Goal: Task Accomplishment & Management: Manage account settings

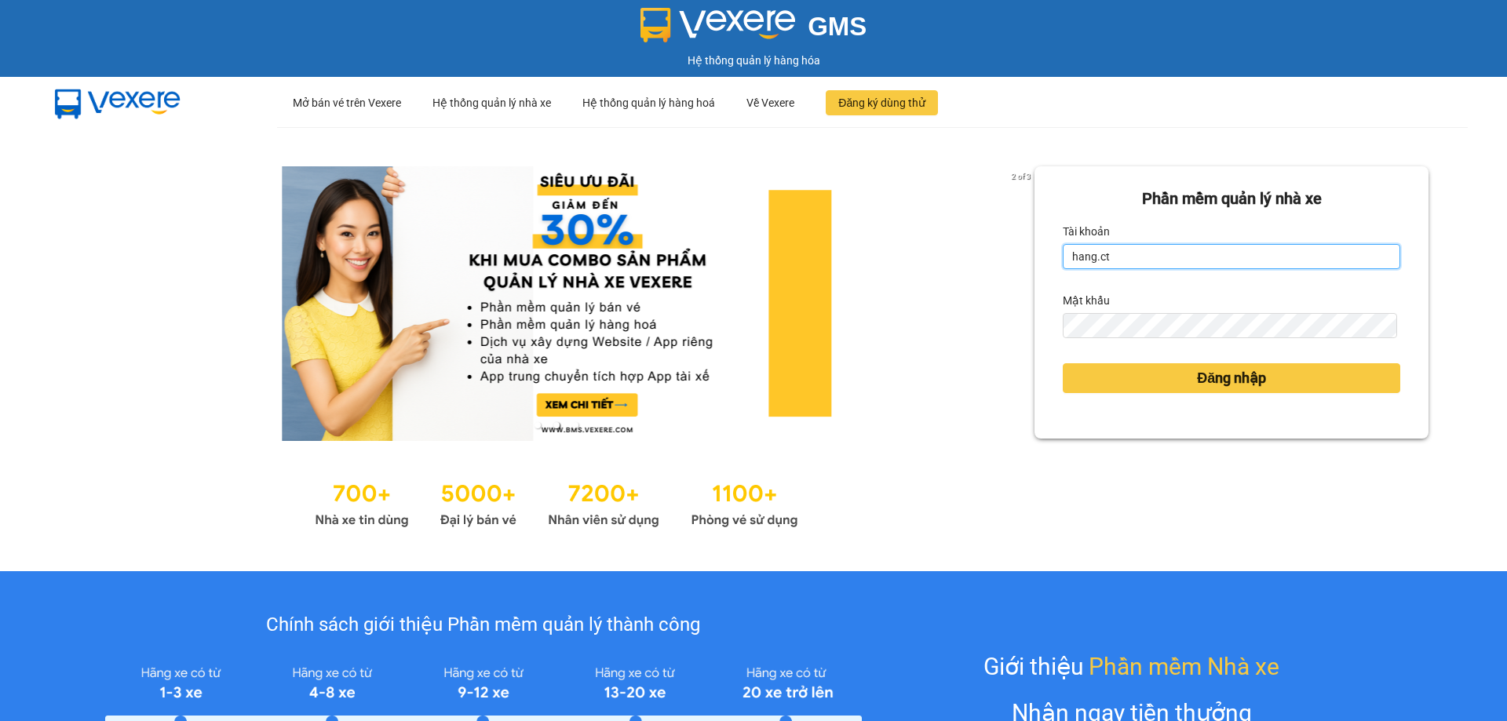
drag, startPoint x: 1138, startPoint y: 260, endPoint x: 1139, endPoint y: 268, distance: 8.0
click at [1139, 256] on input "hang.ct" at bounding box center [1231, 256] width 337 height 25
type input "nguyenhoa.ct"
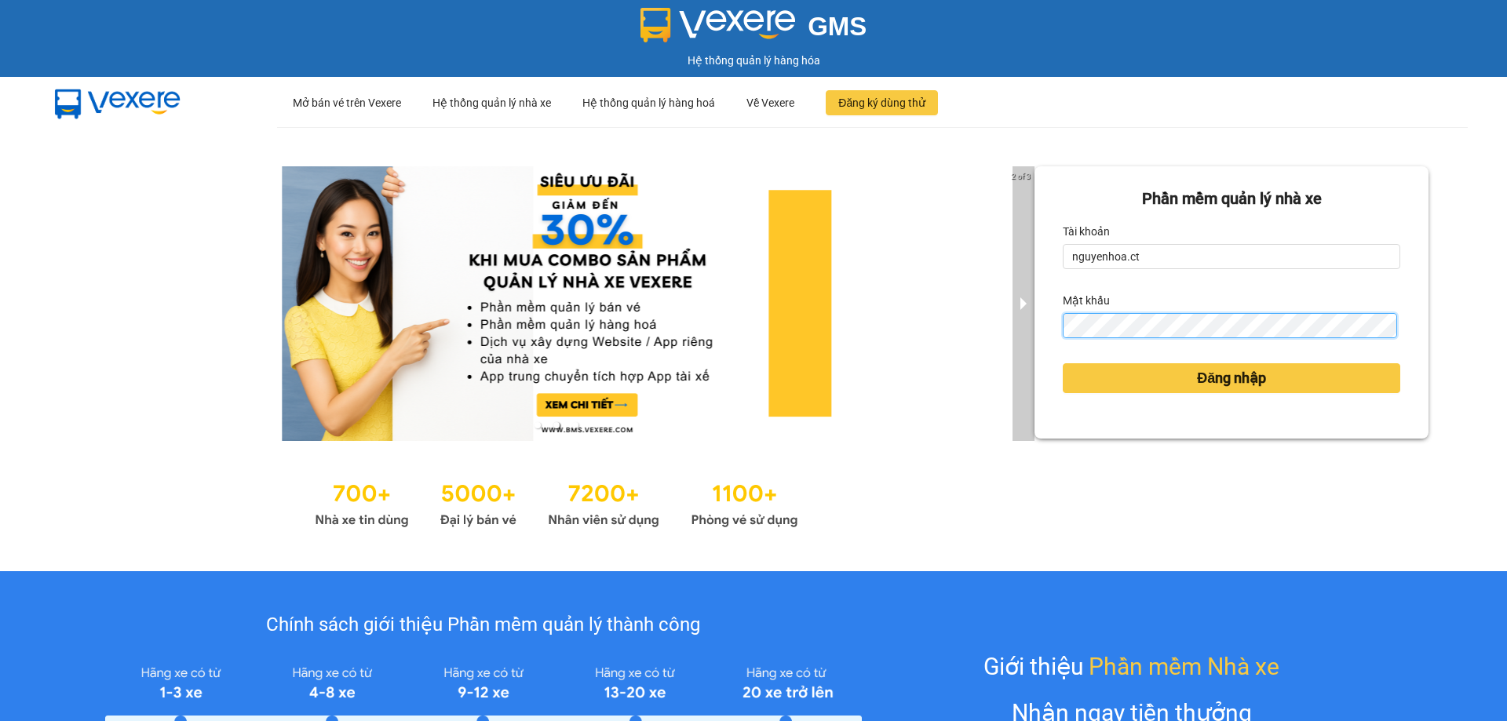
click at [1008, 346] on div "2 of 3 Phần mềm quản lý nhà xe Tài khoản nguyenhoa.ct Mật khẩu Đăng nhập" at bounding box center [753, 349] width 1507 height 444
click at [1107, 498] on div "Phần mềm quản lý nhà xe Tài khoản nguyenhoa.ct Mật khẩu Đăng nhập" at bounding box center [1231, 349] width 394 height 366
click at [1037, 331] on div "Phần mềm quản lý nhà xe Tài khoản nguyenhoa.ct Mật khẩu Đăng nhập" at bounding box center [1231, 302] width 394 height 272
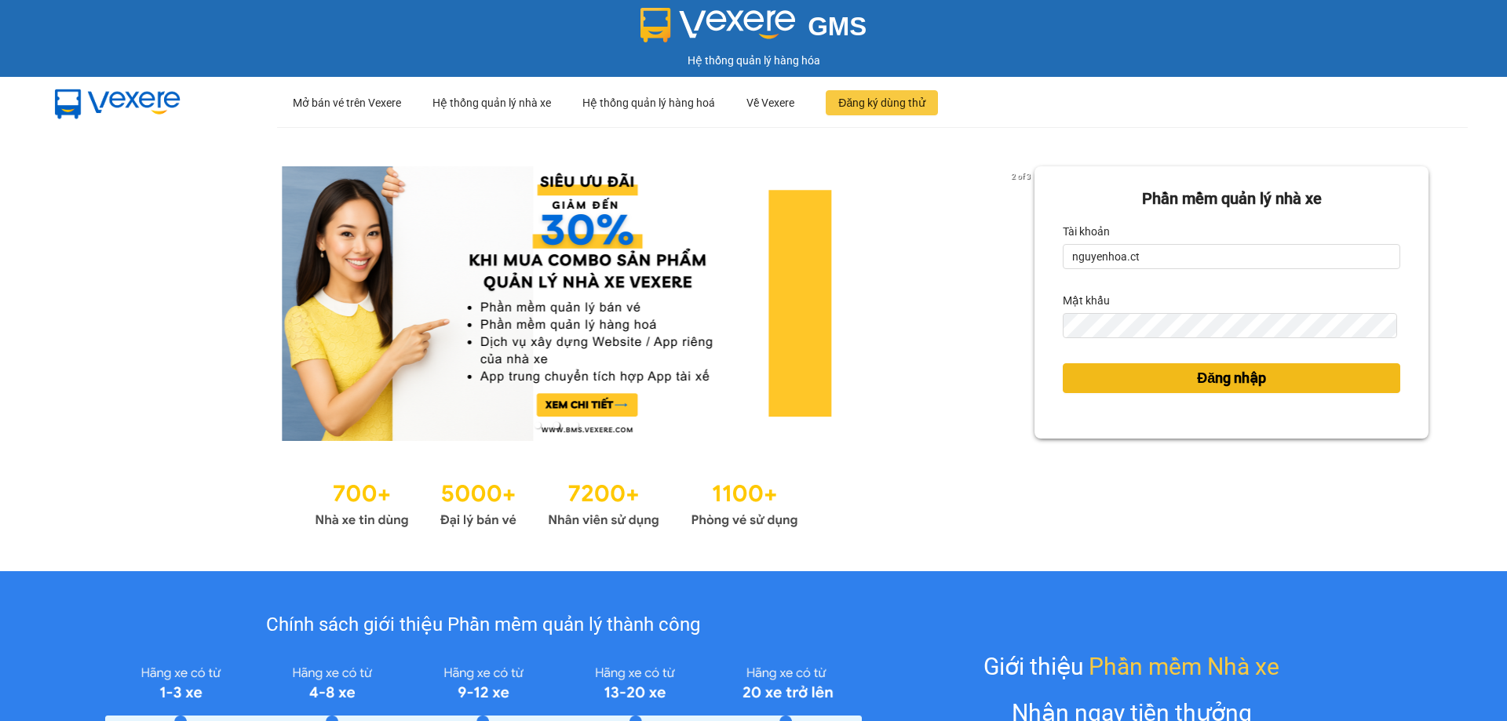
click at [1174, 377] on button "Đăng nhập" at bounding box center [1231, 378] width 337 height 30
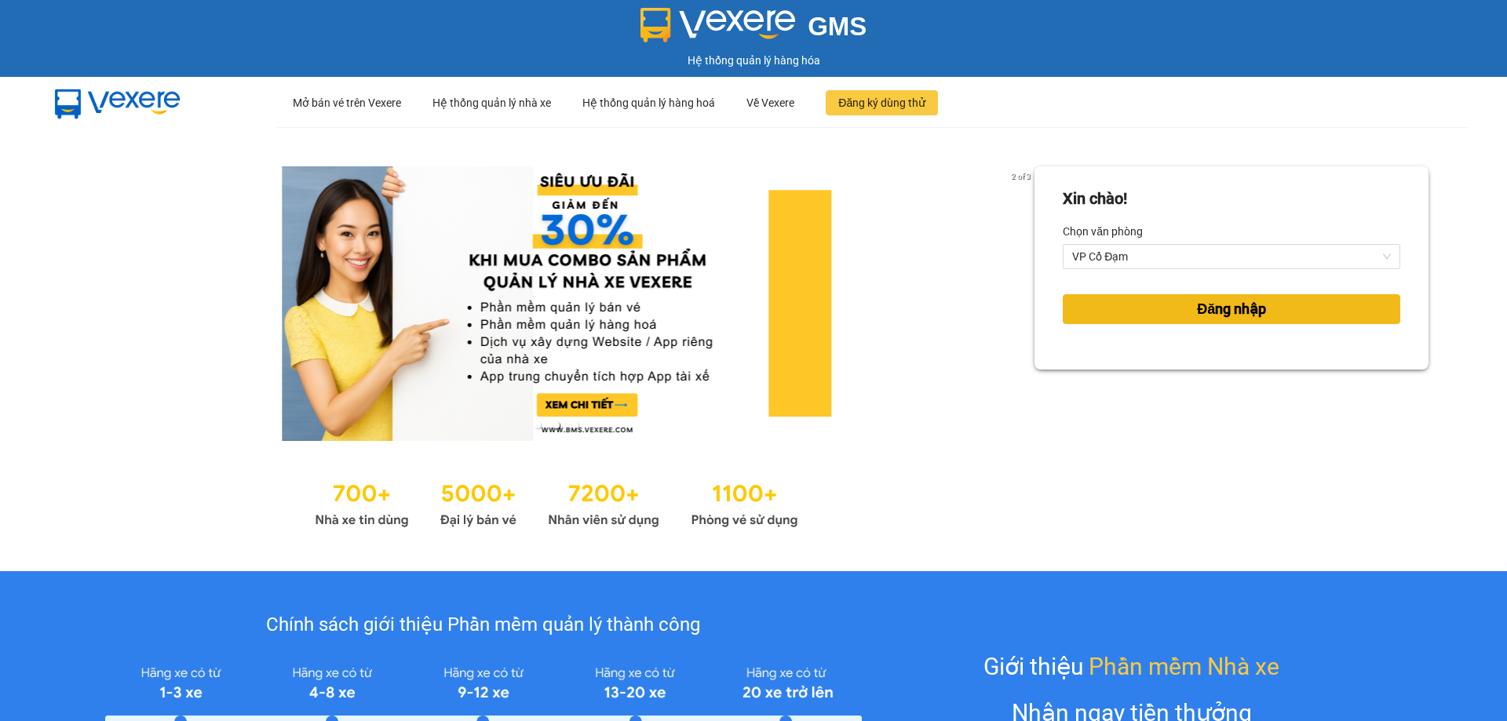
click at [1266, 312] on button "Đăng nhập" at bounding box center [1231, 309] width 337 height 30
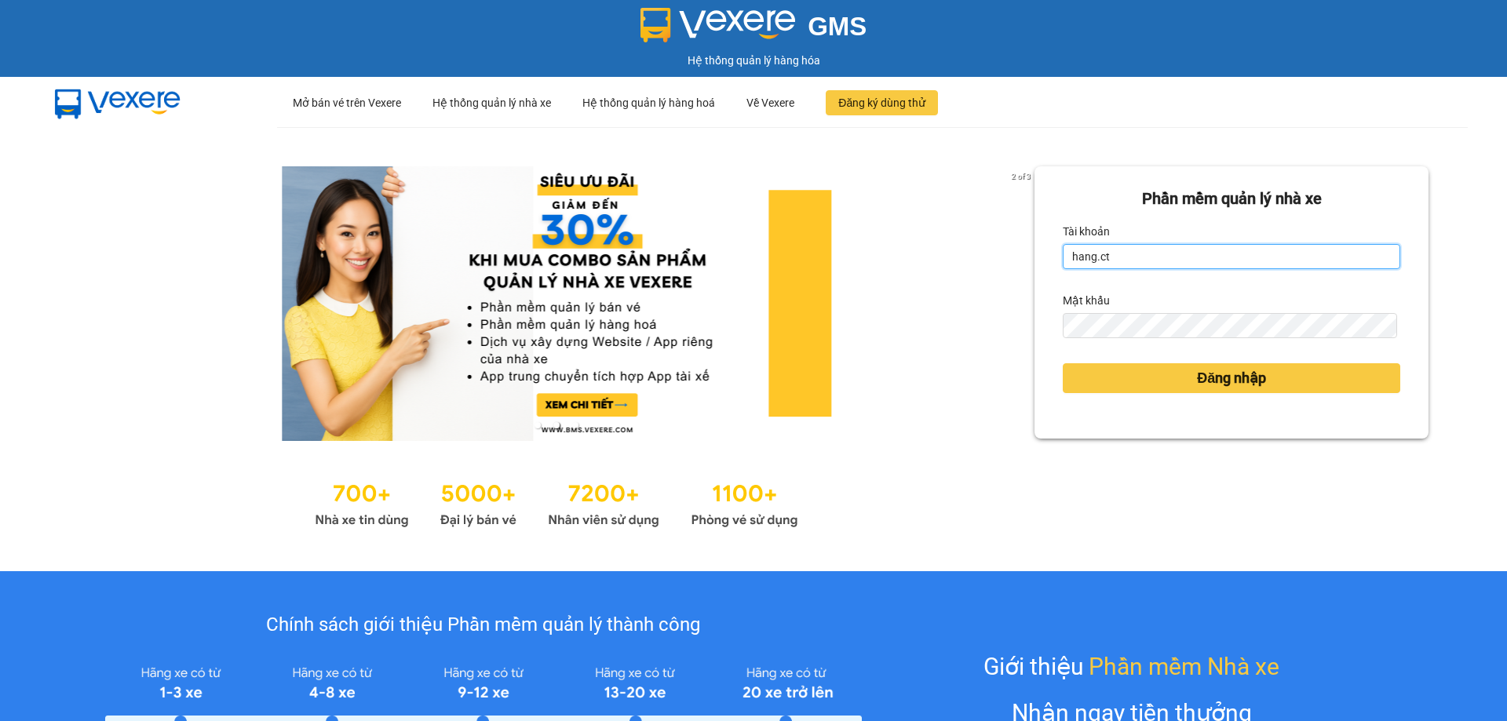
click at [1121, 260] on input "hang.ct" at bounding box center [1231, 256] width 337 height 25
type input "nguyenhoa.ct"
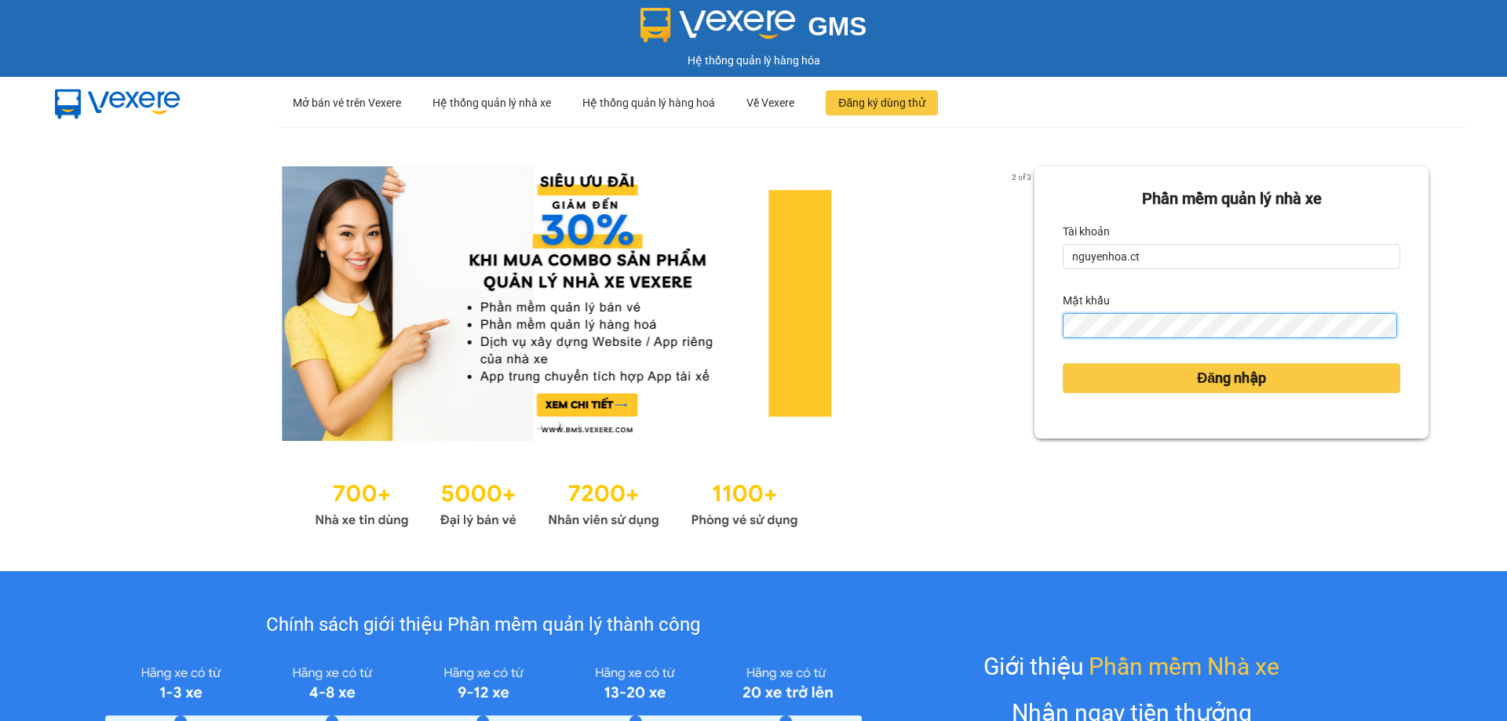
click at [1041, 334] on div "Phần mềm quản lý nhà xe Tài khoản nguyenhoa.ct Mật khẩu Đăng nhập" at bounding box center [1231, 302] width 394 height 272
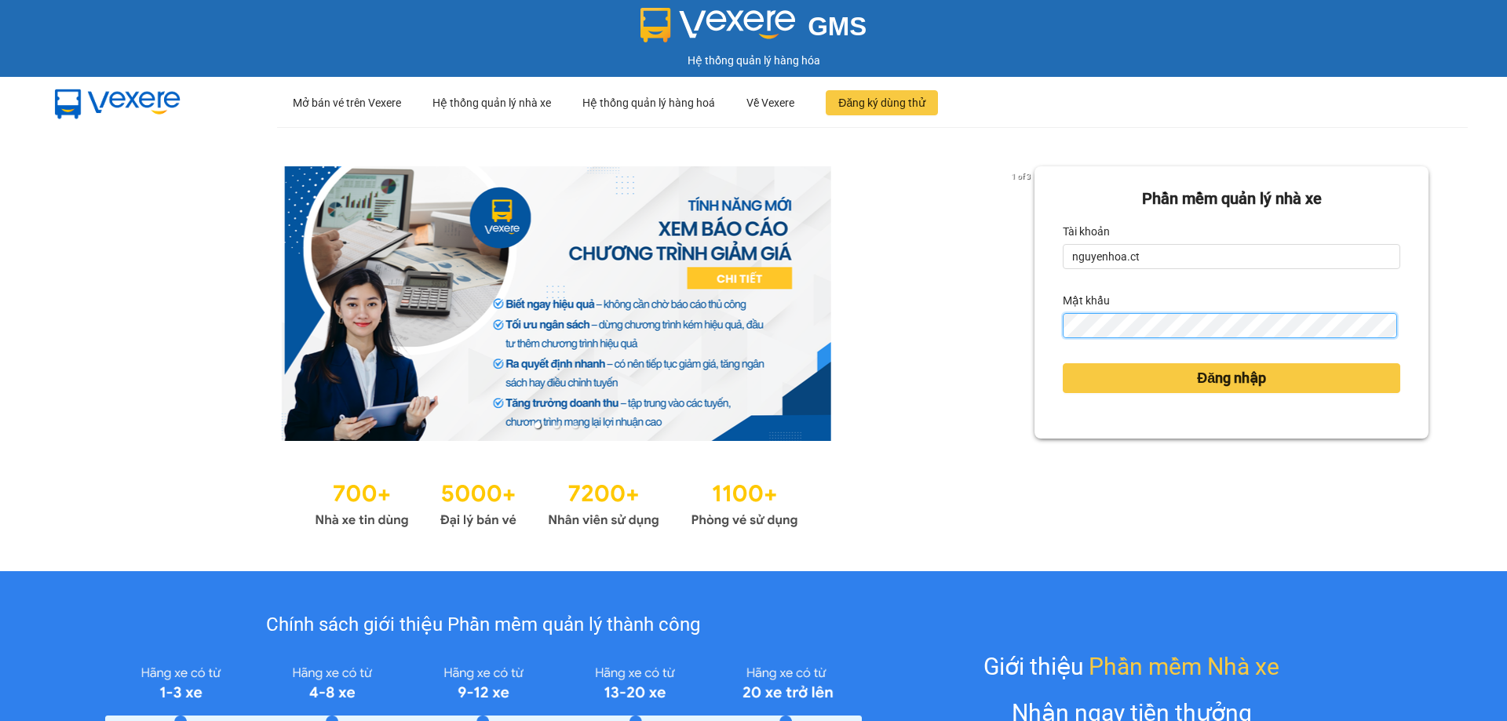
click at [1063, 363] on button "Đăng nhập" at bounding box center [1231, 378] width 337 height 30
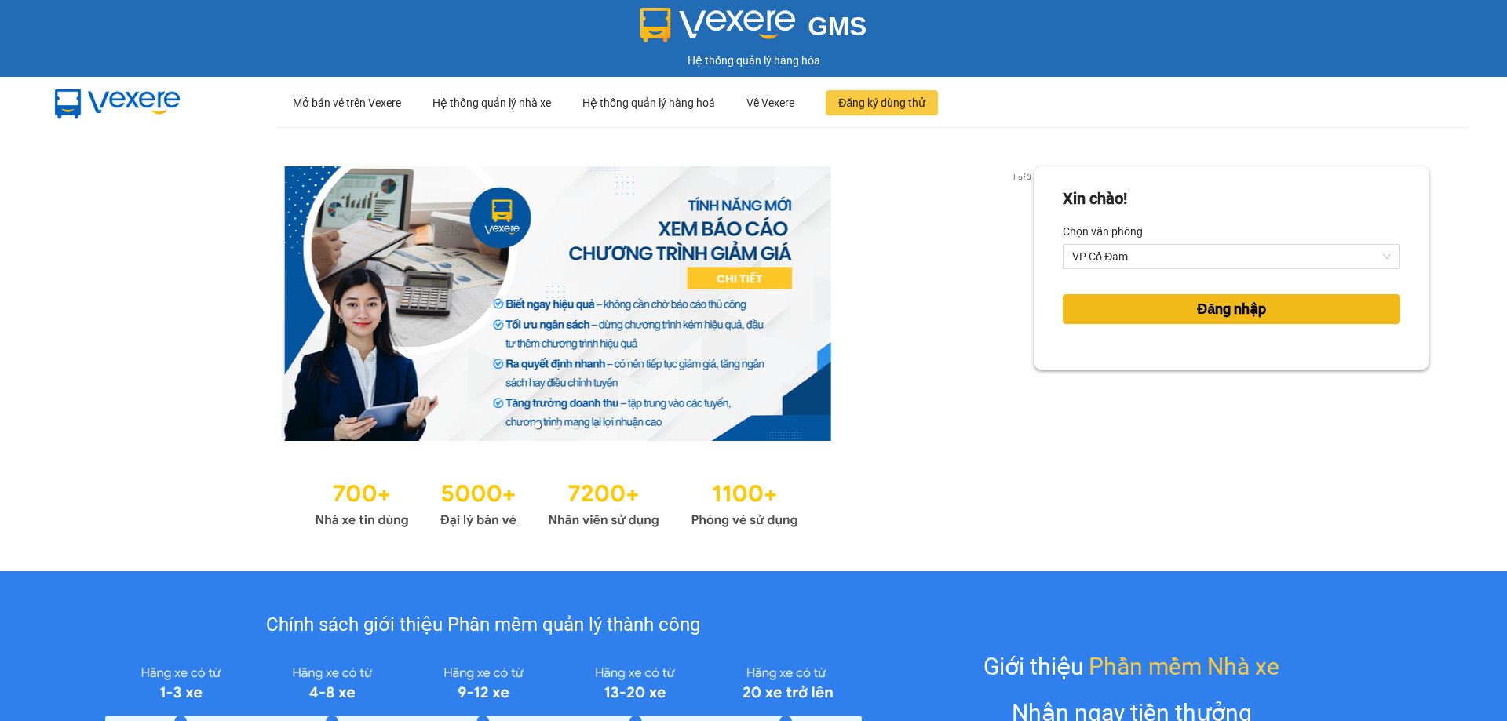
click at [1201, 297] on button "Đăng nhập" at bounding box center [1231, 309] width 337 height 30
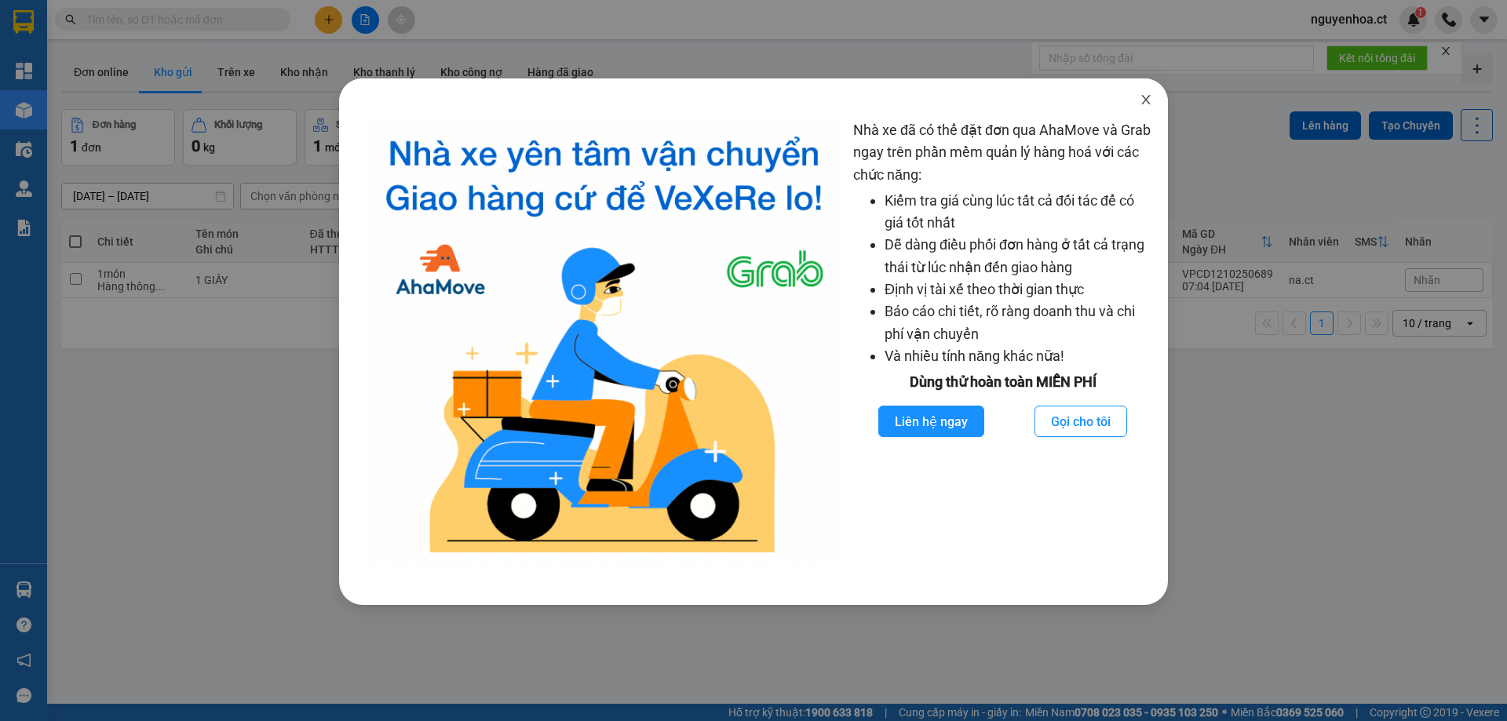
click at [1151, 102] on icon "close" at bounding box center [1145, 99] width 13 height 13
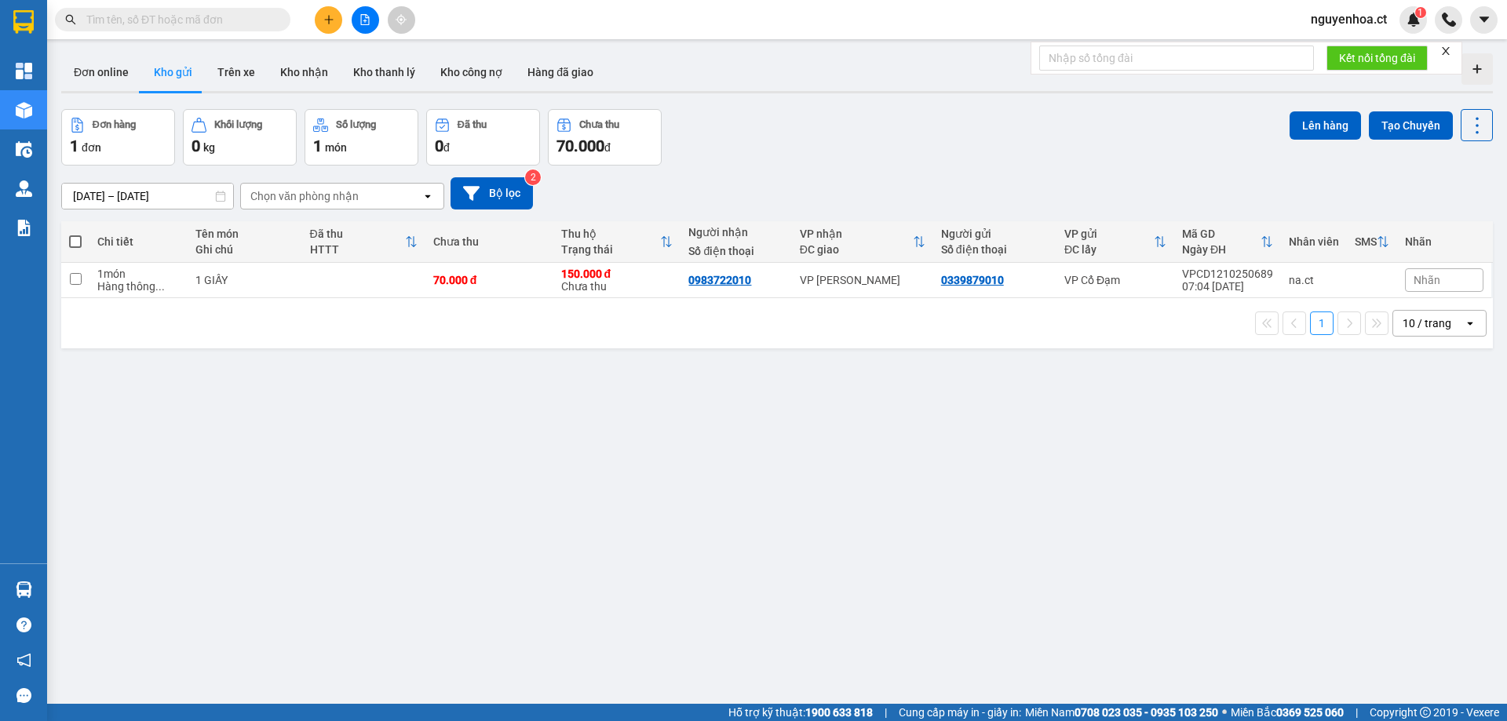
click at [224, 21] on input "text" at bounding box center [178, 19] width 185 height 17
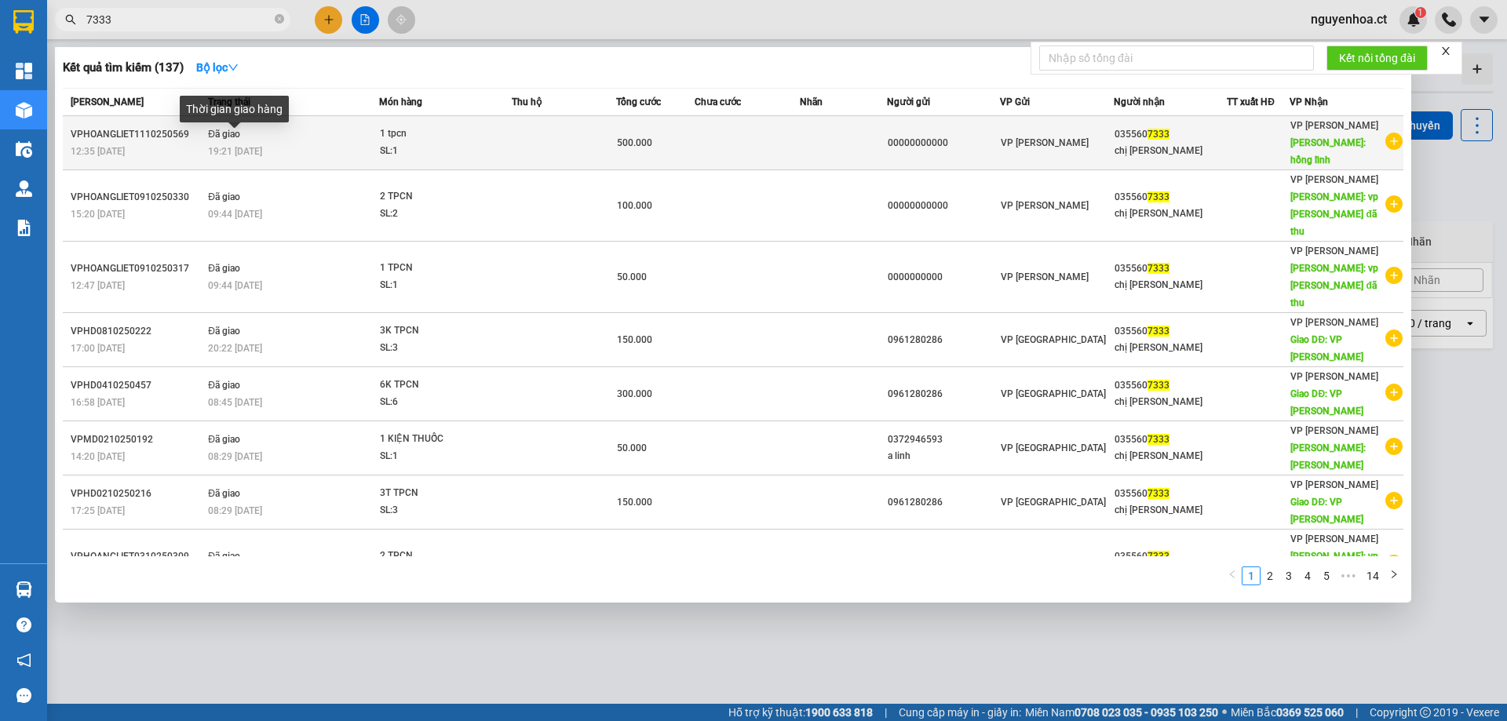
type input "7333"
click at [222, 146] on span "19:21 [DATE]" at bounding box center [235, 151] width 54 height 11
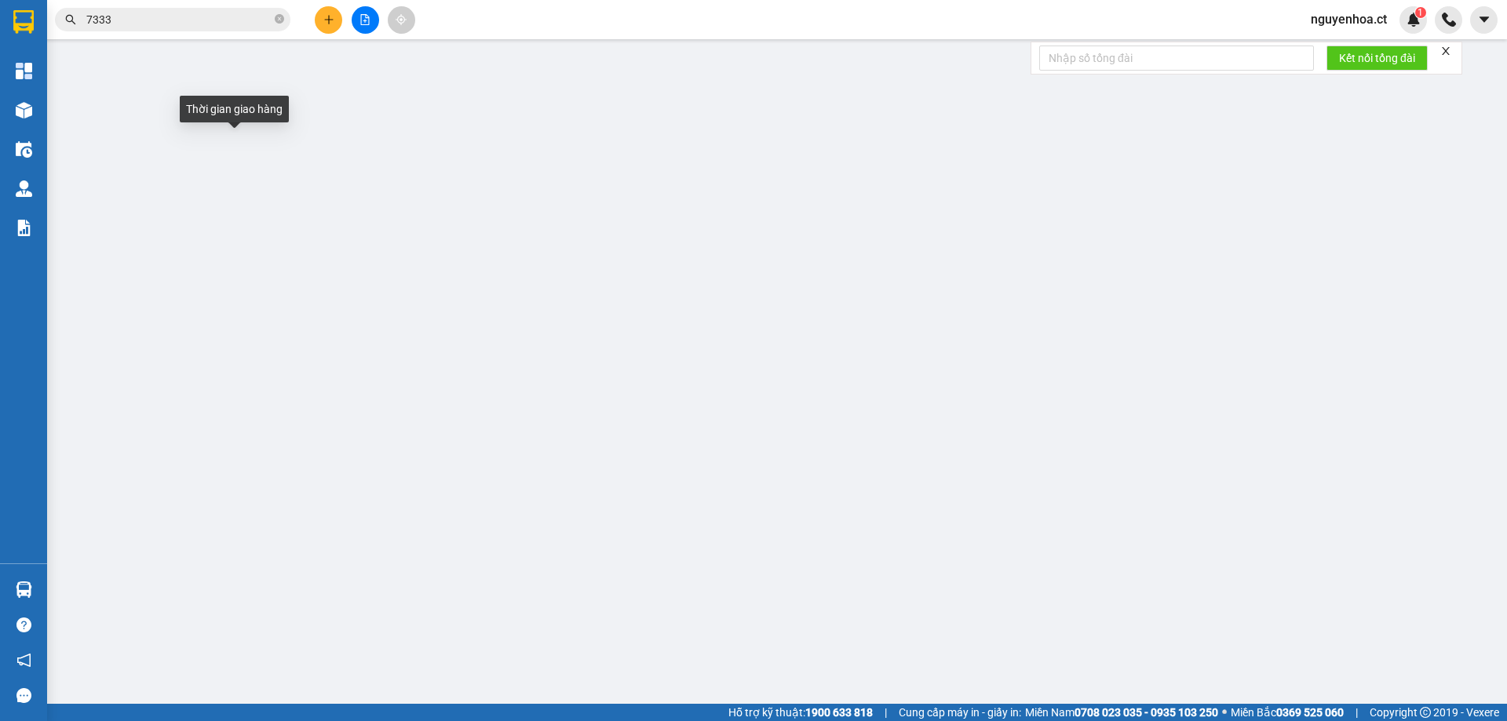
type input "00000000000"
type input "0355607333"
type input "chị [PERSON_NAME]"
type input "hồng lĩnh"
type input "0"
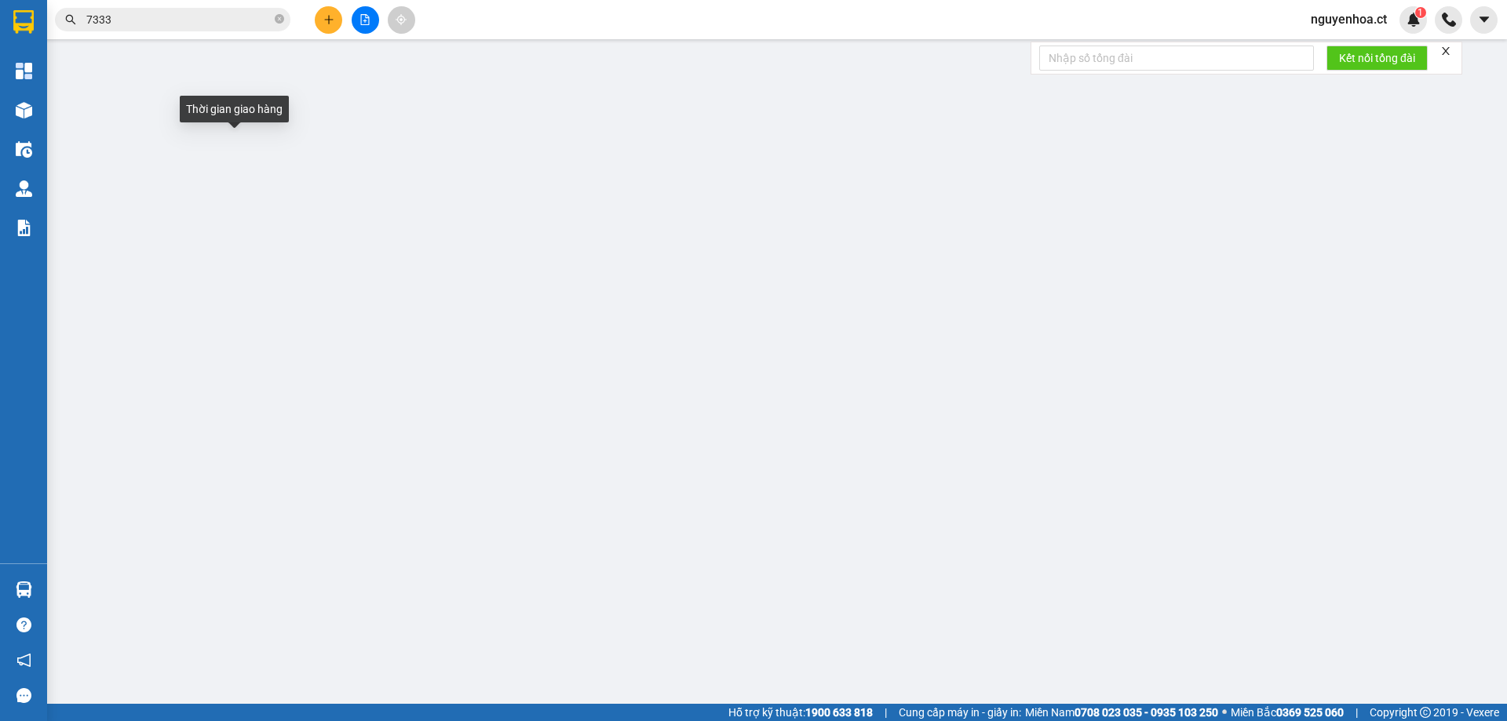
type input "500.000"
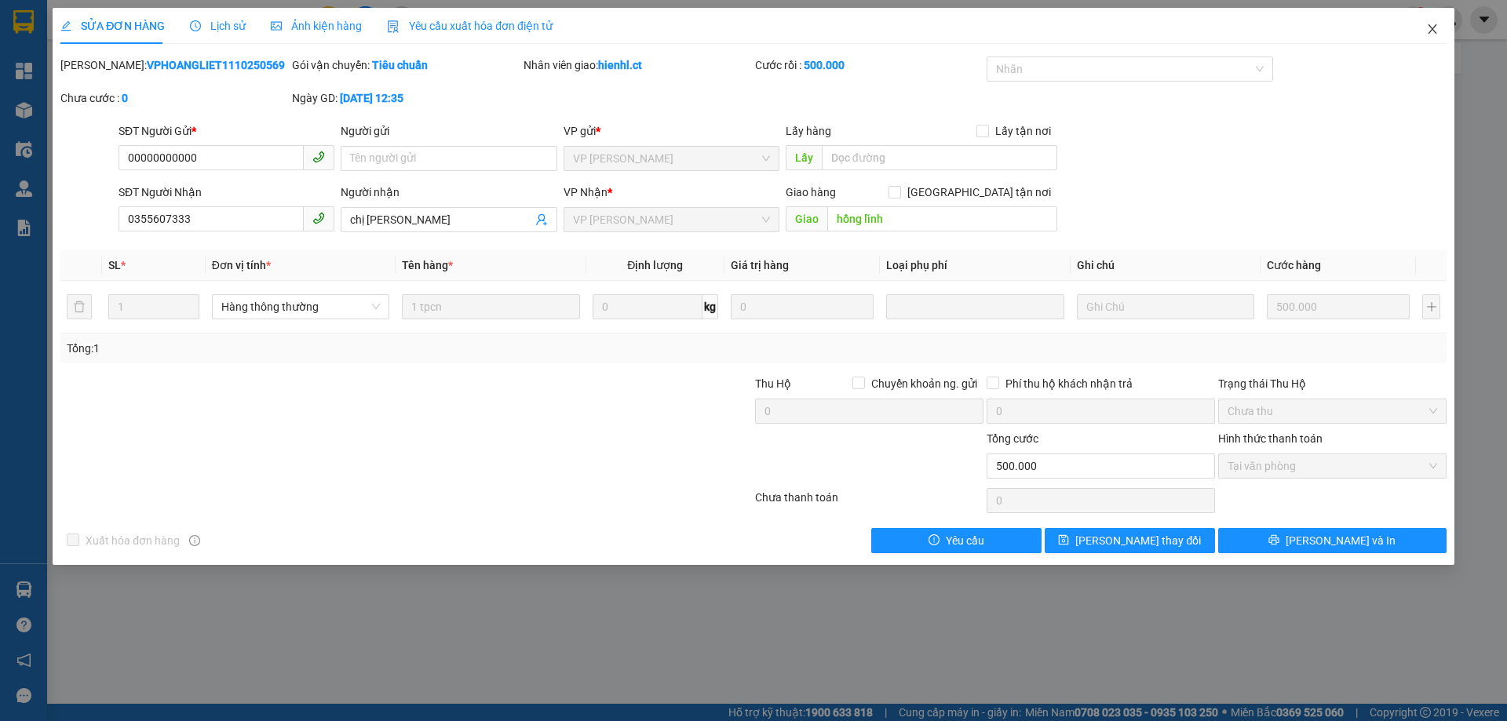
click at [1441, 24] on span "Close" at bounding box center [1432, 30] width 44 height 44
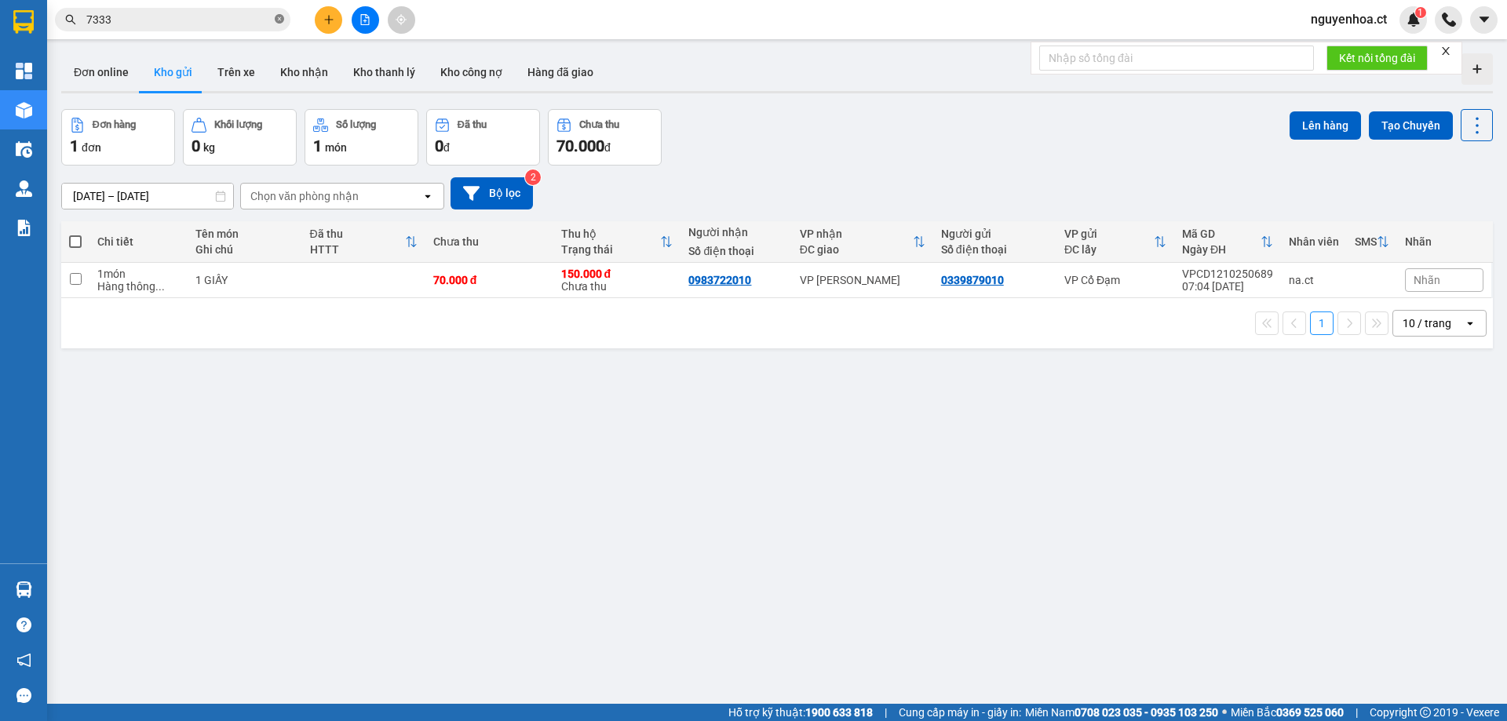
click at [279, 21] on icon "close-circle" at bounding box center [279, 18] width 9 height 9
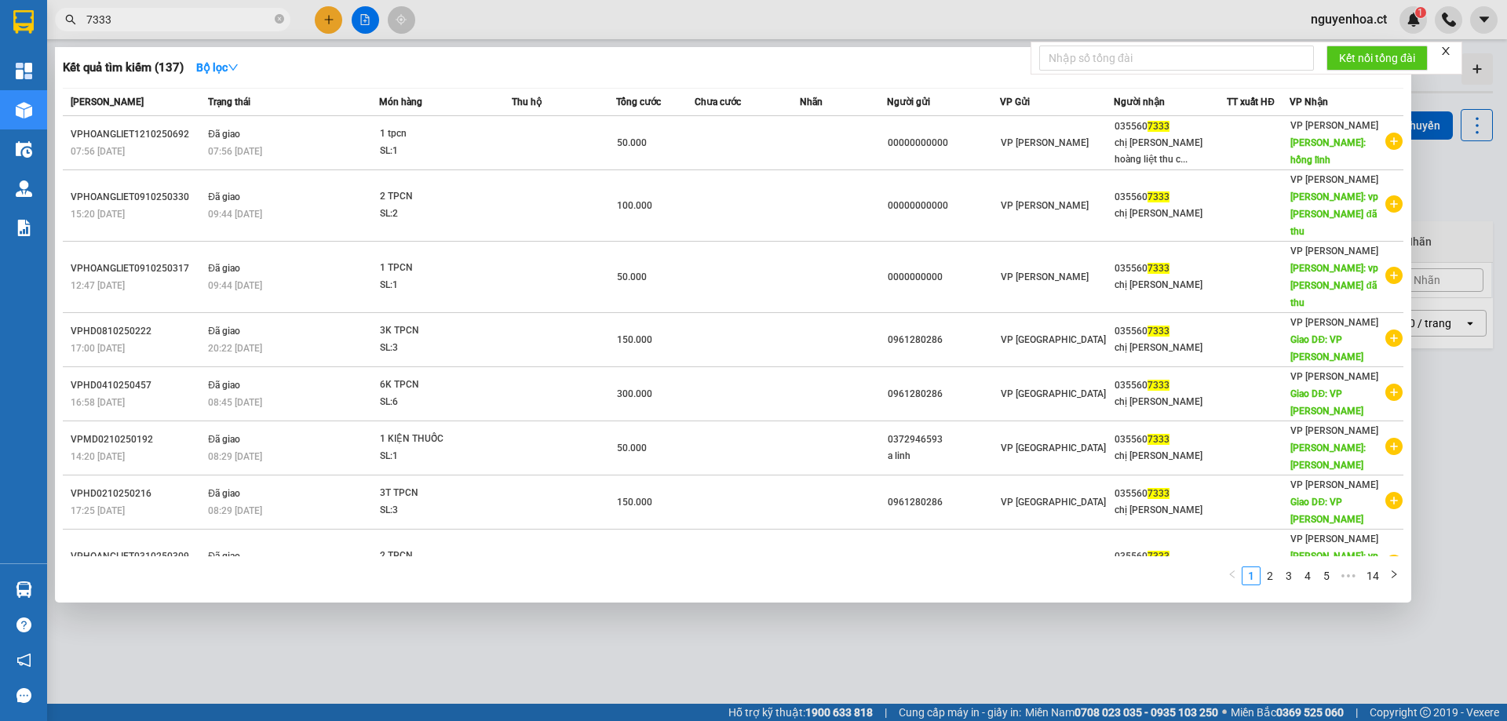
type input "7333"
click at [277, 20] on icon "close-circle" at bounding box center [279, 18] width 9 height 9
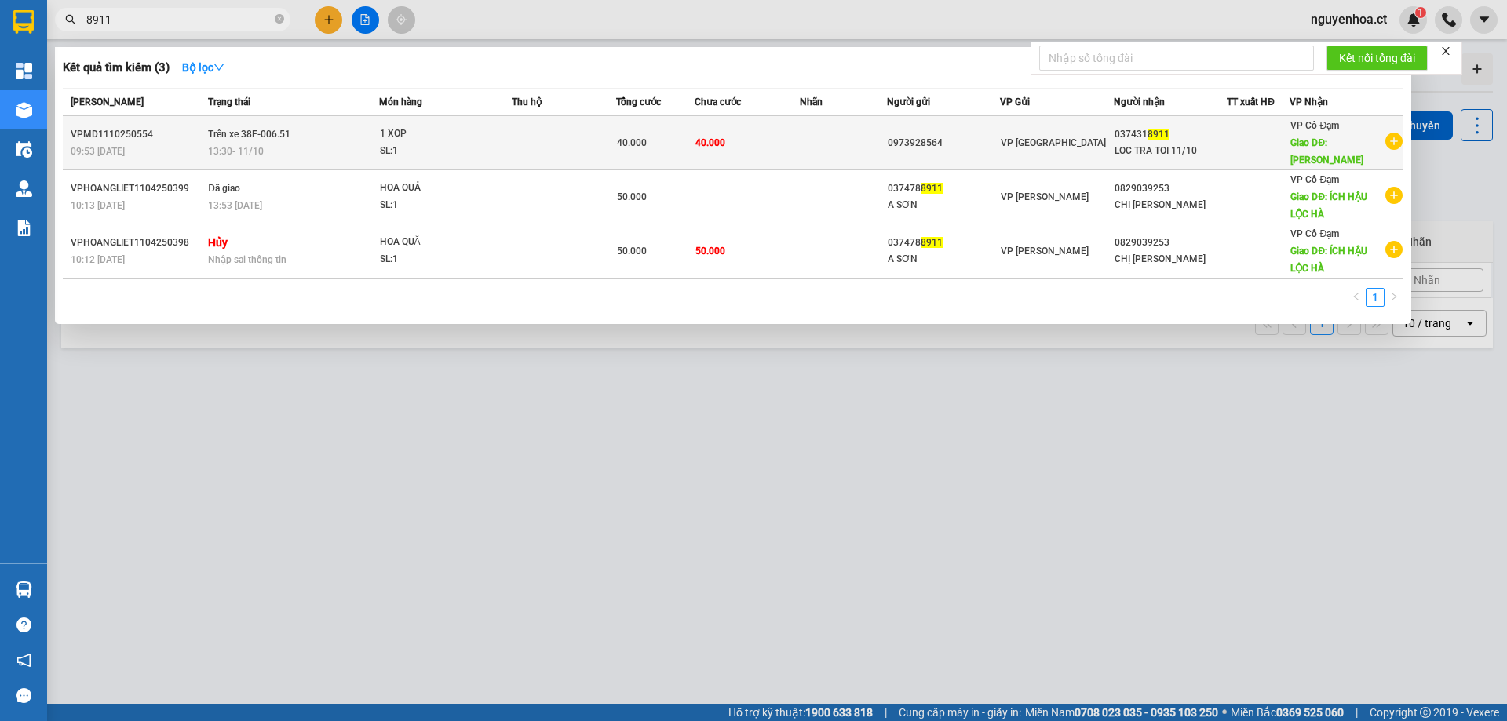
type input "8911"
click at [273, 136] on span "Trên xe 38F-006.51" at bounding box center [249, 134] width 82 height 11
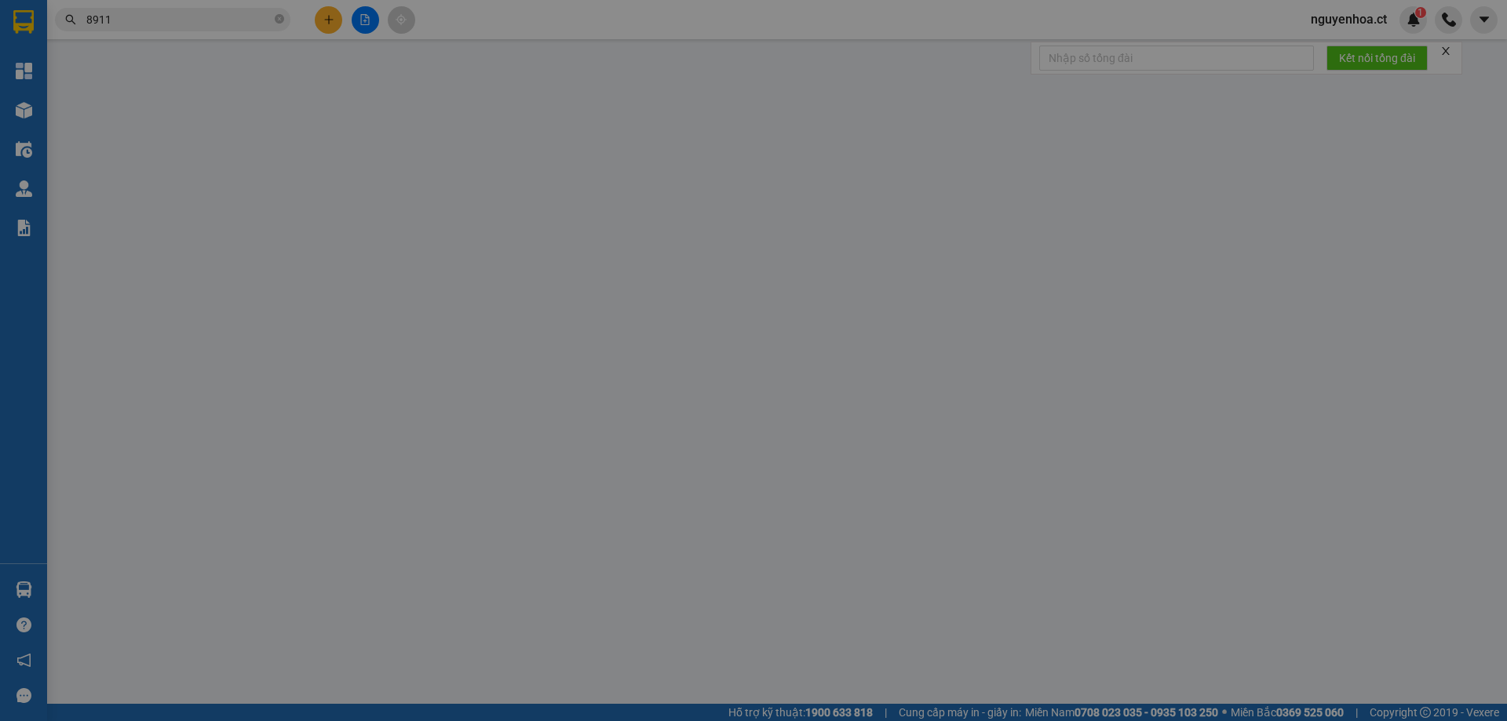
type input "0973928564"
type input "0374318911"
type input "LOC TRA TOI 11/10"
type input "CUONG GIAN"
type input "0"
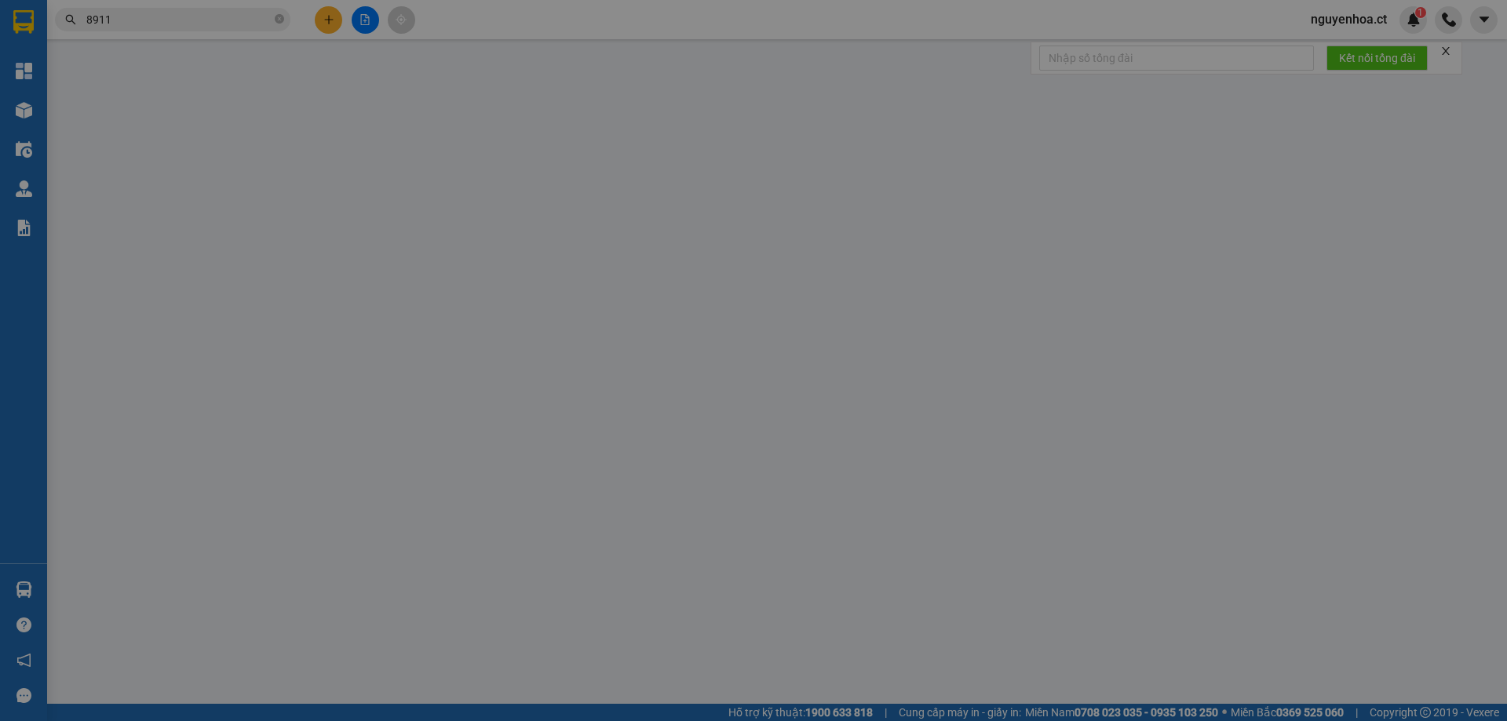
type input "40.000"
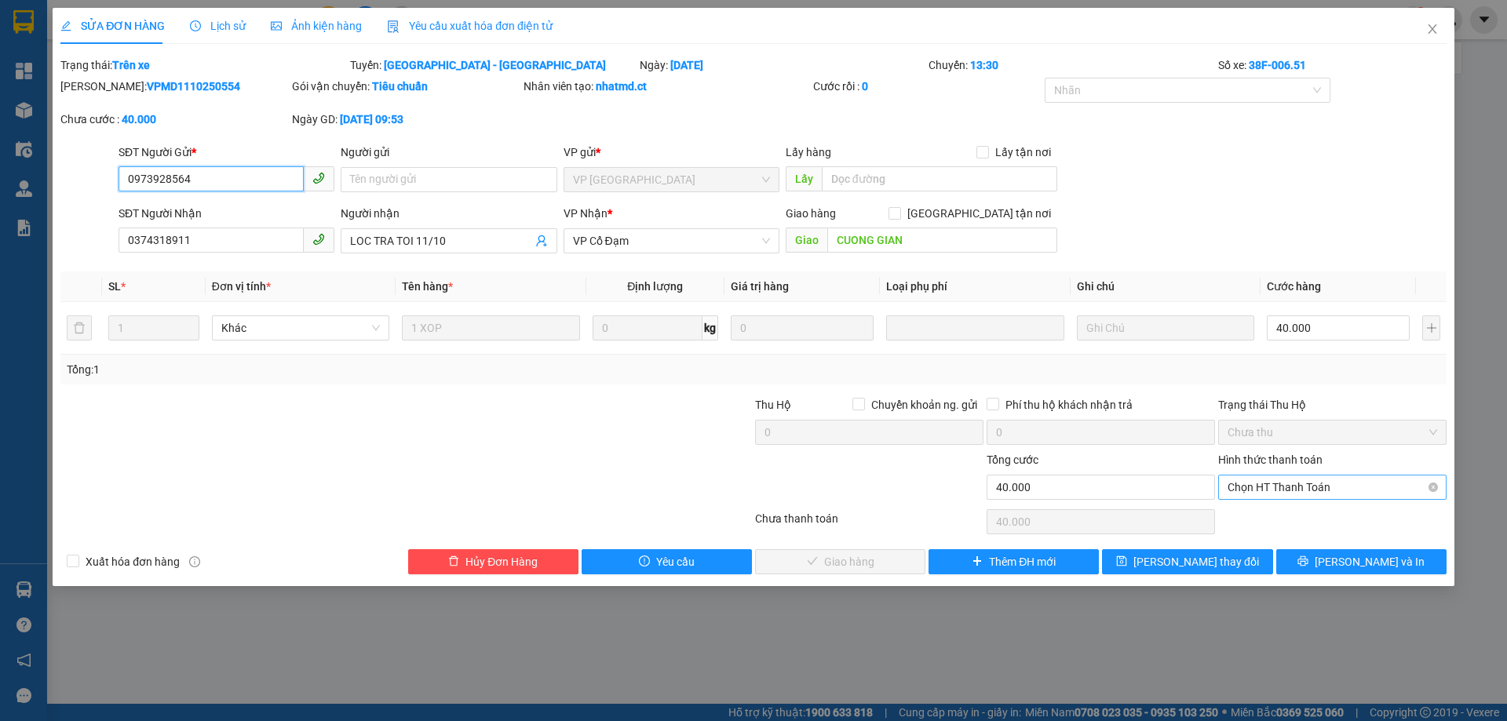
click at [1274, 488] on span "Chọn HT Thanh Toán" at bounding box center [1332, 488] width 210 height 24
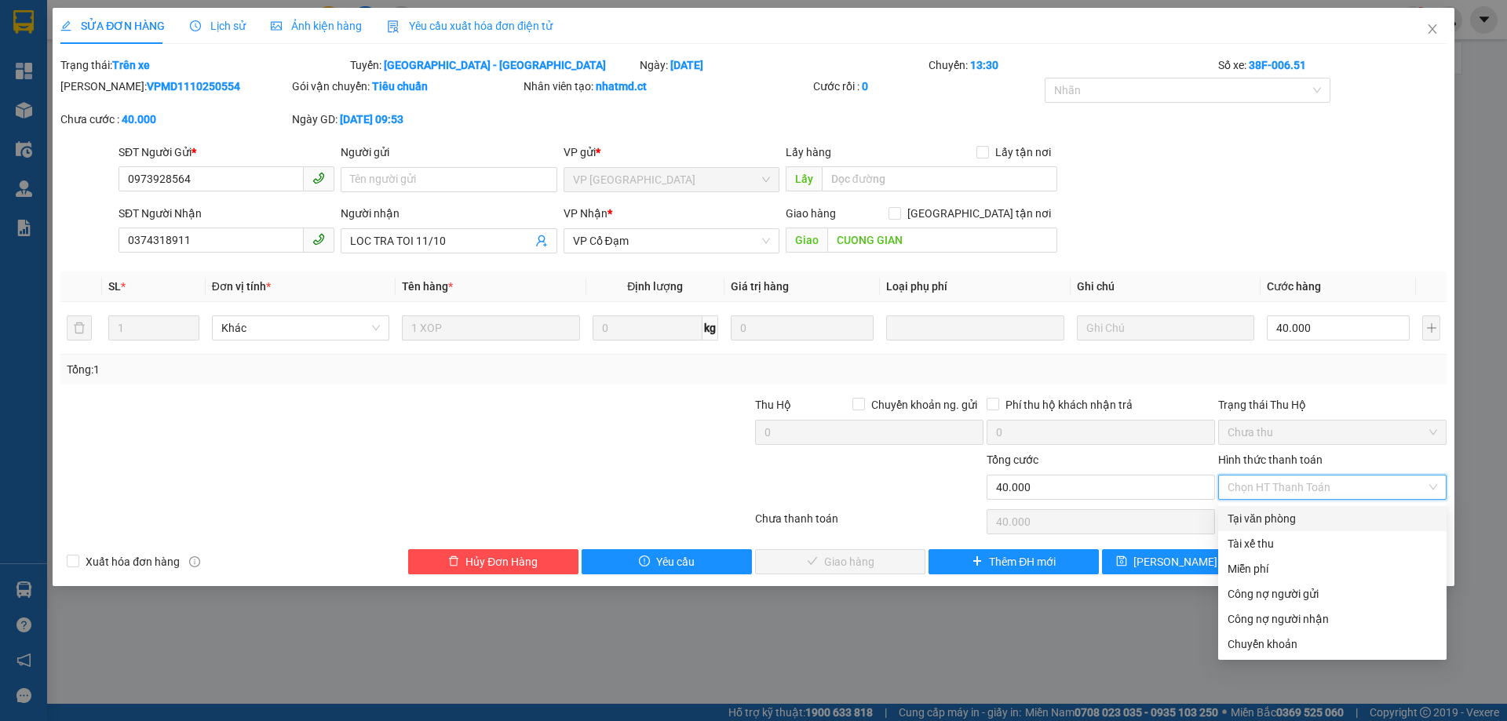
click at [1285, 523] on div "Tại văn phòng" at bounding box center [1332, 518] width 210 height 17
type input "0"
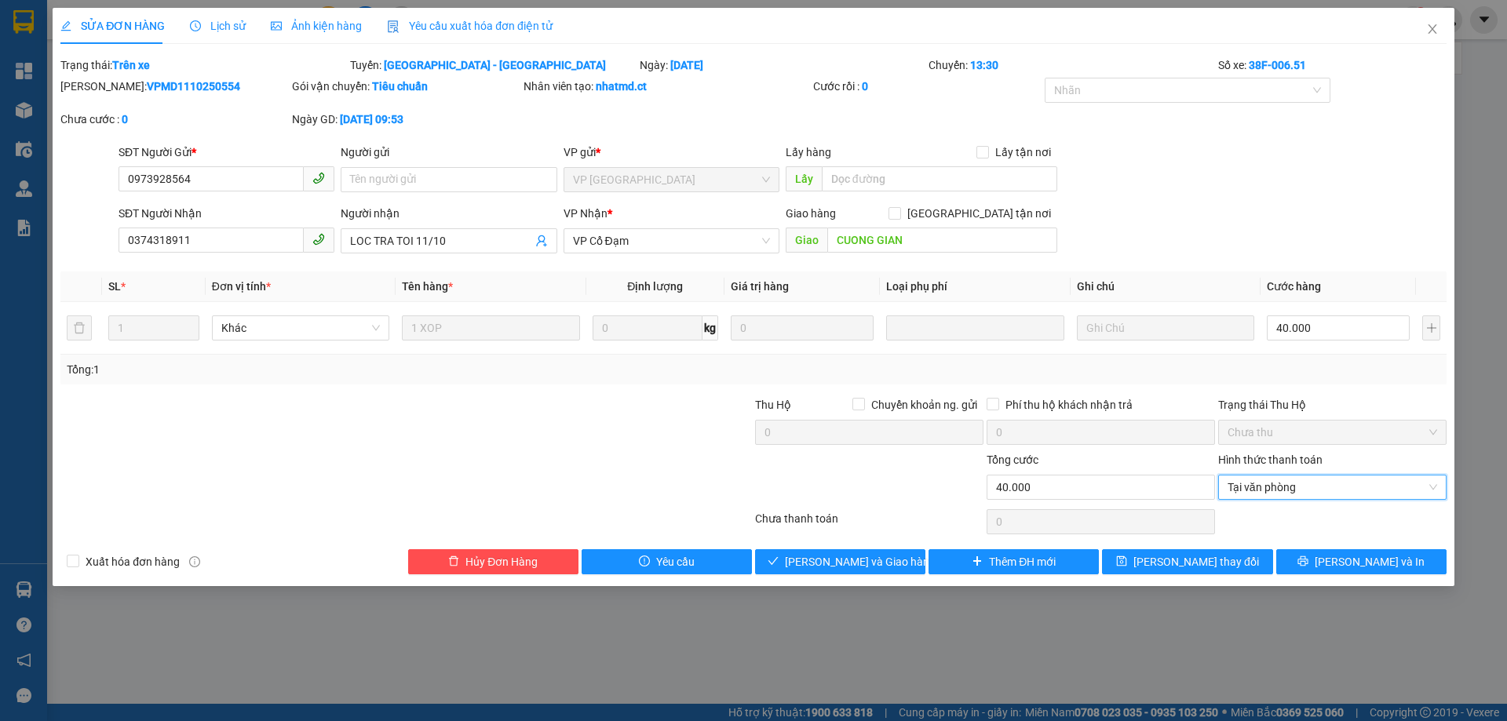
click at [209, 24] on span "Lịch sử" at bounding box center [218, 26] width 56 height 13
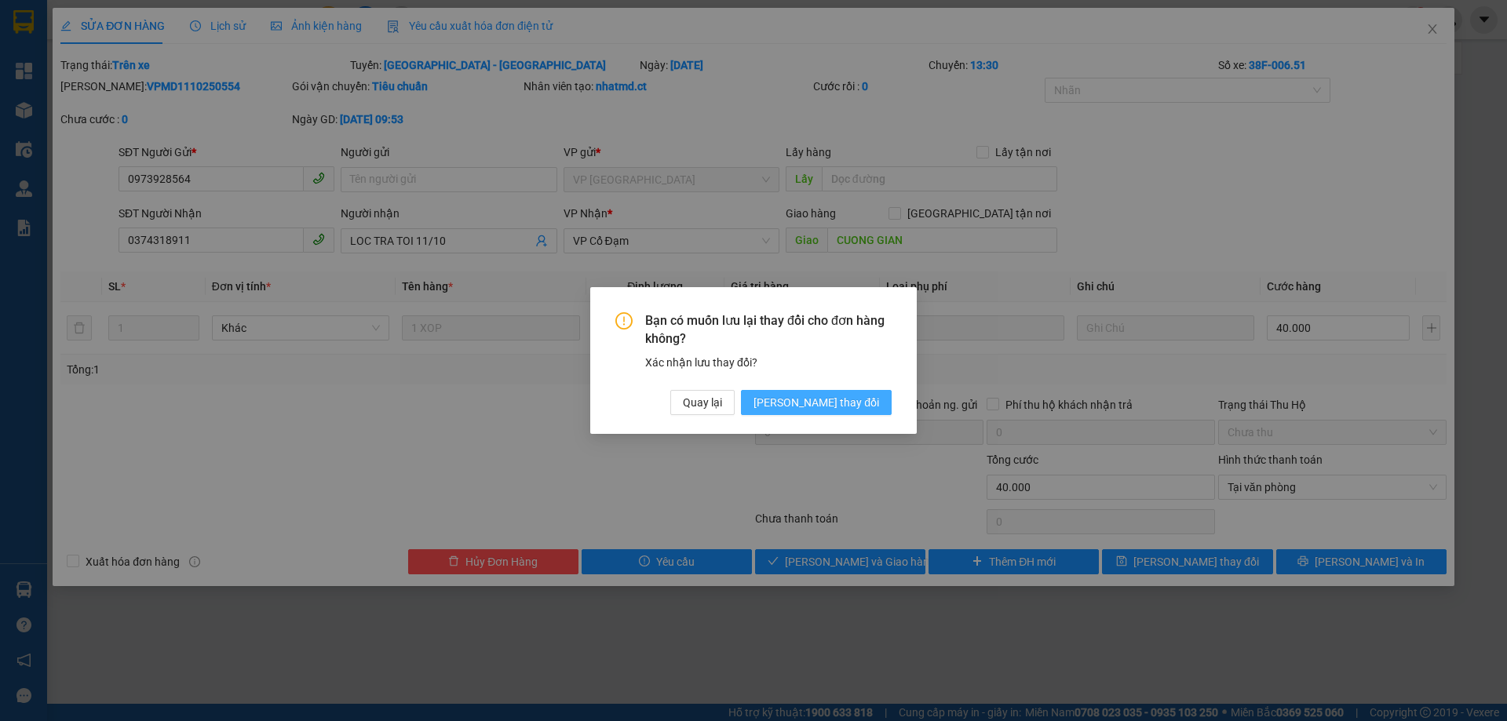
click at [867, 396] on span "[PERSON_NAME] thay đổi" at bounding box center [816, 402] width 126 height 17
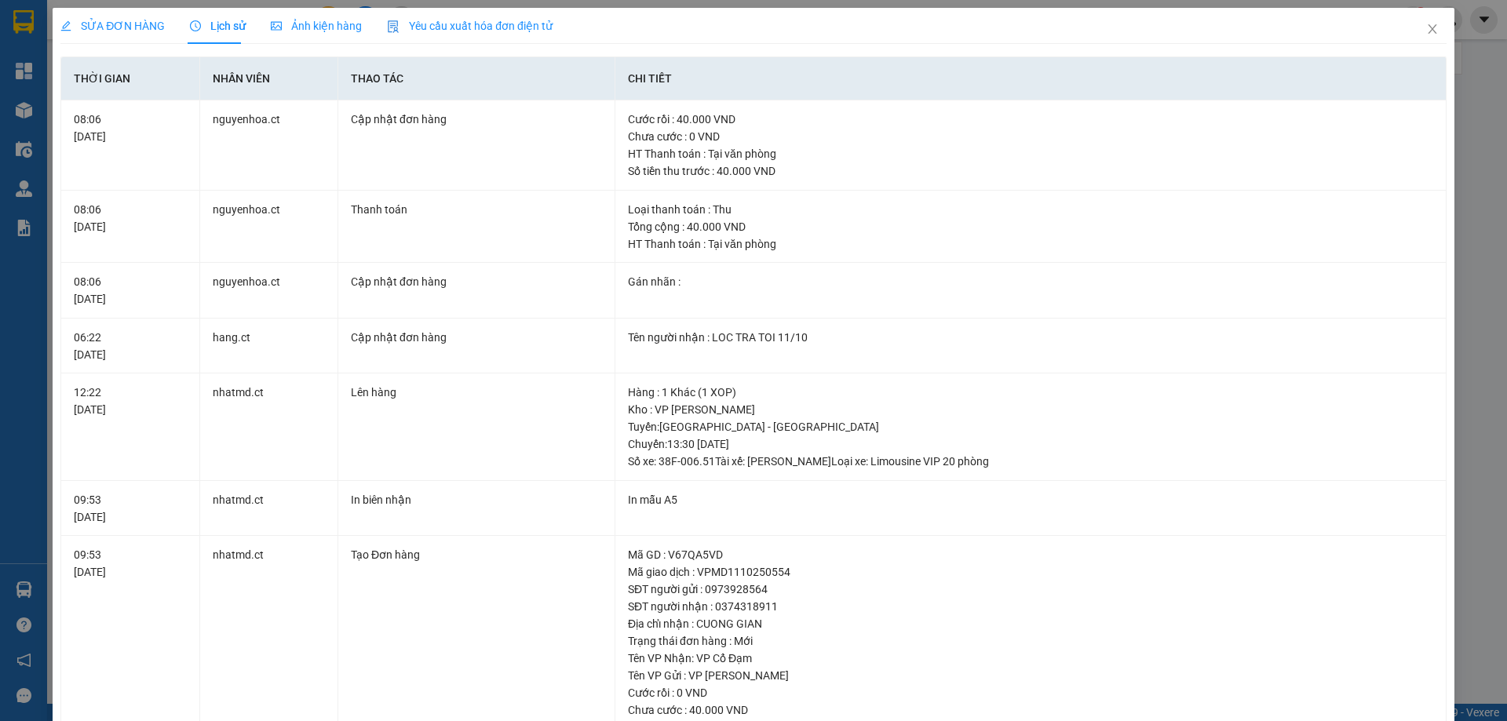
click at [127, 23] on span "SỬA ĐƠN HÀNG" at bounding box center [112, 26] width 104 height 13
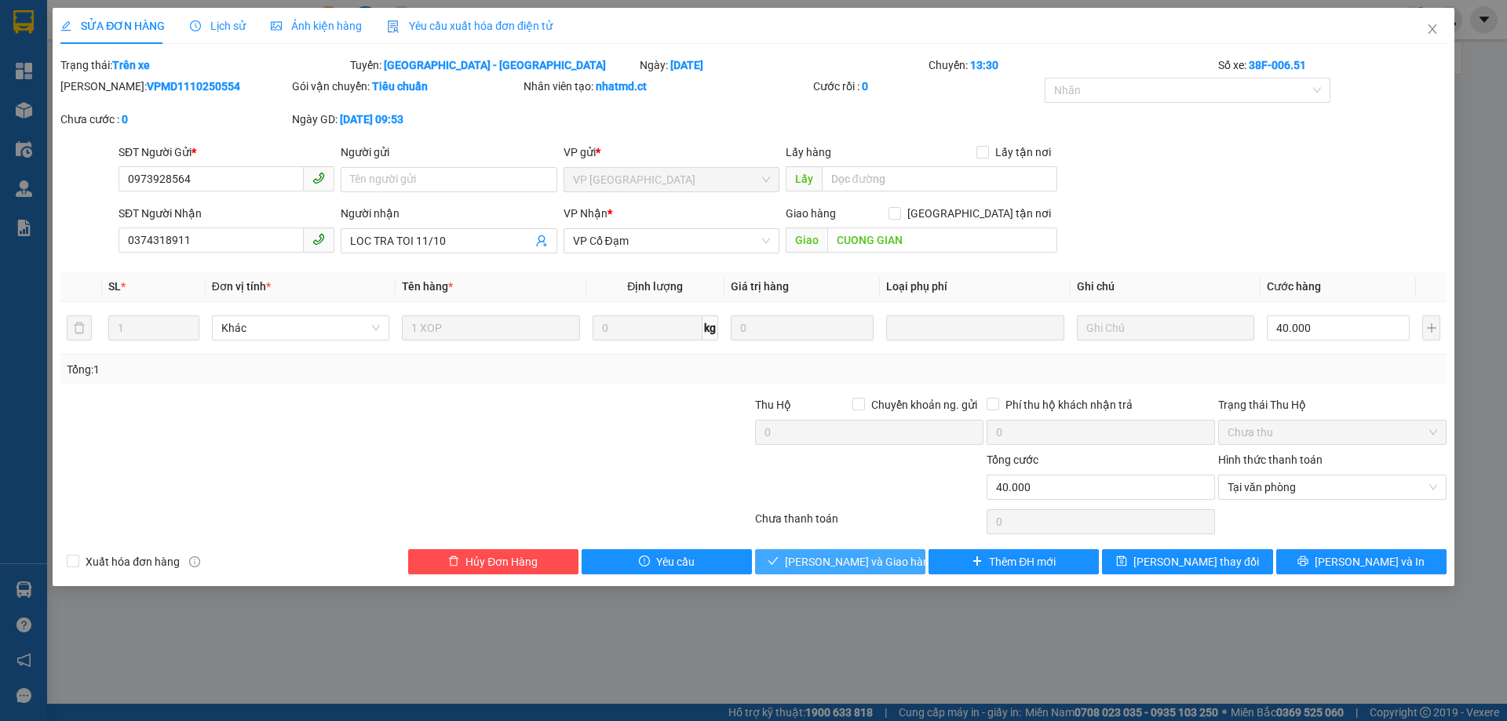
click at [864, 562] on span "[PERSON_NAME] và Giao hàng" at bounding box center [860, 561] width 151 height 17
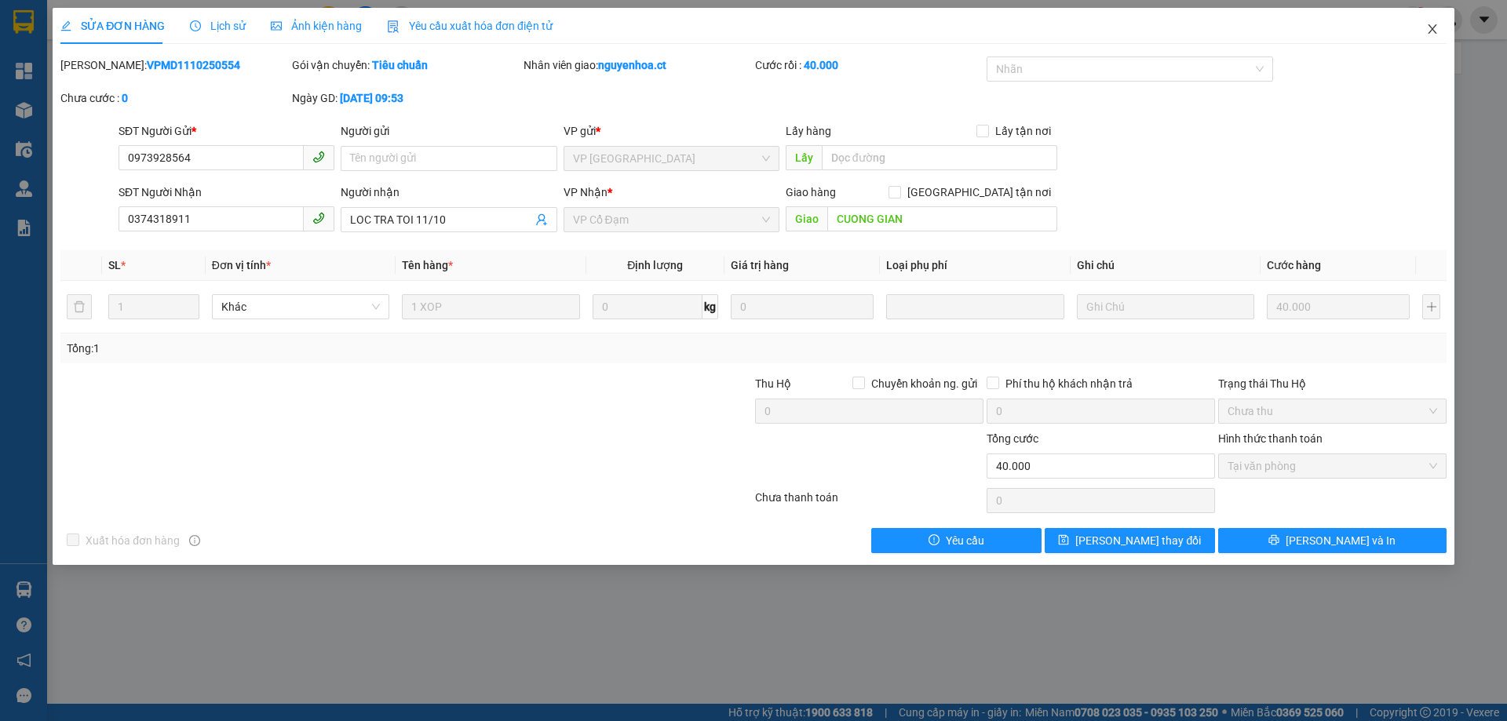
drag, startPoint x: 1438, startPoint y: 20, endPoint x: 1435, endPoint y: 49, distance: 29.1
click at [1438, 20] on span "Close" at bounding box center [1432, 30] width 44 height 44
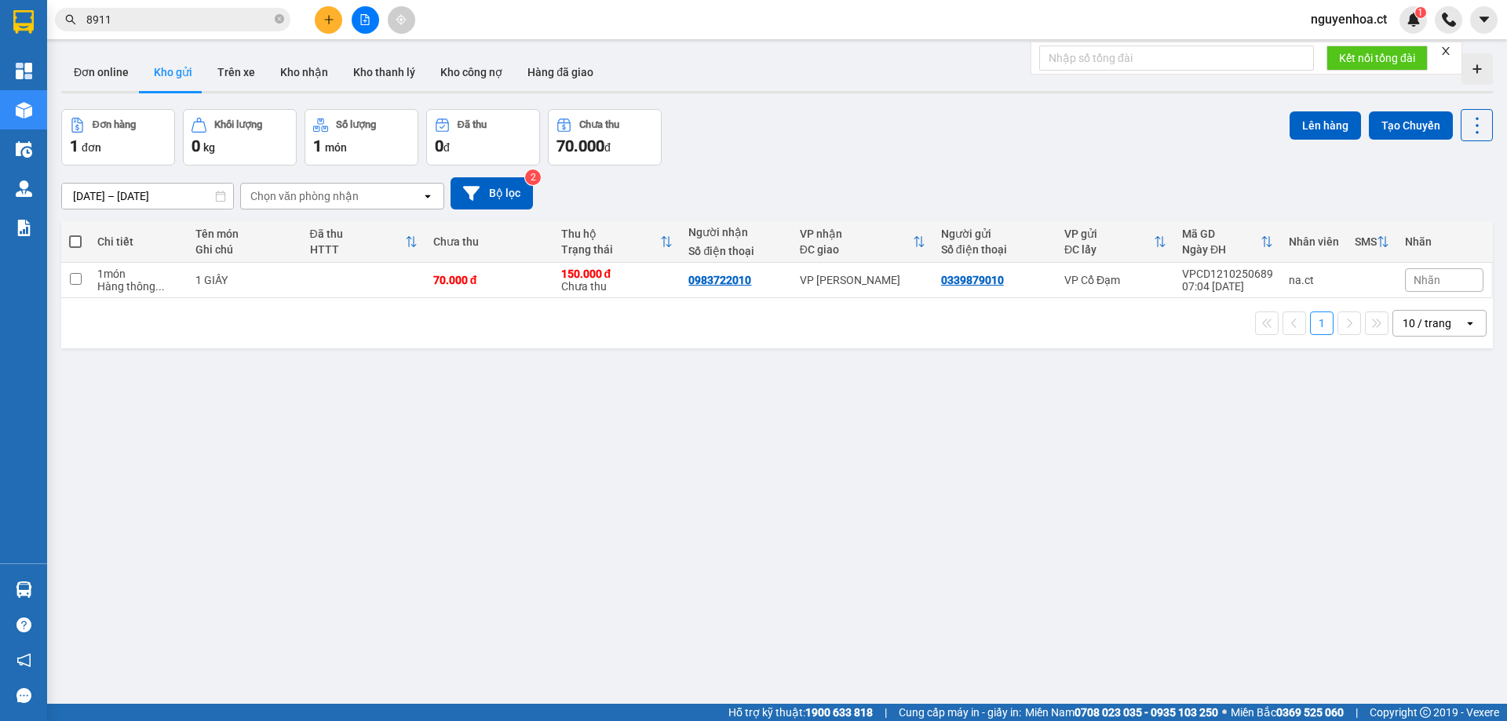
click at [124, 15] on input "8911" at bounding box center [178, 19] width 185 height 17
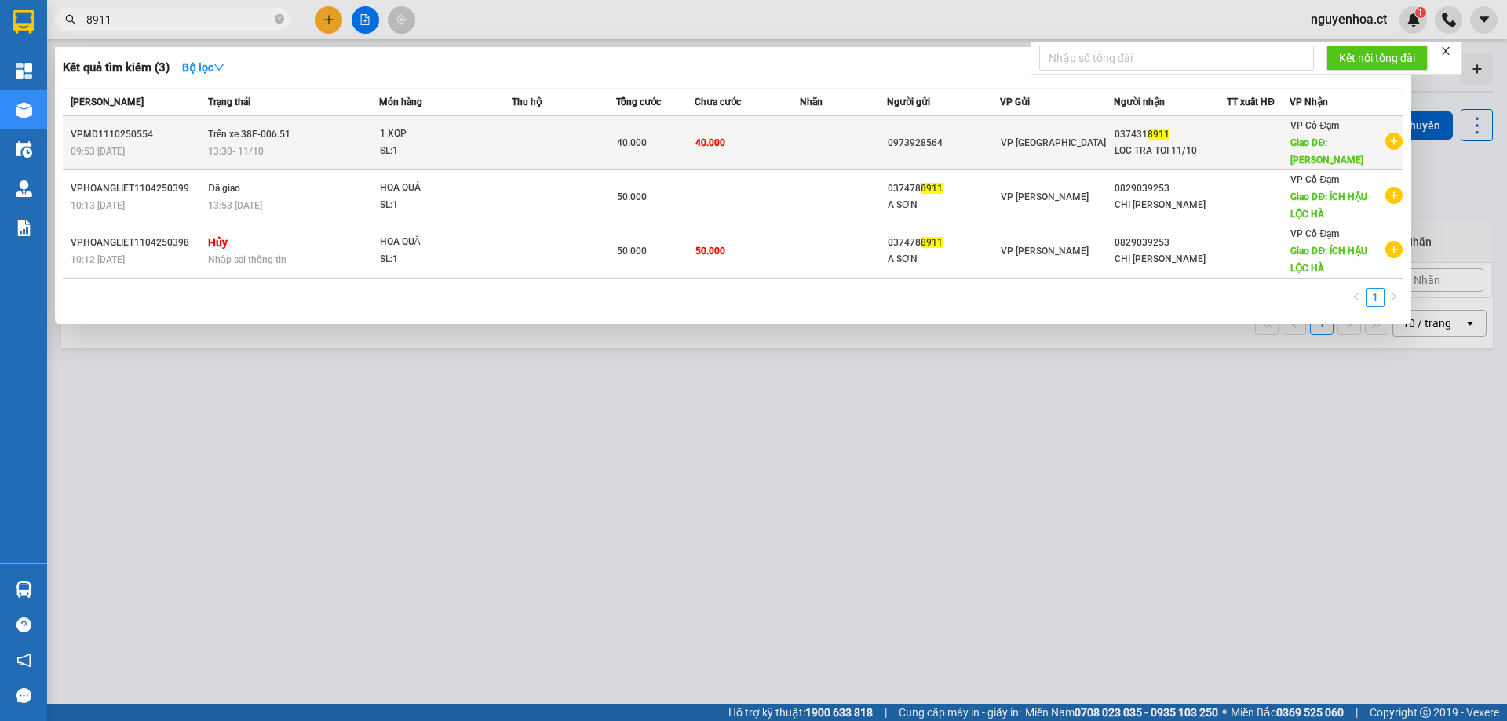
click at [209, 132] on span "Trên xe 38F-006.51" at bounding box center [249, 134] width 82 height 11
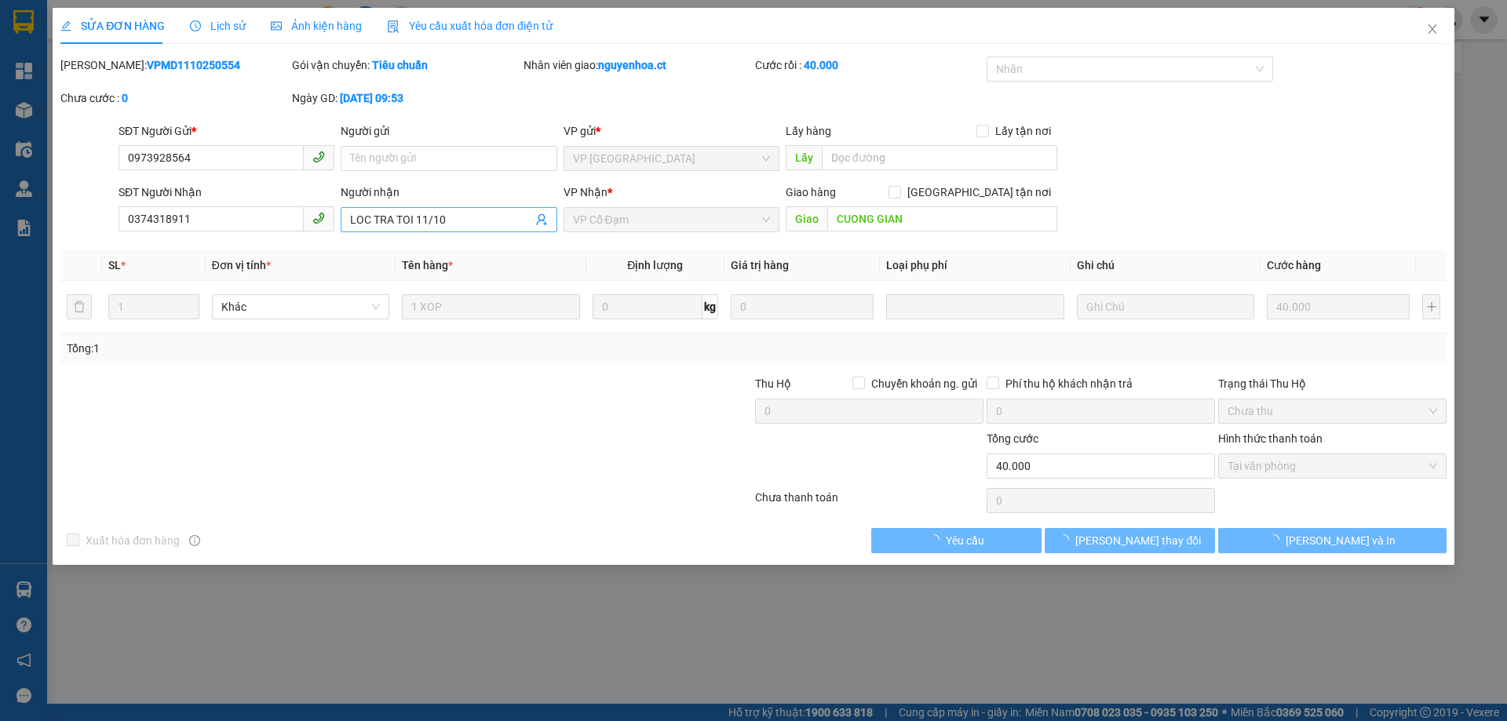
type input "0973928564"
type input "0374318911"
type input "LOC TRA TOI 11/10"
type input "CUONG GIAN"
type input "0"
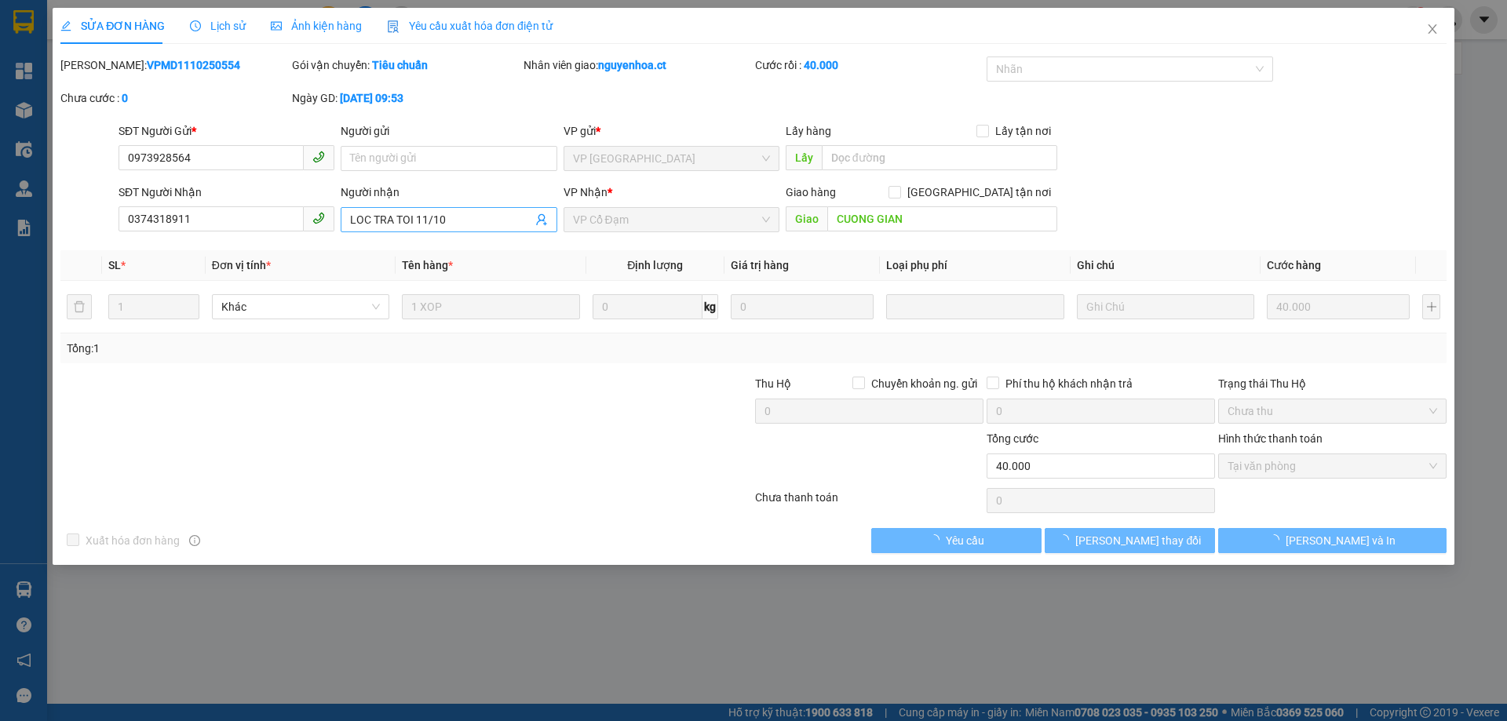
type input "40.000"
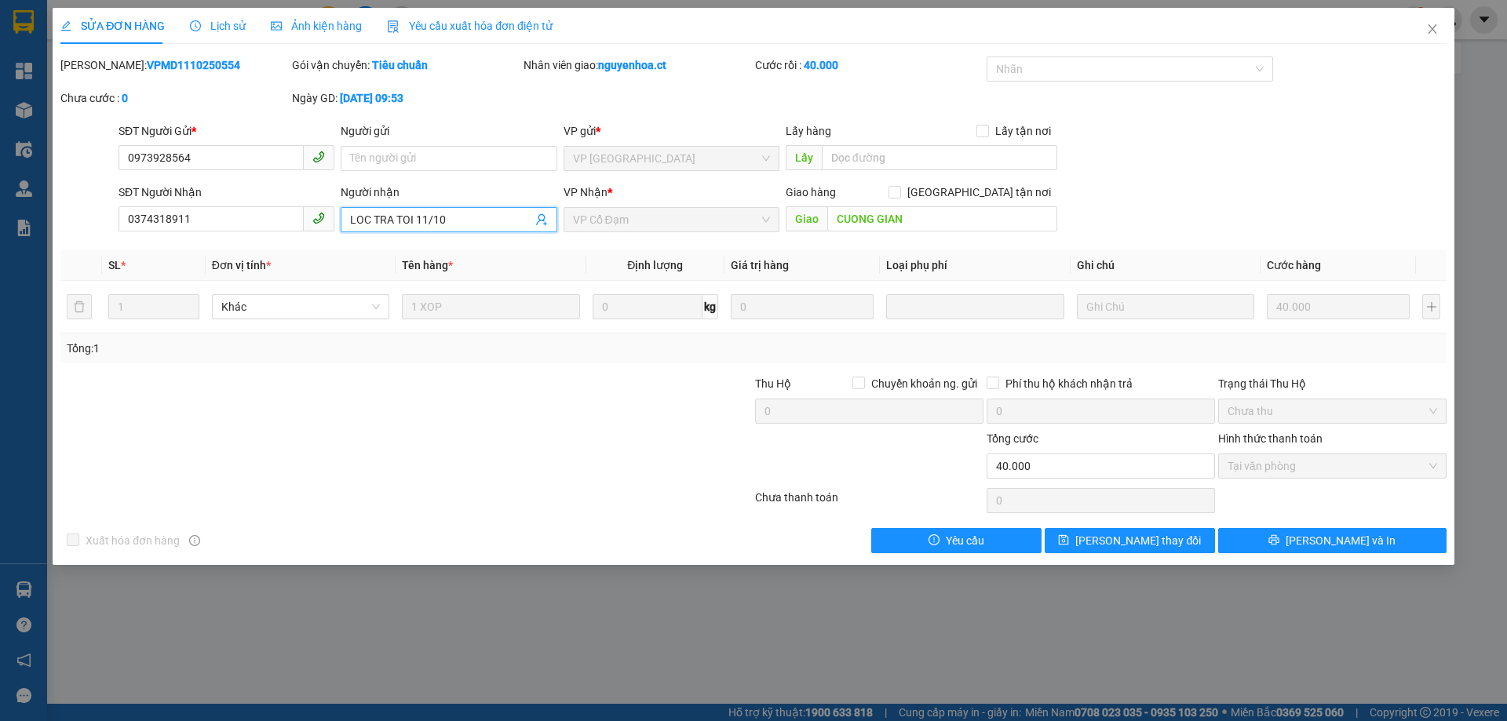
click at [458, 217] on input "LOC TRA TOI 11/10" at bounding box center [440, 219] width 181 height 17
click at [1431, 34] on icon "close" at bounding box center [1432, 29] width 13 height 13
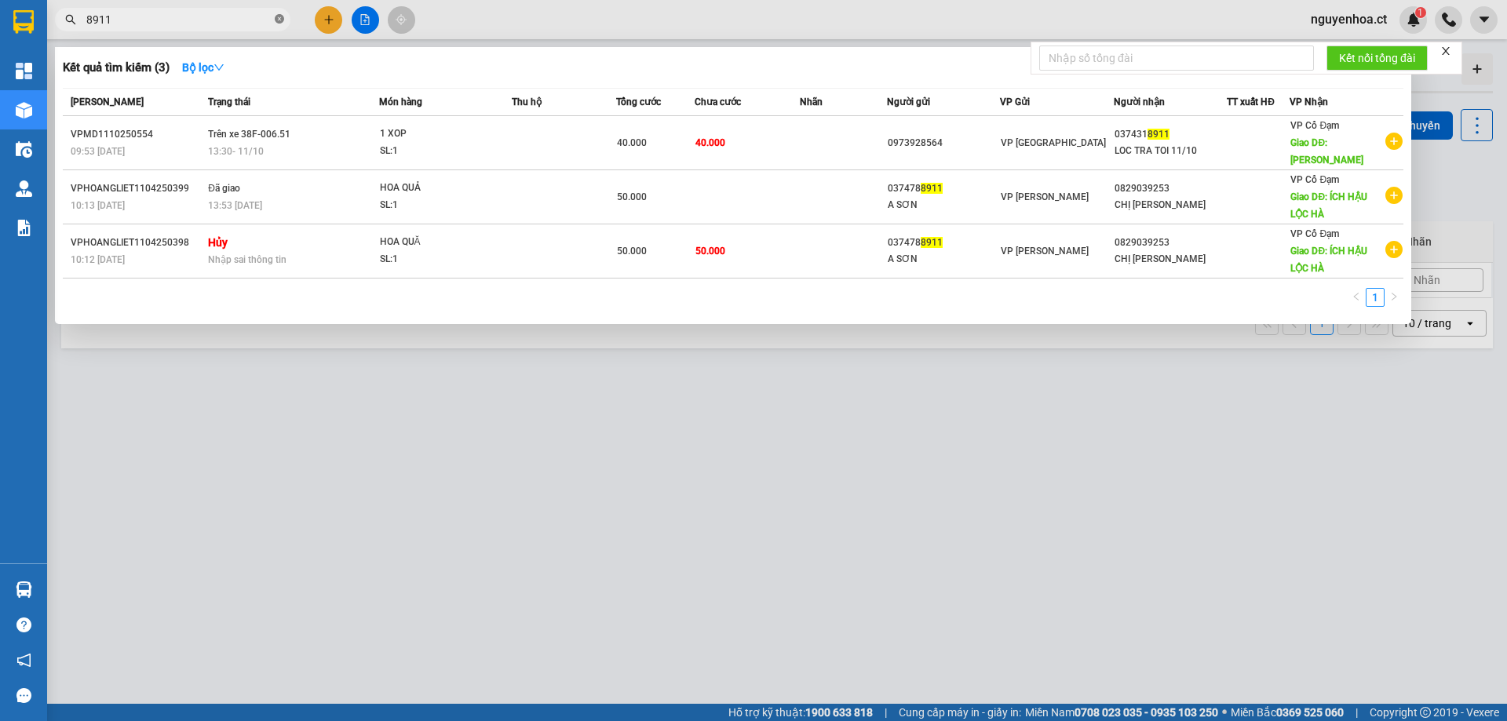
click at [282, 14] on span at bounding box center [279, 20] width 9 height 15
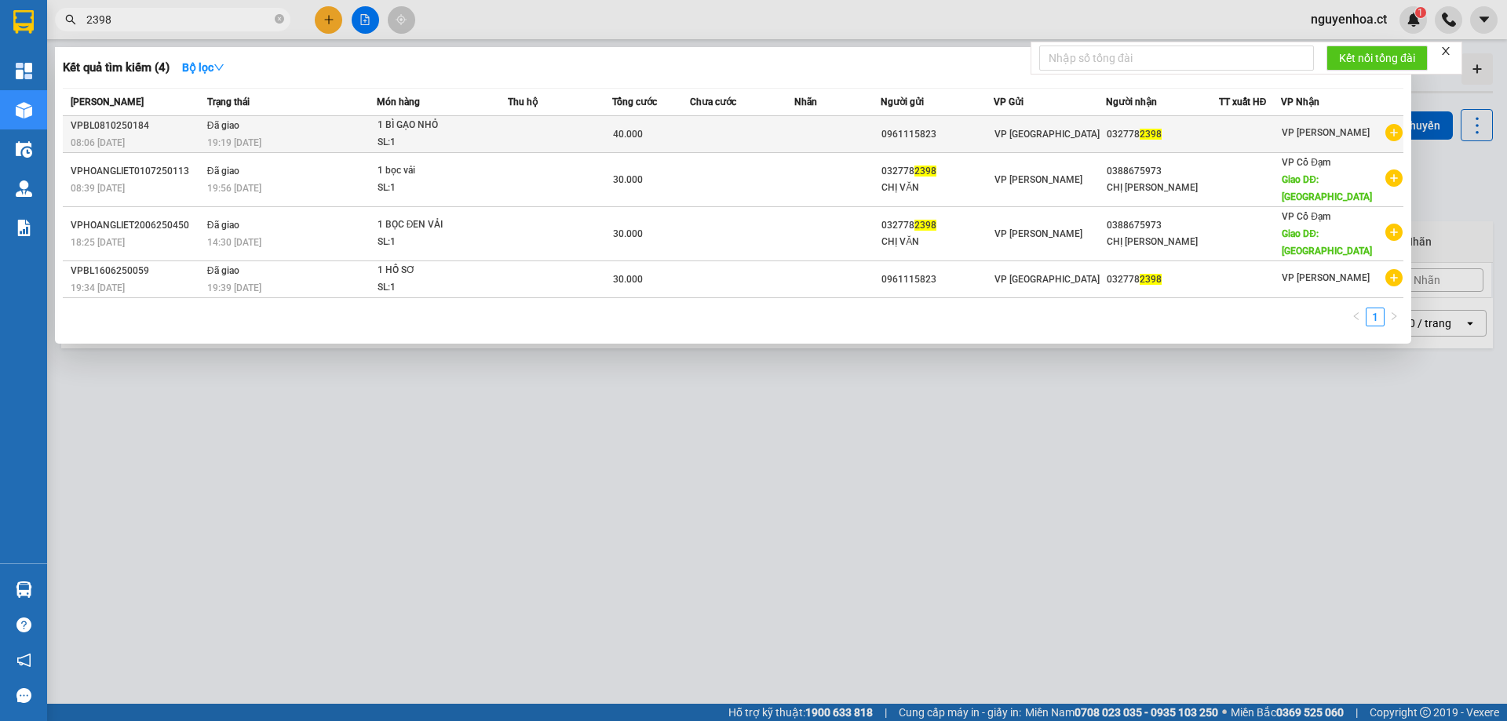
type input "2398"
click at [249, 136] on span "19:19 - 09/10" at bounding box center [234, 142] width 54 height 13
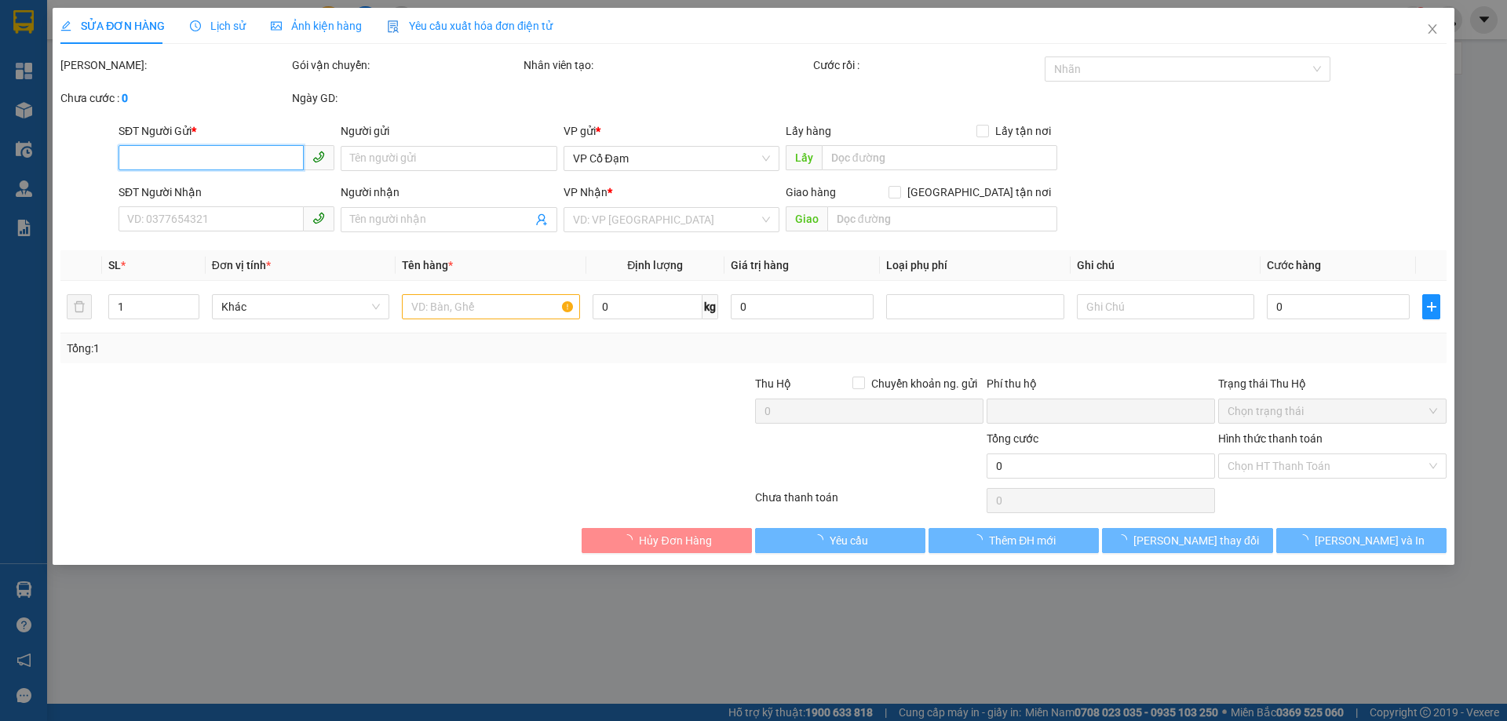
type input "0961115823"
type input "0327782398"
type input "0"
type input "40.000"
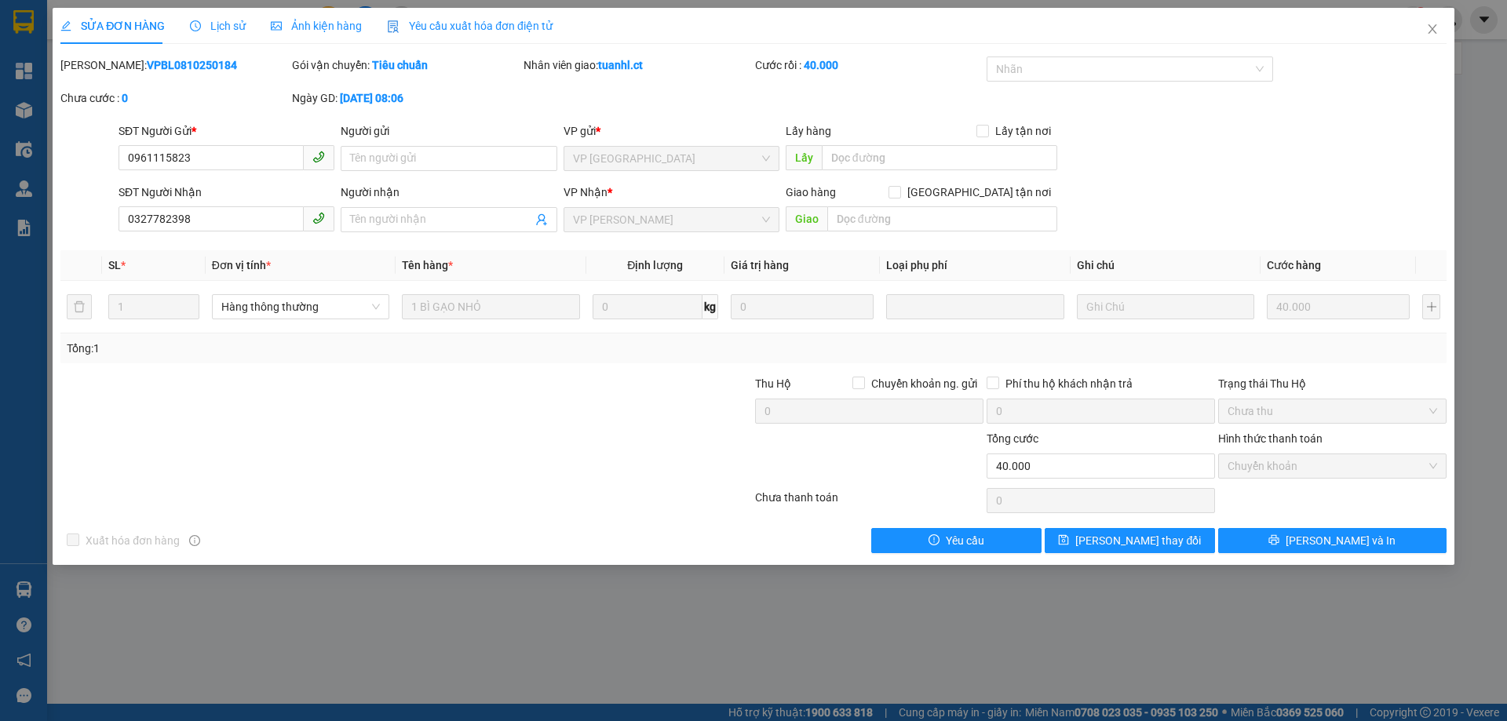
click at [220, 23] on span "Lịch sử" at bounding box center [218, 26] width 56 height 13
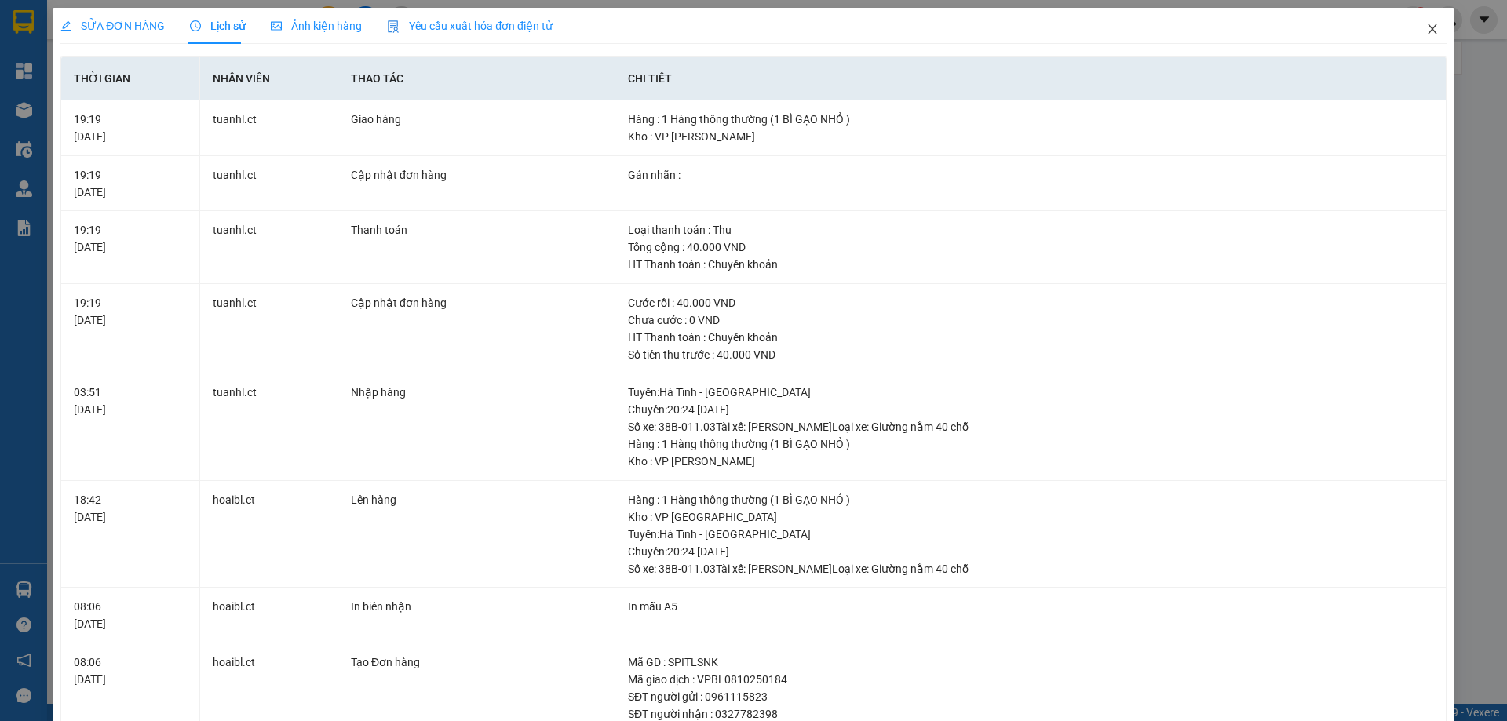
click at [1428, 32] on span "Close" at bounding box center [1432, 30] width 44 height 44
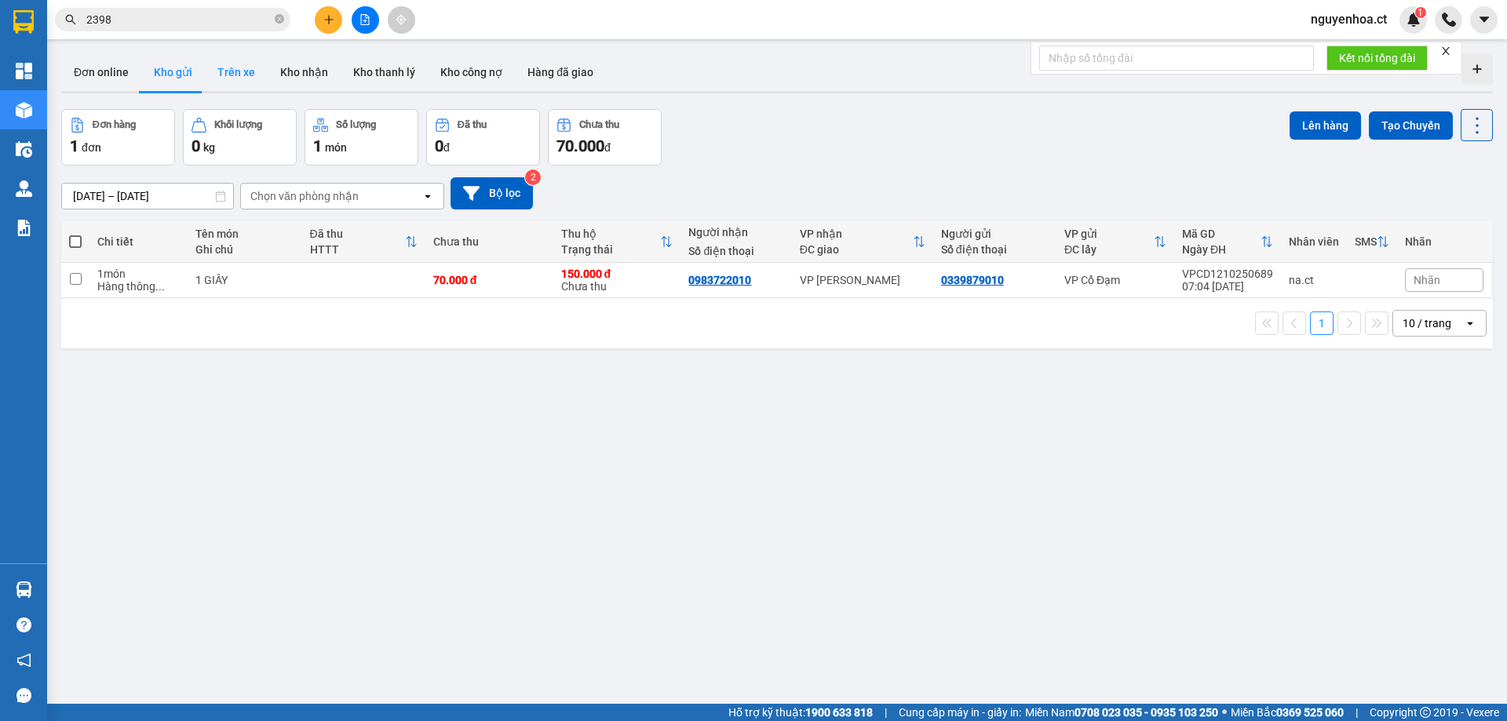
click at [237, 70] on button "Trên xe" at bounding box center [236, 72] width 63 height 38
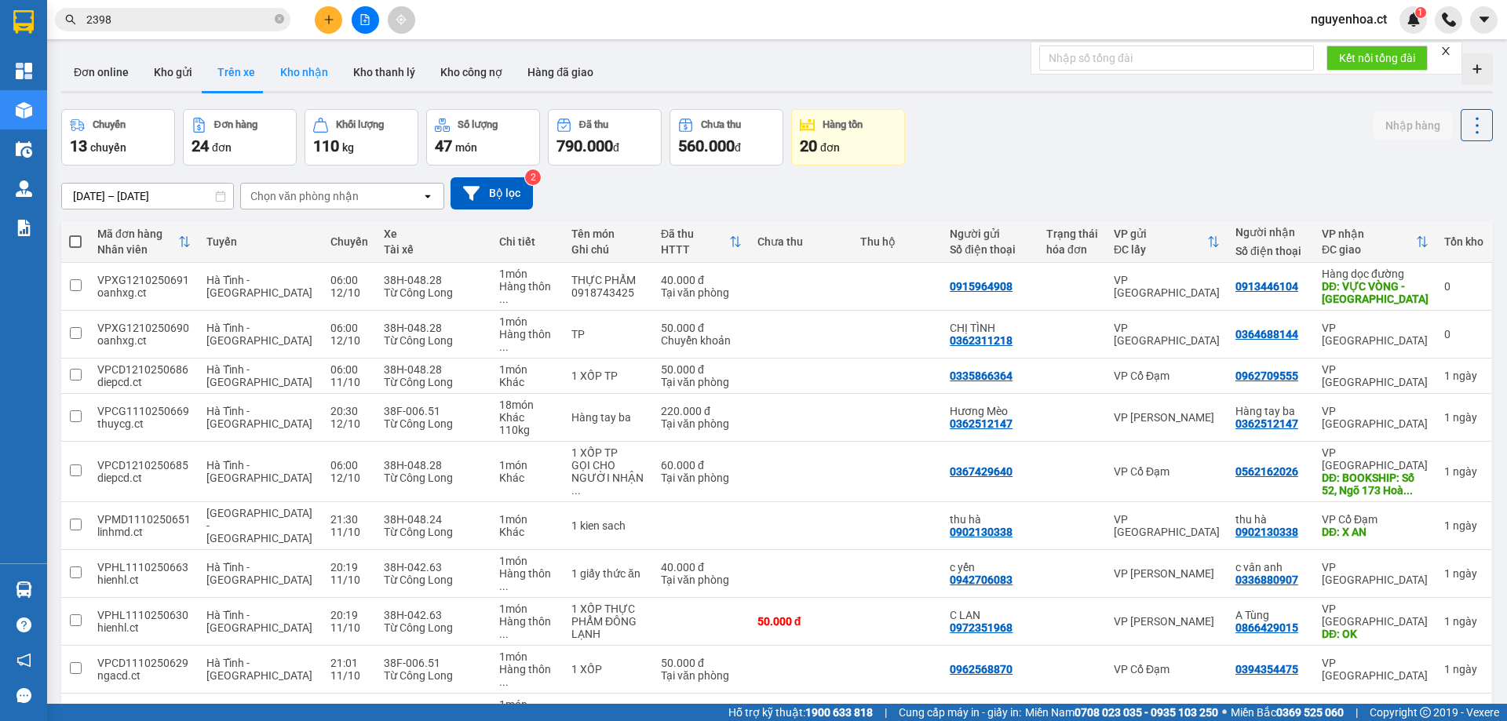
click at [312, 73] on button "Kho nhận" at bounding box center [304, 72] width 73 height 38
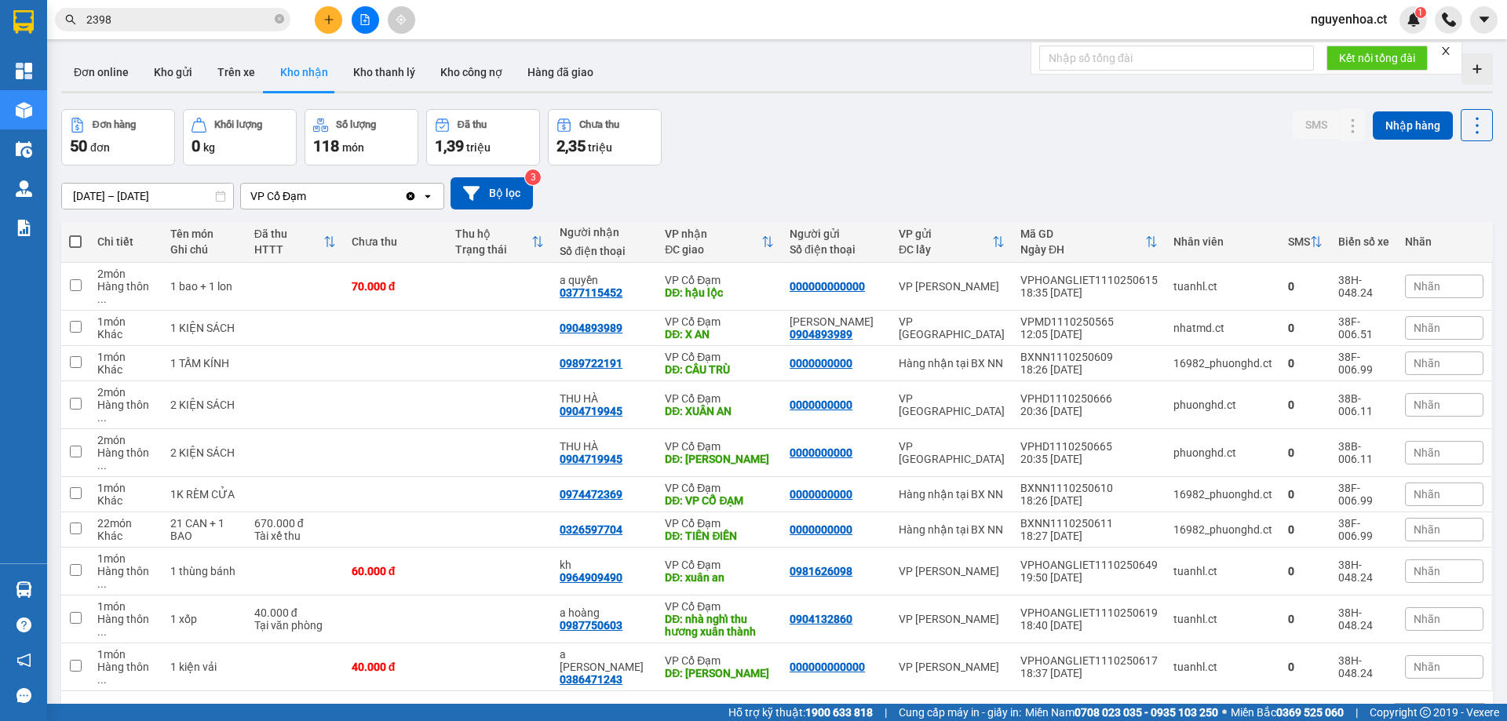
click at [413, 198] on icon "Clear value" at bounding box center [410, 195] width 9 height 9
click at [1343, 711] on icon at bounding box center [1348, 716] width 11 height 11
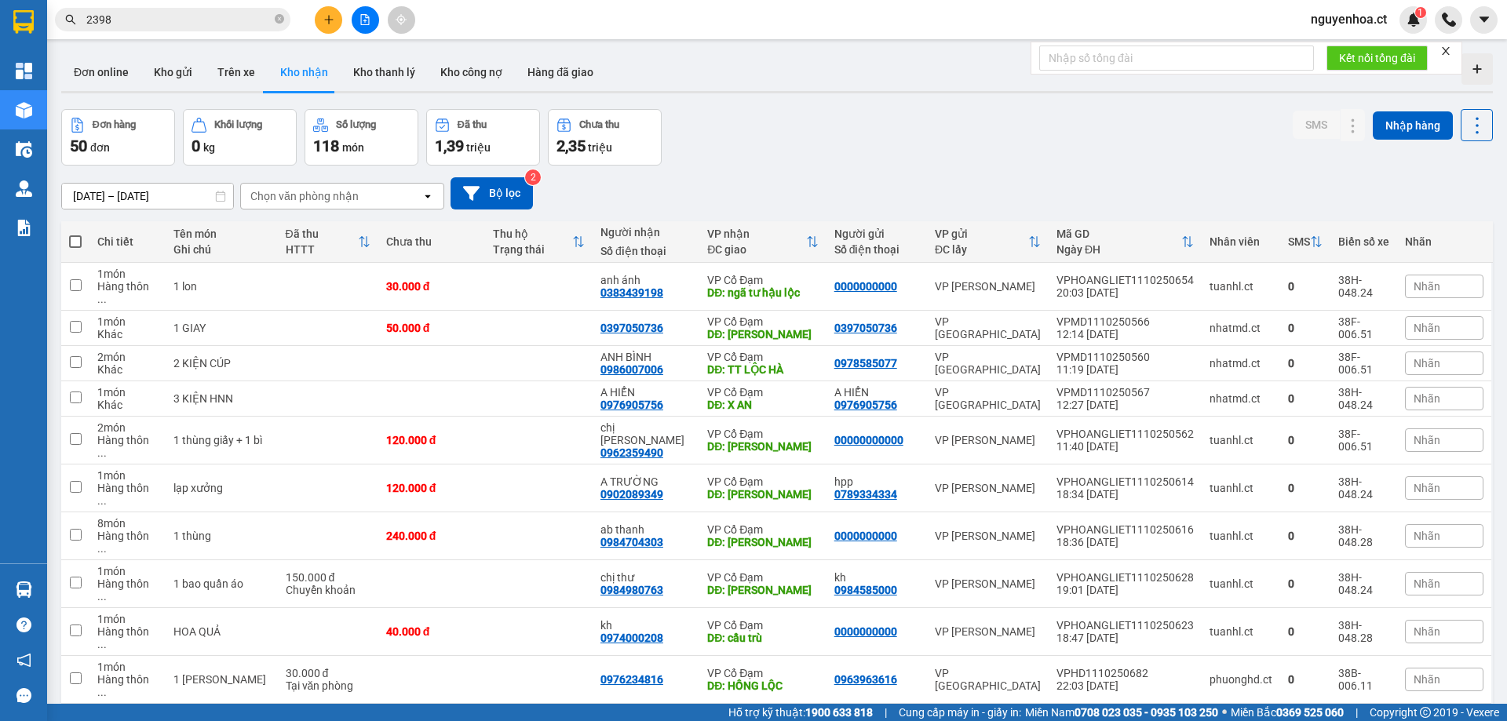
click at [165, 193] on input "[DATE] – [DATE]" at bounding box center [147, 196] width 171 height 25
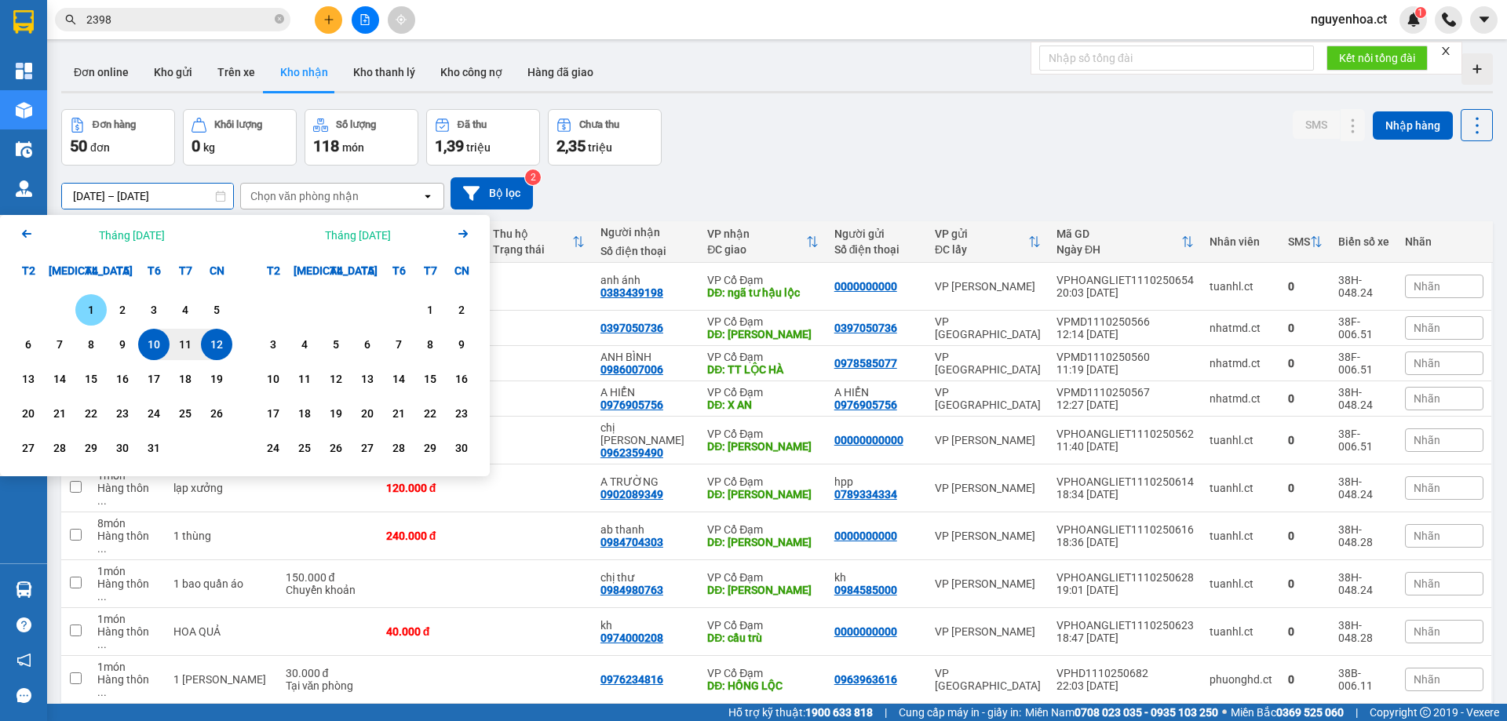
click at [85, 307] on div "1" at bounding box center [91, 310] width 22 height 19
click at [211, 341] on div "12" at bounding box center [217, 344] width 22 height 19
type input "[DATE] – [DATE]"
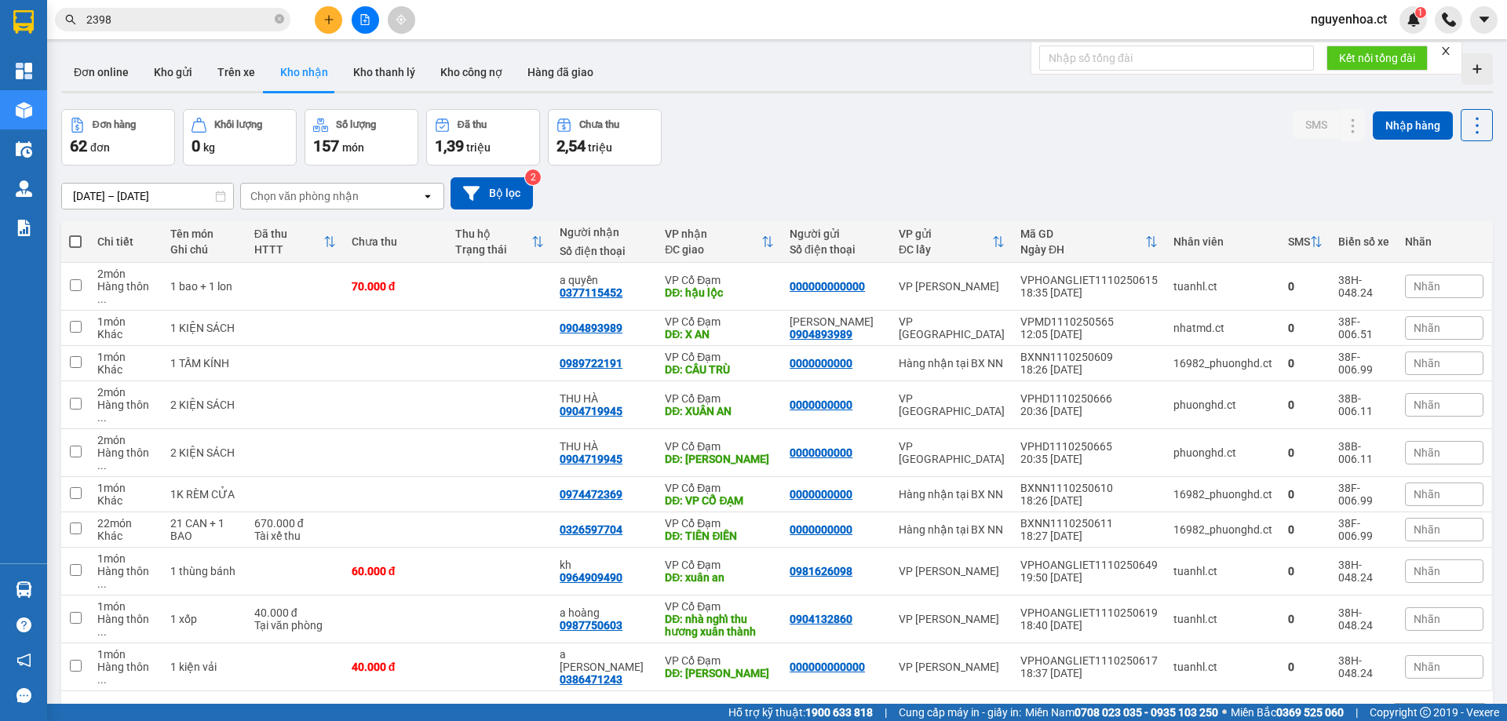
click at [1343, 711] on icon at bounding box center [1348, 716] width 11 height 11
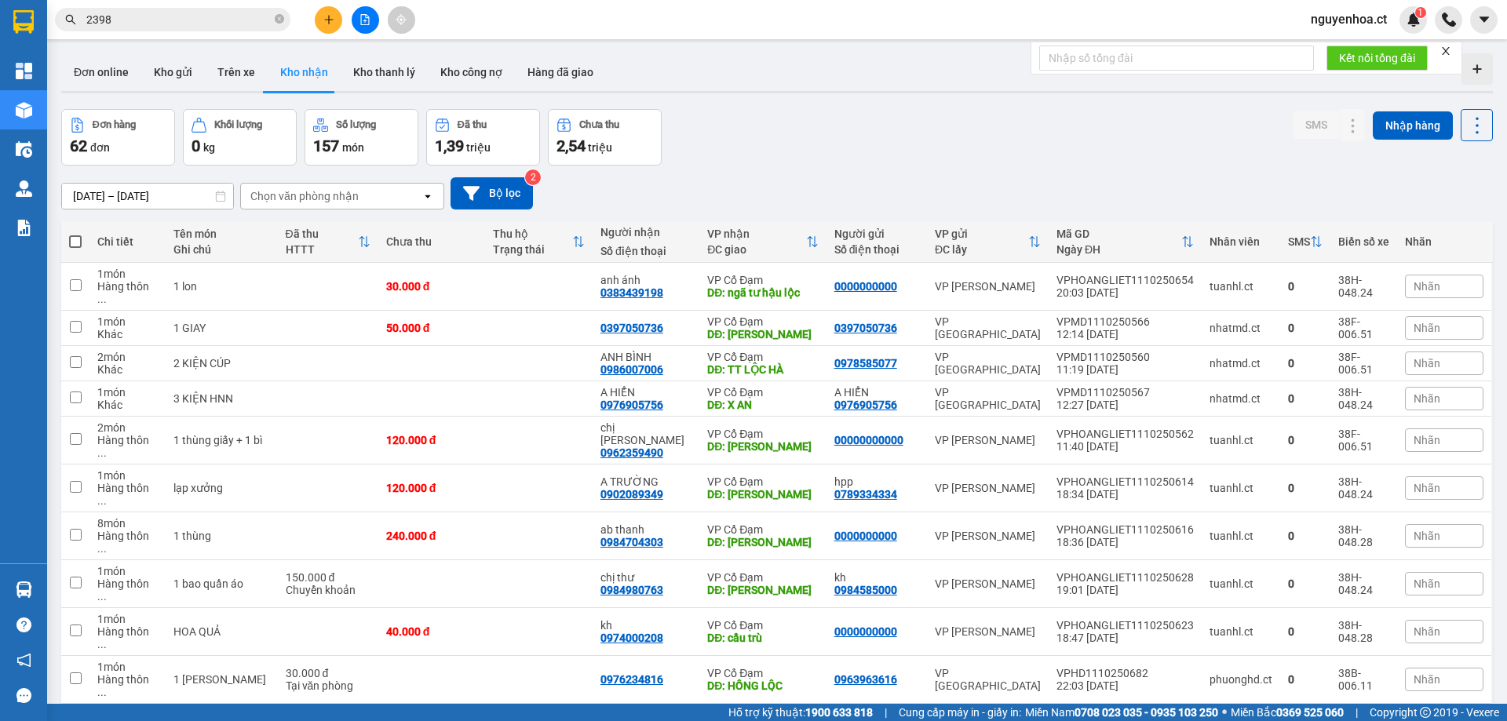
click at [1365, 717] on button at bounding box center [1377, 729] width 24 height 24
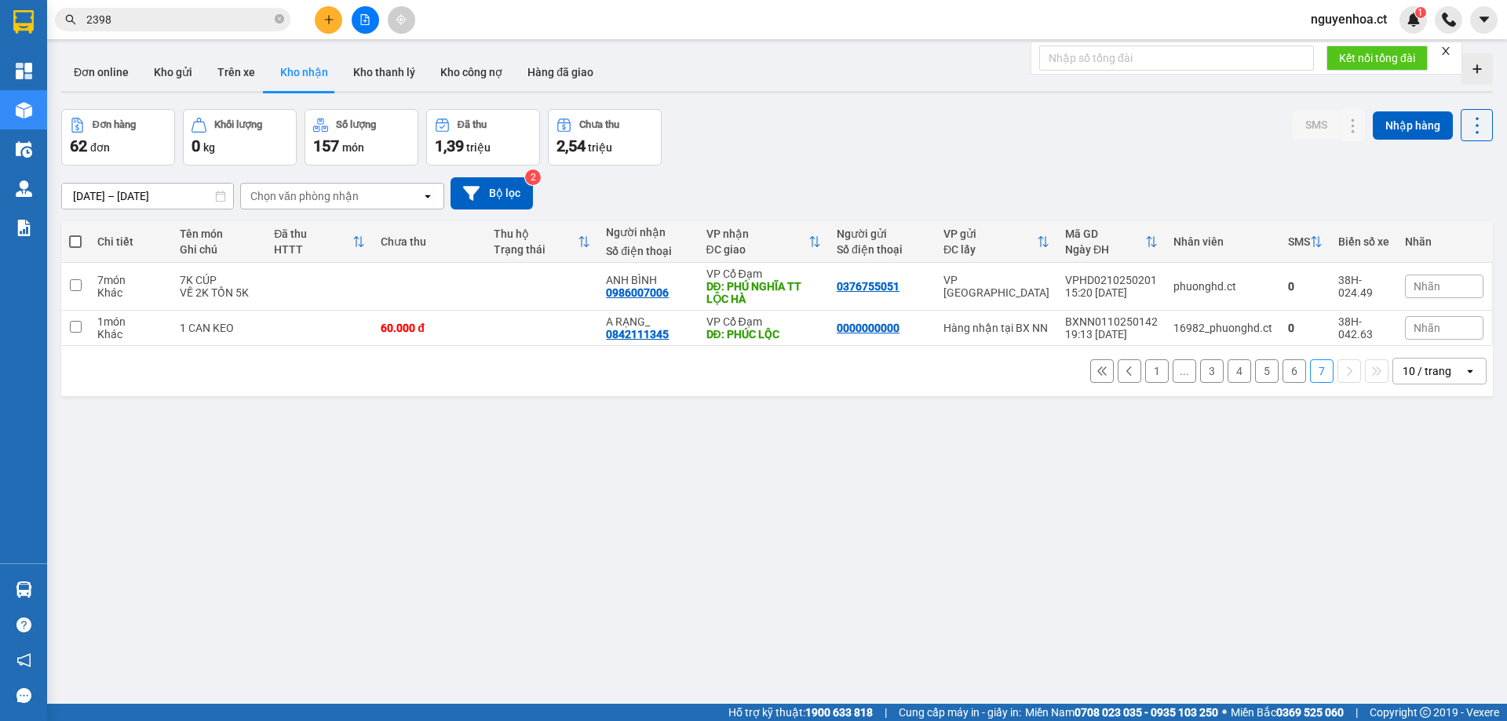
click at [1282, 363] on button "6" at bounding box center [1294, 371] width 24 height 24
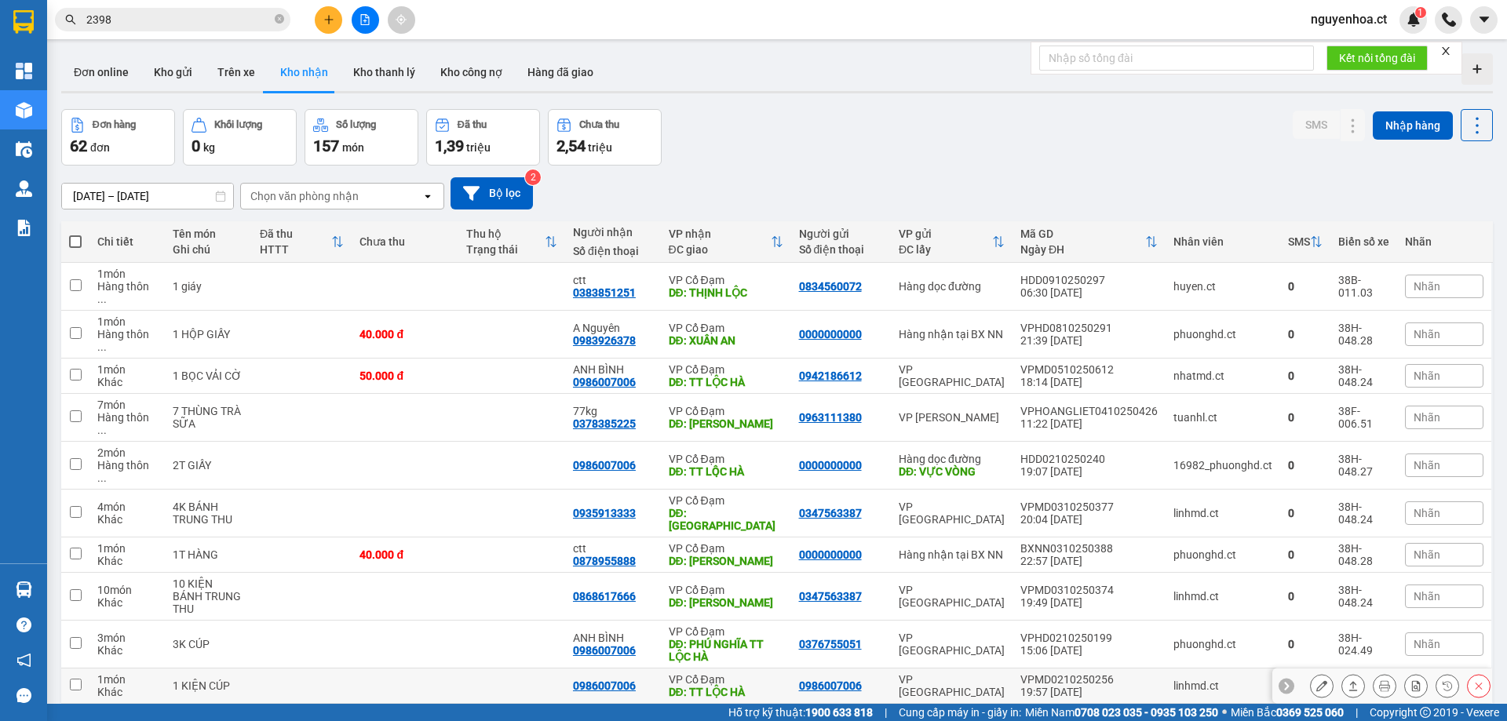
click at [746, 669] on td "VP Cổ Đạm DĐ: TT LỘC HÀ" at bounding box center [726, 686] width 130 height 35
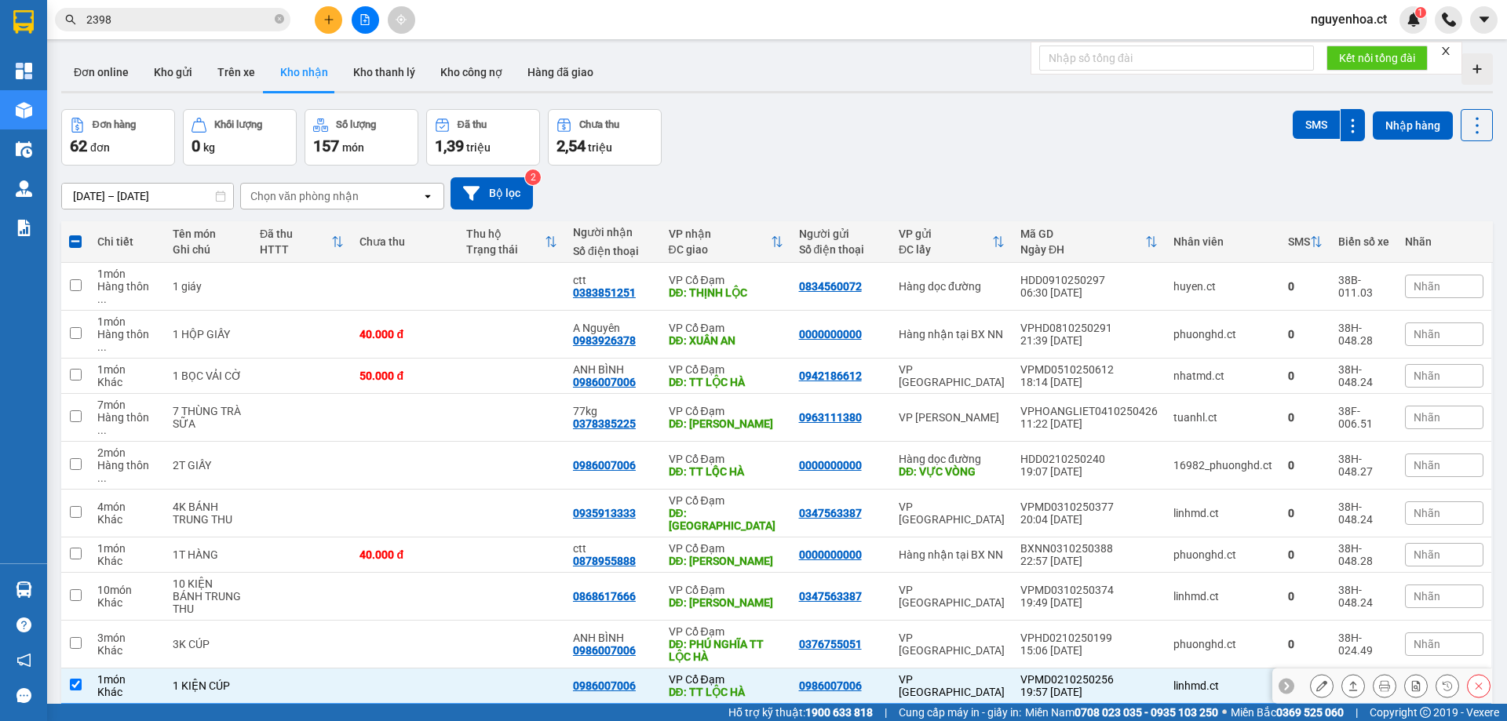
click at [75, 679] on input "checkbox" at bounding box center [76, 685] width 12 height 12
checkbox input "false"
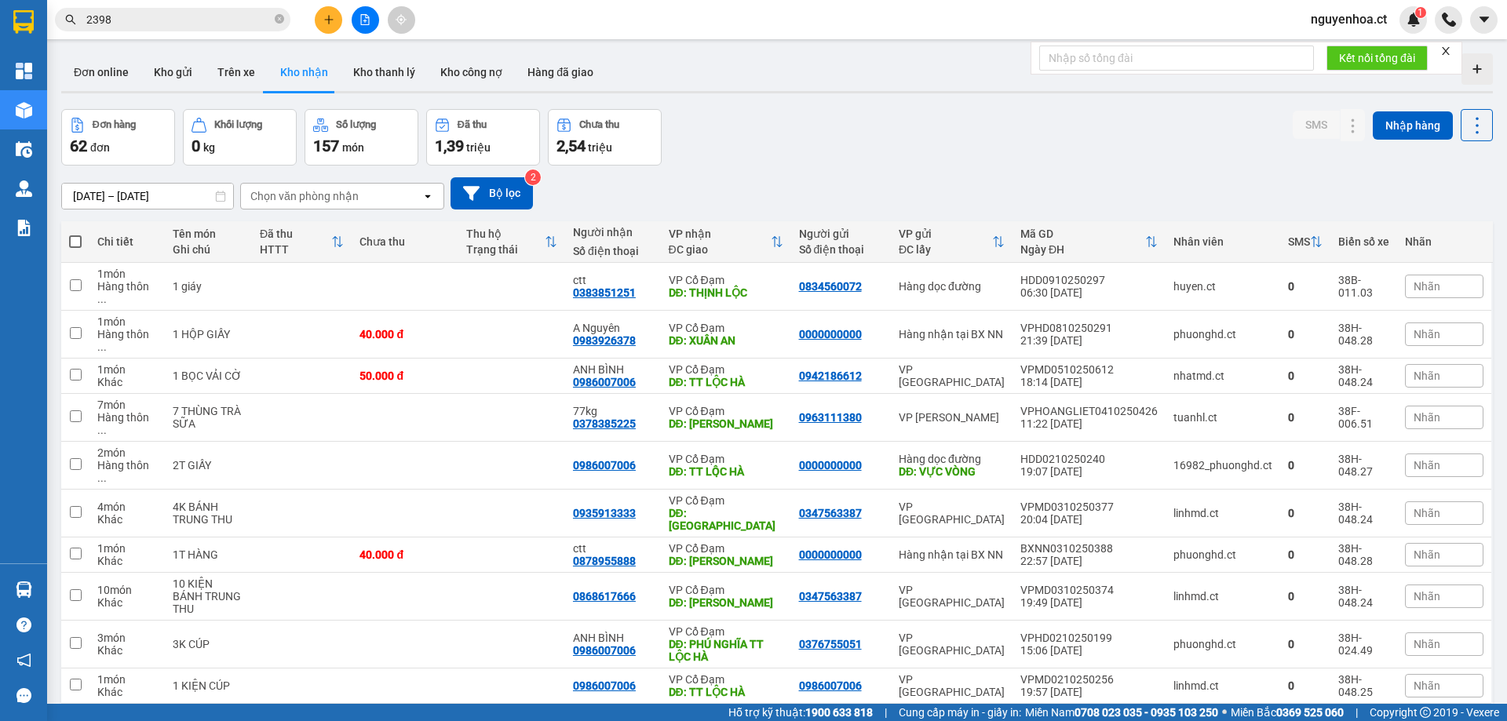
click at [1259, 717] on button "5" at bounding box center [1267, 729] width 24 height 24
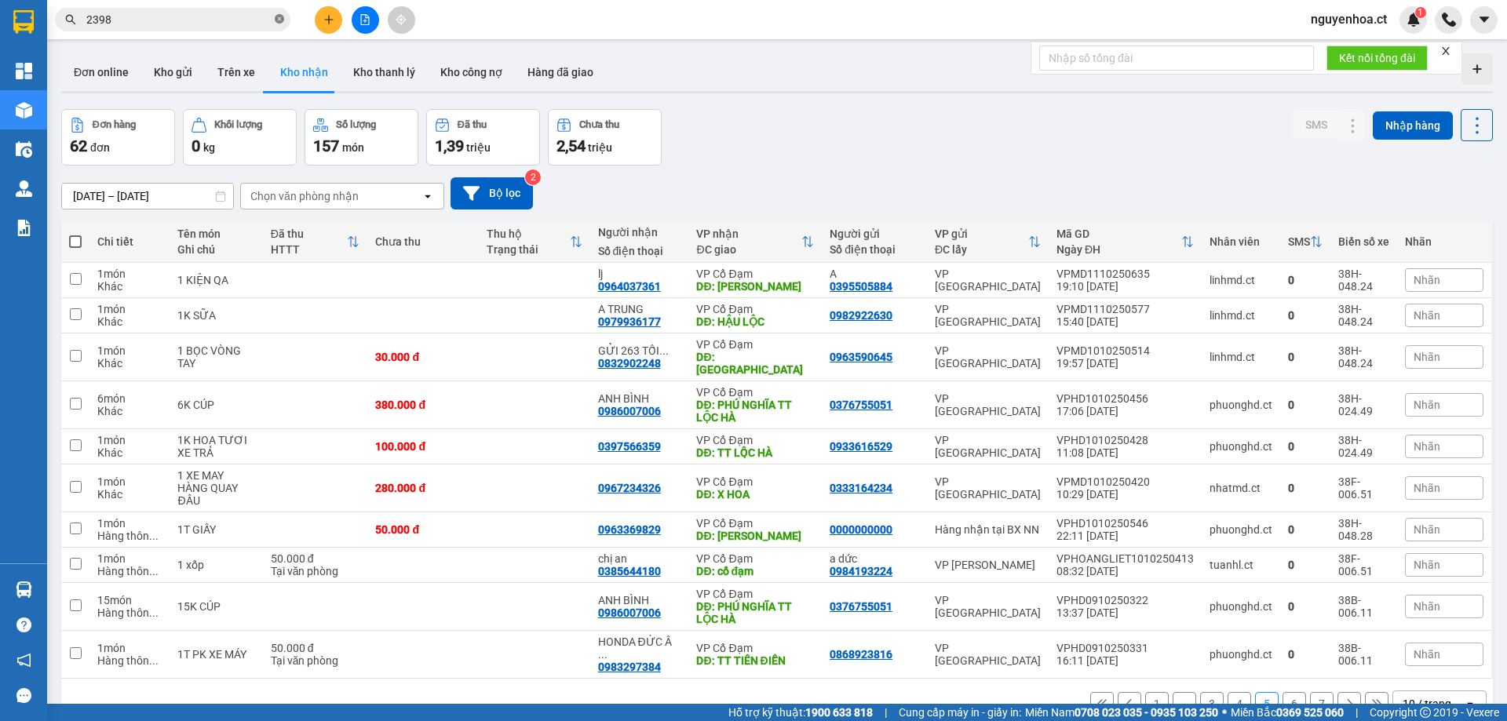
click at [277, 20] on icon "close-circle" at bounding box center [279, 18] width 9 height 9
paste input "0977772720"
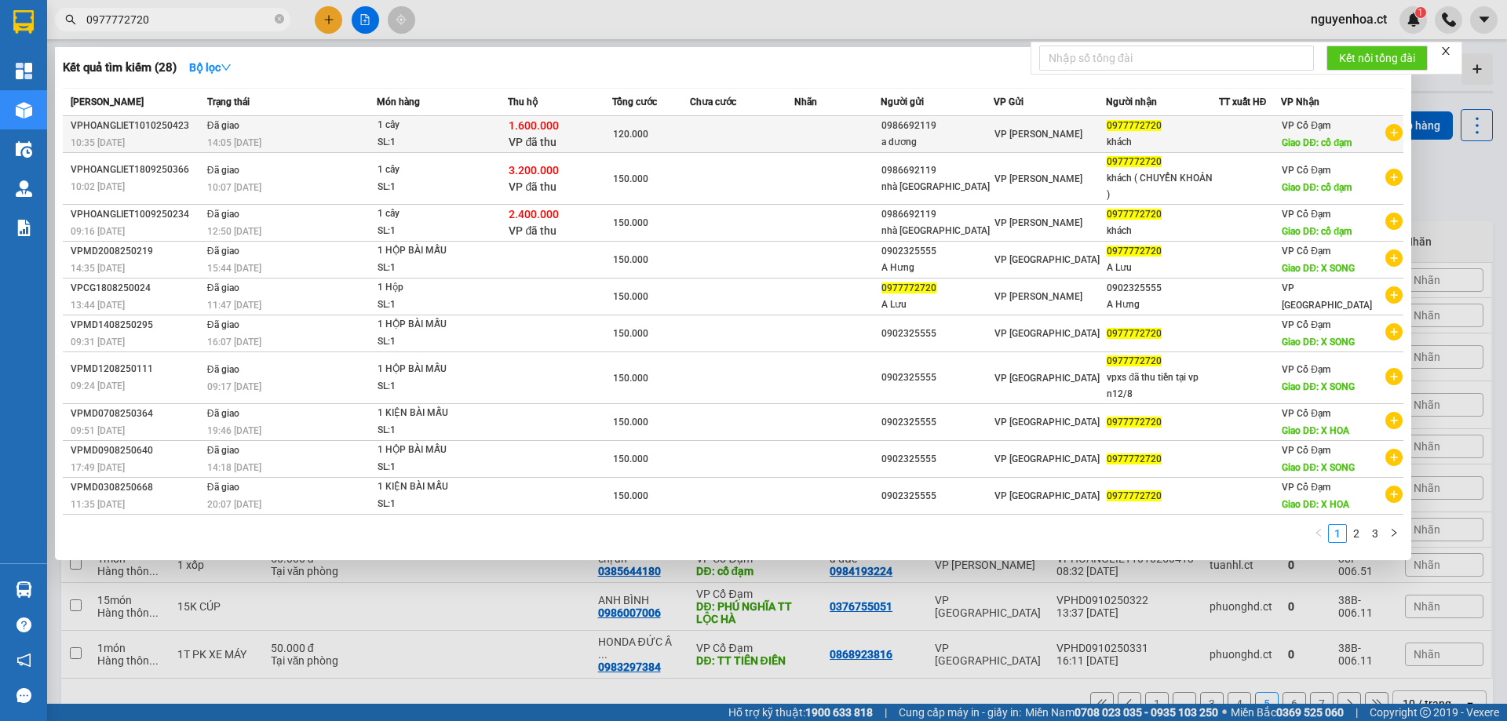
type input "0977772720"
click at [265, 133] on td "Đã giao 14:05 - 11/10" at bounding box center [289, 134] width 173 height 37
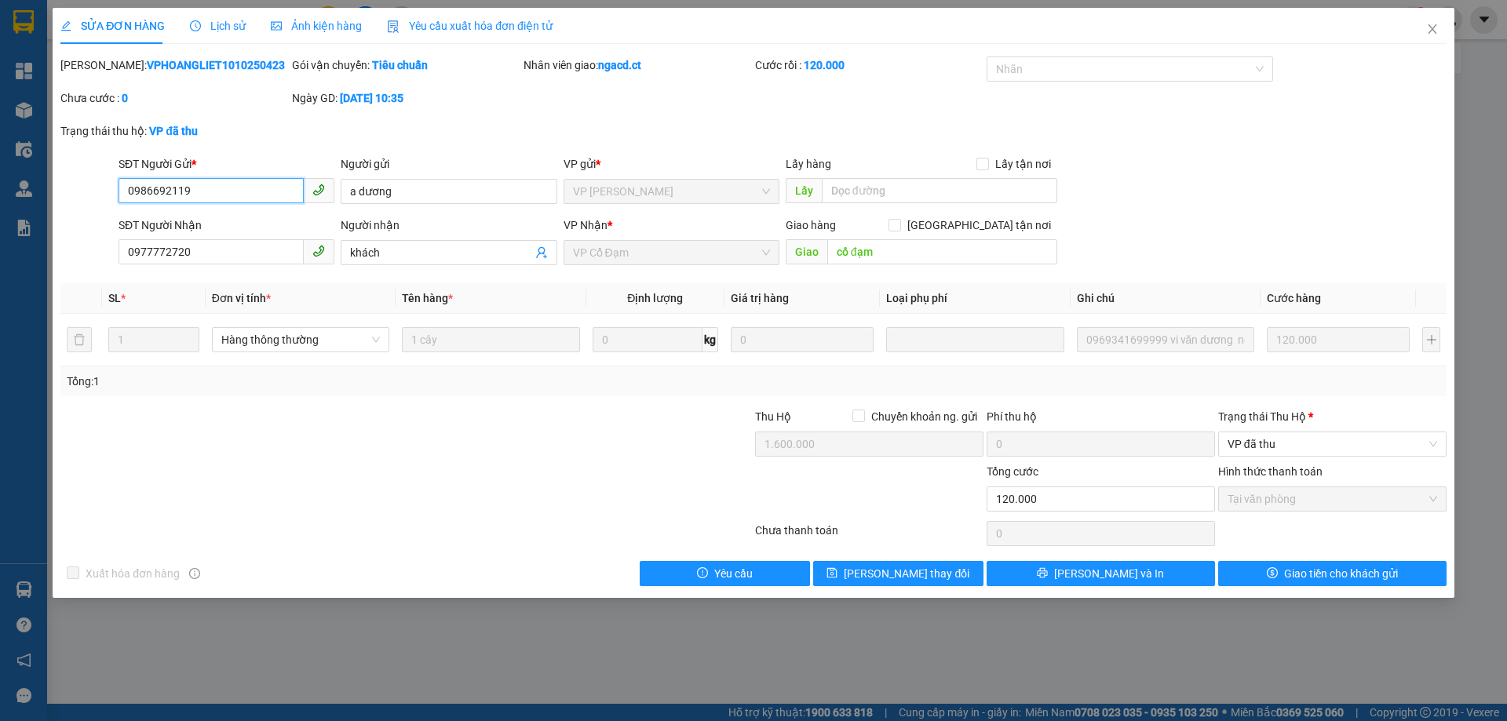
type input "0986692119"
type input "a dương"
type input "0977772720"
type input "khách"
type input "cổ đạm"
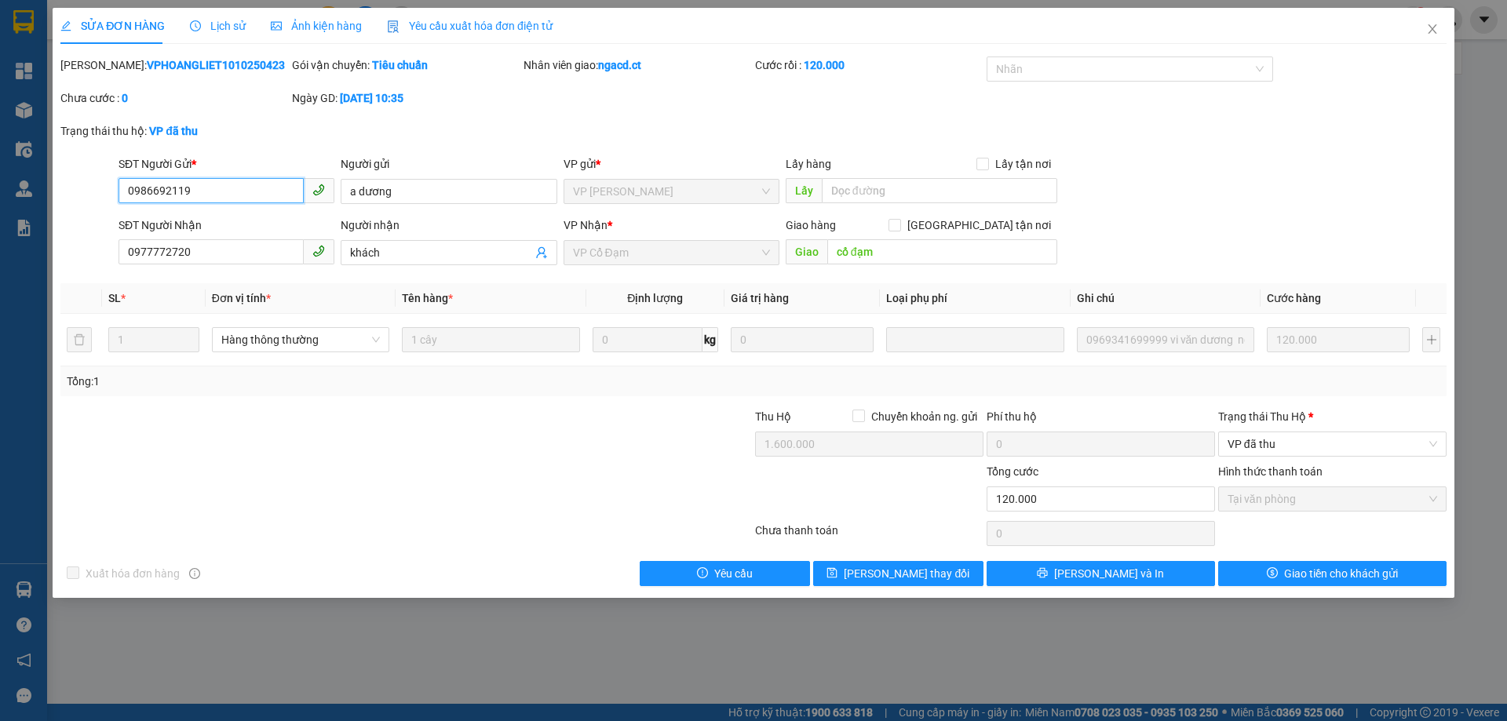
type input "1.600.000"
type input "0"
type input "120.000"
click at [1427, 22] on span "Close" at bounding box center [1432, 30] width 44 height 44
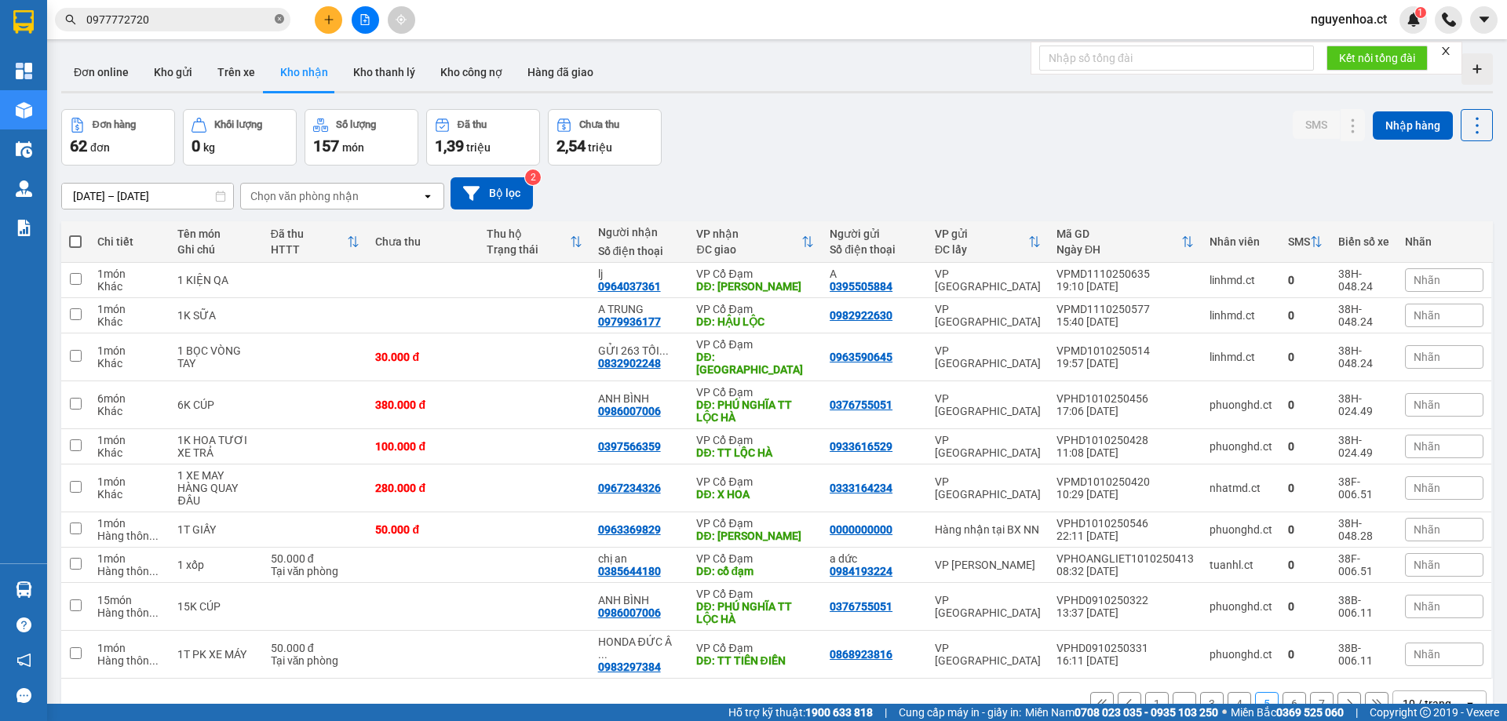
click at [280, 15] on icon "close-circle" at bounding box center [279, 18] width 9 height 9
paste input "0987623785"
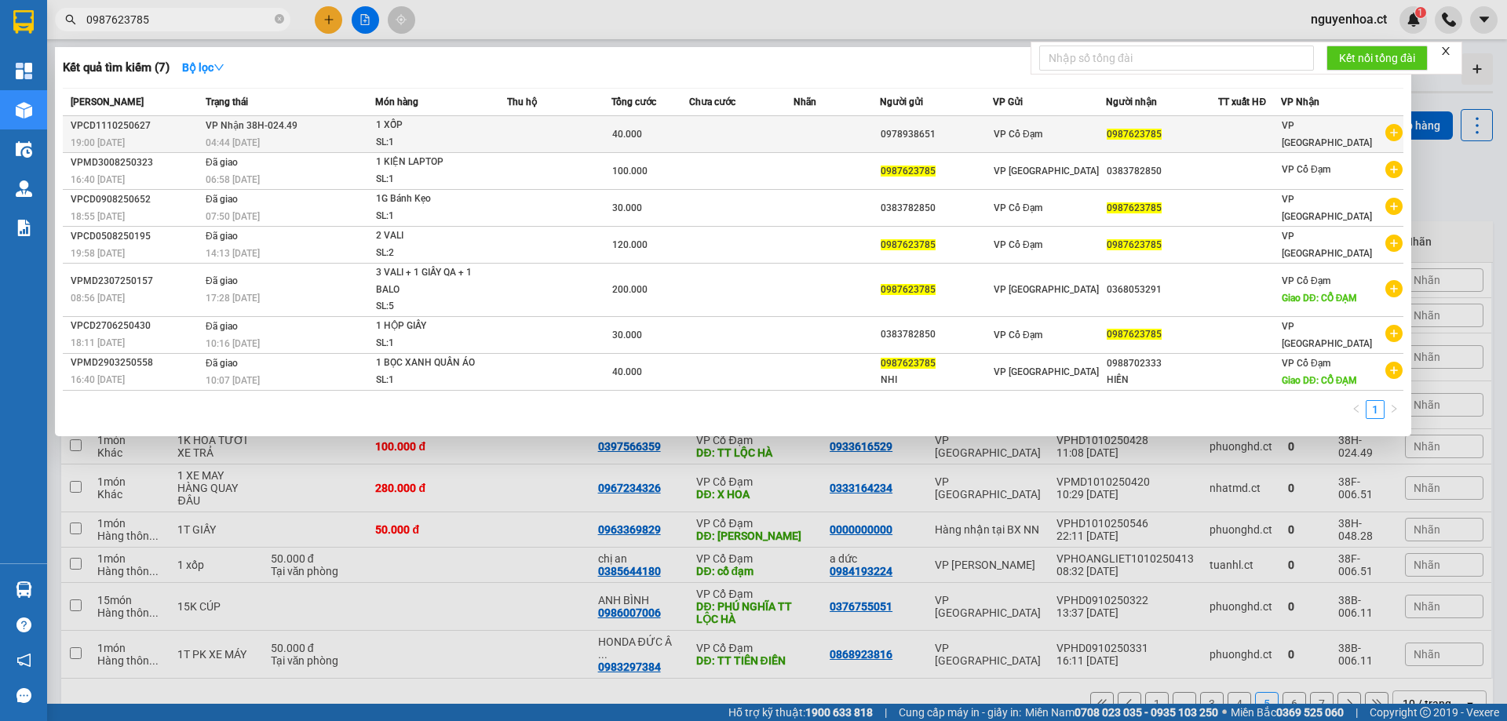
type input "0987623785"
click at [268, 138] on div "04:44 - 12/10" at bounding box center [290, 142] width 169 height 17
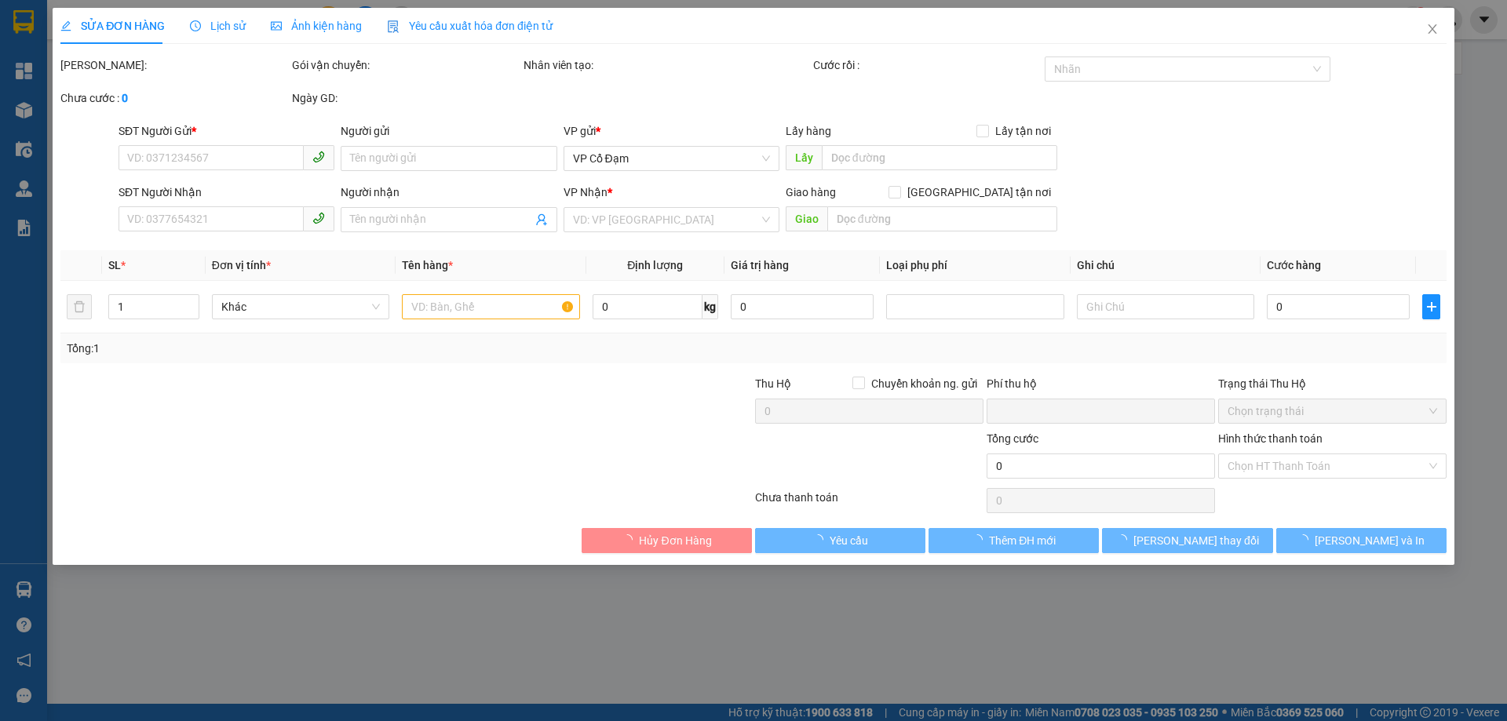
type input "0978938651"
type input "0987623785"
type input "0"
type input "40.000"
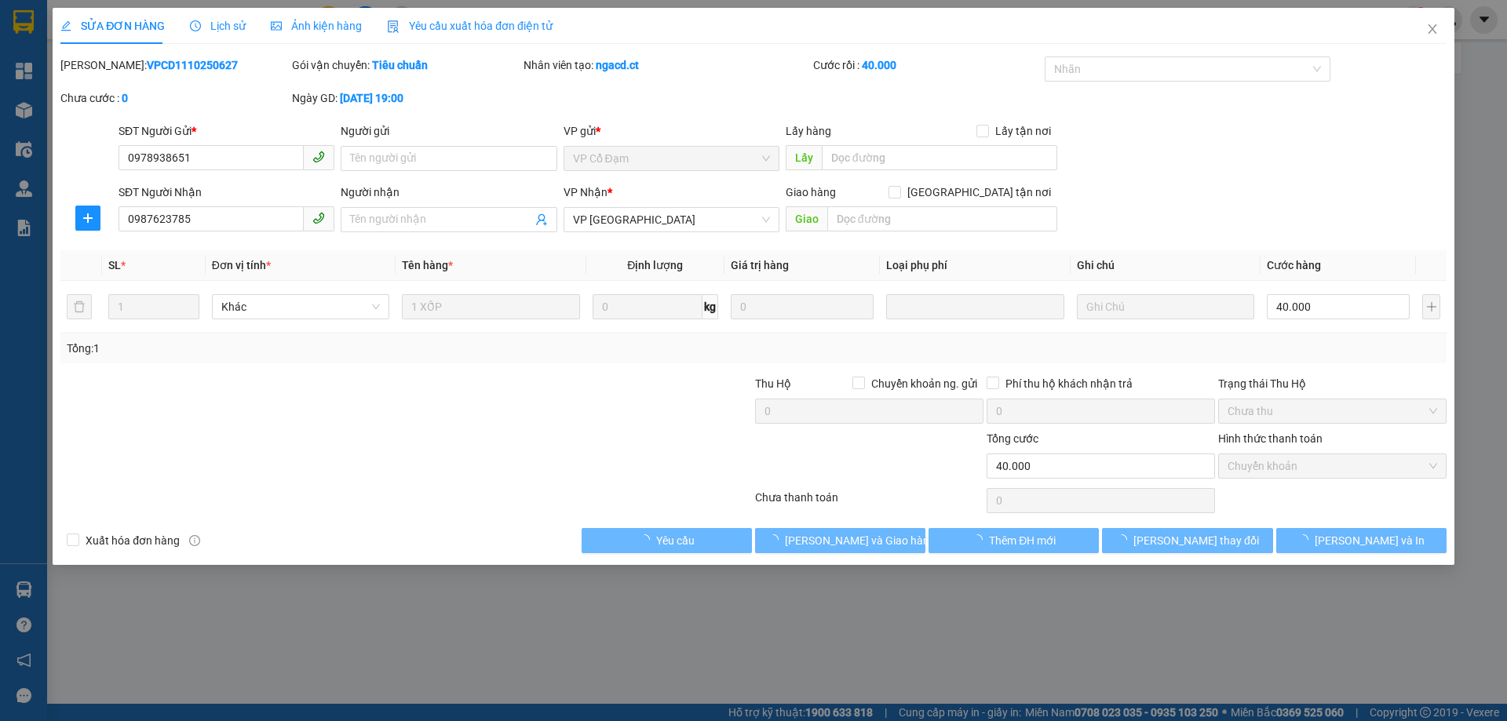
click at [228, 24] on span "Lịch sử" at bounding box center [218, 26] width 56 height 13
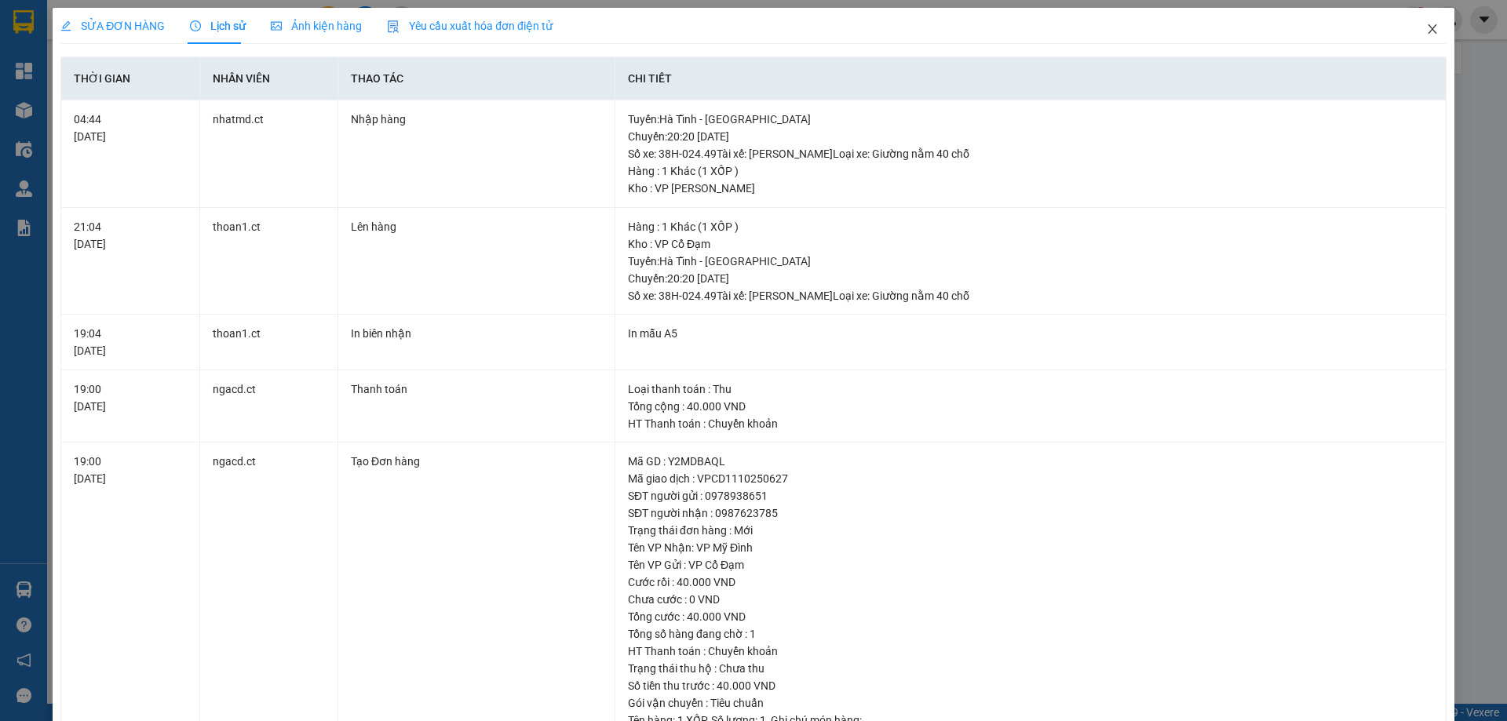
click at [1427, 27] on icon "close" at bounding box center [1432, 29] width 13 height 13
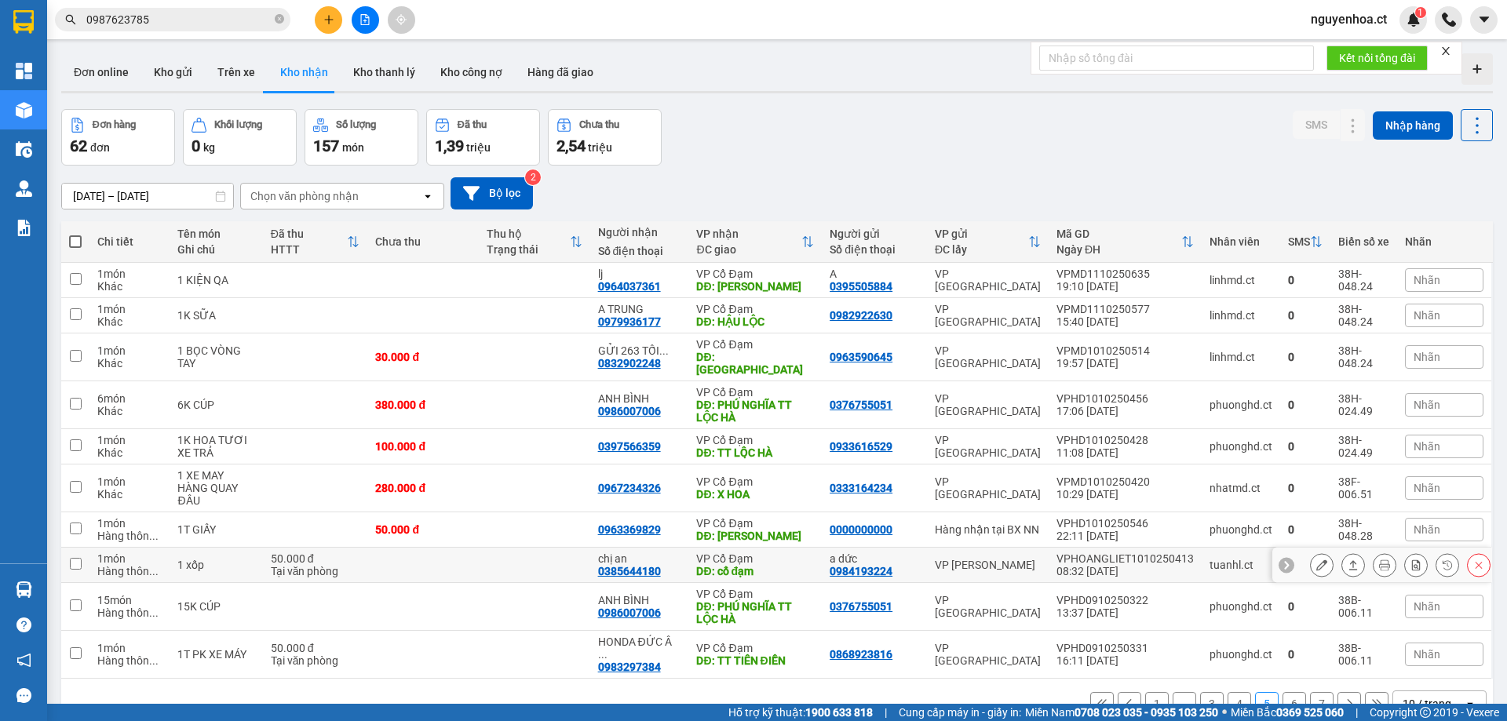
scroll to position [72, 0]
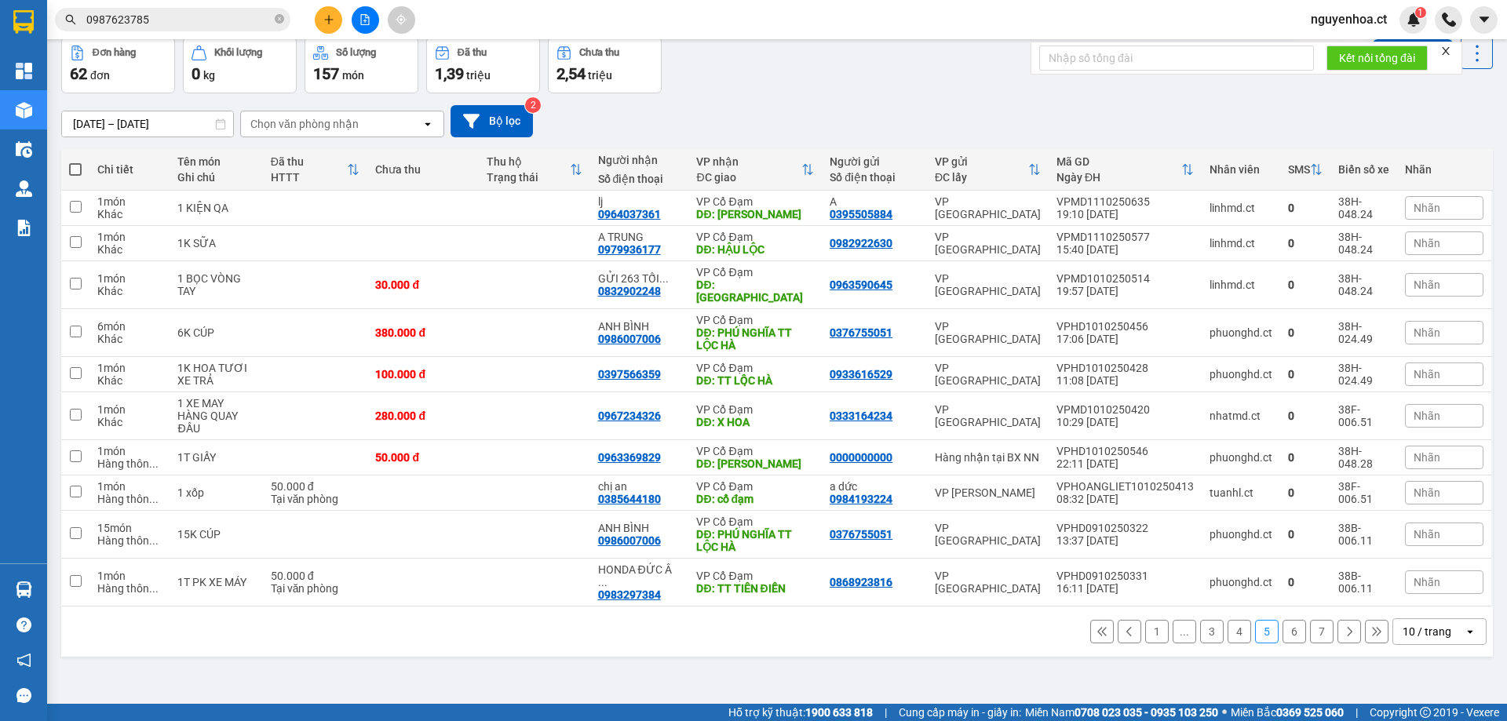
click at [194, 11] on input "0987623785" at bounding box center [178, 19] width 185 height 17
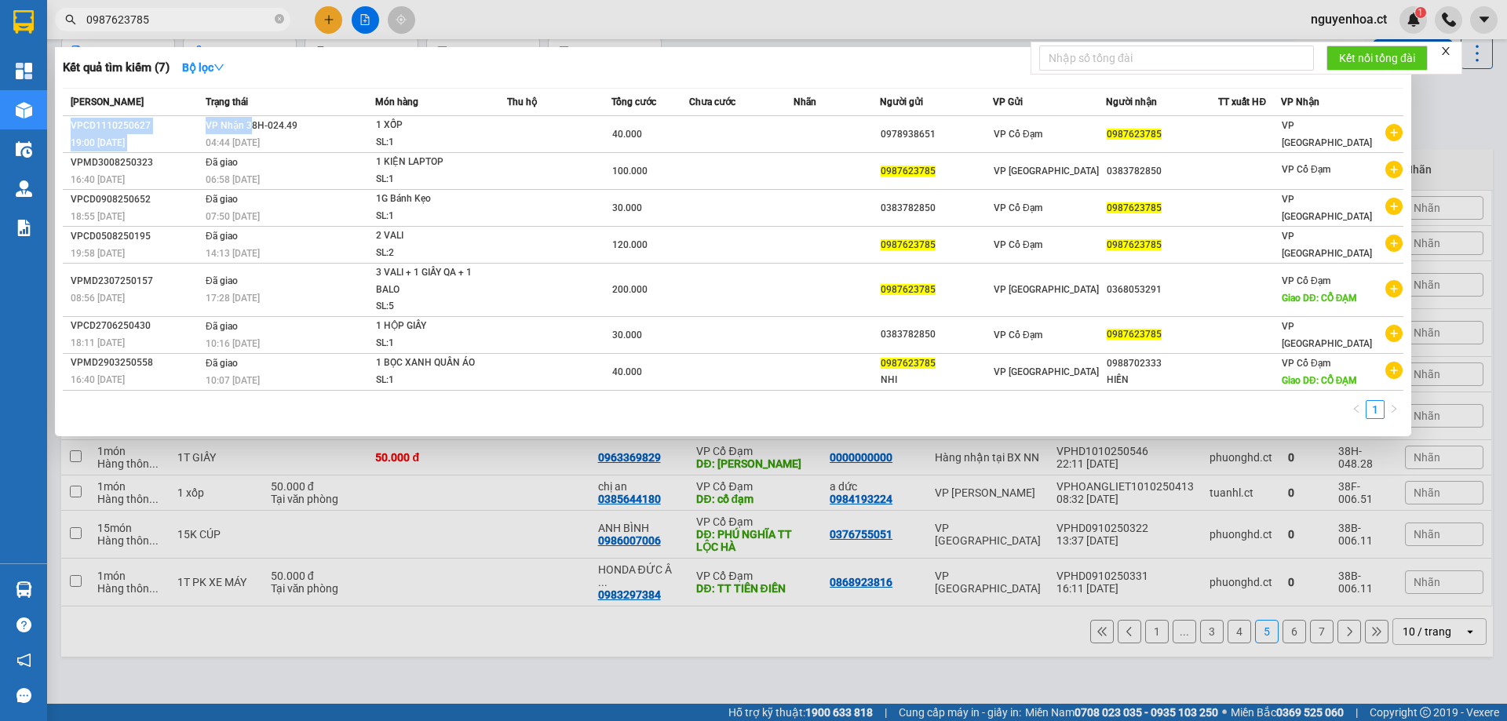
drag, startPoint x: 253, startPoint y: 122, endPoint x: 285, endPoint y: 83, distance: 50.7
click at [284, 91] on table "Mã ĐH Trạng thái Món hàng Thu hộ Tổng cước Chưa cước Nhãn Người gửi VP Gửi Ngườ…" at bounding box center [733, 239] width 1340 height 303
click at [279, 20] on icon "close-circle" at bounding box center [279, 18] width 9 height 9
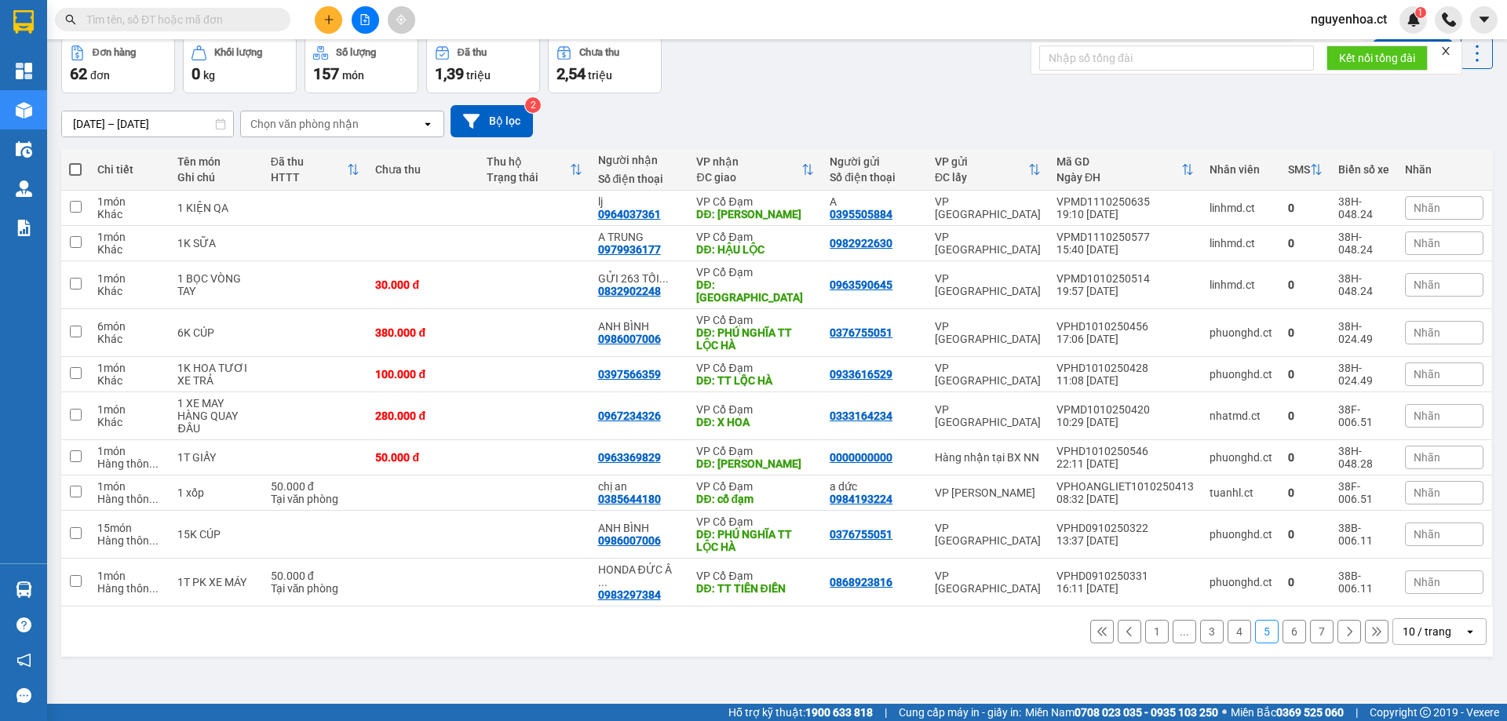
paste input "0384432620"
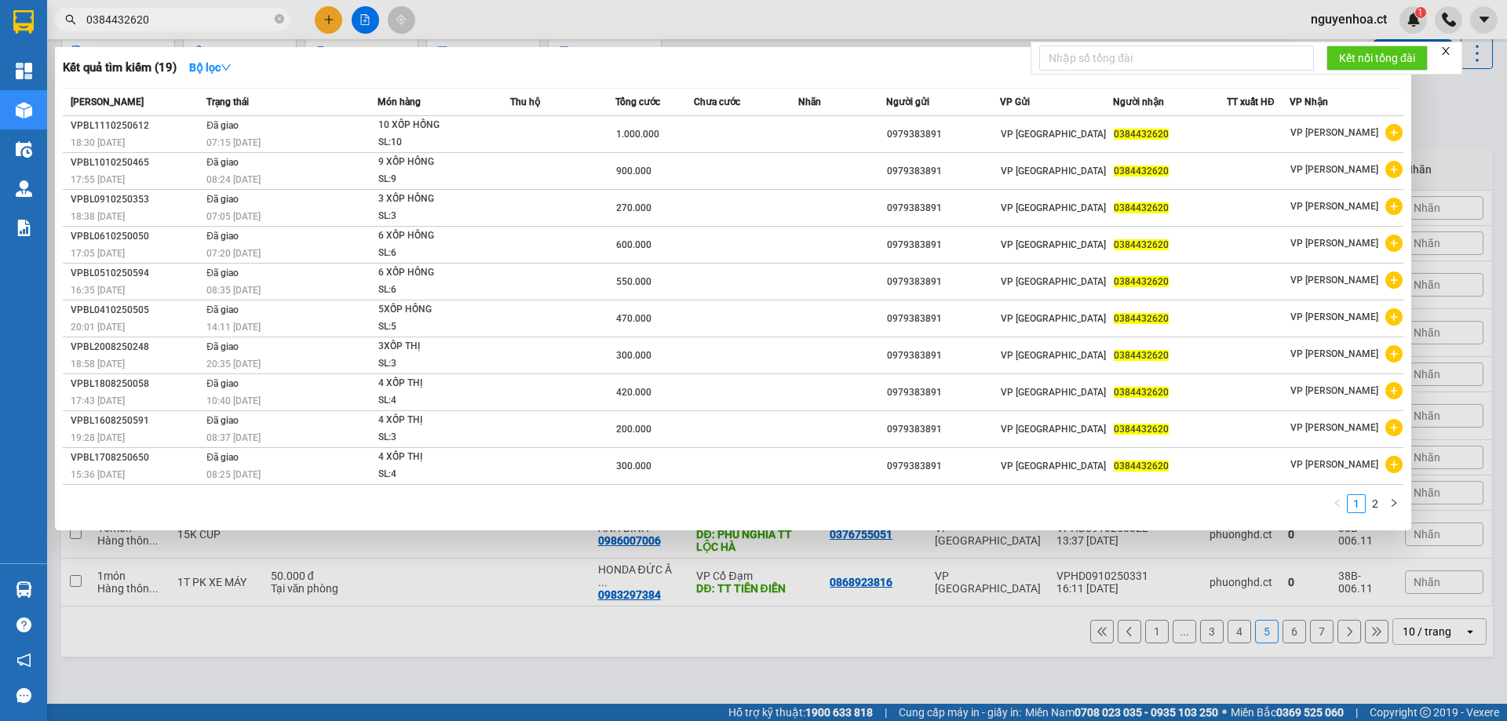
type input "0384432620"
click at [276, 21] on icon "close-circle" at bounding box center [279, 18] width 9 height 9
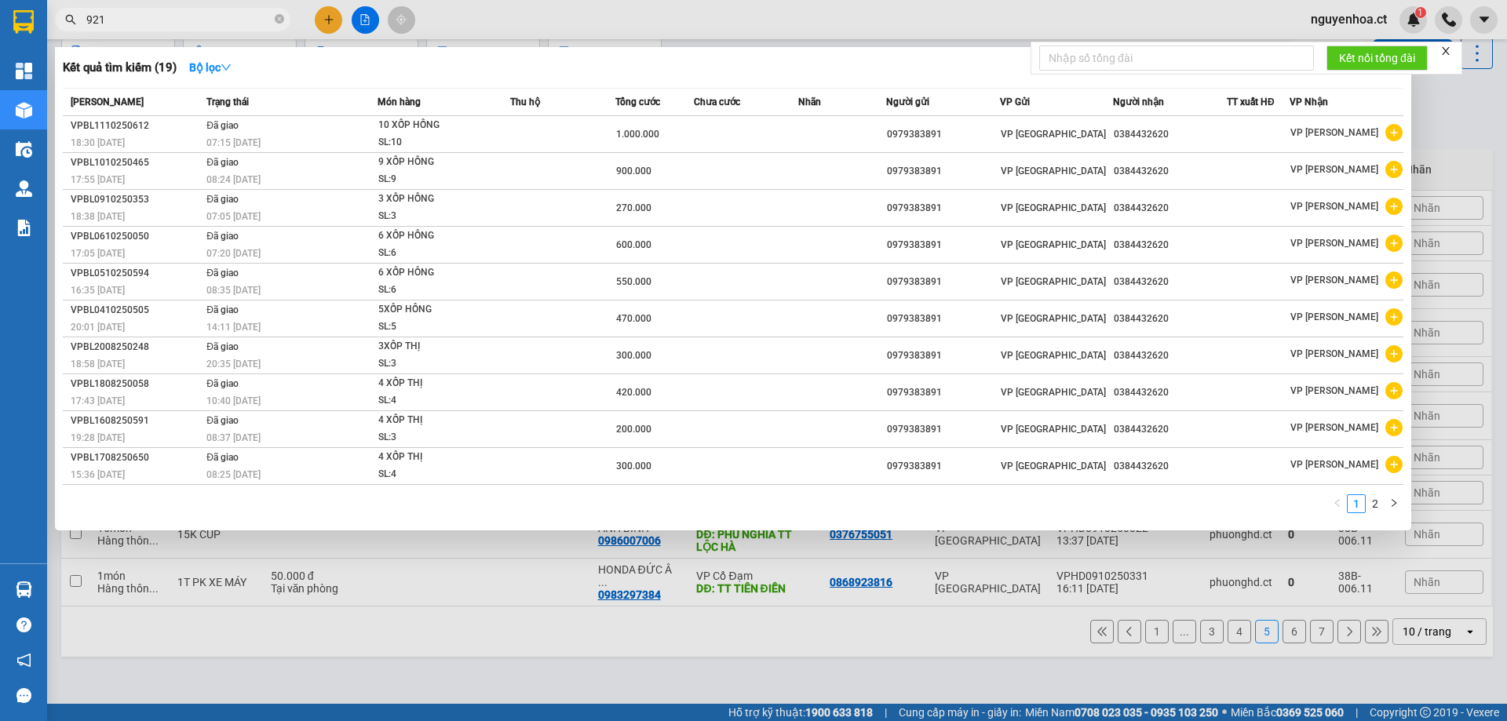
type input "9215"
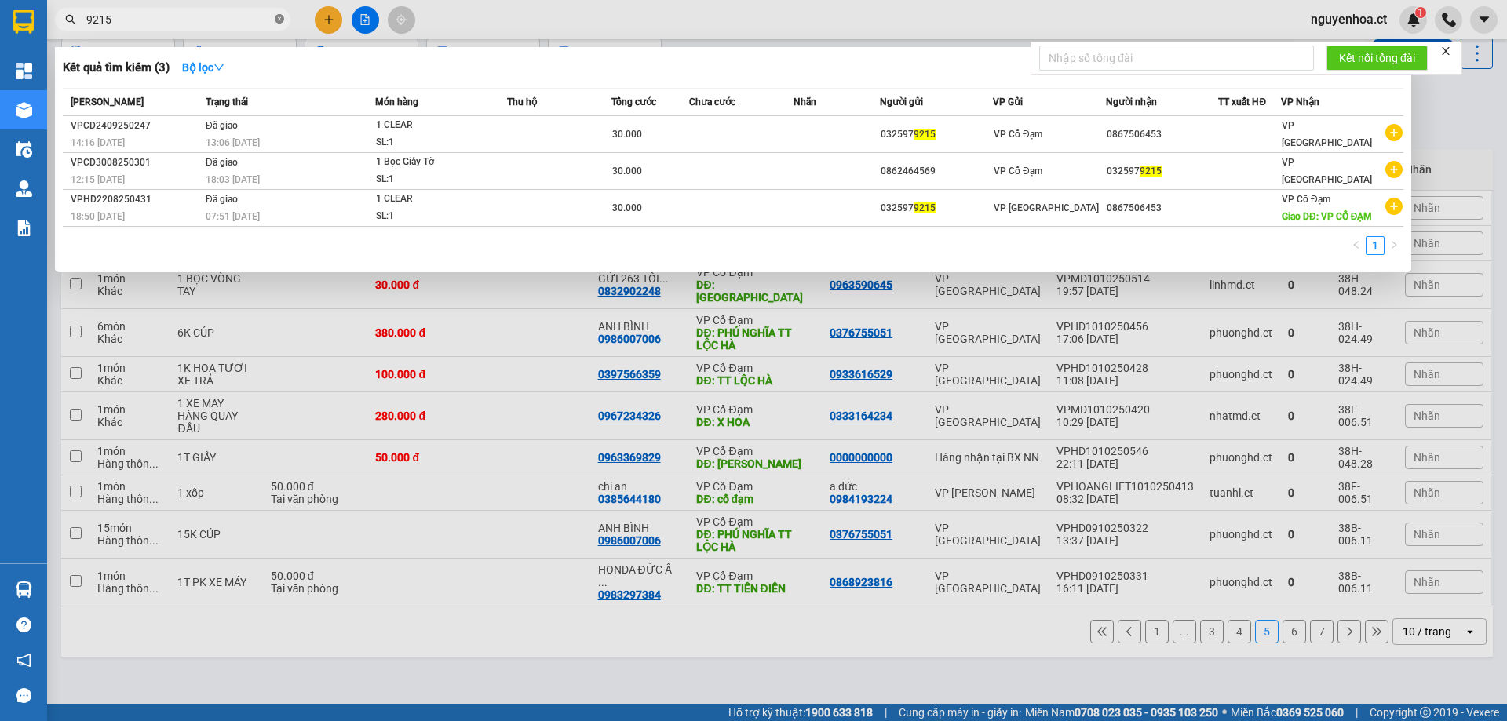
click at [279, 20] on icon "close-circle" at bounding box center [279, 18] width 9 height 9
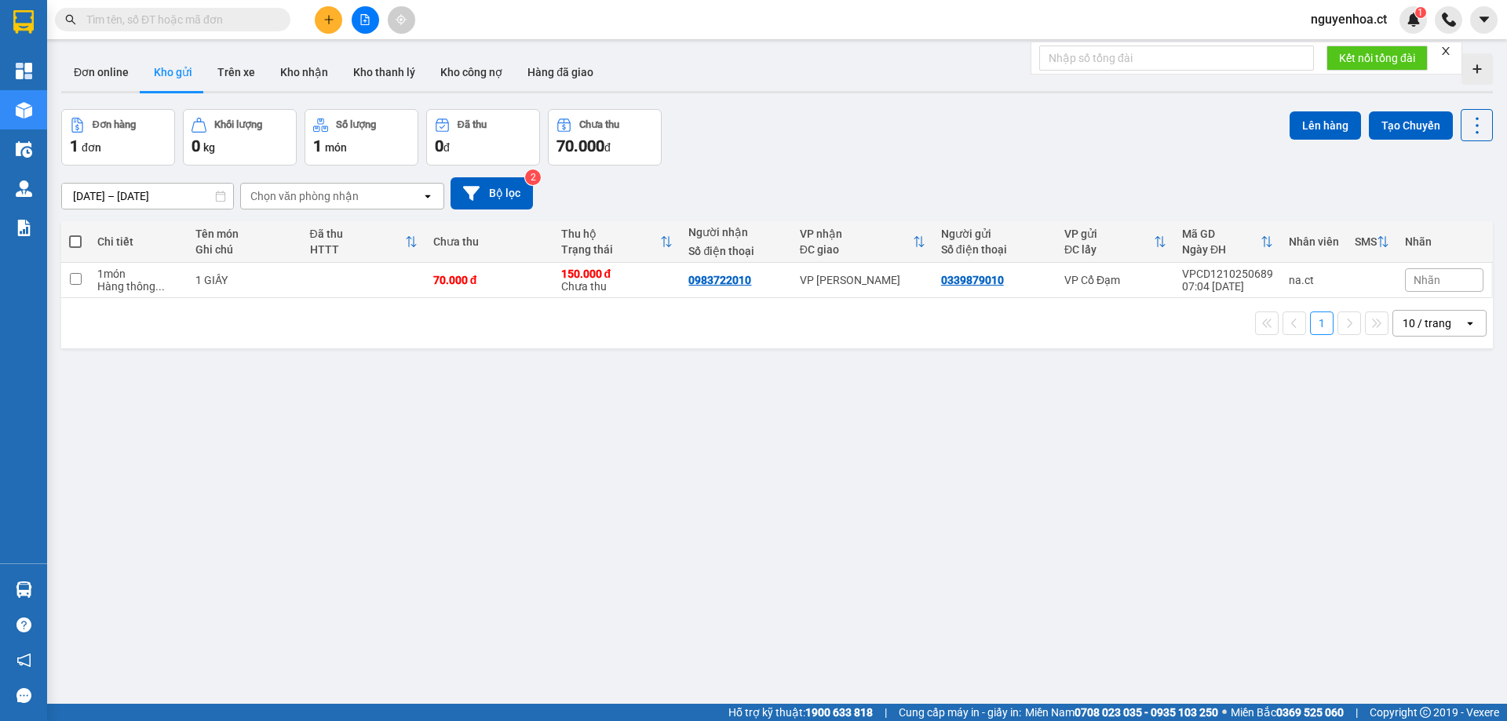
click at [180, 15] on input "text" at bounding box center [178, 19] width 185 height 17
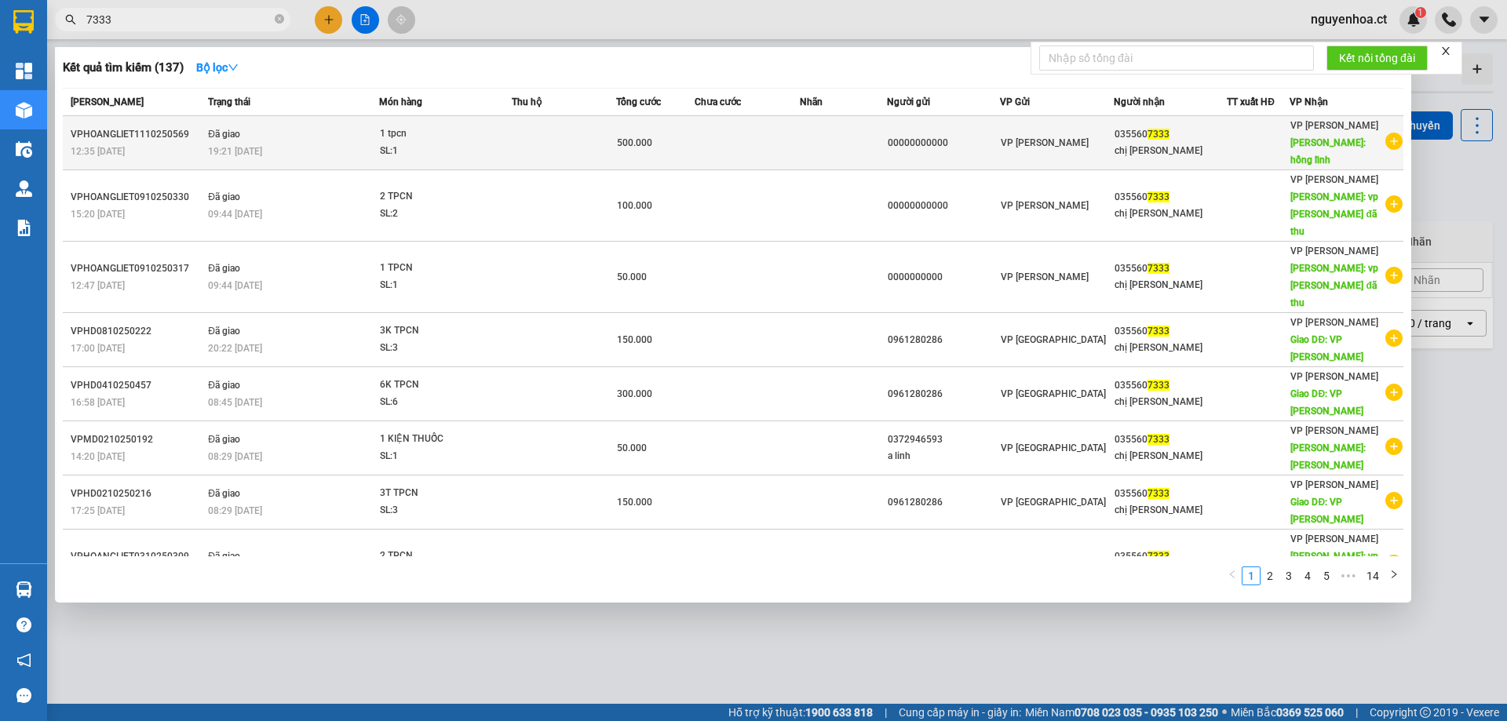
type input "7333"
click at [239, 144] on span "19:21 [DATE]" at bounding box center [235, 150] width 54 height 13
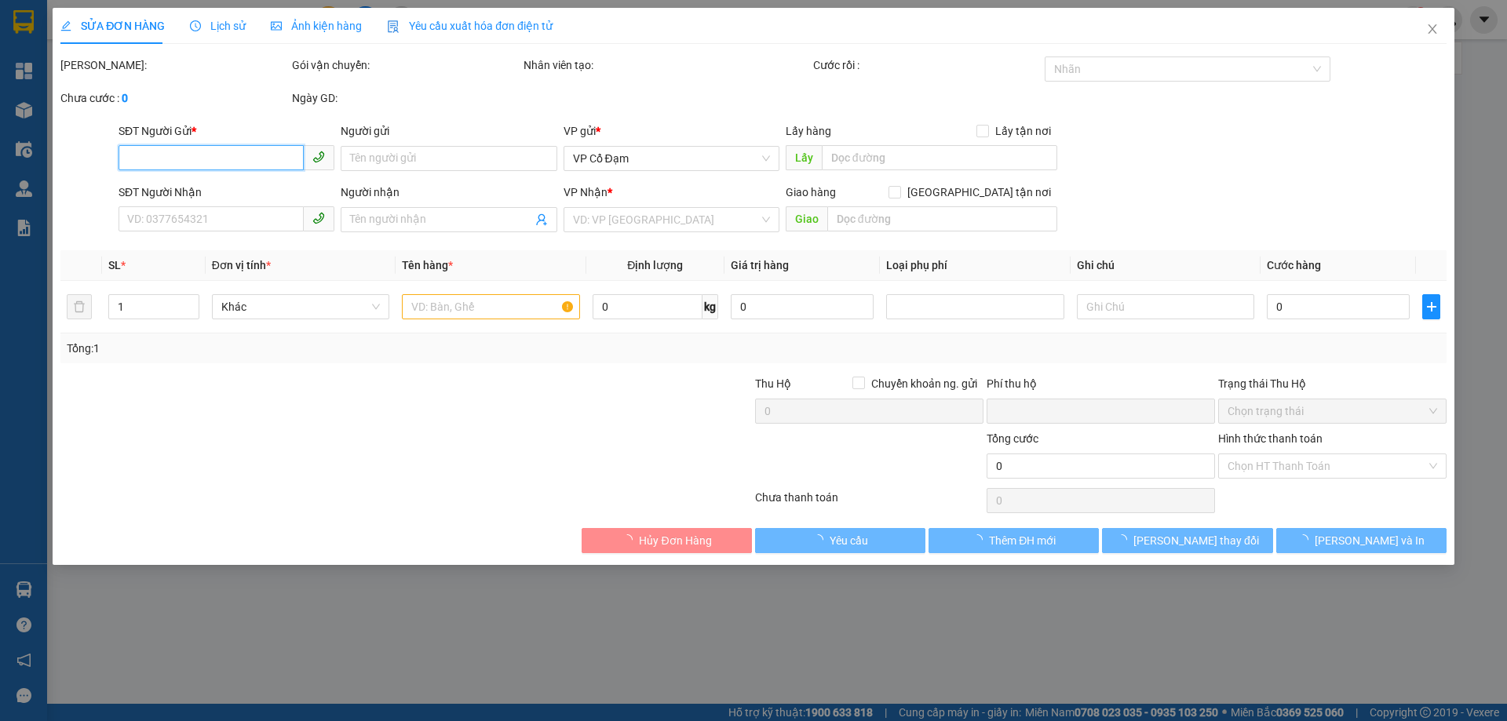
type input "00000000000"
type input "0355607333"
type input "chị [PERSON_NAME]"
type input "hồng lĩnh"
type input "0"
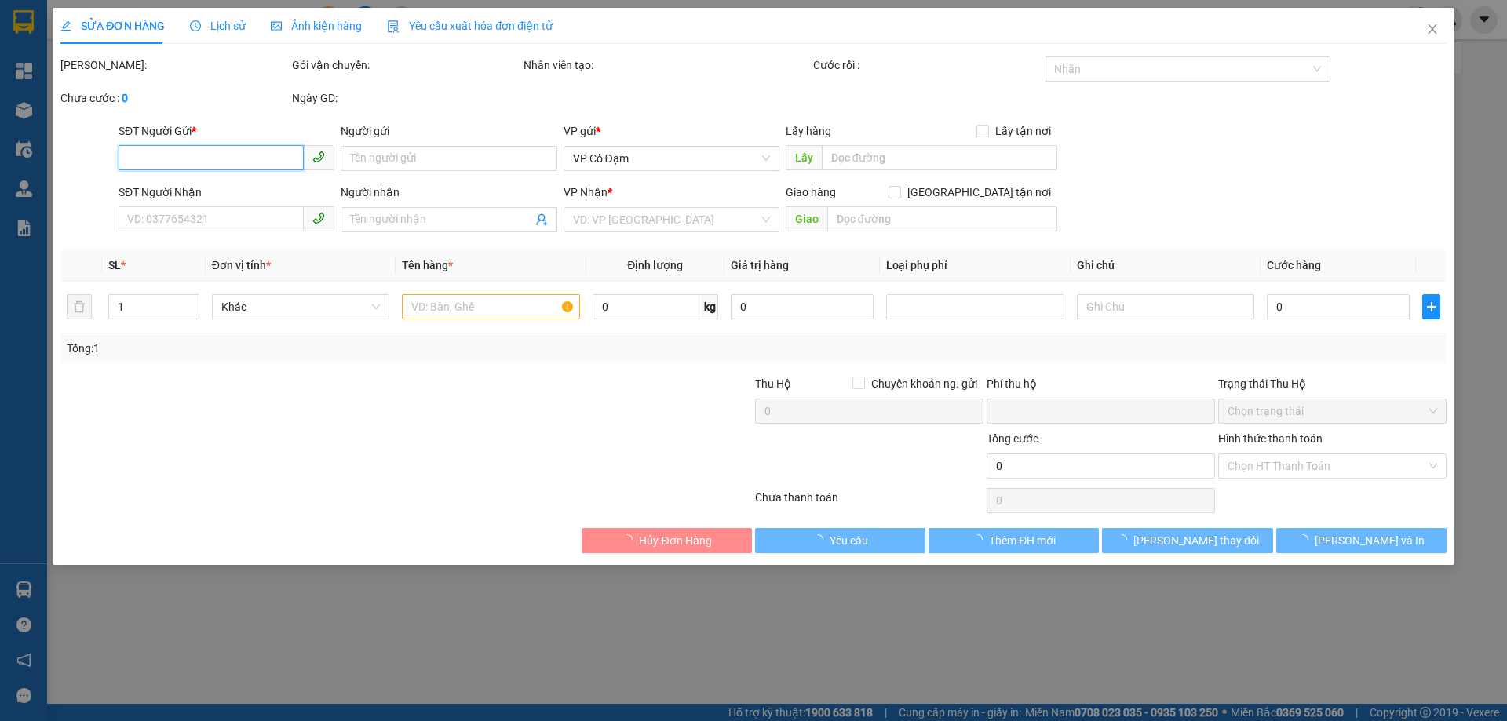
type input "500.000"
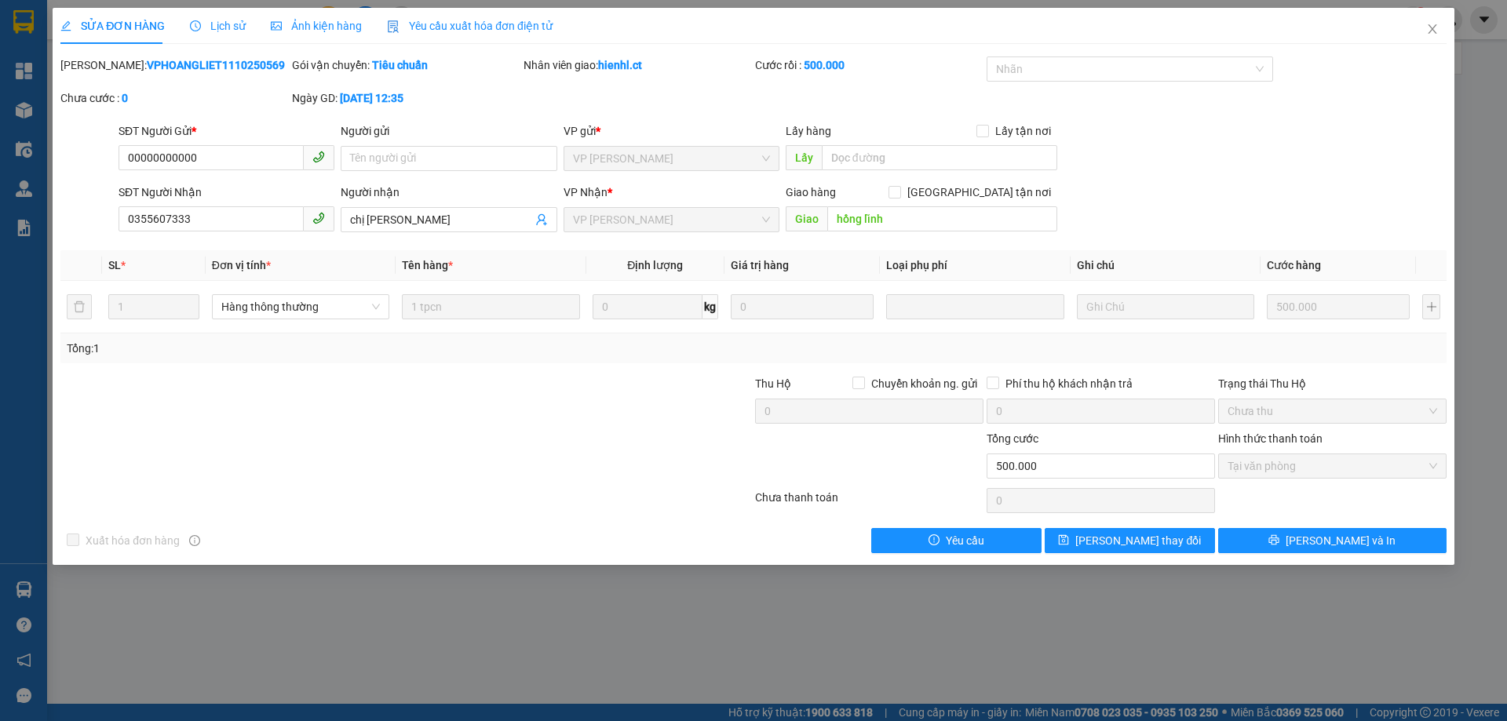
click at [211, 20] on span "Lịch sử" at bounding box center [218, 26] width 56 height 13
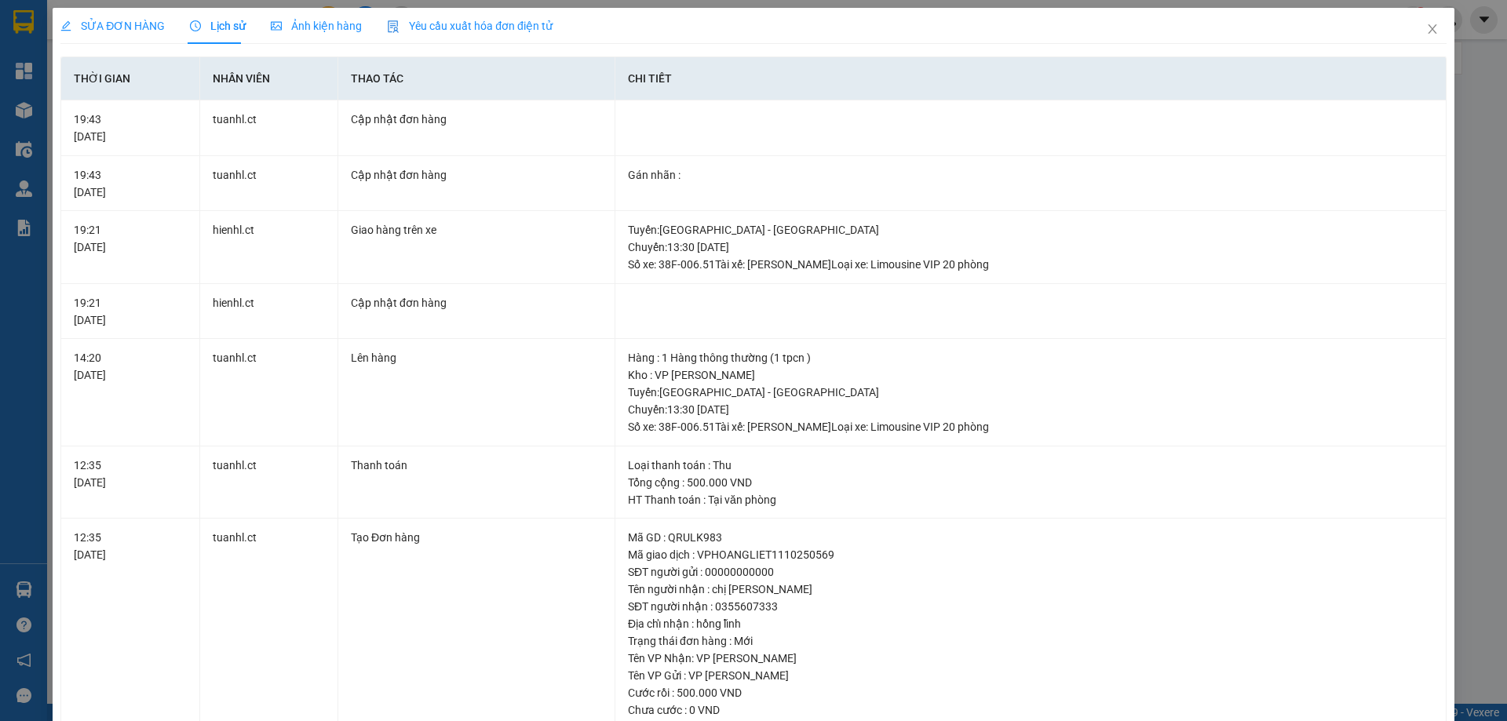
click at [140, 24] on span "SỬA ĐƠN HÀNG" at bounding box center [112, 26] width 104 height 13
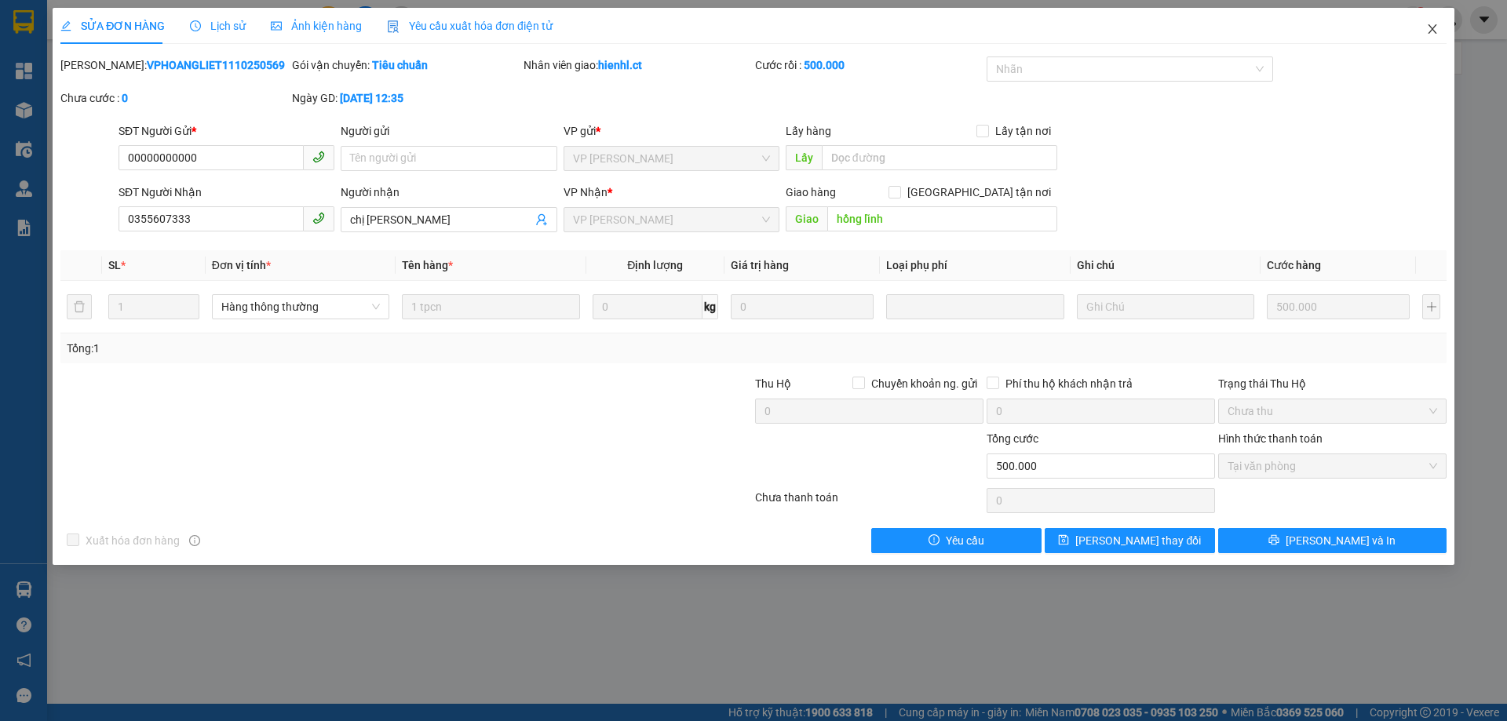
click at [1434, 33] on icon "close" at bounding box center [1432, 29] width 13 height 13
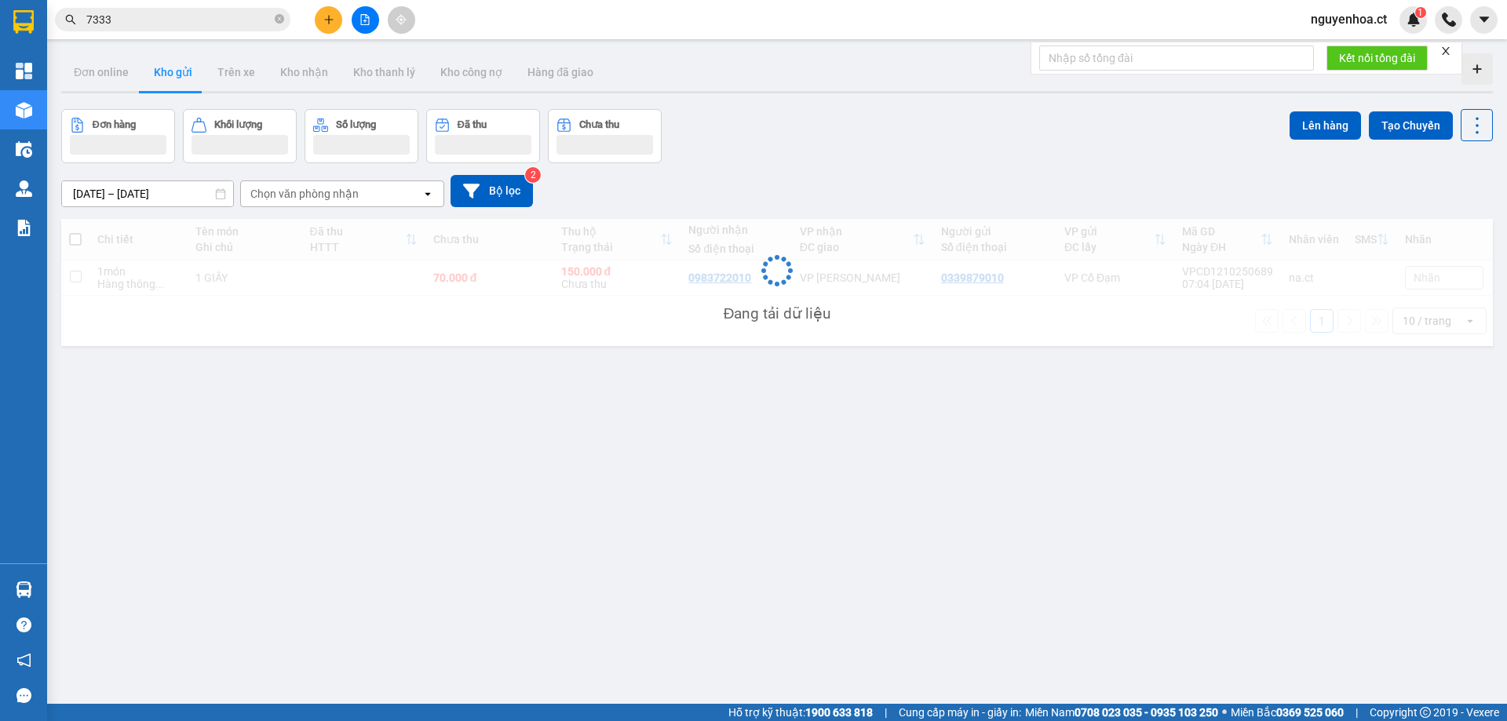
click at [237, 21] on input "7333" at bounding box center [178, 19] width 185 height 17
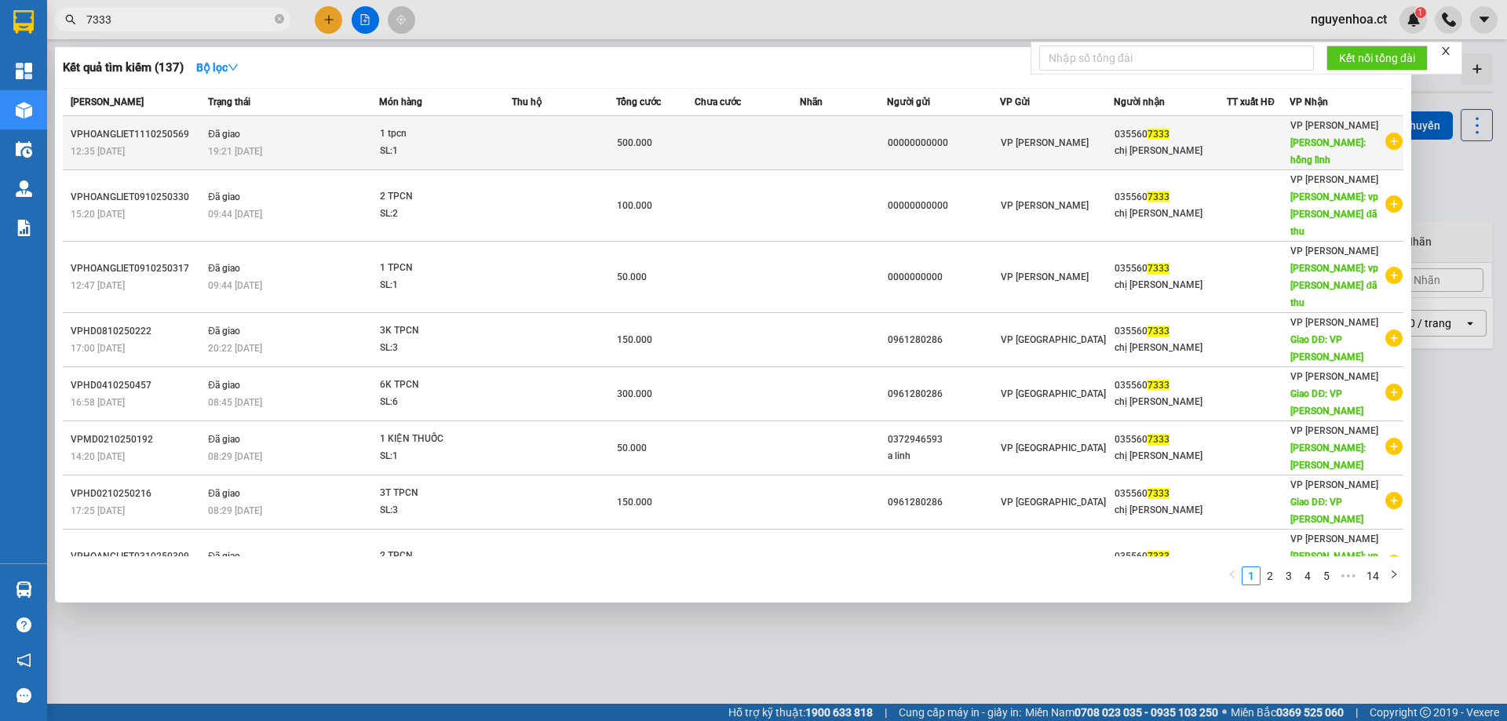
click at [1386, 133] on icon "plus-circle" at bounding box center [1393, 141] width 17 height 17
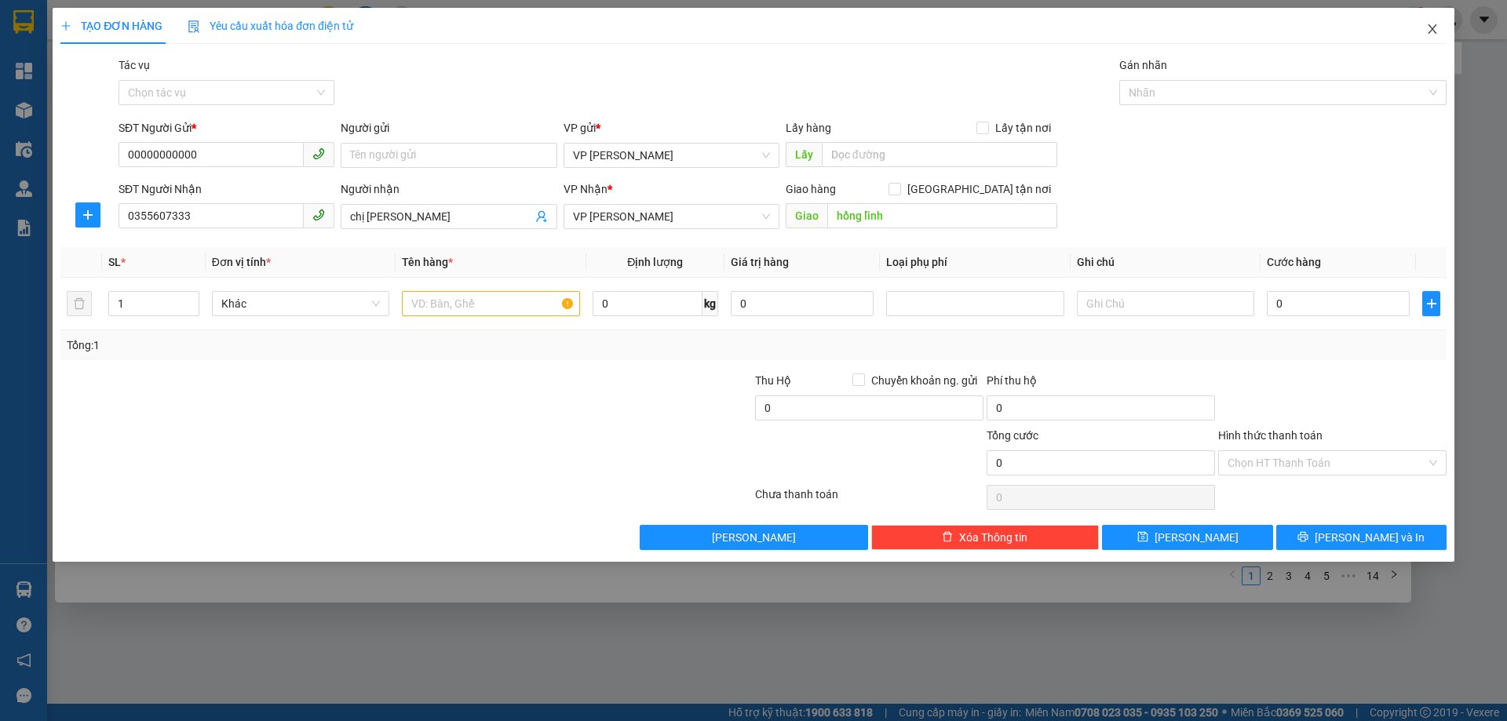
click at [1429, 27] on icon "close" at bounding box center [1431, 28] width 9 height 9
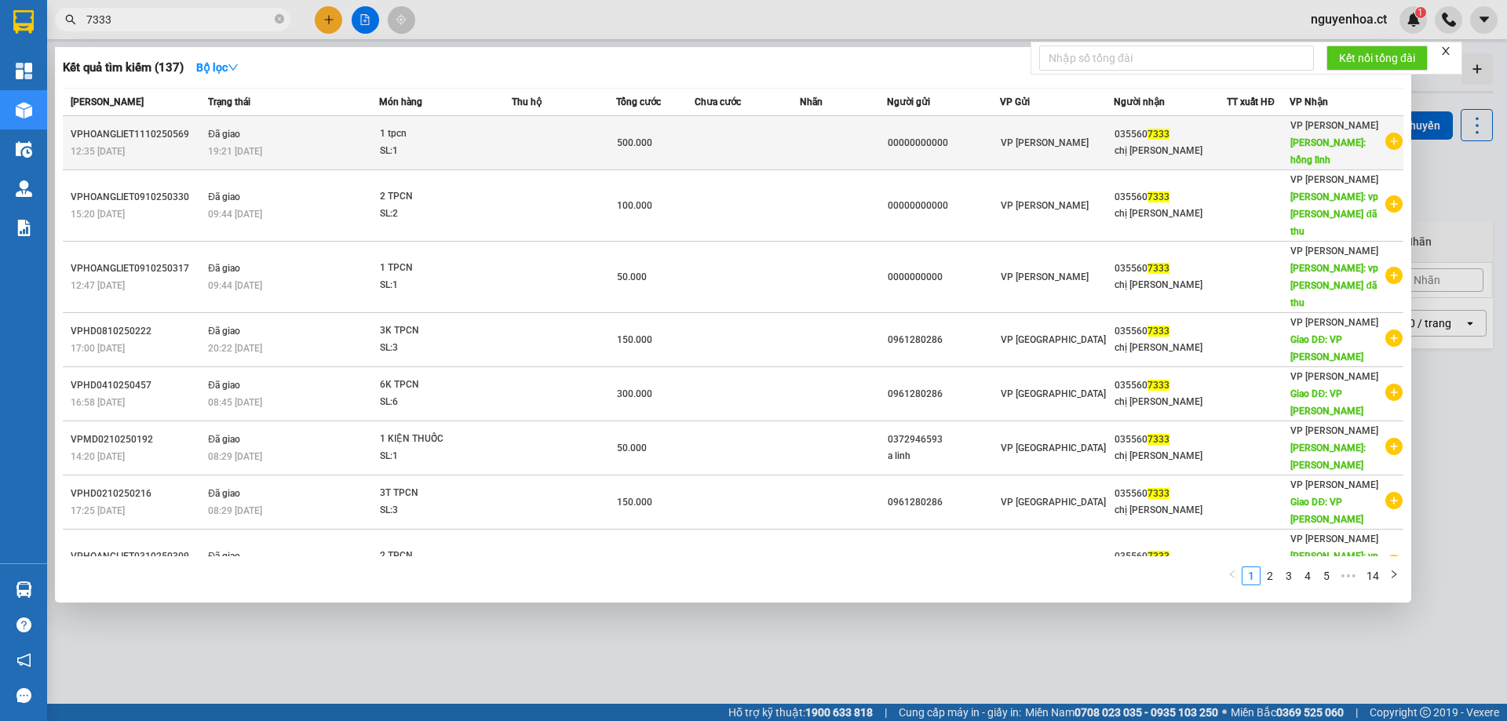
click at [300, 143] on div "19:21 [DATE]" at bounding box center [293, 151] width 170 height 17
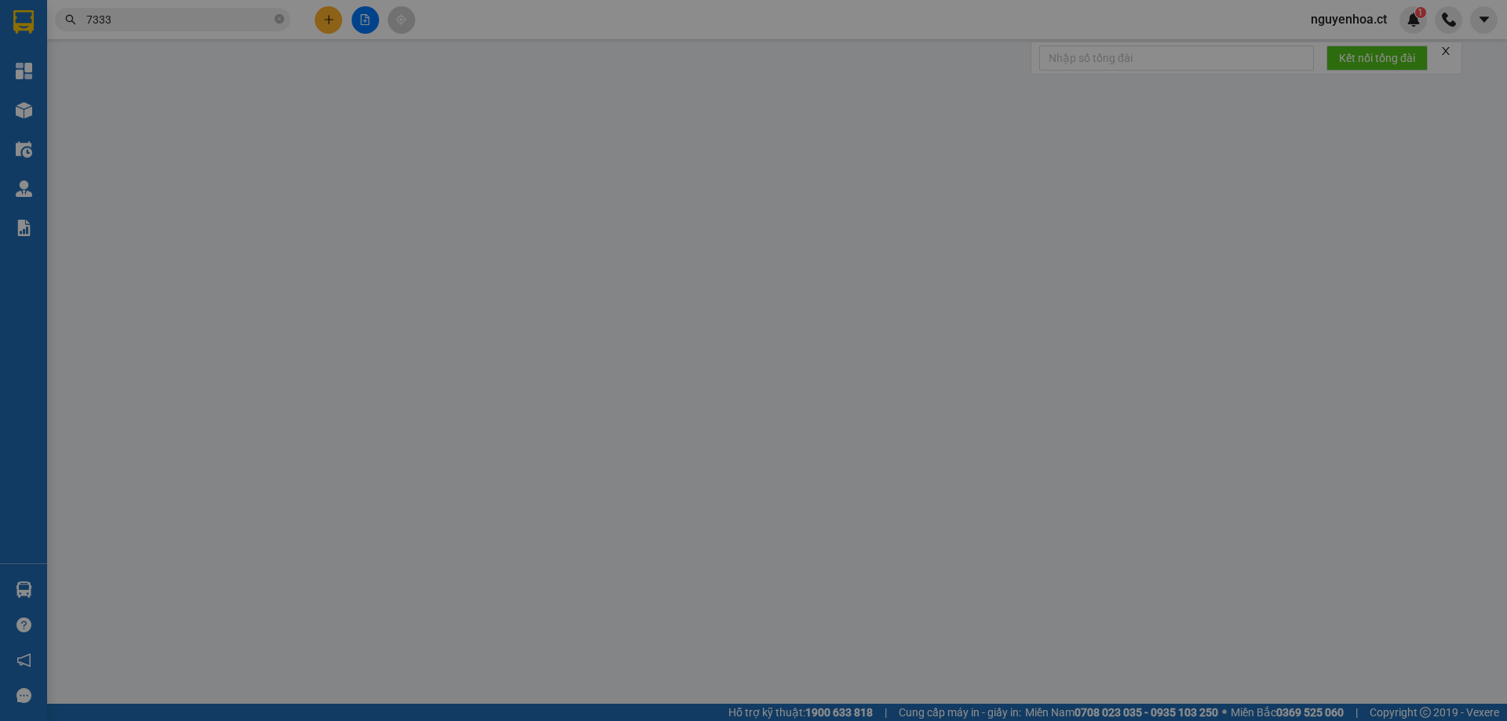
type input "00000000000"
type input "0355607333"
type input "chị [PERSON_NAME]"
type input "hồng lĩnh"
type input "0"
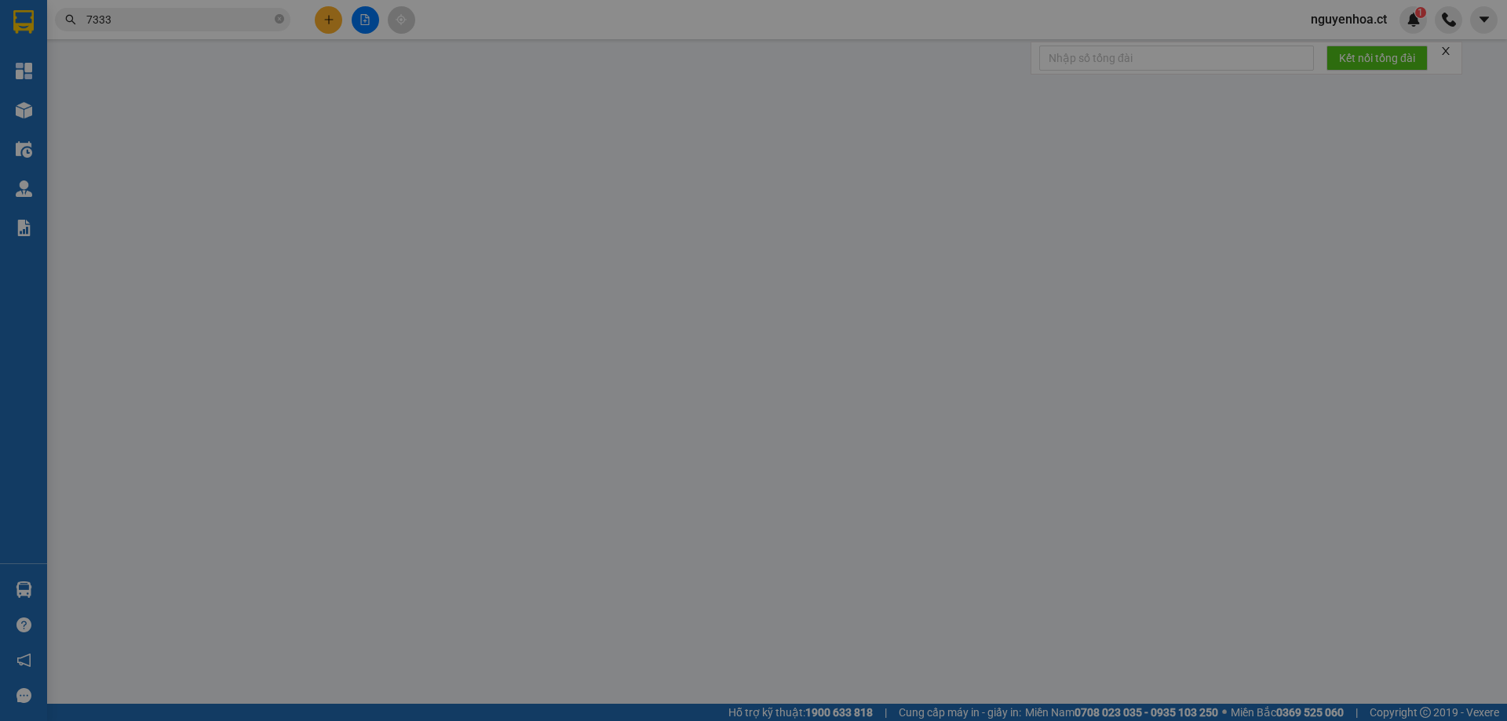
type input "500.000"
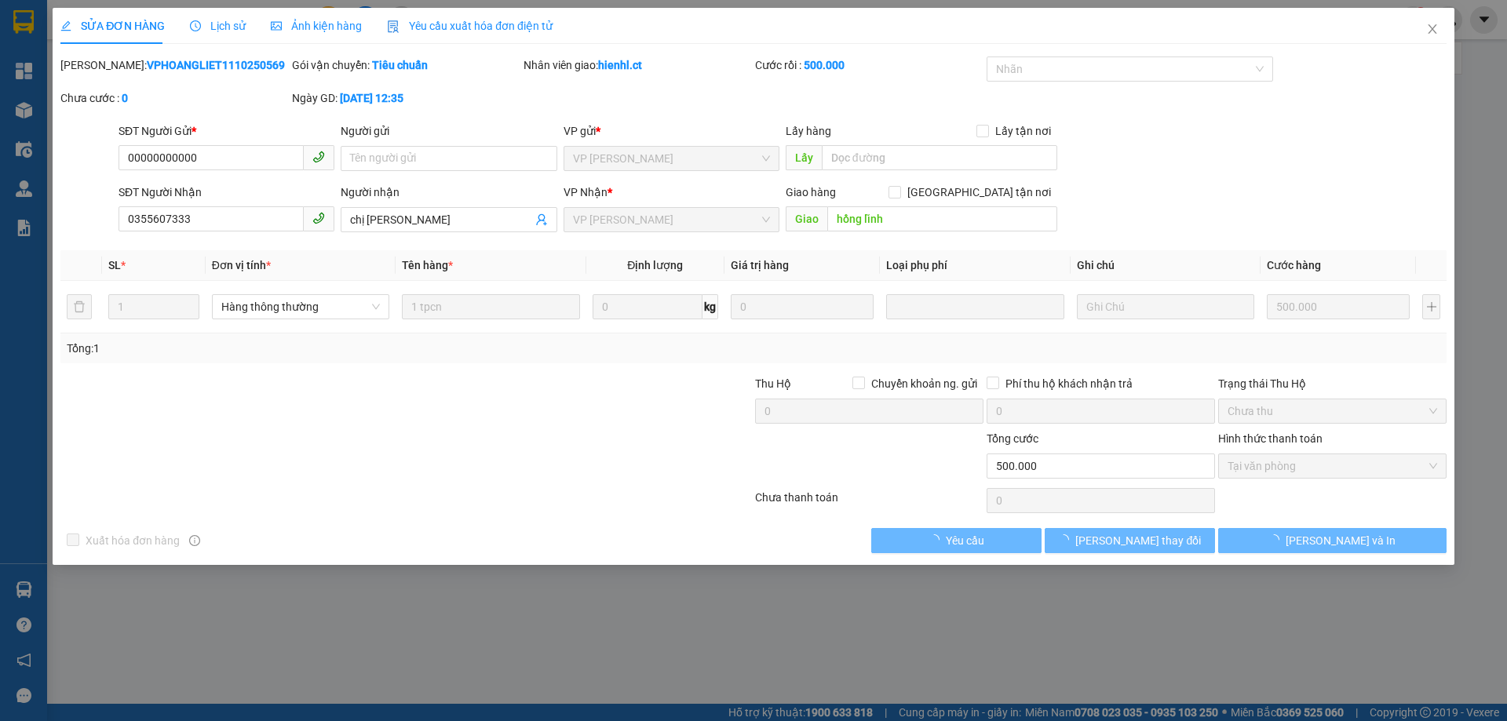
click at [214, 17] on div "Lịch sử" at bounding box center [218, 25] width 56 height 17
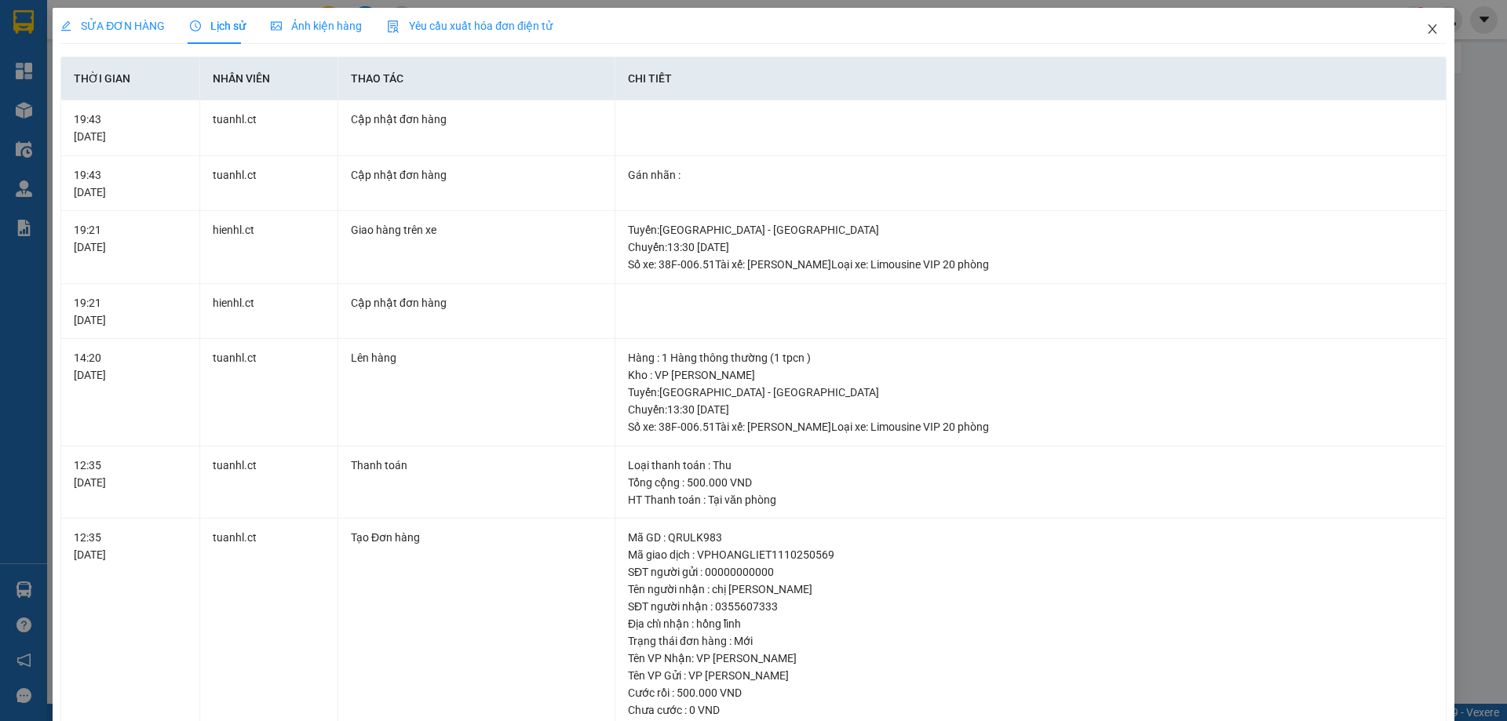
click at [1426, 33] on icon "close" at bounding box center [1432, 29] width 13 height 13
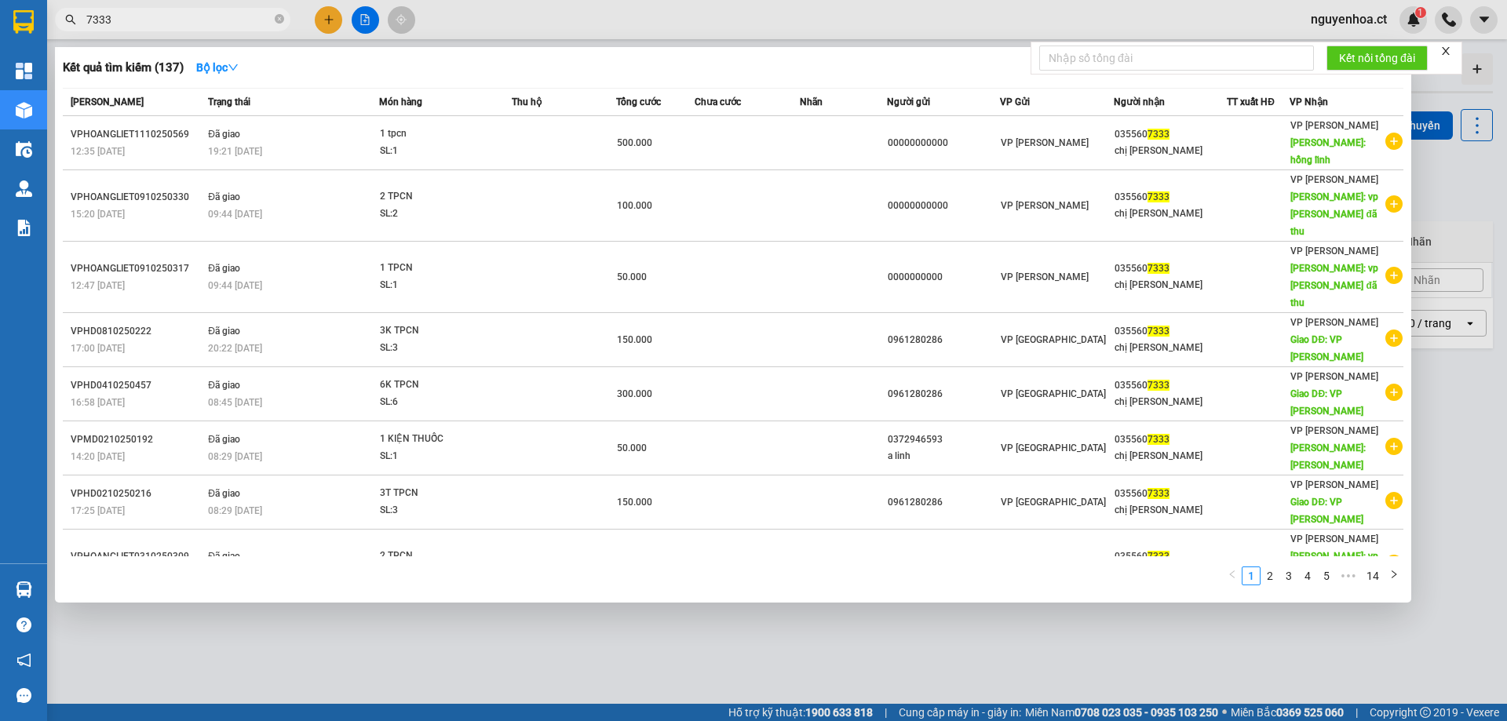
click at [170, 14] on input "7333" at bounding box center [178, 19] width 185 height 17
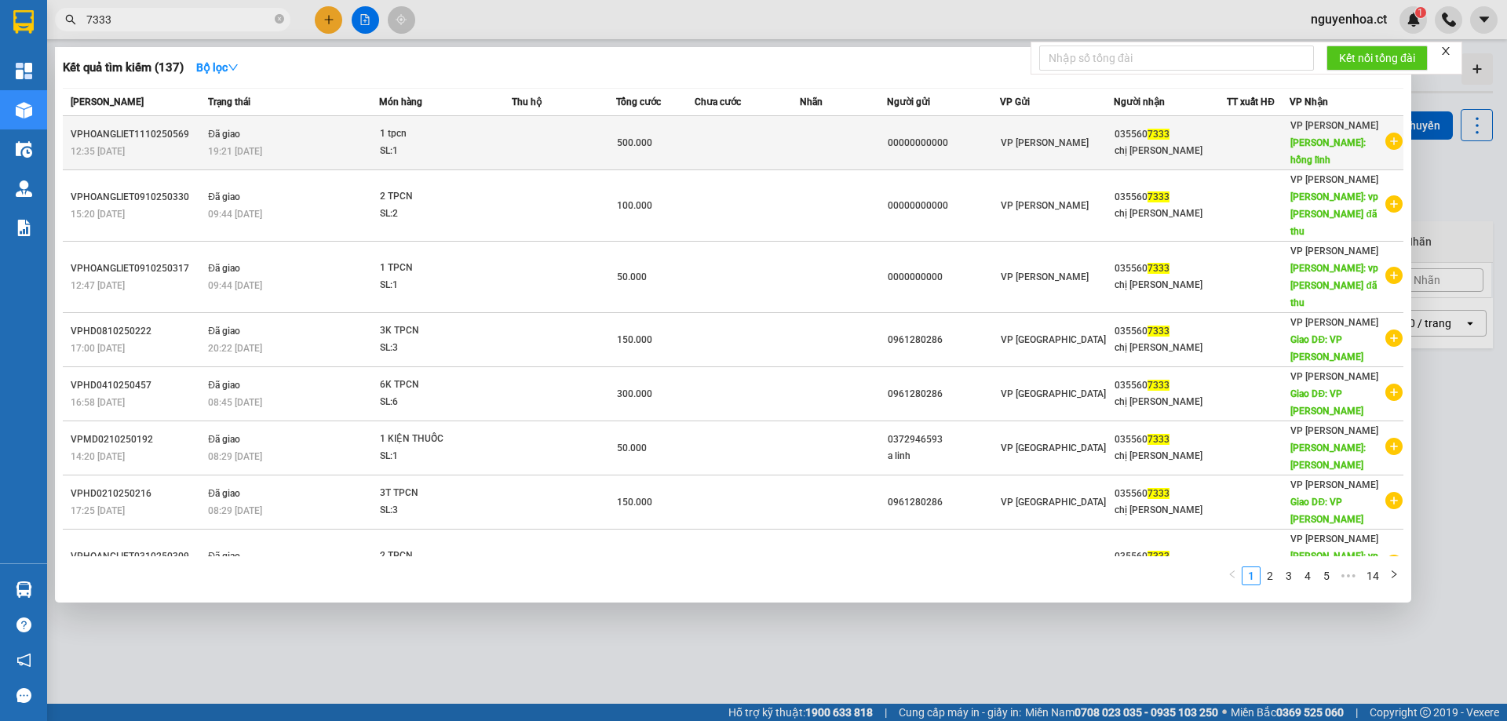
click at [199, 133] on div "VPHOANGLIET1110250569" at bounding box center [137, 134] width 133 height 16
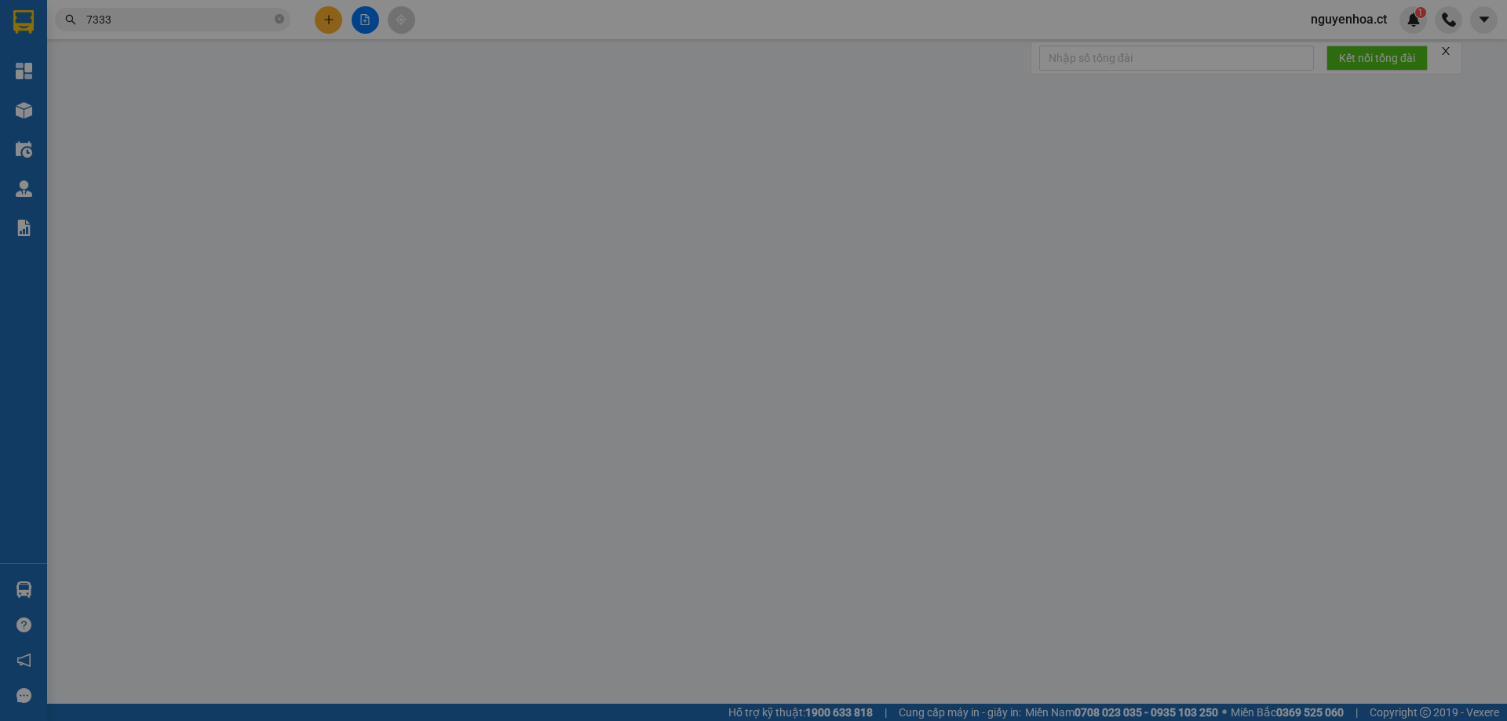
type input "00000000000"
type input "0355607333"
type input "chị [PERSON_NAME]"
type input "hồng lĩnh"
type input "0"
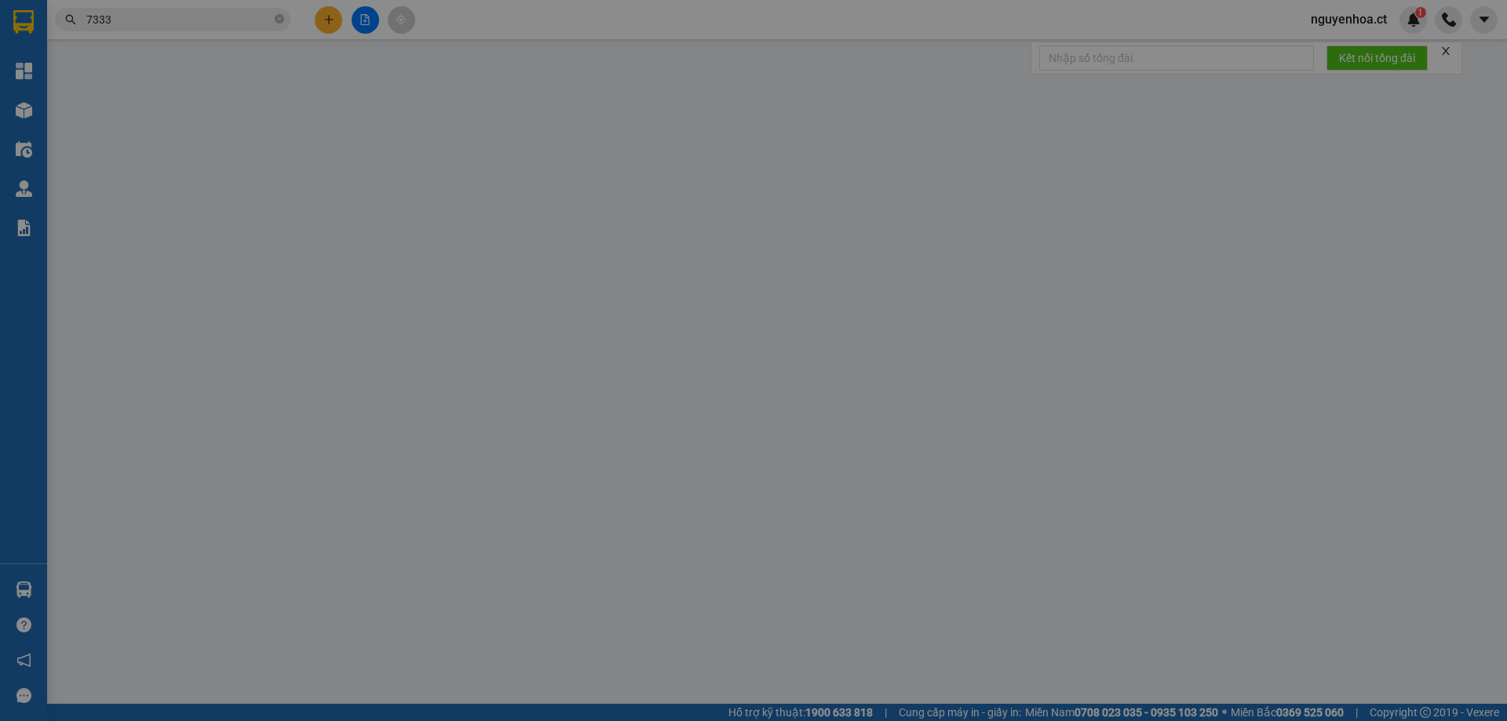
type input "500.000"
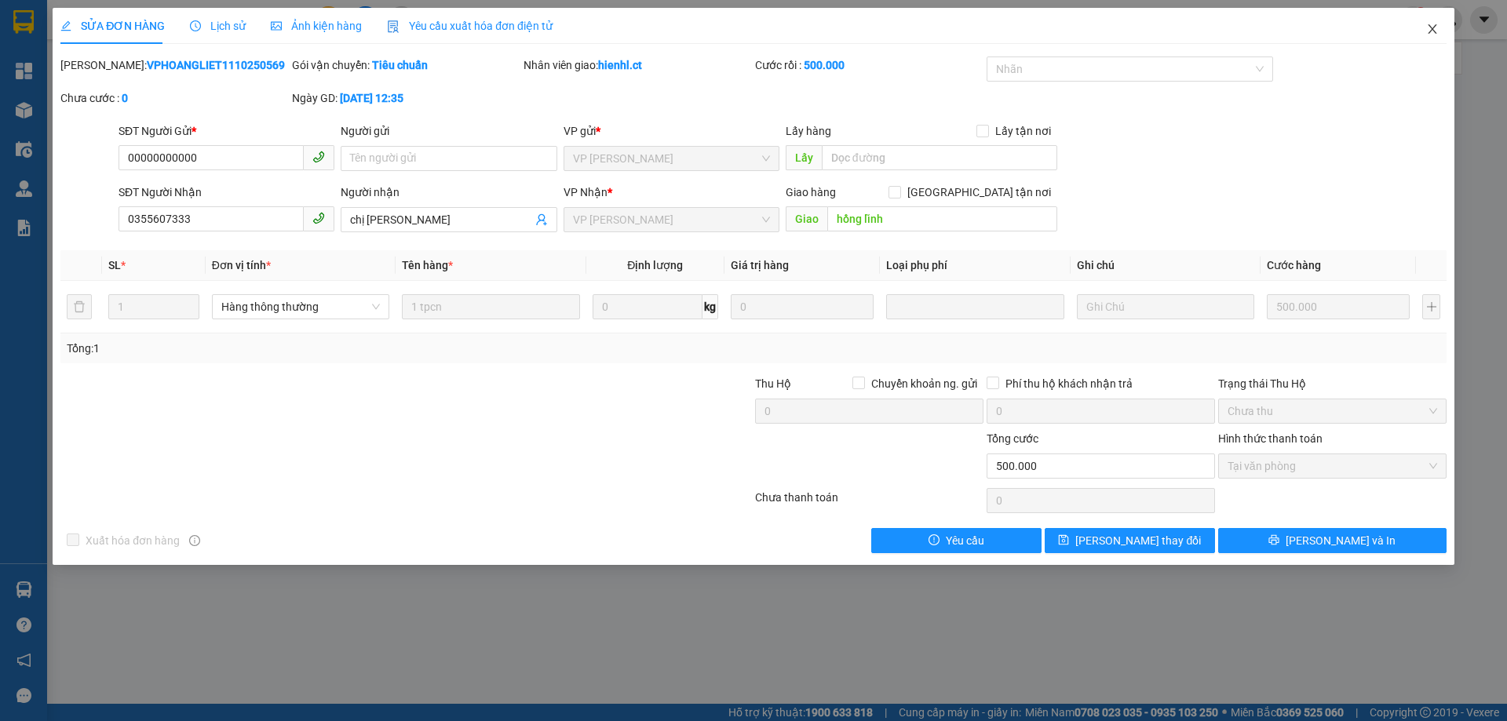
click at [1431, 27] on icon "close" at bounding box center [1432, 29] width 13 height 13
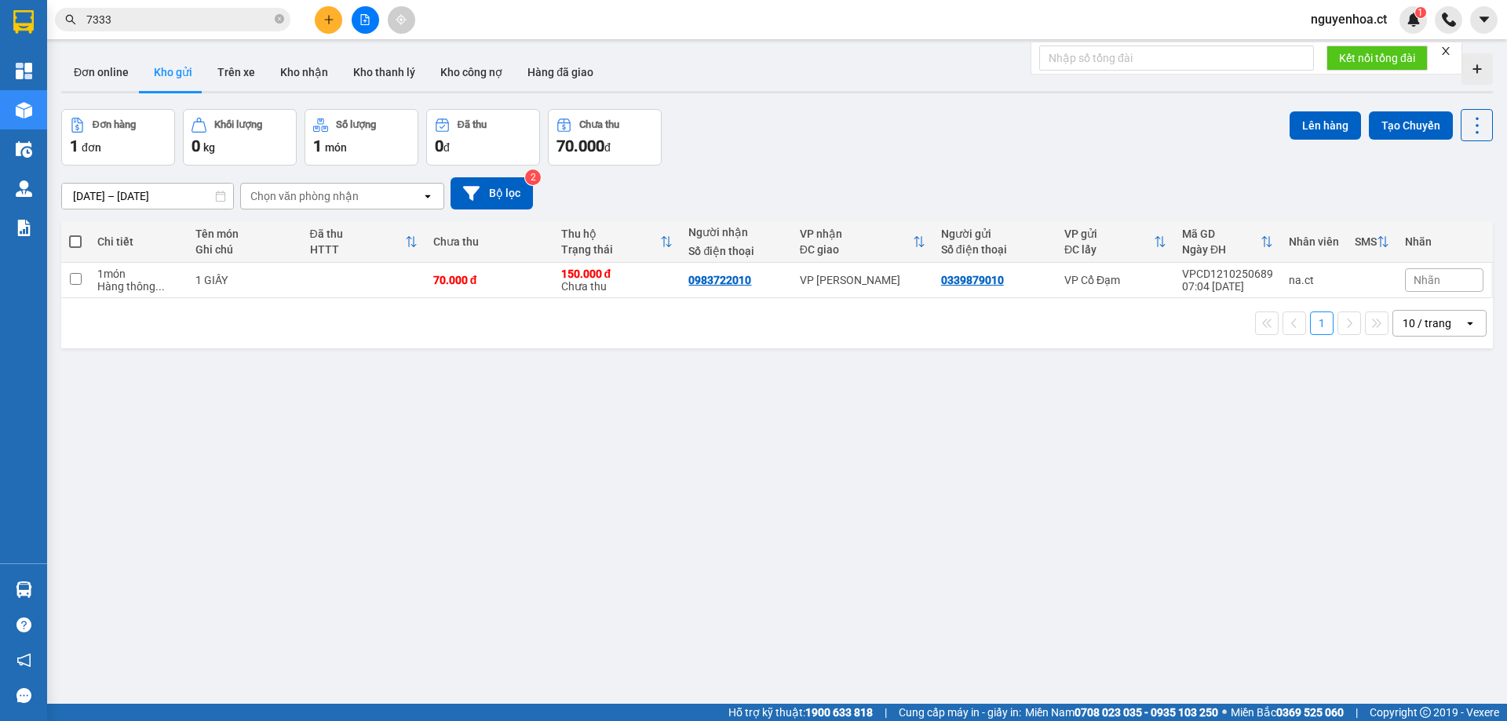
click at [231, 20] on input "7333" at bounding box center [178, 19] width 185 height 17
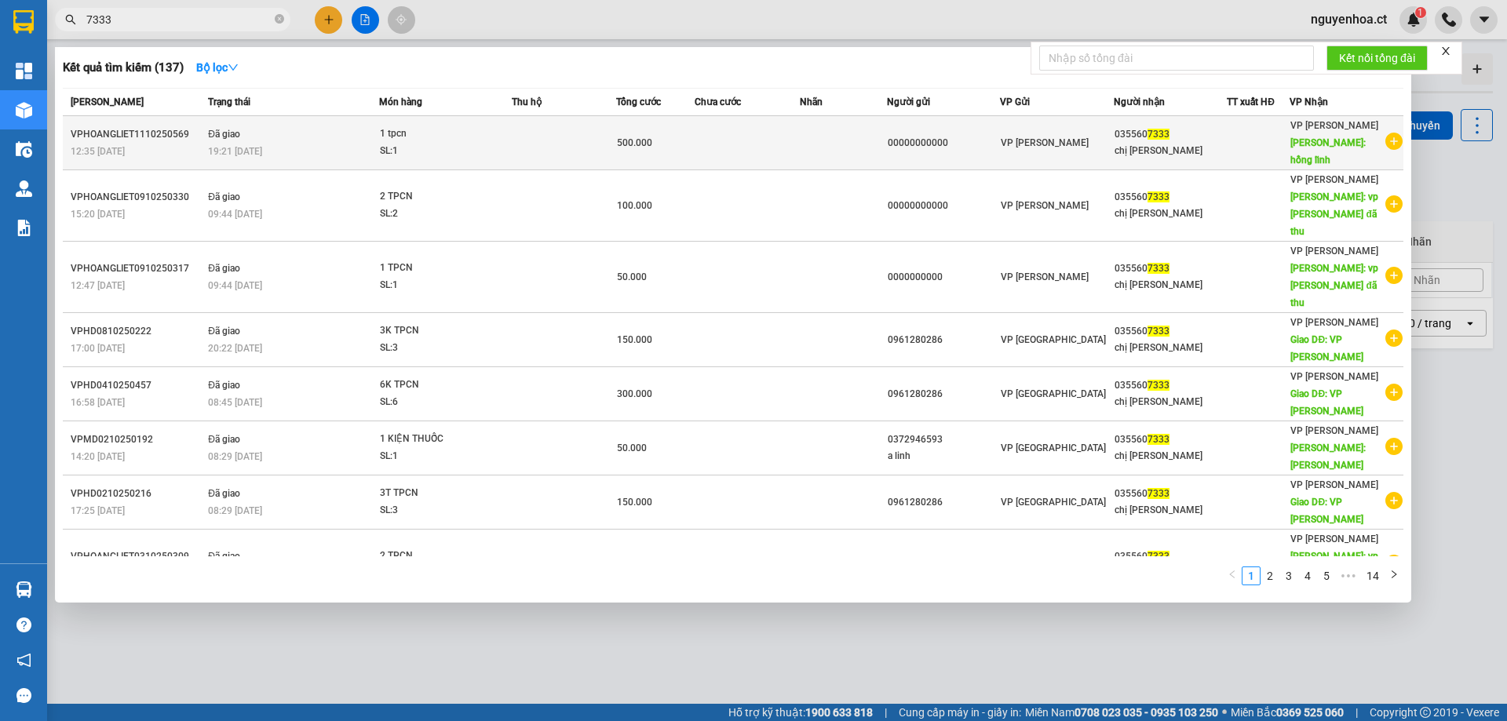
click at [1386, 133] on icon "plus-circle" at bounding box center [1393, 141] width 17 height 17
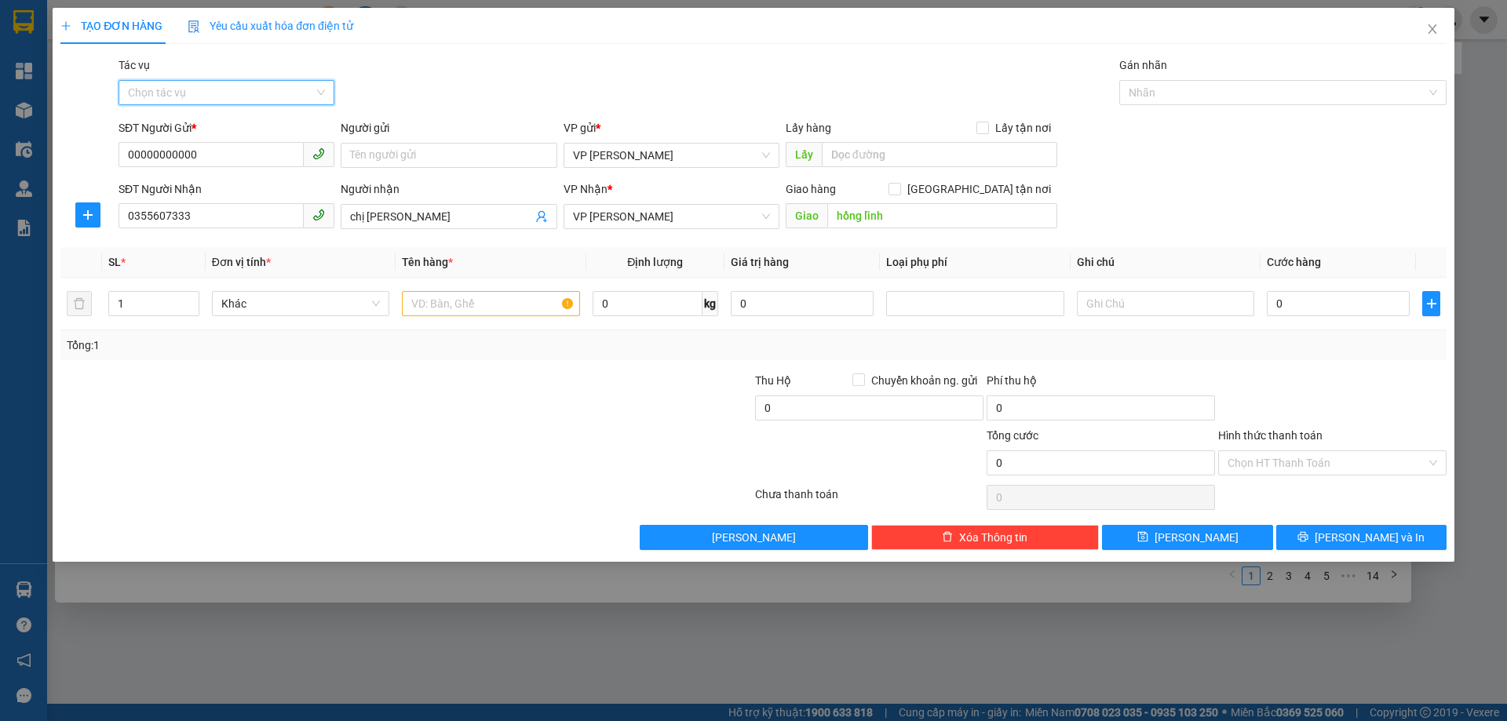
drag, startPoint x: 296, startPoint y: 87, endPoint x: 224, endPoint y: 115, distance: 77.5
click at [294, 87] on input "Tác vụ" at bounding box center [221, 93] width 186 height 24
click at [204, 125] on div "Nhập hàng lên xe" at bounding box center [226, 123] width 197 height 17
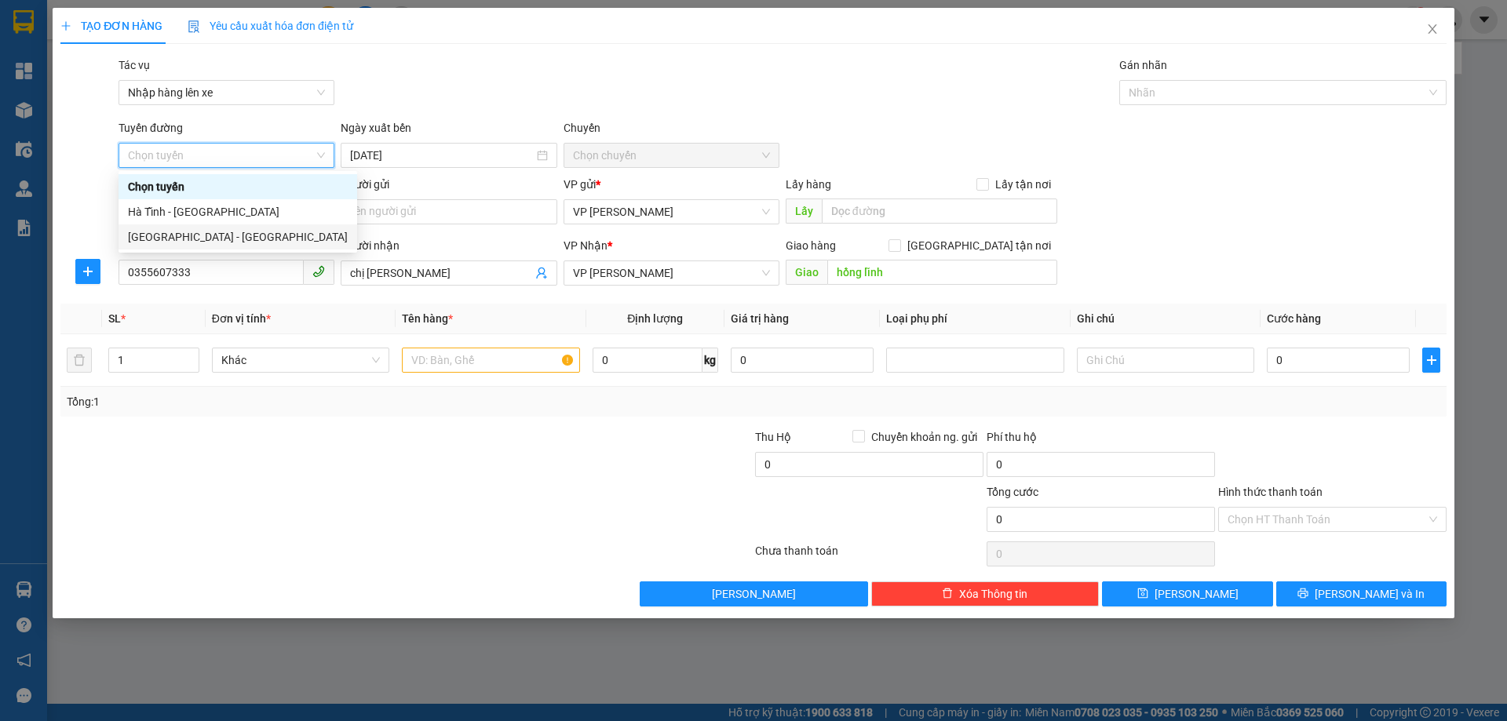
click at [181, 233] on div "[GEOGRAPHIC_DATA] - [GEOGRAPHIC_DATA]" at bounding box center [238, 236] width 220 height 17
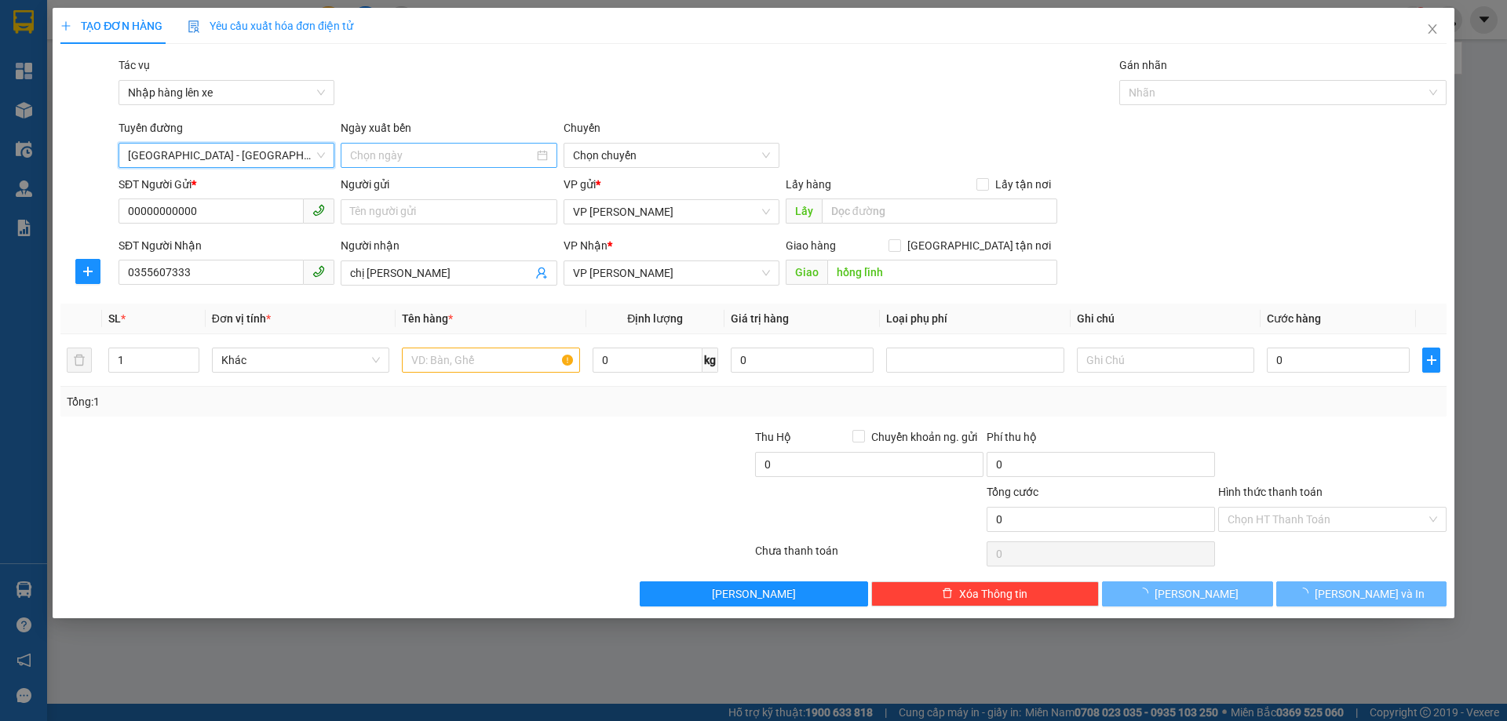
click at [436, 148] on input at bounding box center [441, 155] width 183 height 17
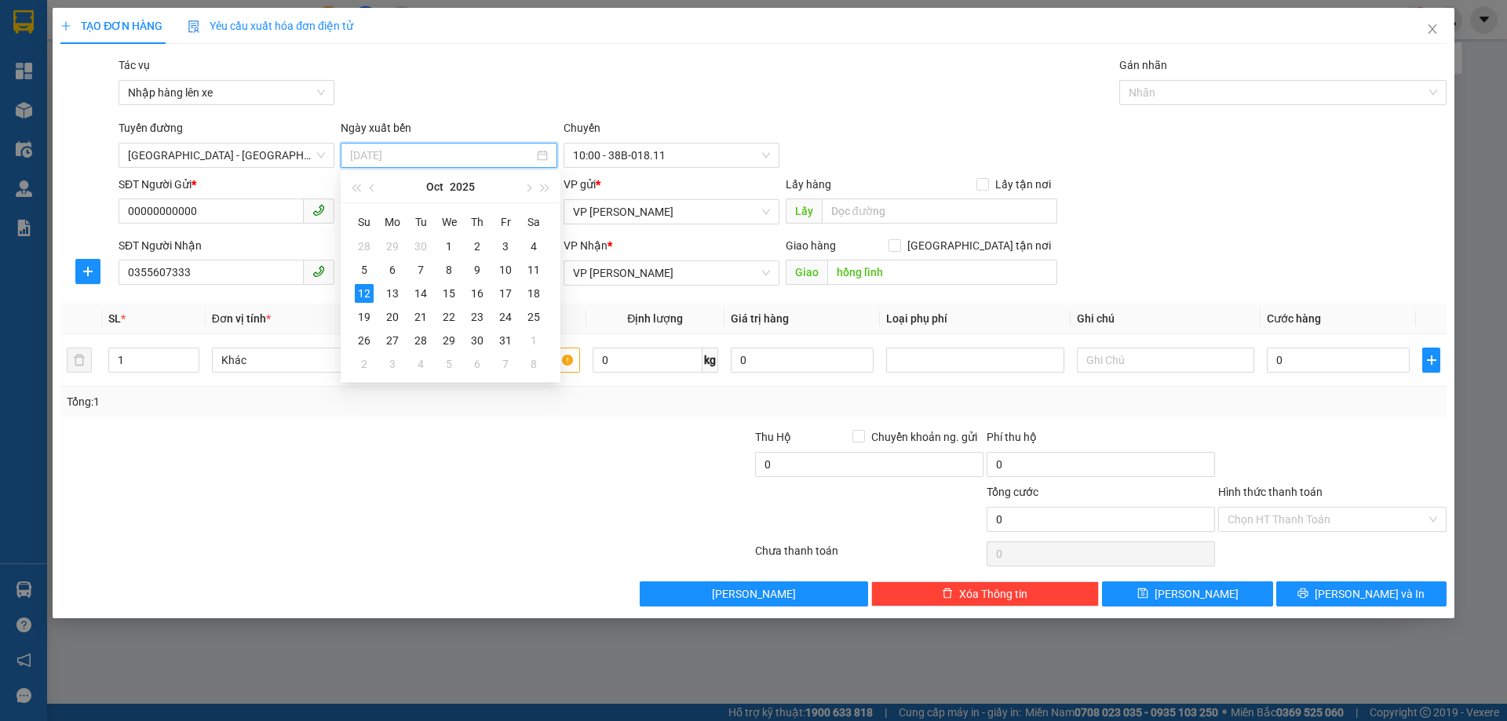
click at [533, 267] on div "11" at bounding box center [533, 270] width 19 height 19
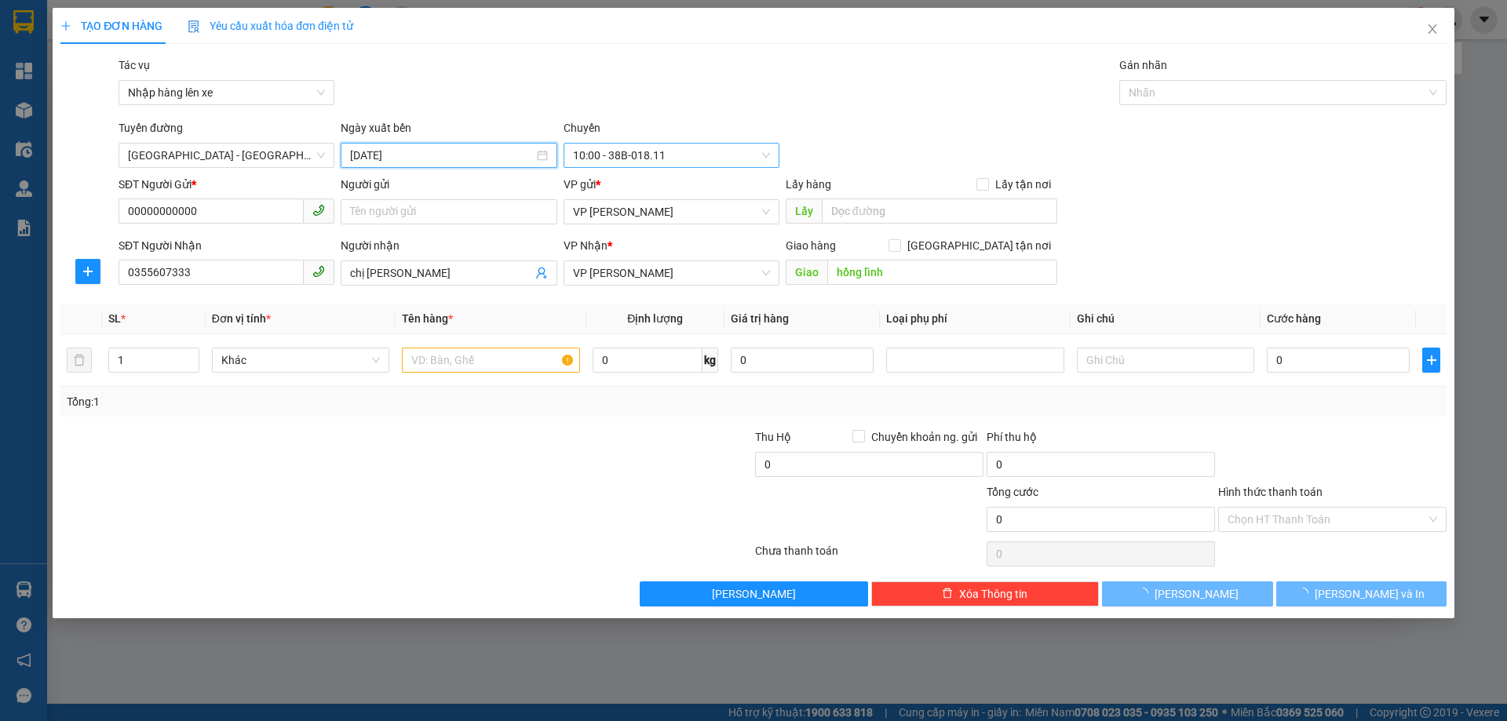
type input "[DATE]"
click at [643, 151] on span "10:00 - 38B-018.11" at bounding box center [671, 156] width 197 height 24
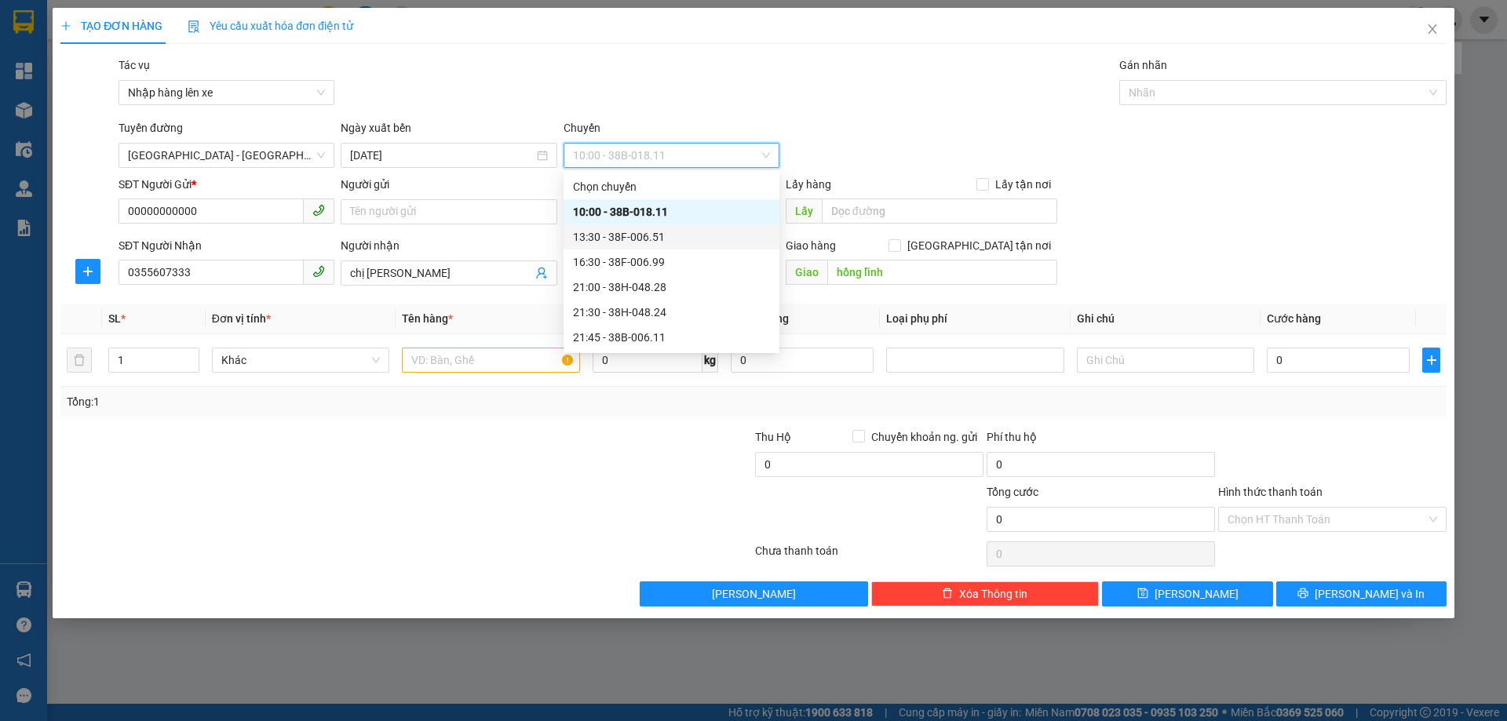
click at [654, 239] on div "13:30 - 38F-006.51" at bounding box center [671, 236] width 197 height 17
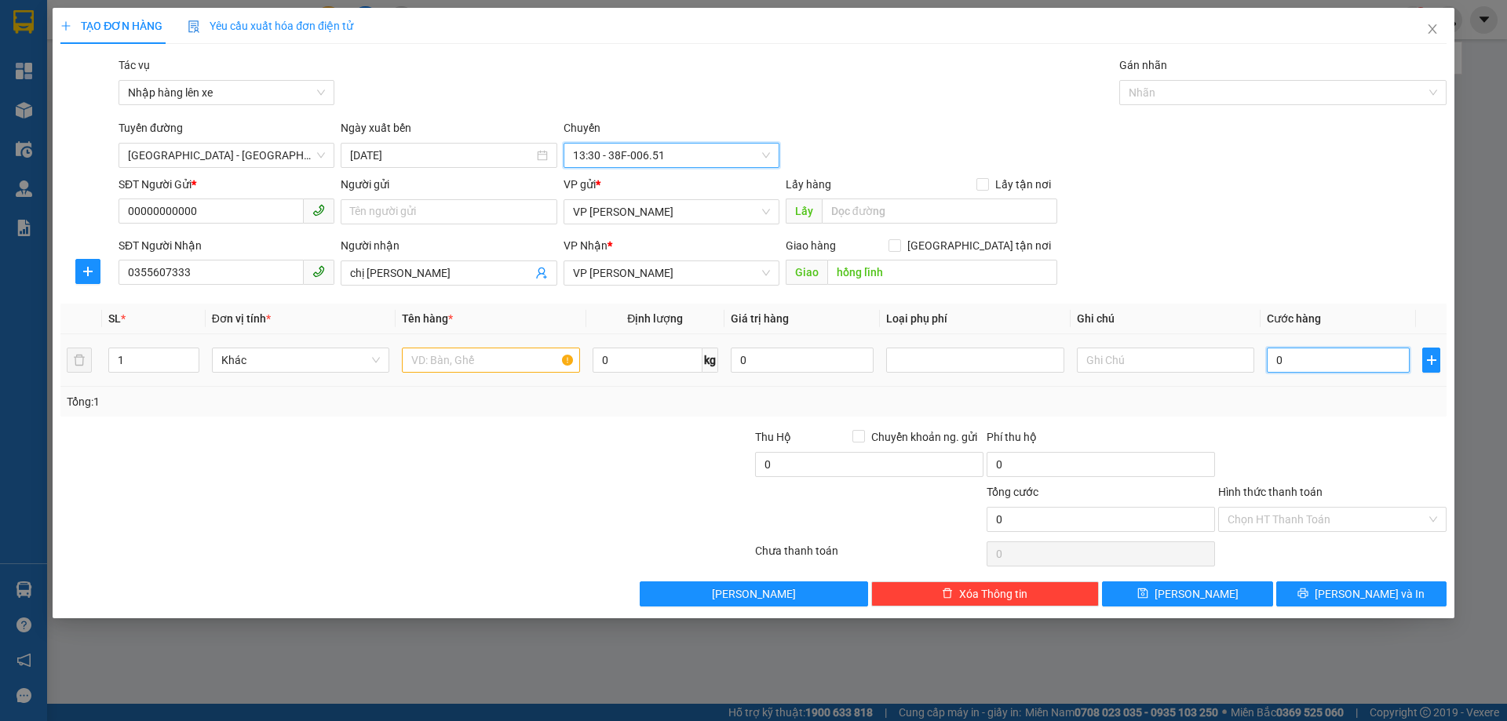
click at [1301, 356] on input "0" at bounding box center [1338, 360] width 143 height 25
type input "5"
type input "50"
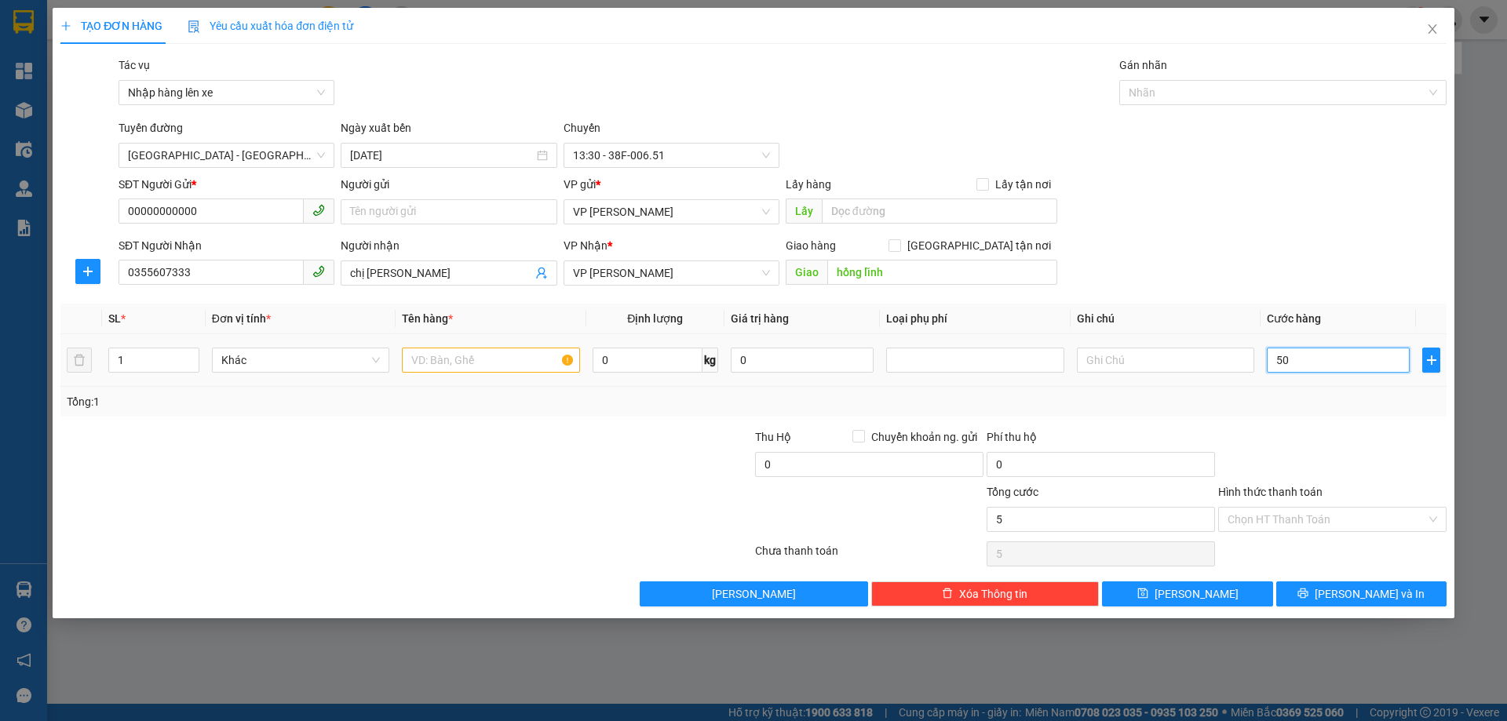
type input "50"
click at [1258, 517] on input "Hình thức thanh toán" at bounding box center [1326, 520] width 199 height 24
type input "50.000"
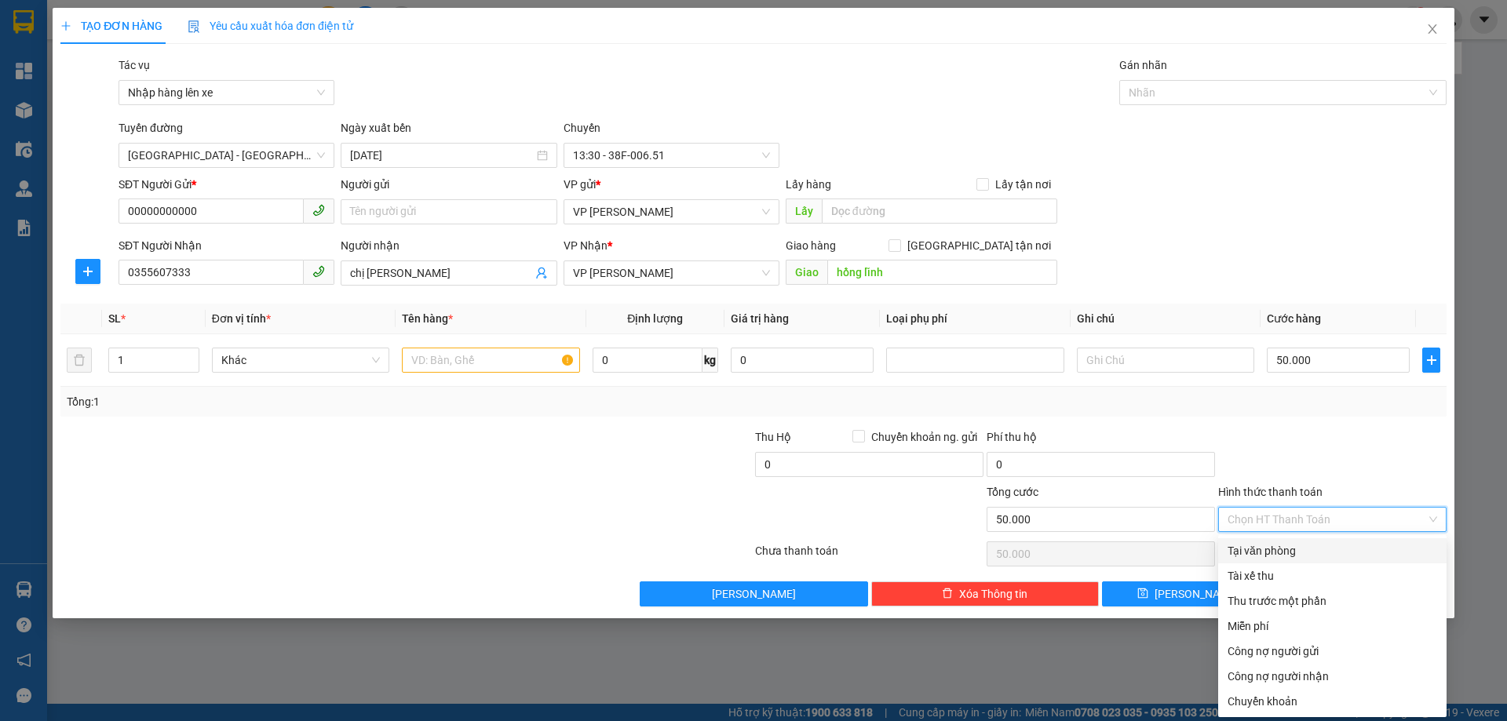
click at [1262, 549] on div "Tại văn phòng" at bounding box center [1332, 550] width 210 height 17
type input "0"
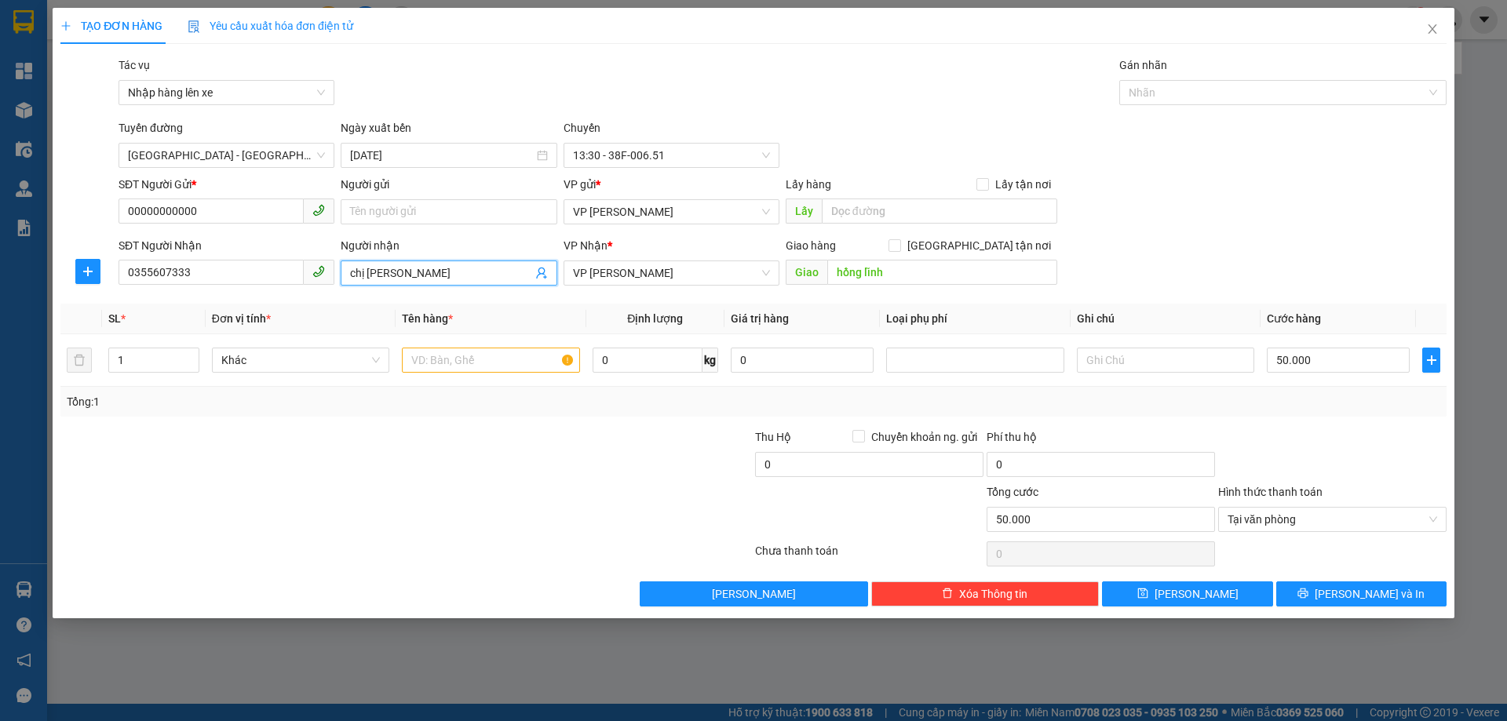
click at [479, 276] on input "chị [PERSON_NAME]" at bounding box center [440, 272] width 181 height 17
click at [421, 269] on input "chị tuyết Vphl thu cước n11/10" at bounding box center [440, 272] width 181 height 17
click at [418, 267] on input "chị tuyết Vph thu cước n11/10" at bounding box center [440, 272] width 181 height 17
click at [418, 268] on input "chị tuyết Vph thu cước n11/10" at bounding box center [440, 272] width 181 height 17
click at [425, 275] on input "chị tuyết Vph thu cước n11/10" at bounding box center [440, 272] width 181 height 17
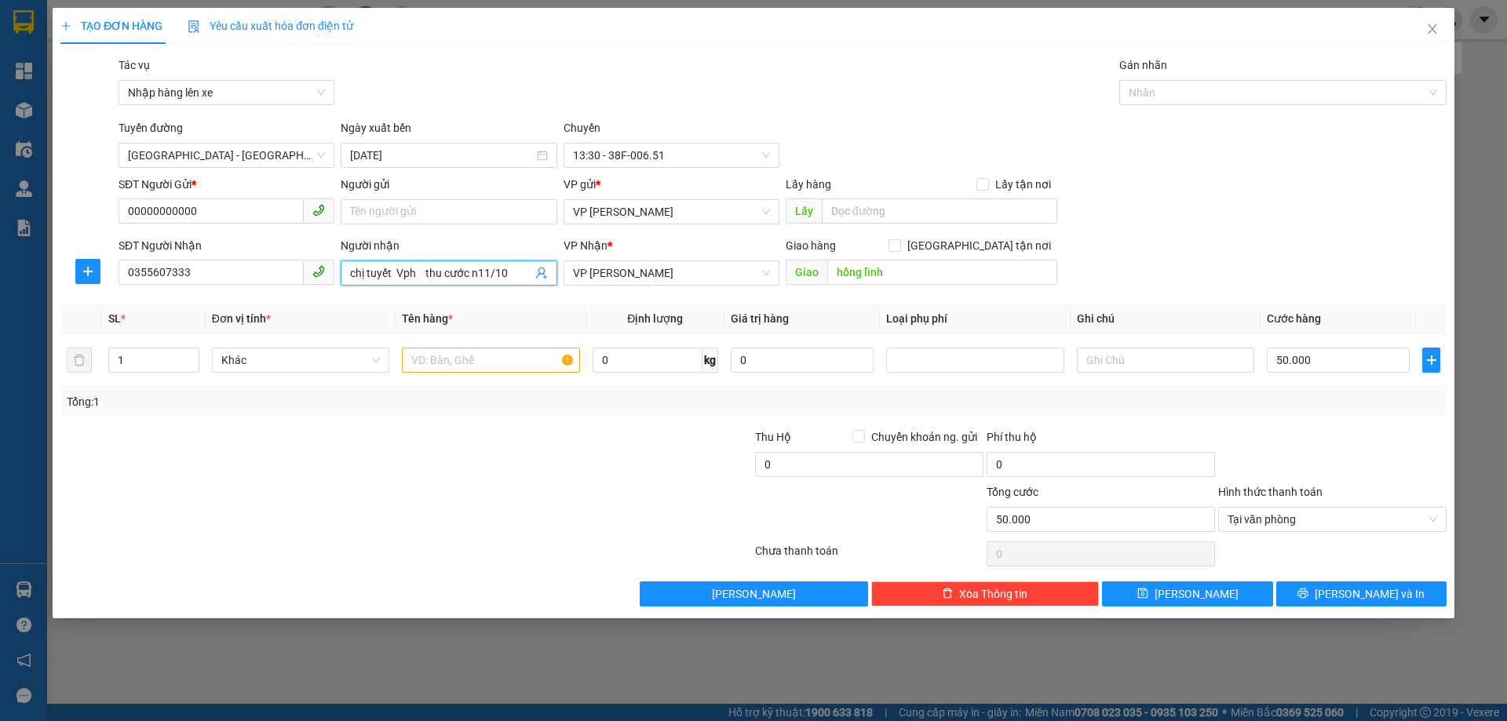
click at [419, 273] on input "chị tuyết Vph thu cước n11/10" at bounding box center [440, 272] width 181 height 17
click at [468, 275] on input "chị [PERSON_NAME] hoàng liệt thu cước n11/10" at bounding box center [440, 272] width 181 height 17
type input "chị [PERSON_NAME] hoàng liệt thu cước n11/10"
click at [510, 309] on th "Tên hàng *" at bounding box center [491, 319] width 190 height 31
click at [519, 275] on input "chị [PERSON_NAME] hoàng liệt thu cước n11/10" at bounding box center [440, 272] width 181 height 17
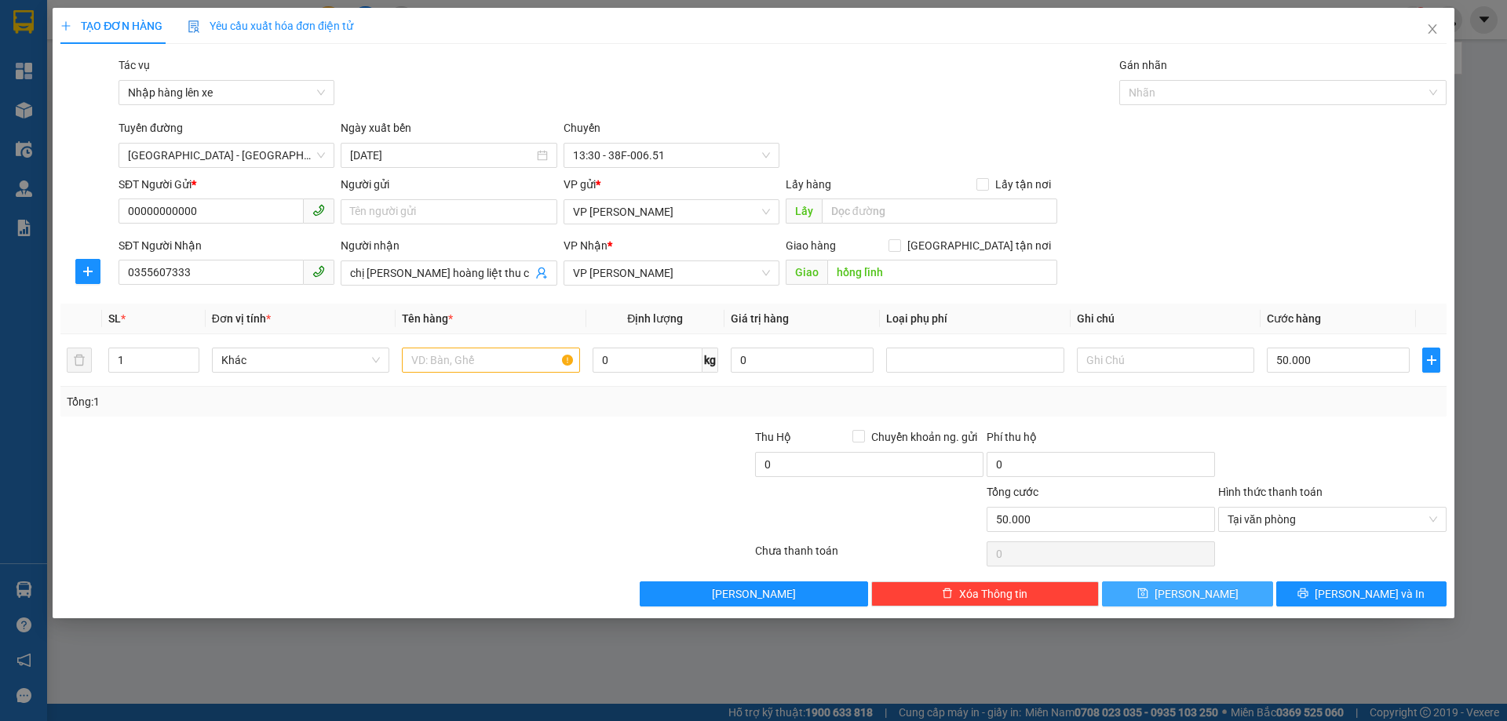
click at [1195, 593] on span "[PERSON_NAME]" at bounding box center [1196, 593] width 84 height 17
click at [446, 368] on input "text" at bounding box center [490, 360] width 177 height 25
click at [451, 363] on input "text" at bounding box center [490, 360] width 177 height 25
type input "1 tpcn"
click at [1194, 596] on span "[PERSON_NAME]" at bounding box center [1196, 593] width 84 height 17
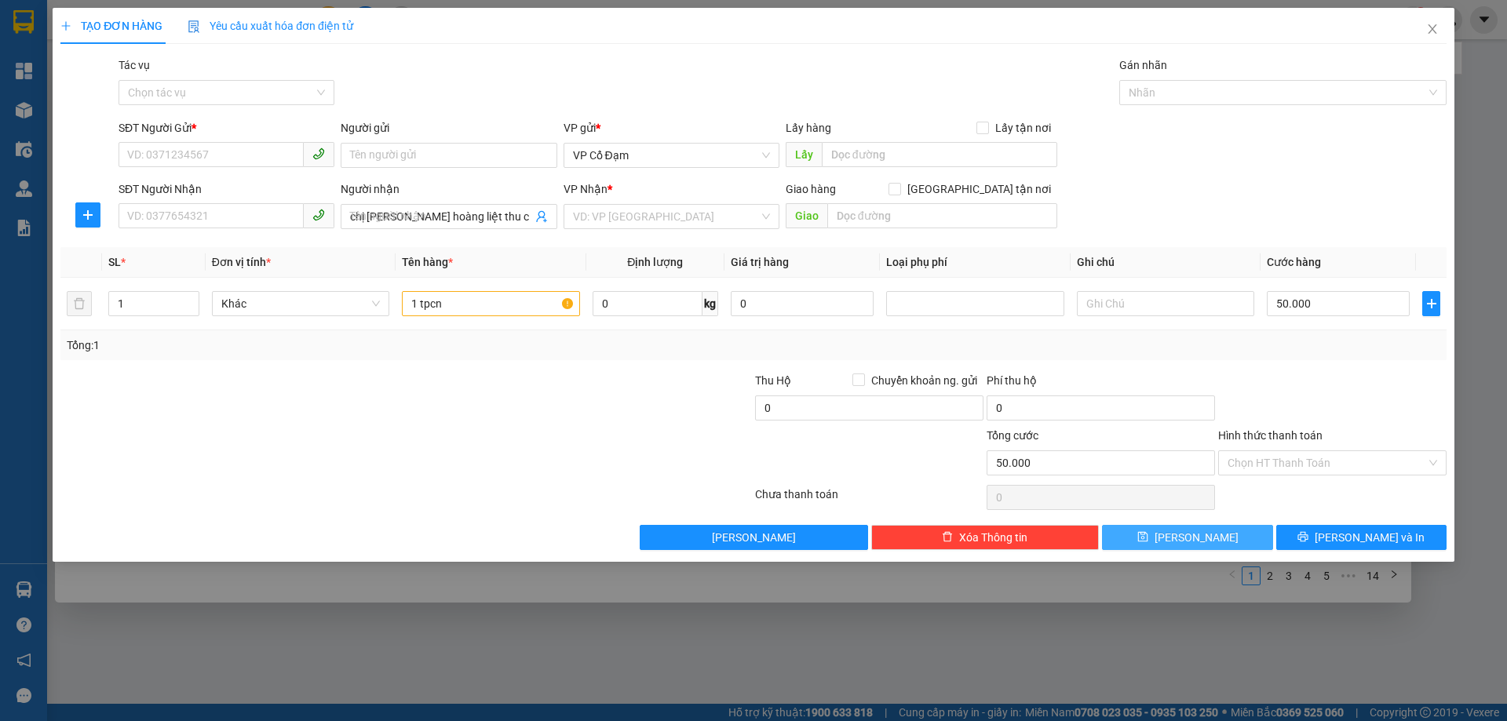
type input "0"
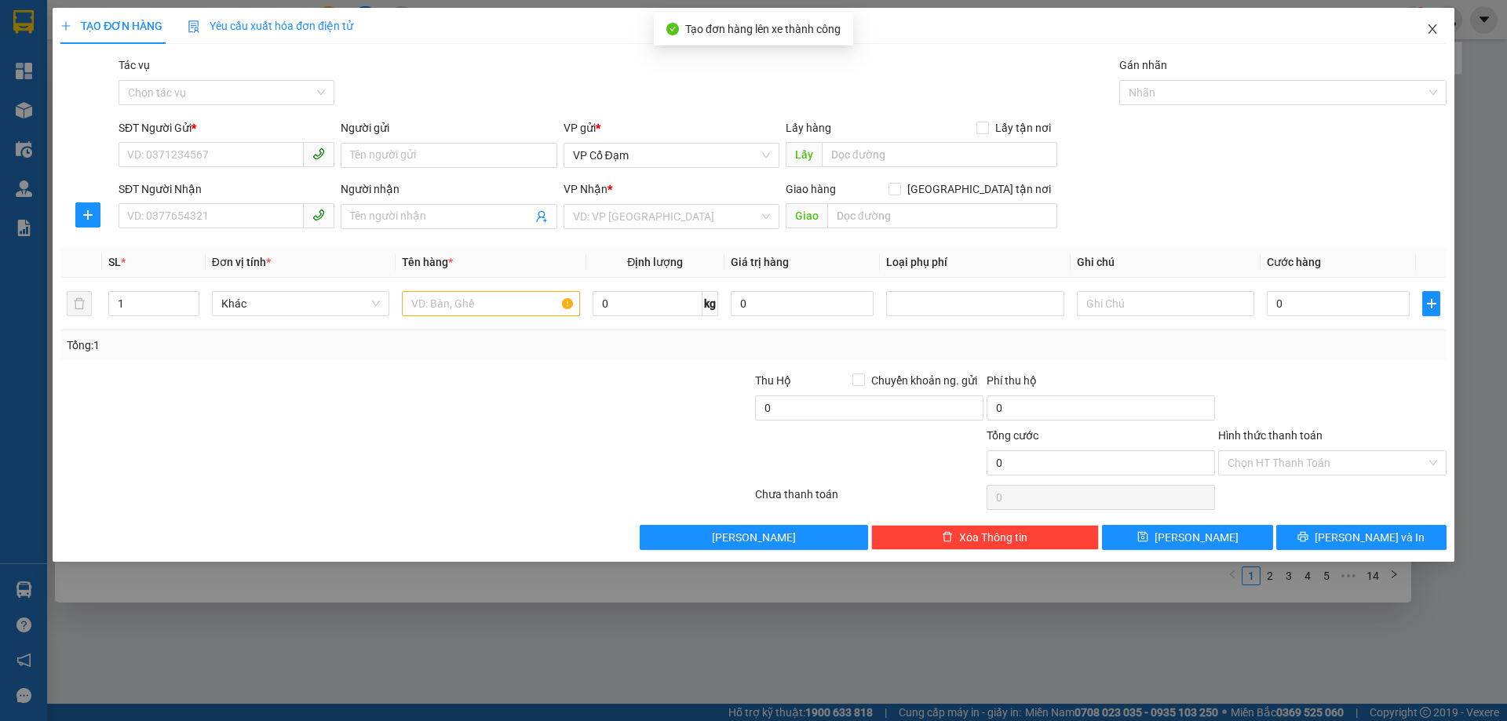
click at [1432, 32] on icon "close" at bounding box center [1432, 29] width 13 height 13
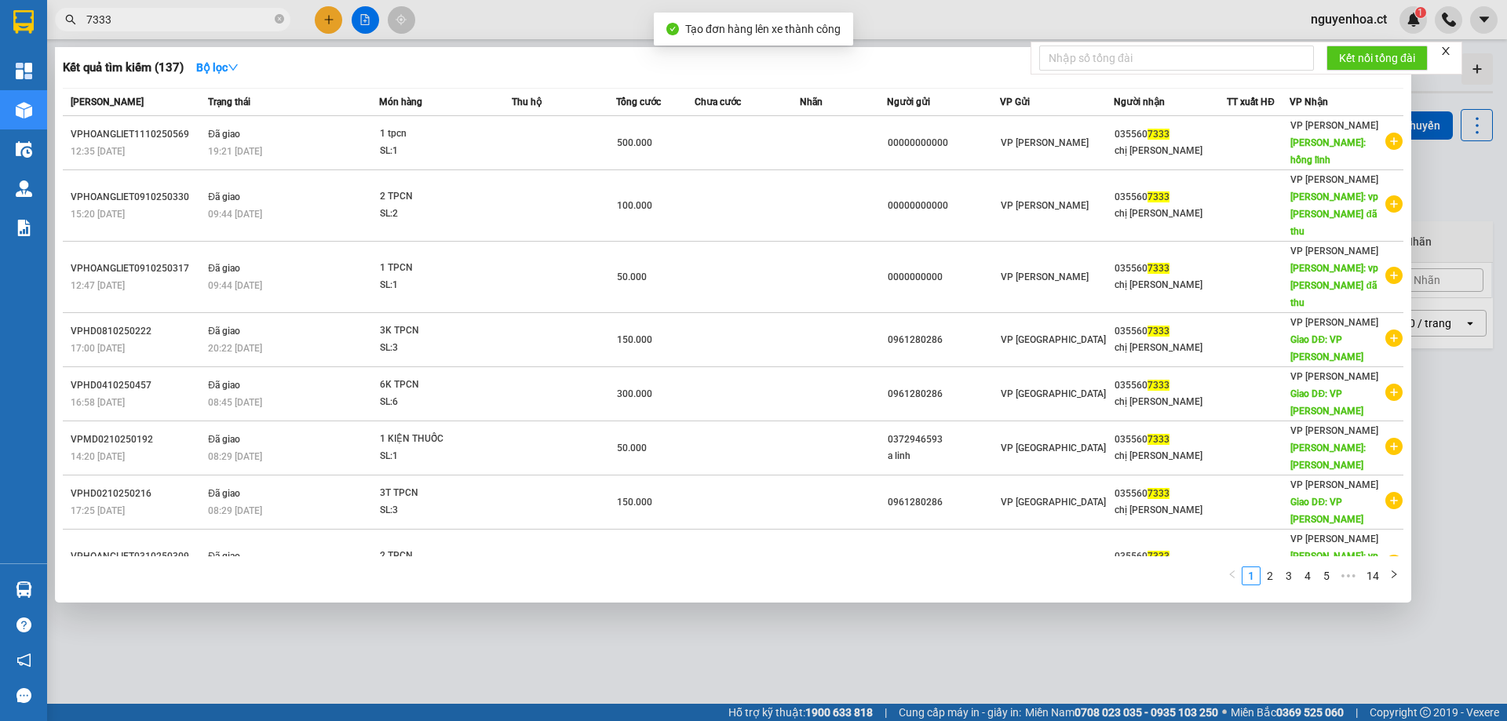
drag, startPoint x: 233, startPoint y: 22, endPoint x: 282, endPoint y: 17, distance: 48.9
click at [234, 22] on input "7333" at bounding box center [178, 19] width 185 height 17
click at [275, 20] on icon "close-circle" at bounding box center [279, 18] width 9 height 9
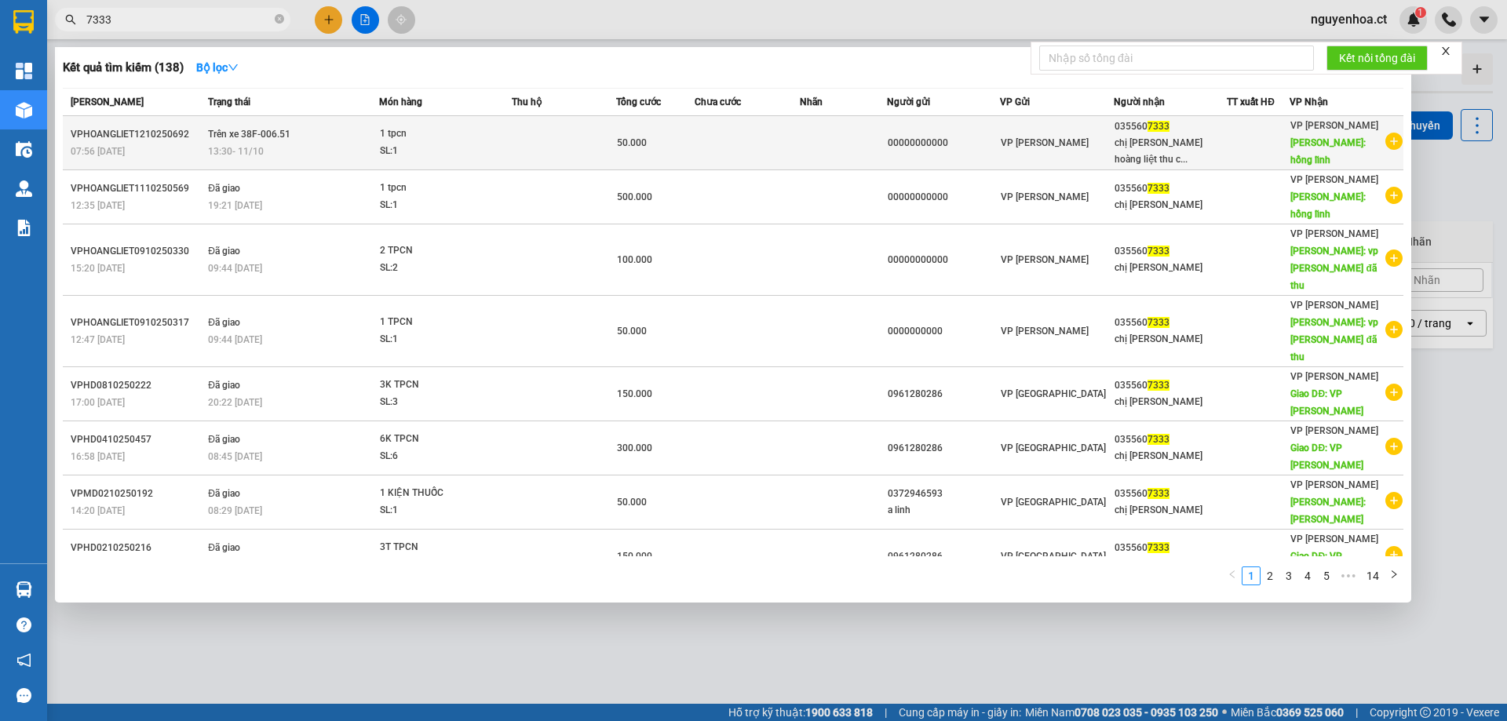
type input "7333"
click at [250, 147] on span "13:30 [DATE]" at bounding box center [236, 151] width 56 height 11
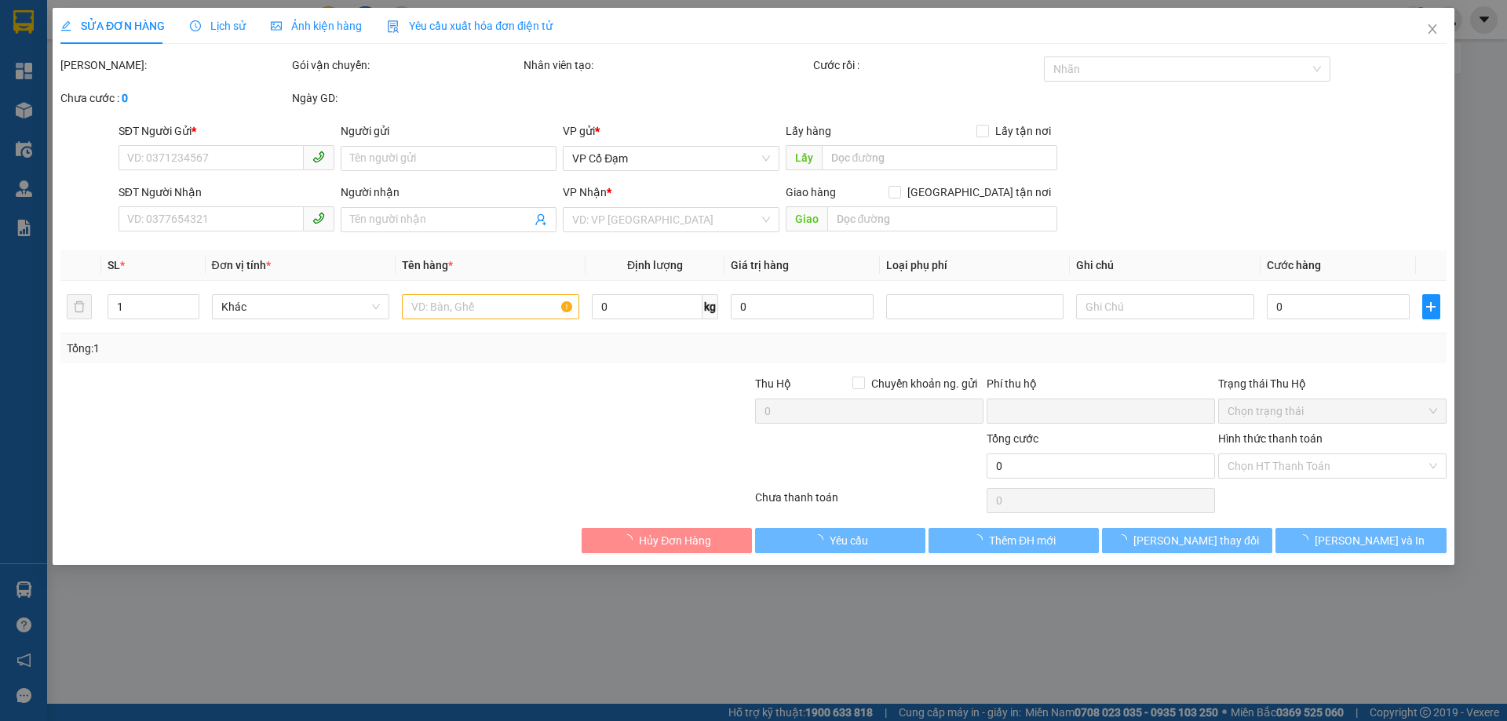
type input "00000000000"
type input "0355607333"
type input "chị [PERSON_NAME] hoàng liệt thu cước n11/10"
type input "hồng lĩnh"
type input "0"
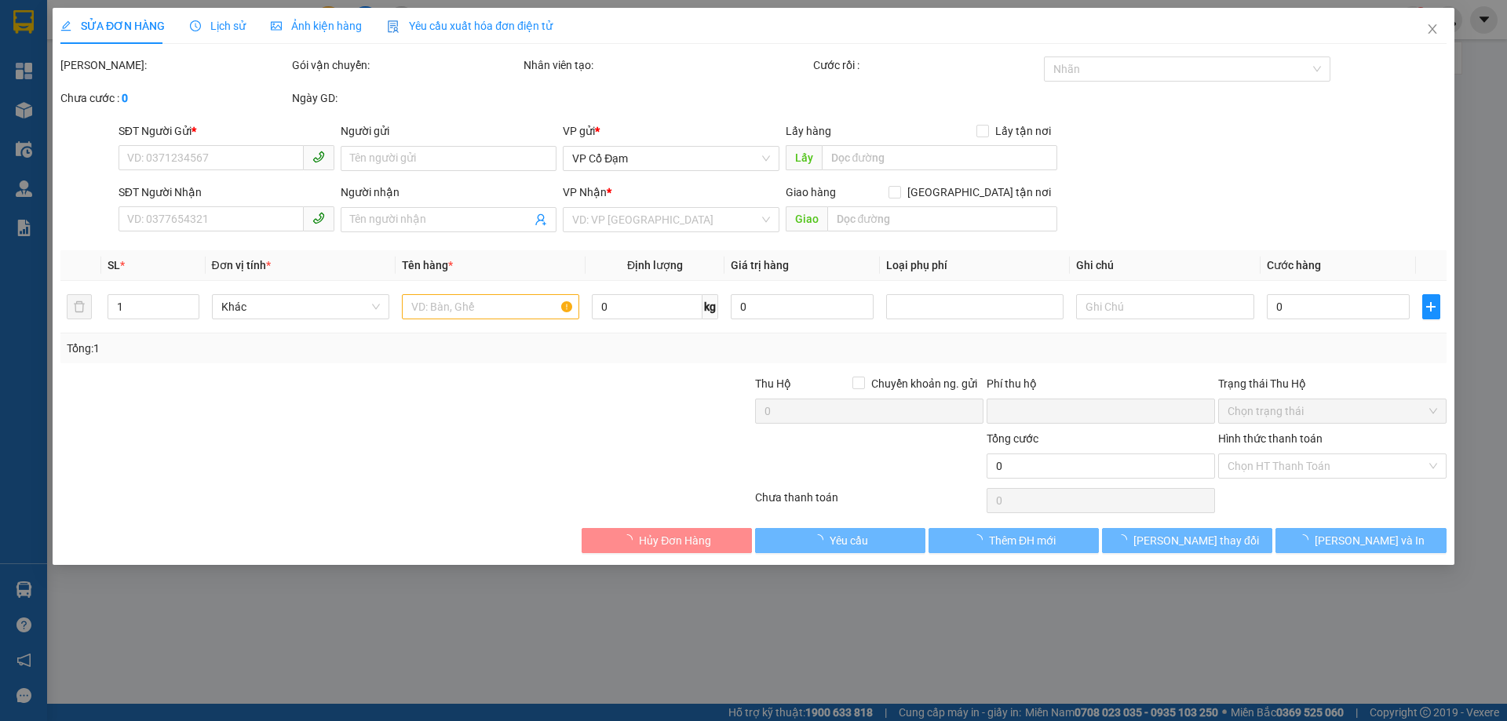
type input "50.000"
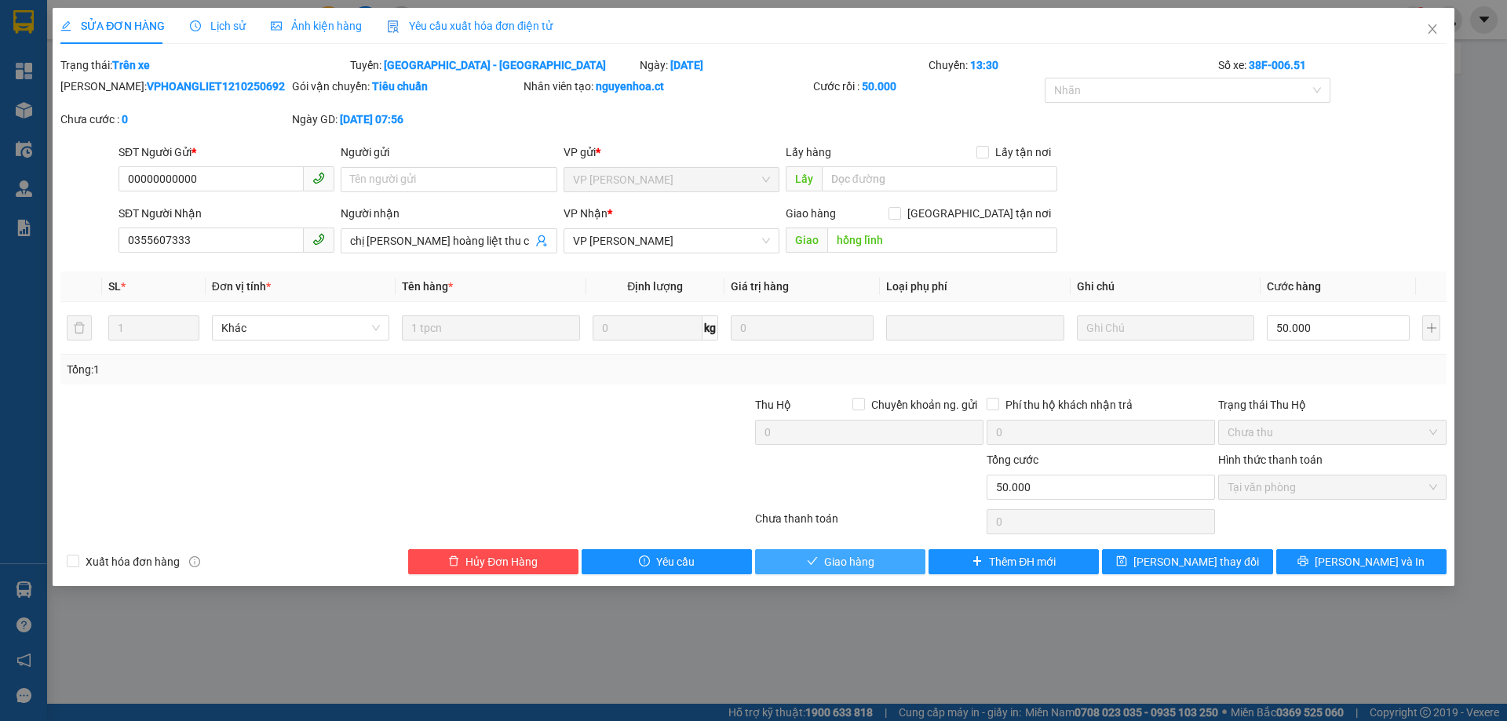
click at [873, 557] on span "Giao hàng" at bounding box center [849, 561] width 50 height 17
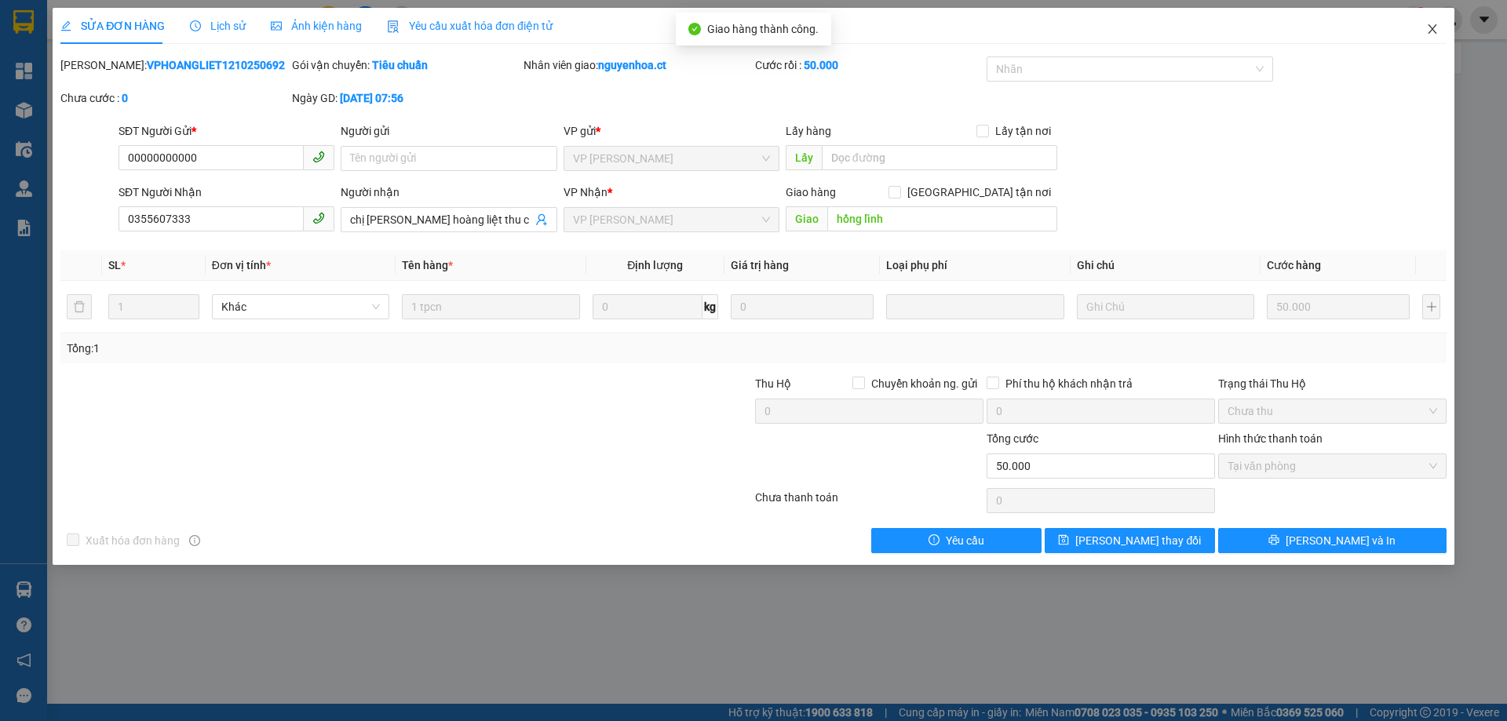
click at [1434, 30] on icon "close" at bounding box center [1432, 29] width 13 height 13
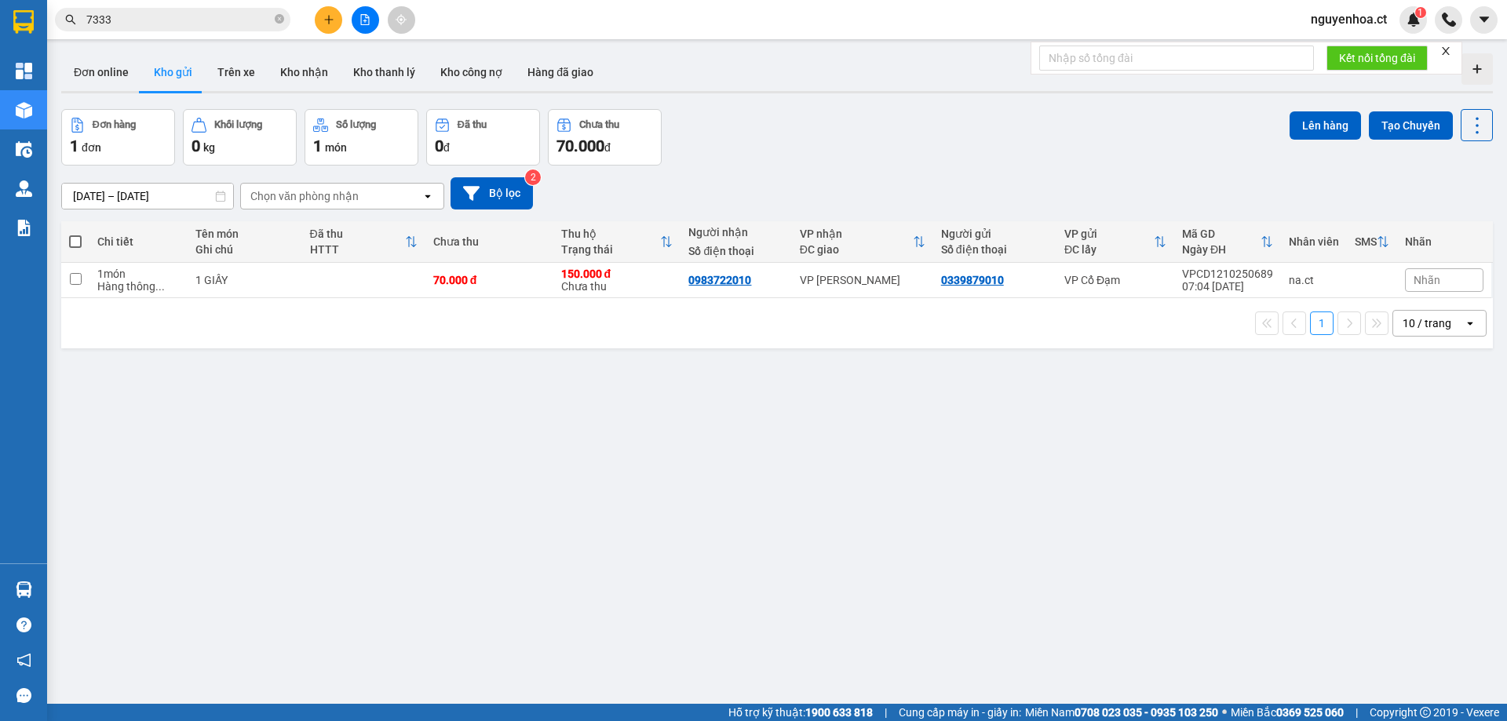
click at [184, 35] on div "Kết quả tìm kiếm ( 138 ) Bộ lọc Mã ĐH Trạng thái Món hàng Thu hộ Tổng cước Chưa…" at bounding box center [753, 19] width 1507 height 39
click at [206, 22] on input "7333" at bounding box center [178, 19] width 185 height 17
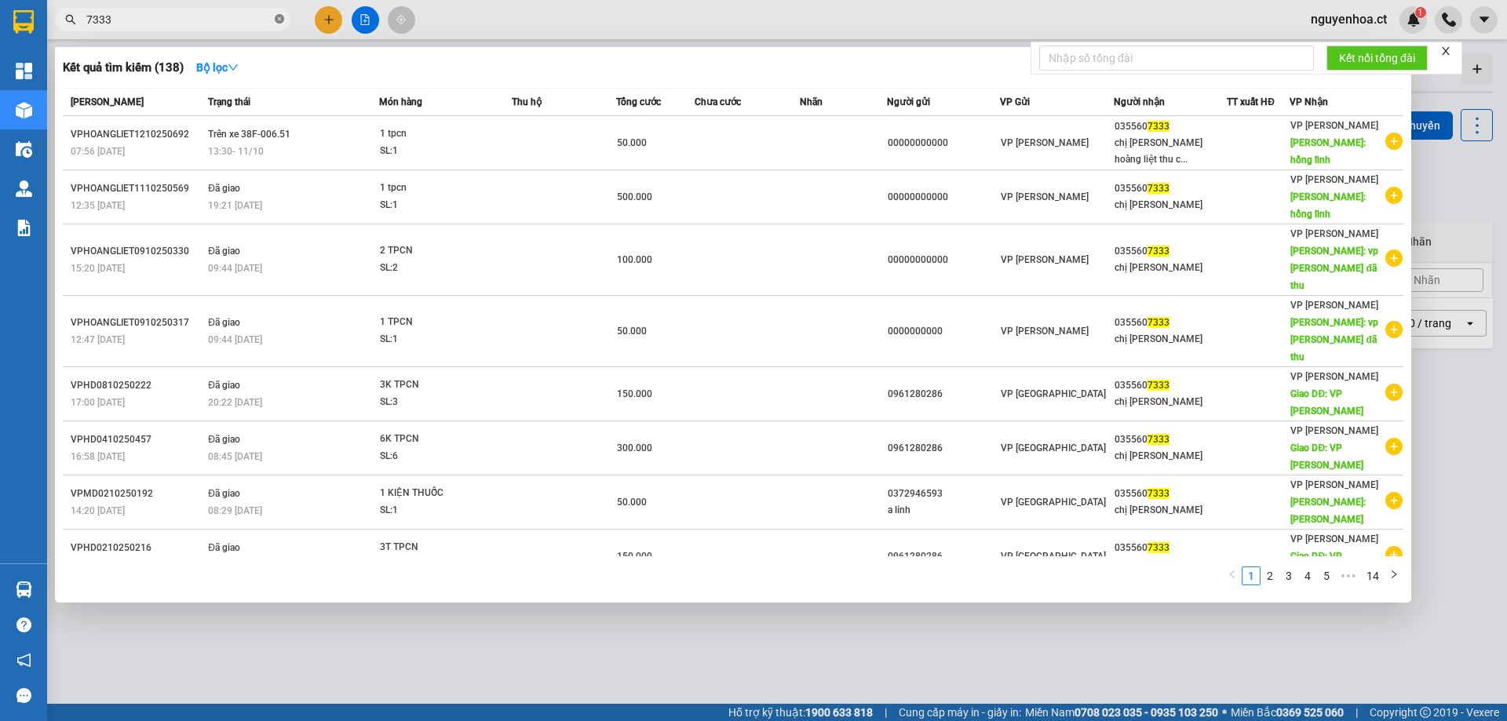
click at [283, 19] on icon "close-circle" at bounding box center [279, 18] width 9 height 9
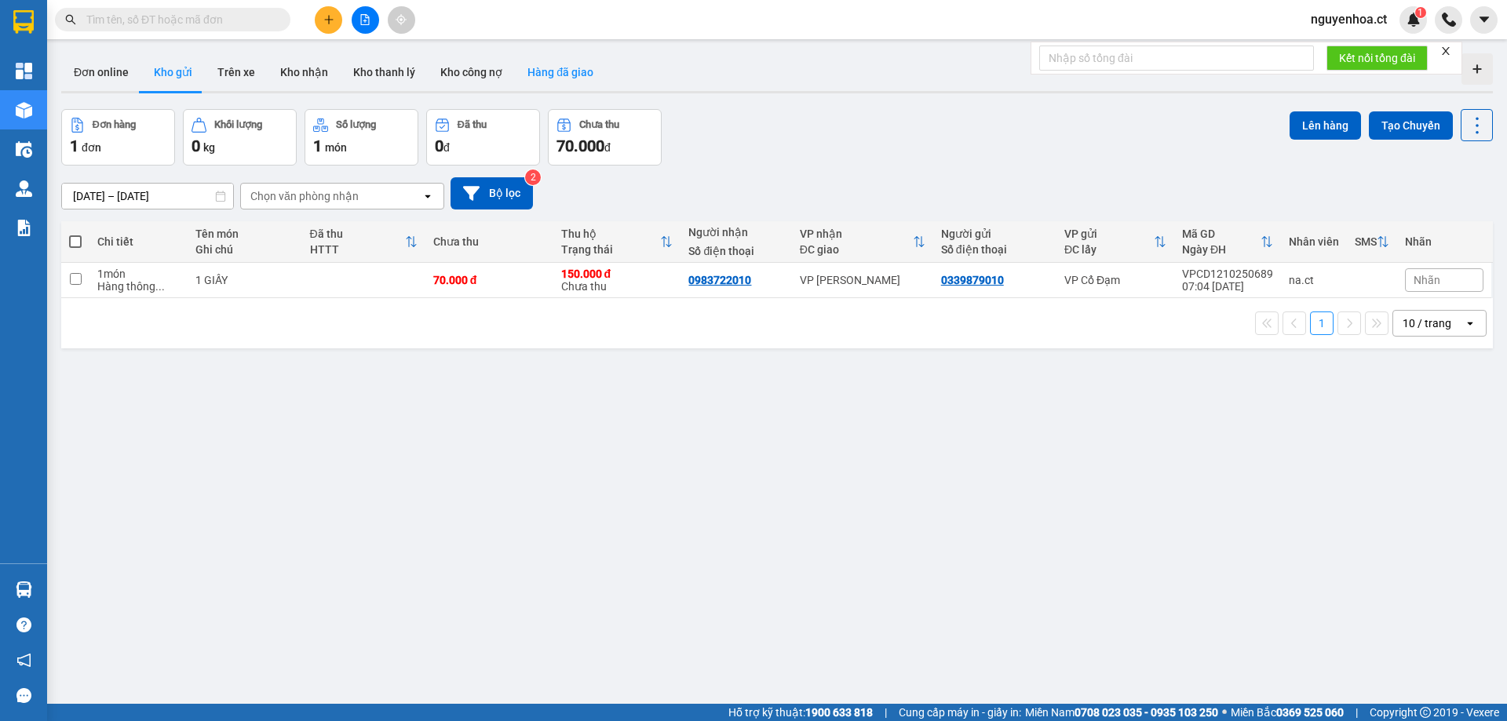
click at [574, 67] on button "Hàng đã giao" at bounding box center [560, 72] width 91 height 38
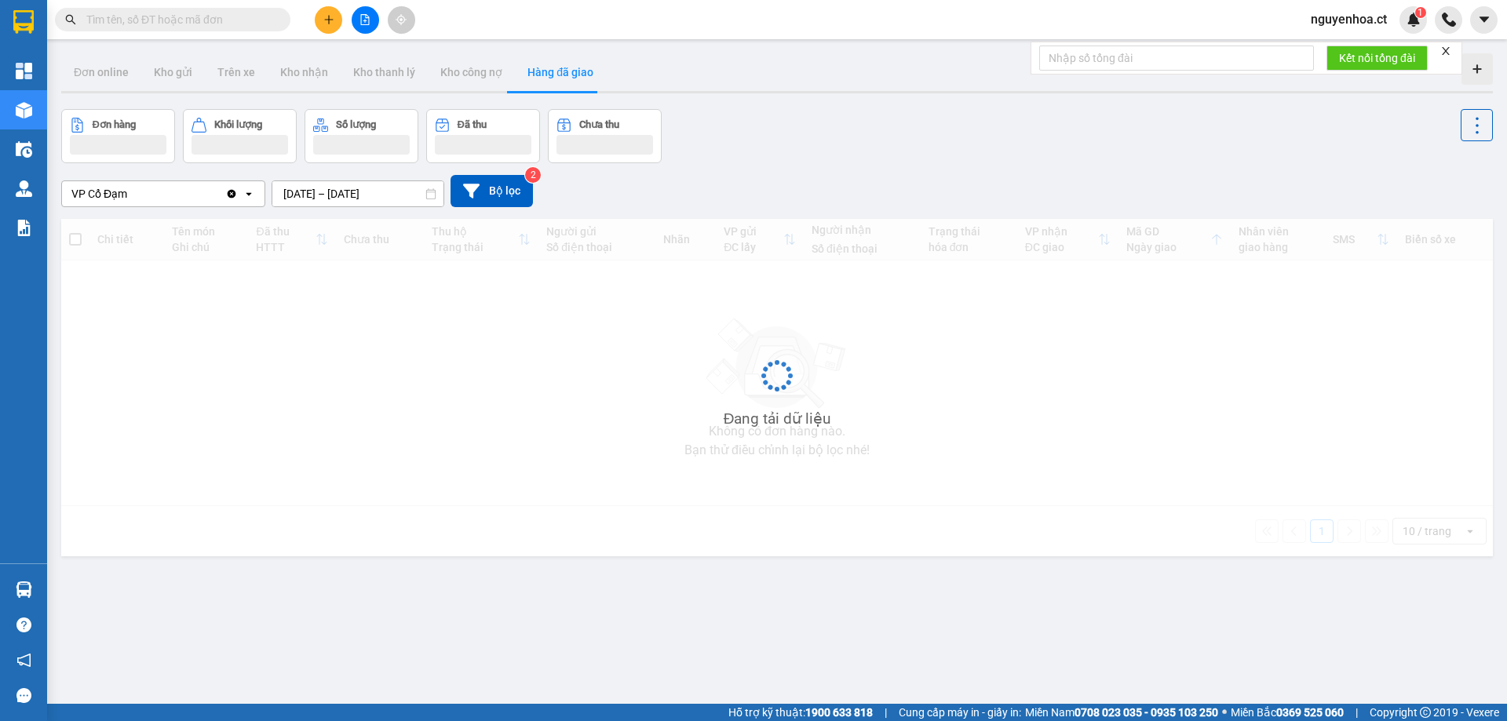
click at [233, 195] on icon "Clear value" at bounding box center [232, 193] width 9 height 9
click at [233, 195] on div "Chọn văn phòng nhận" at bounding box center [152, 193] width 180 height 25
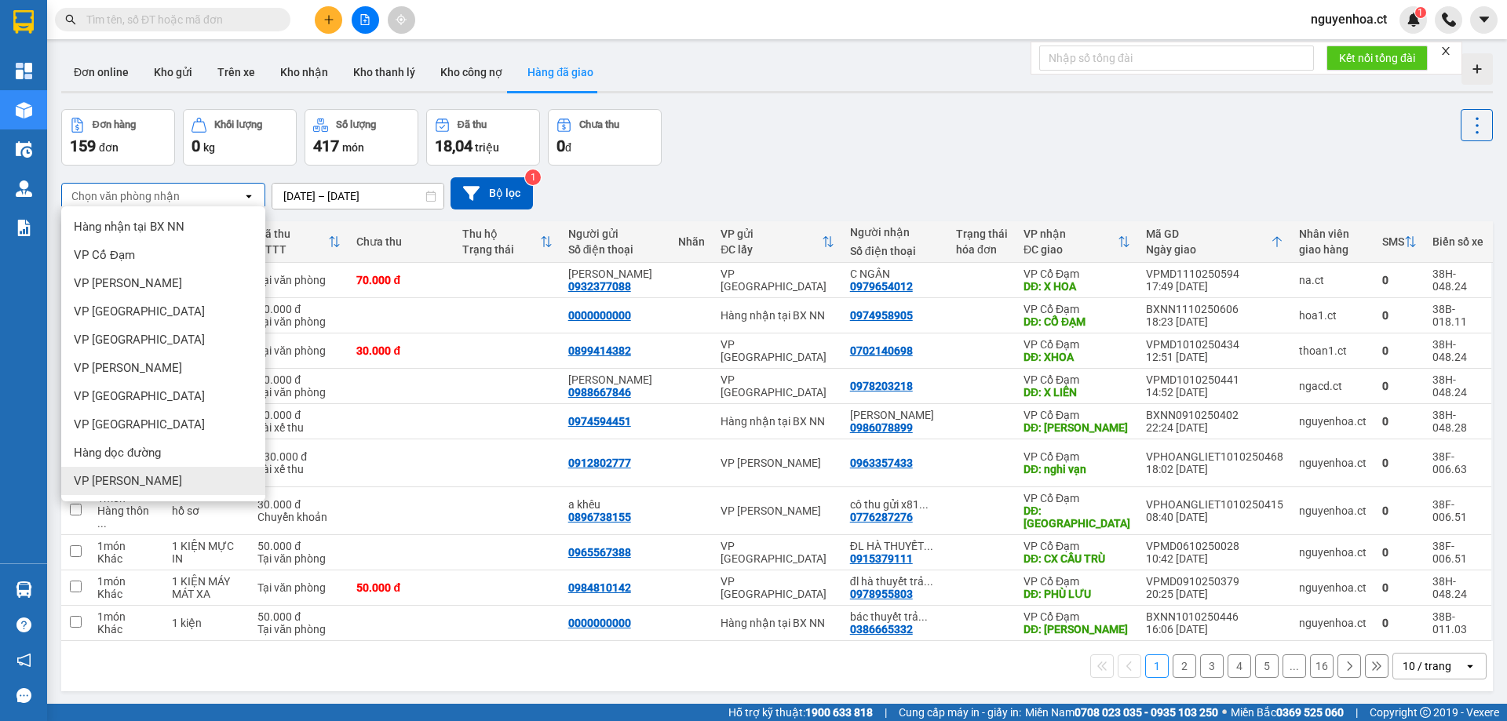
click at [133, 477] on span "VP [PERSON_NAME]" at bounding box center [128, 481] width 108 height 16
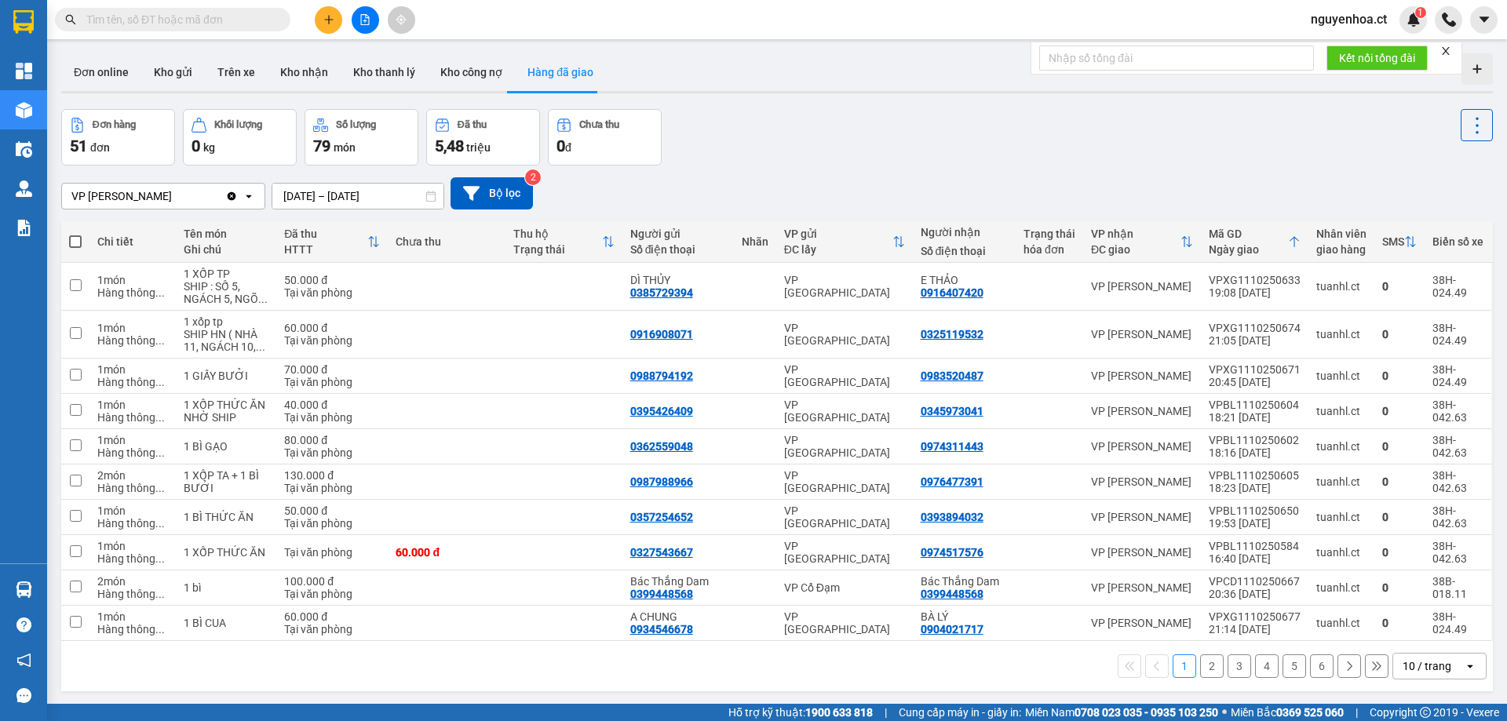
click at [1201, 660] on button "2" at bounding box center [1212, 666] width 24 height 24
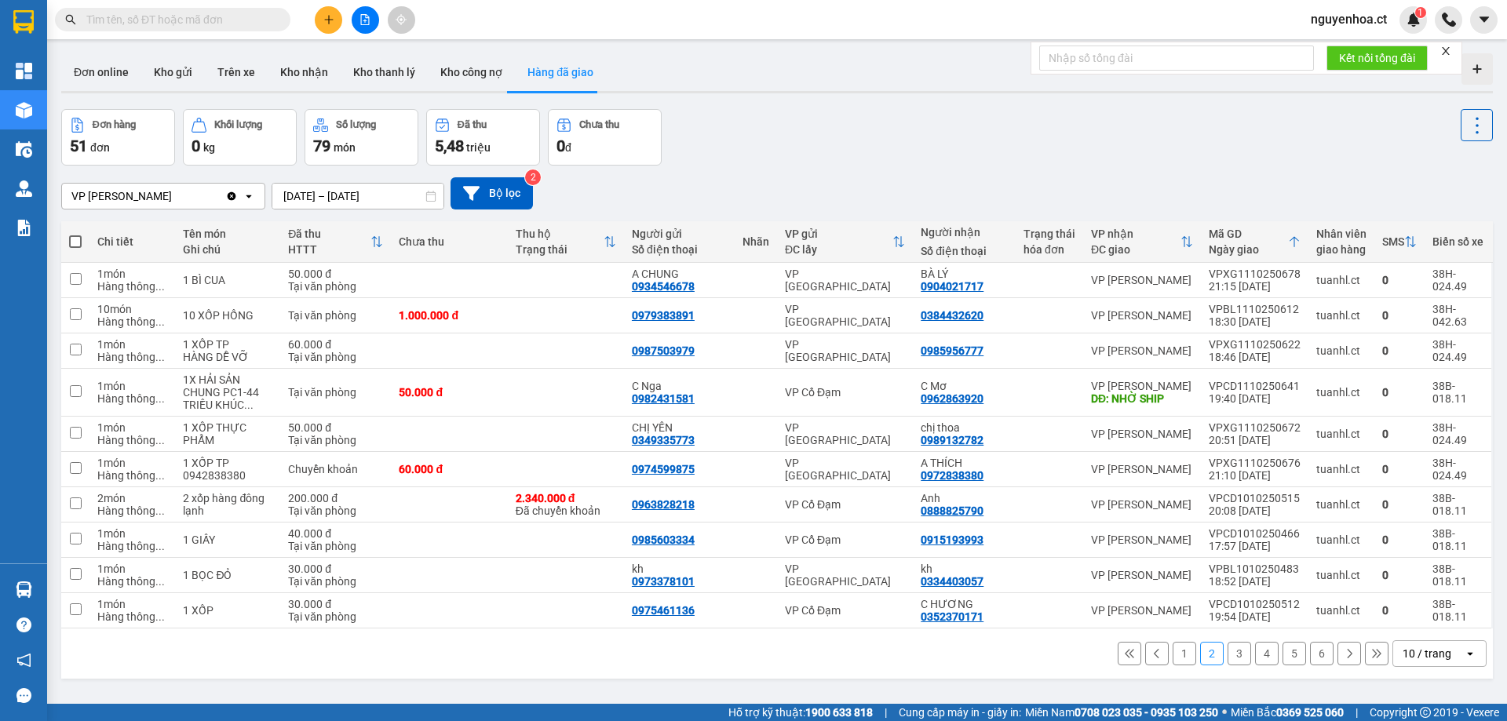
click at [1227, 655] on button "3" at bounding box center [1239, 654] width 24 height 24
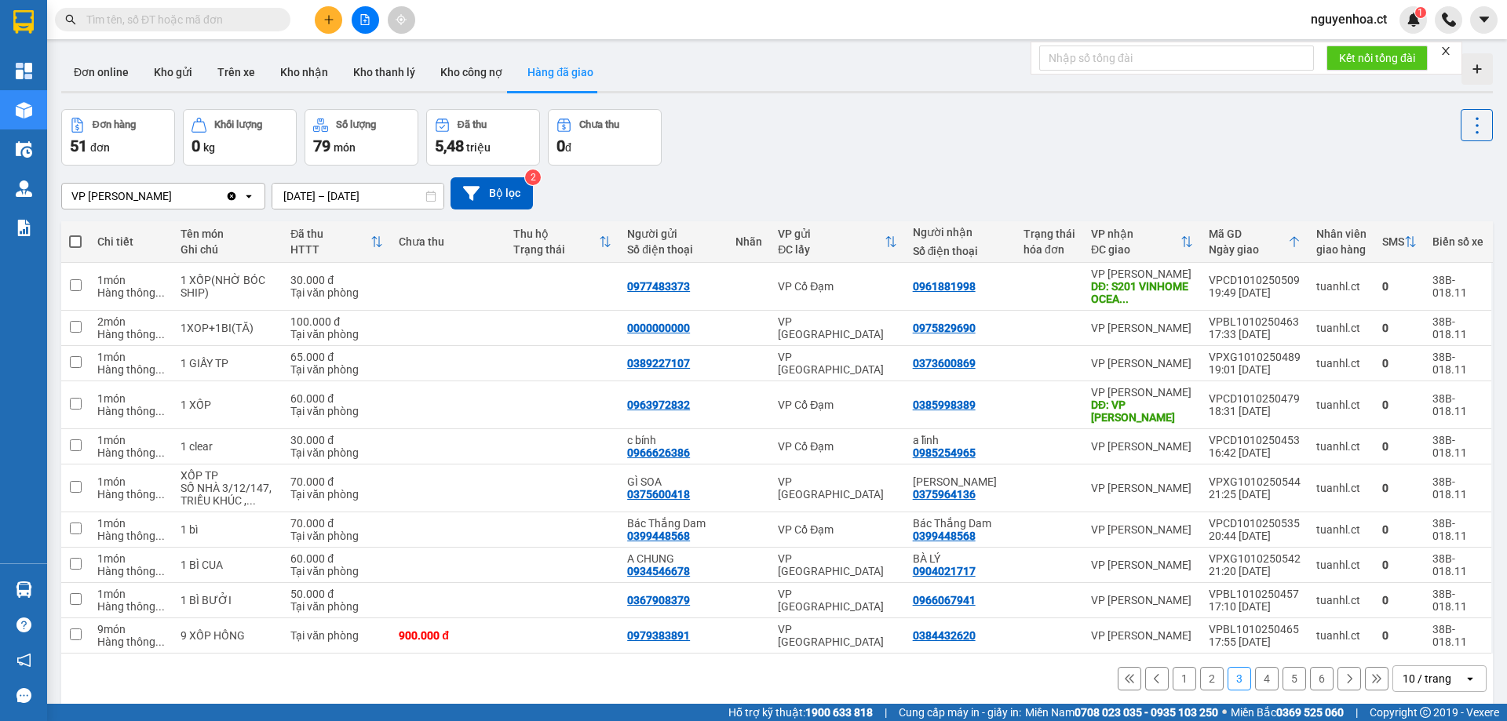
click at [230, 199] on icon "Clear value" at bounding box center [232, 195] width 9 height 9
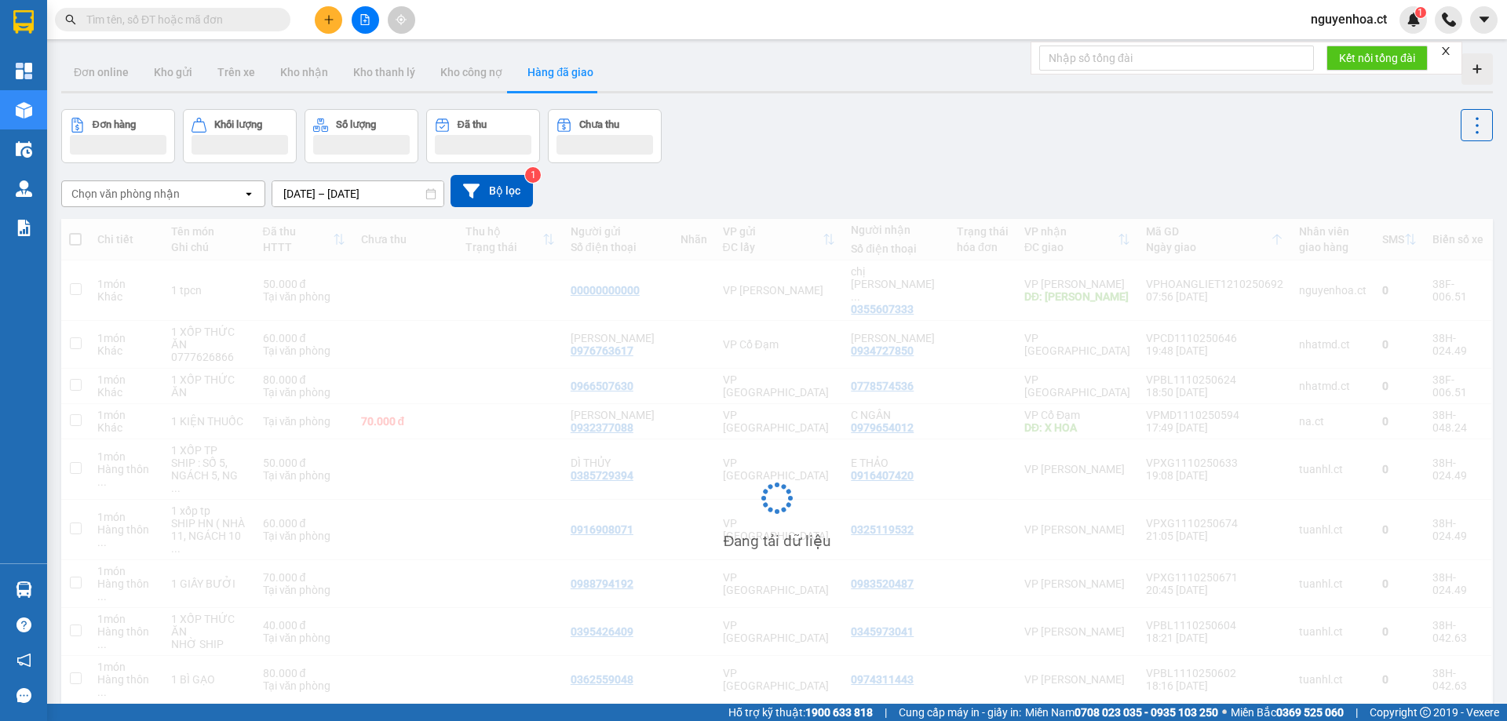
click at [206, 202] on div "Chọn văn phòng nhận" at bounding box center [152, 193] width 180 height 25
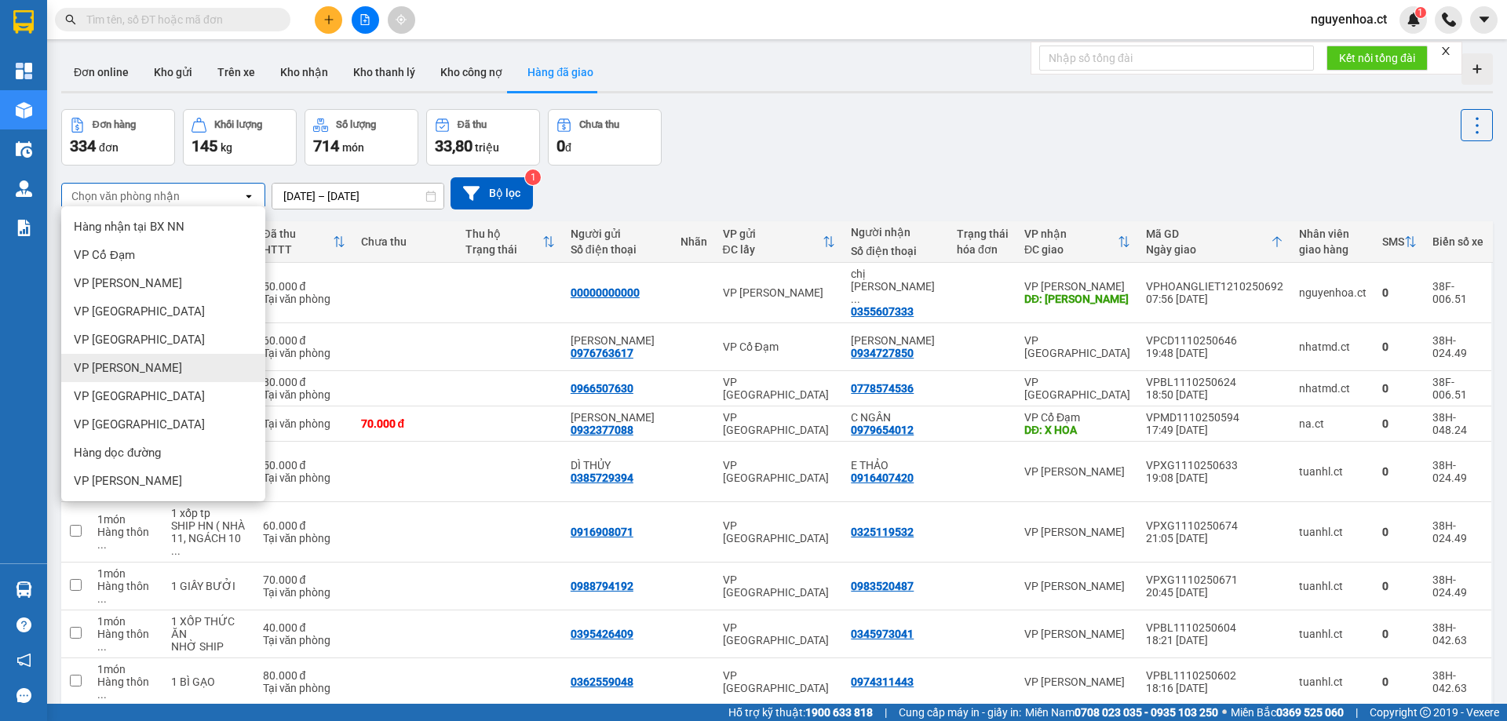
drag, startPoint x: 169, startPoint y: 366, endPoint x: 262, endPoint y: 23, distance: 356.2
click at [170, 357] on div "VP [PERSON_NAME]" at bounding box center [163, 368] width 204 height 28
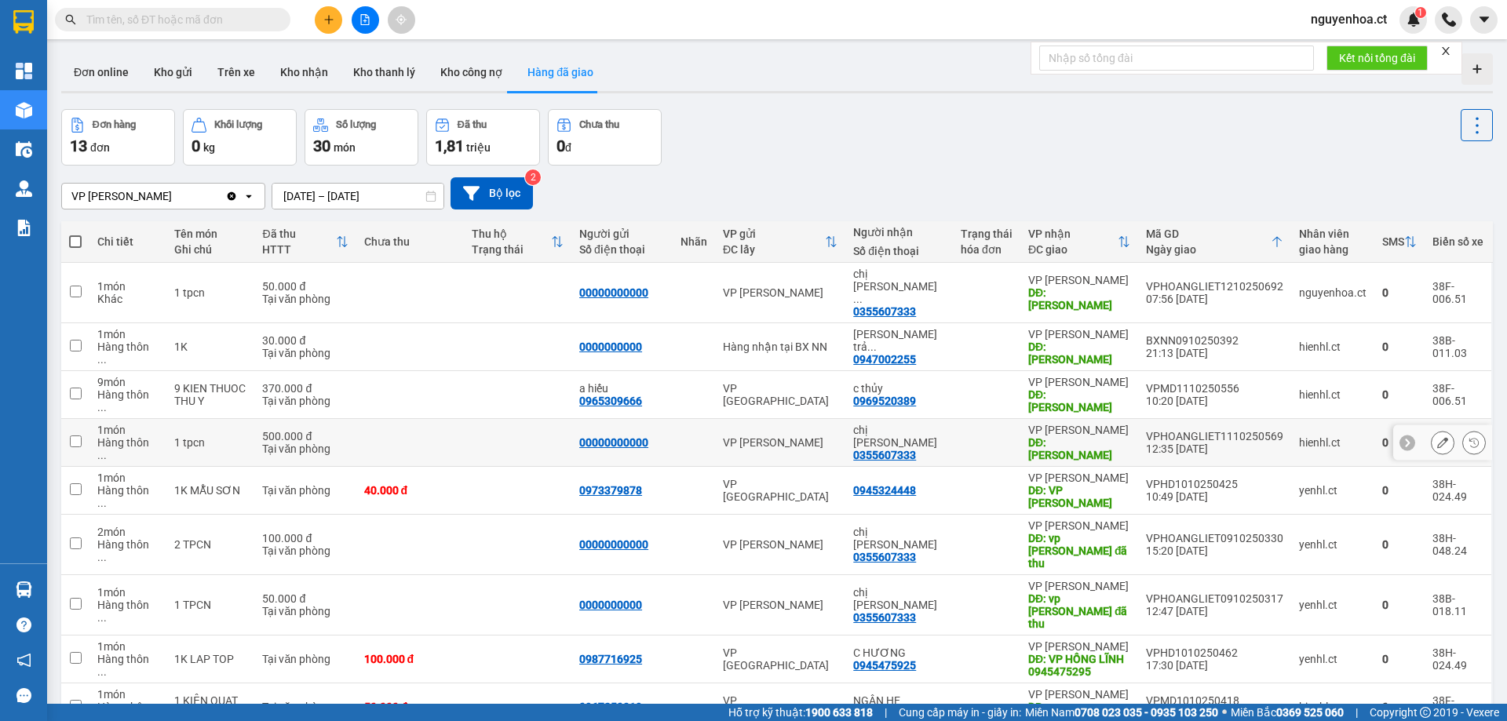
click at [75, 436] on input "checkbox" at bounding box center [76, 442] width 12 height 12
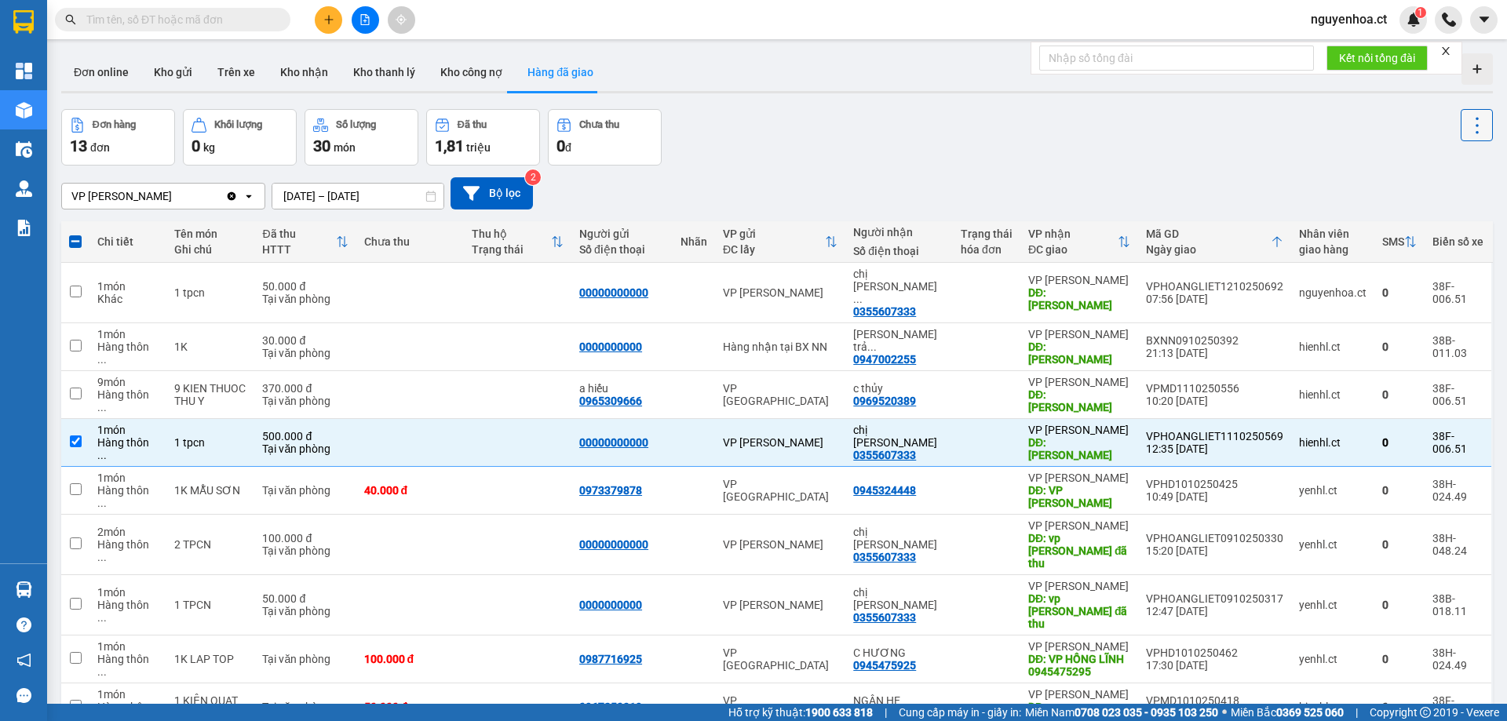
click at [1466, 129] on icon at bounding box center [1477, 126] width 22 height 22
click at [1418, 194] on span "Xóa hoàn toàn" at bounding box center [1448, 196] width 72 height 16
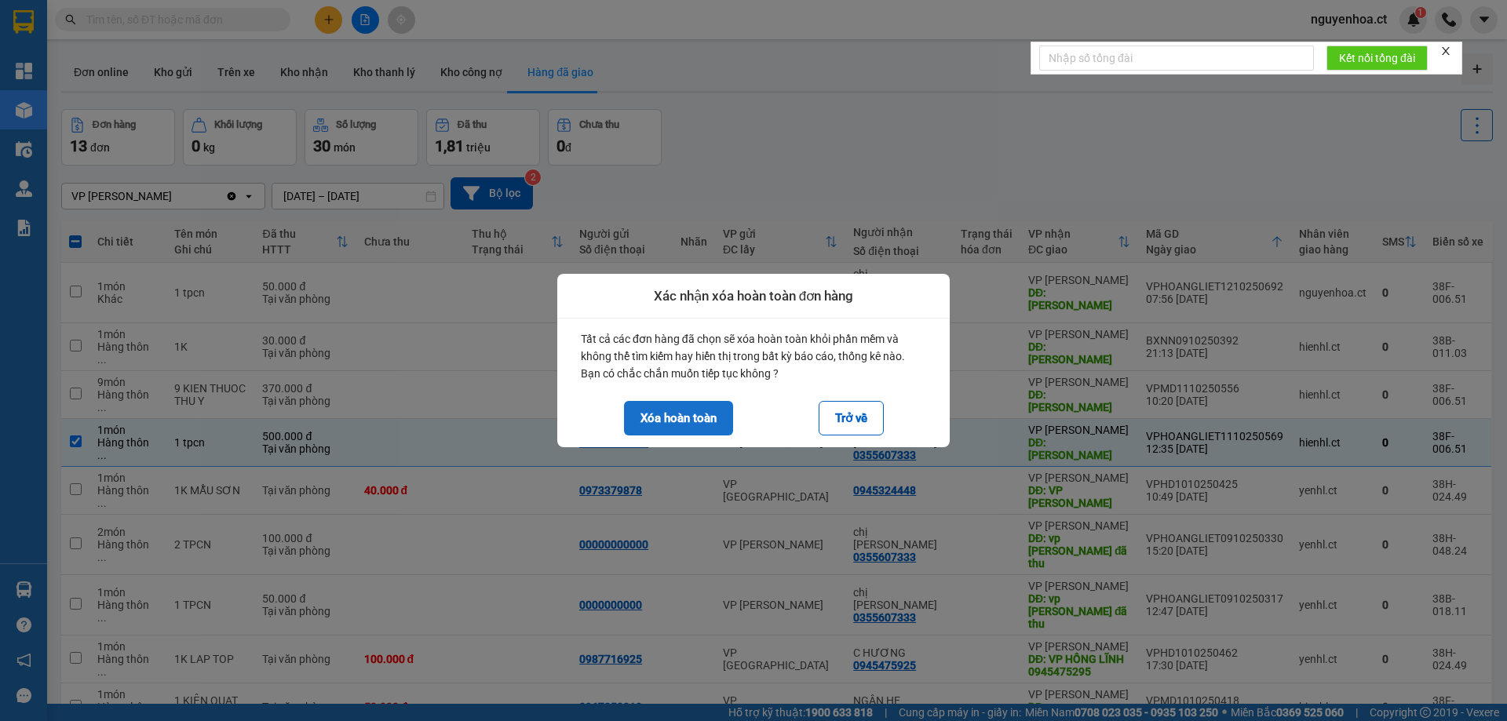
click at [714, 413] on button "Xóa hoàn toàn" at bounding box center [678, 418] width 109 height 35
checkbox input "false"
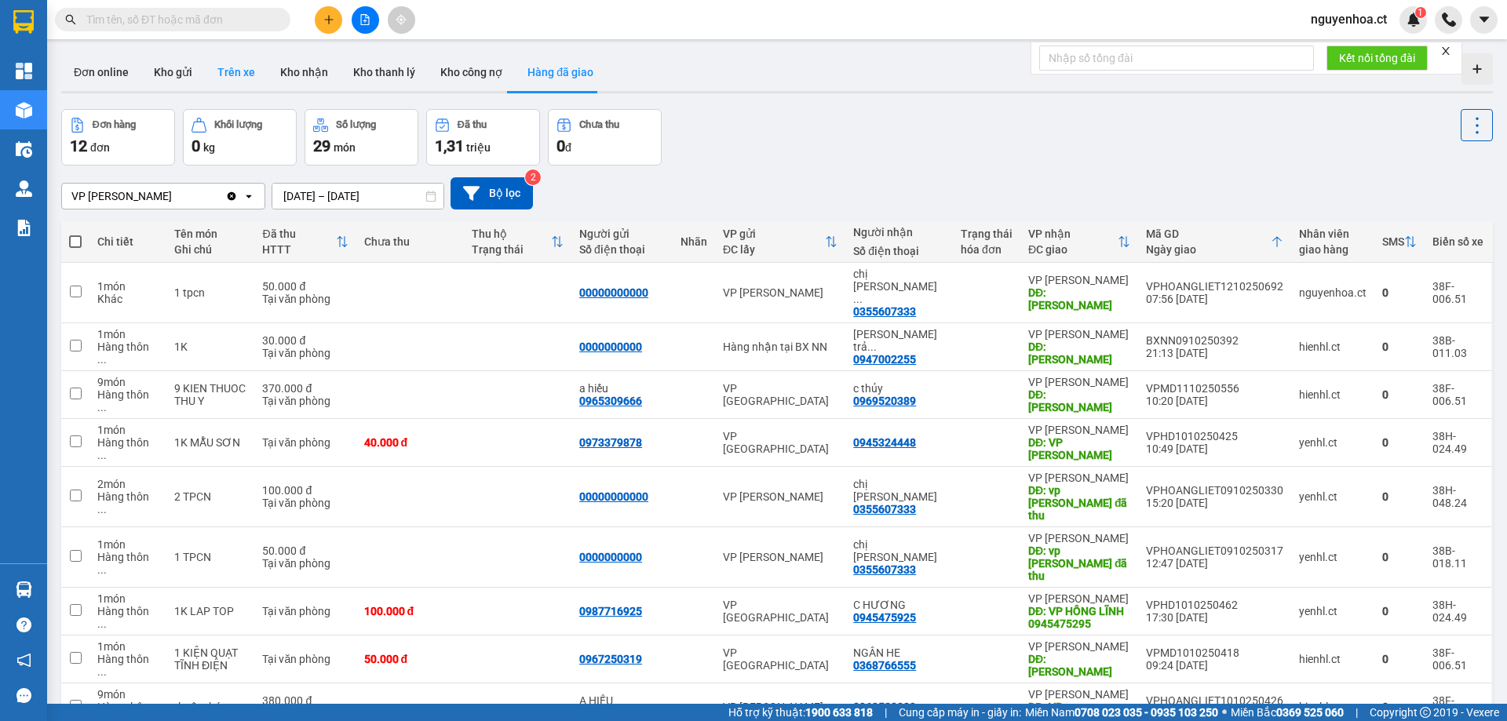
click at [237, 75] on button "Trên xe" at bounding box center [236, 72] width 63 height 38
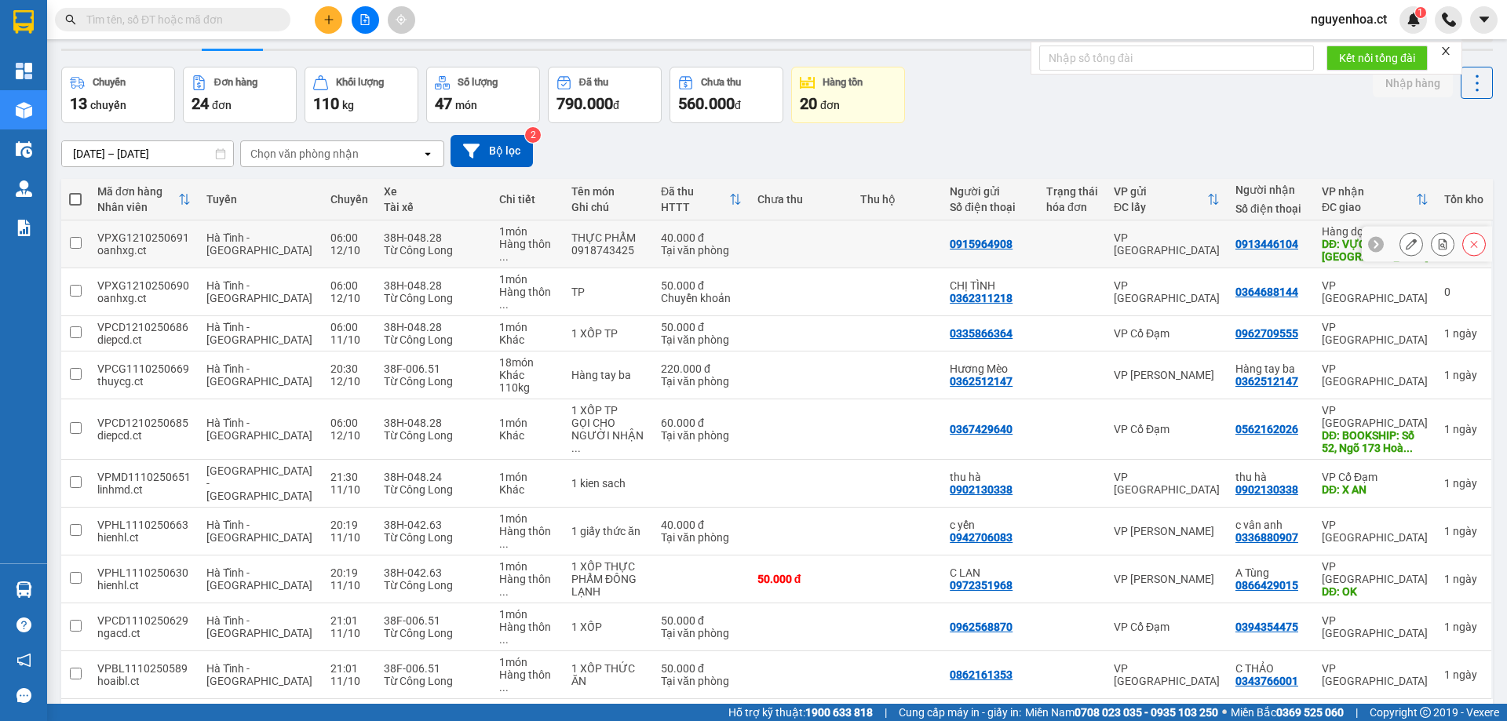
scroll to position [72, 0]
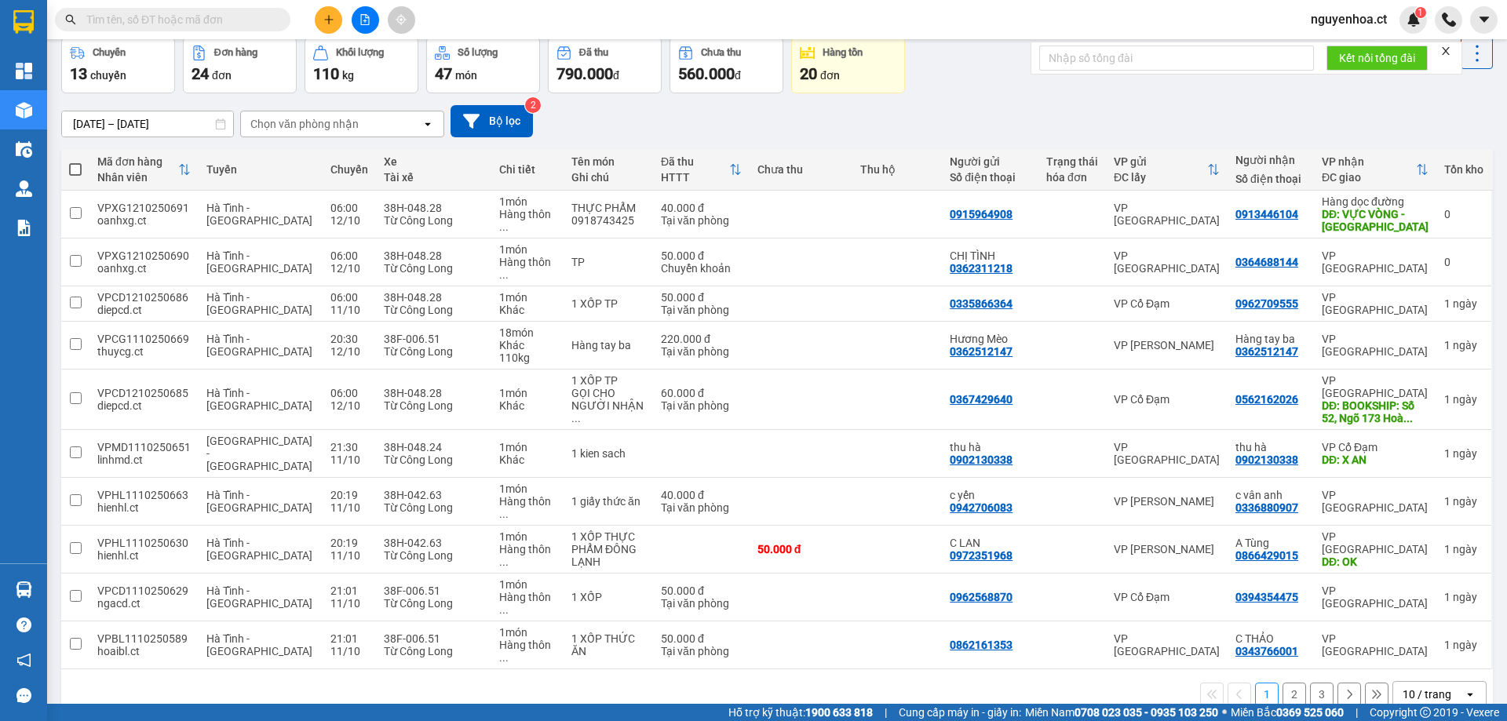
click at [1337, 683] on button at bounding box center [1349, 695] width 24 height 24
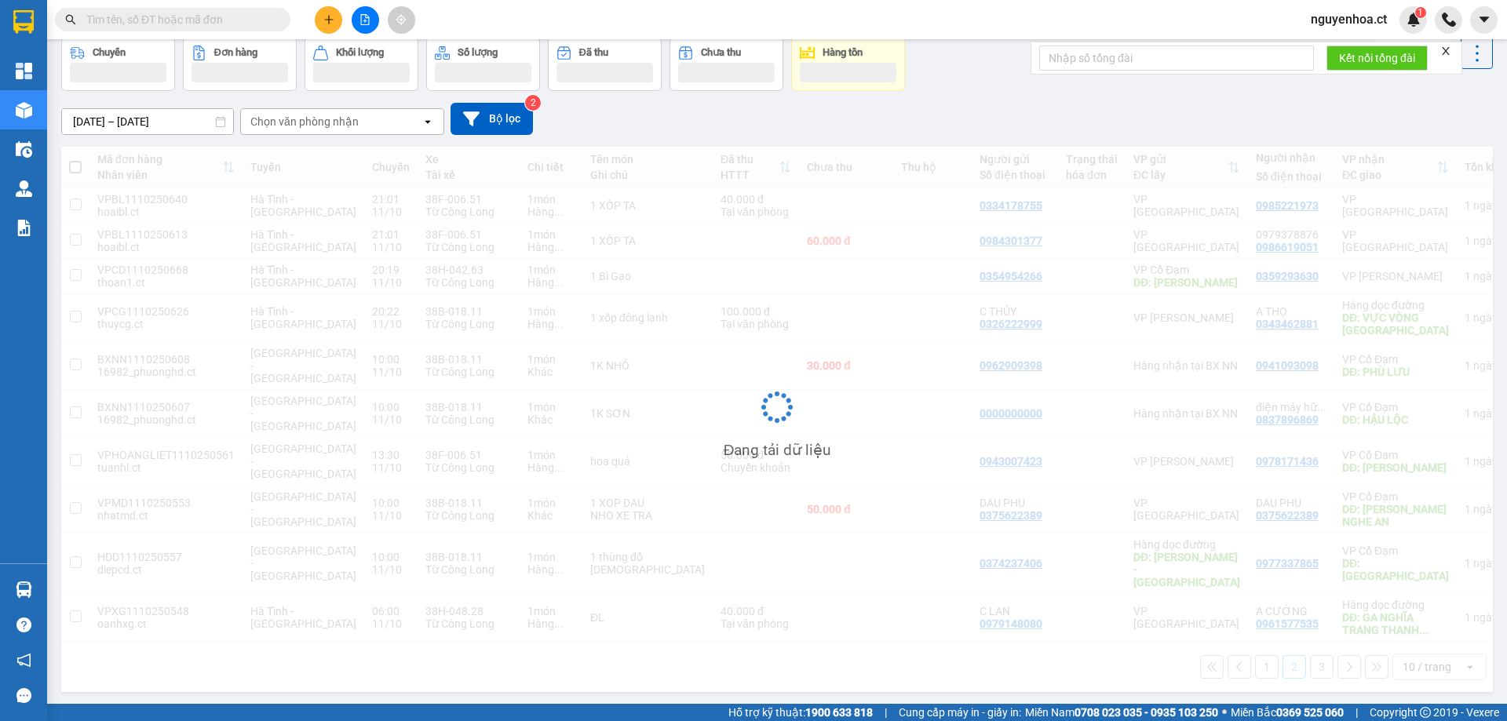
click at [111, 111] on input "[DATE] – [DATE]" at bounding box center [147, 121] width 171 height 25
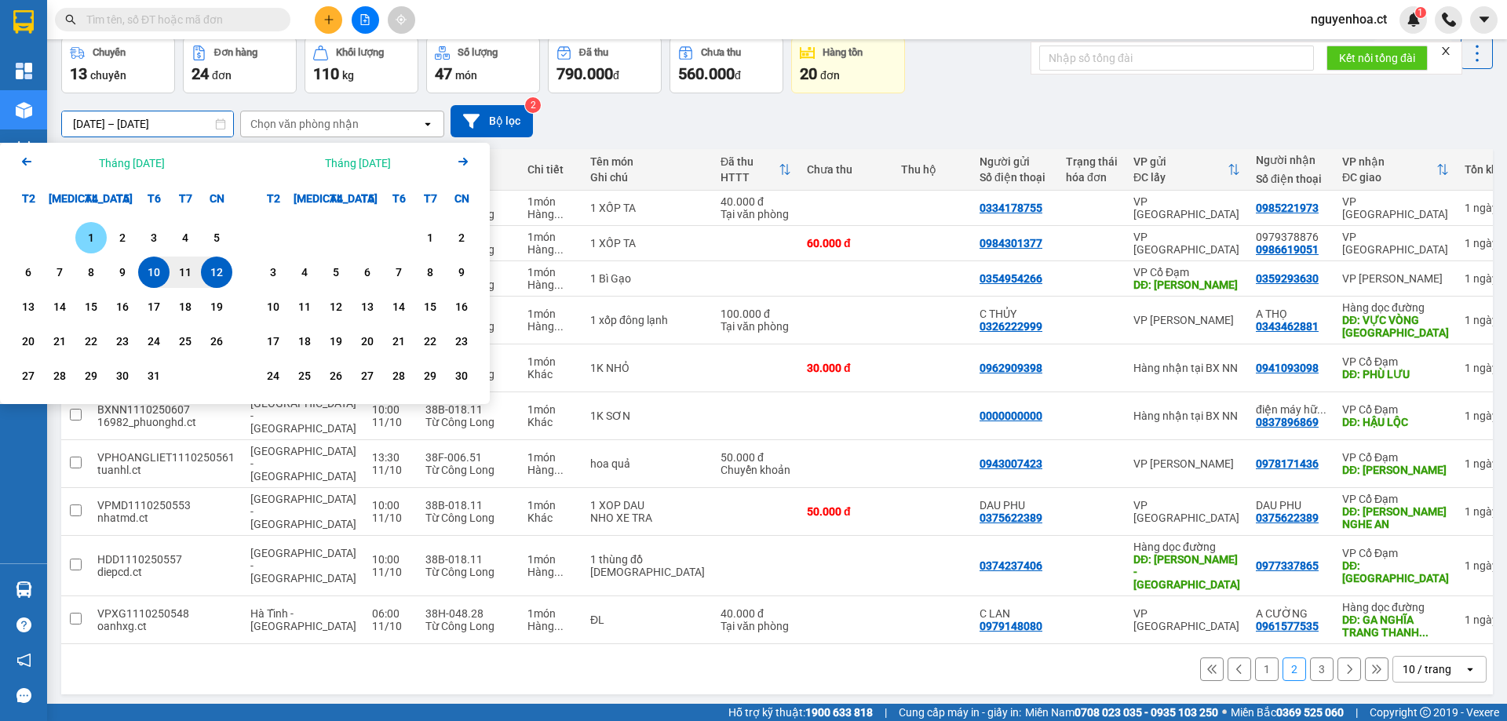
click at [93, 246] on div "1" at bounding box center [91, 237] width 22 height 19
click at [218, 270] on div "12" at bounding box center [217, 272] width 22 height 19
type input "[DATE] – [DATE]"
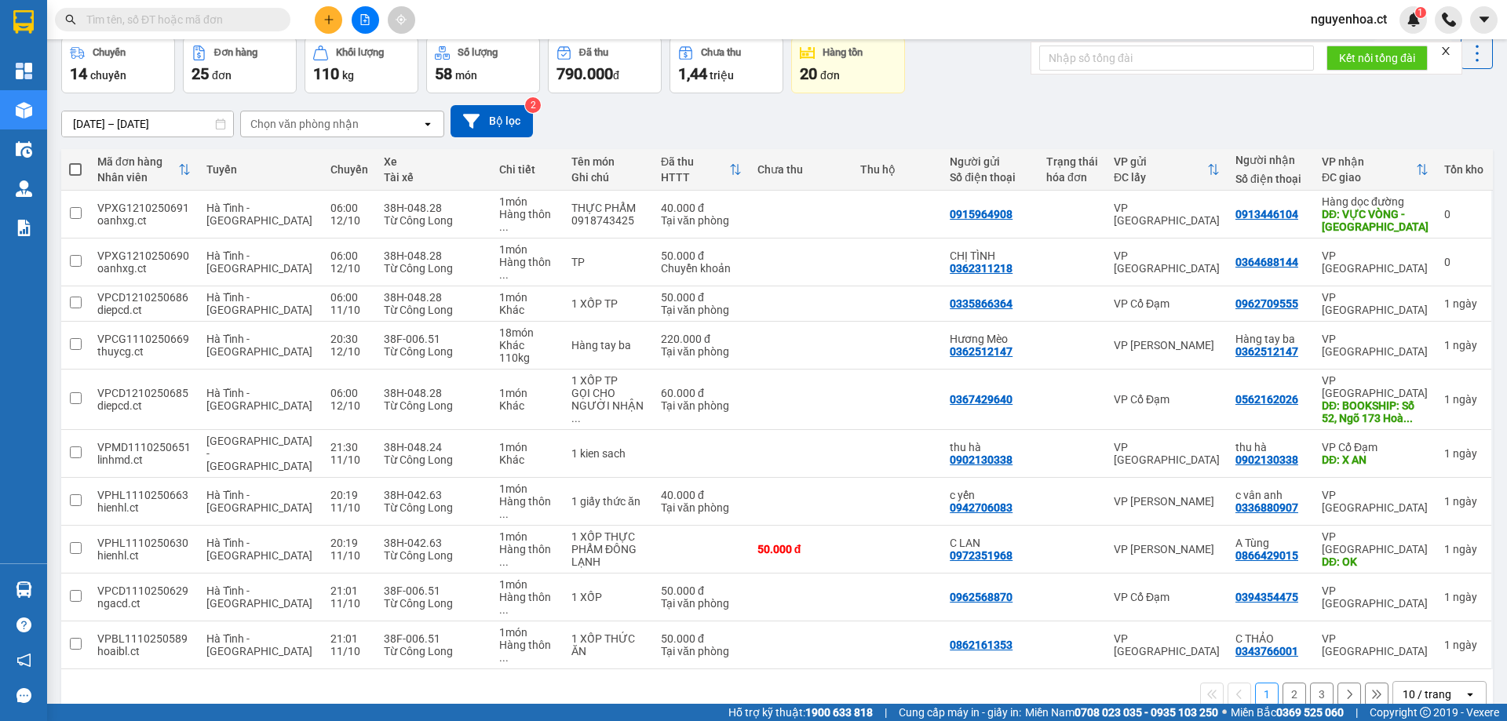
click at [1343, 689] on icon at bounding box center [1348, 694] width 11 height 11
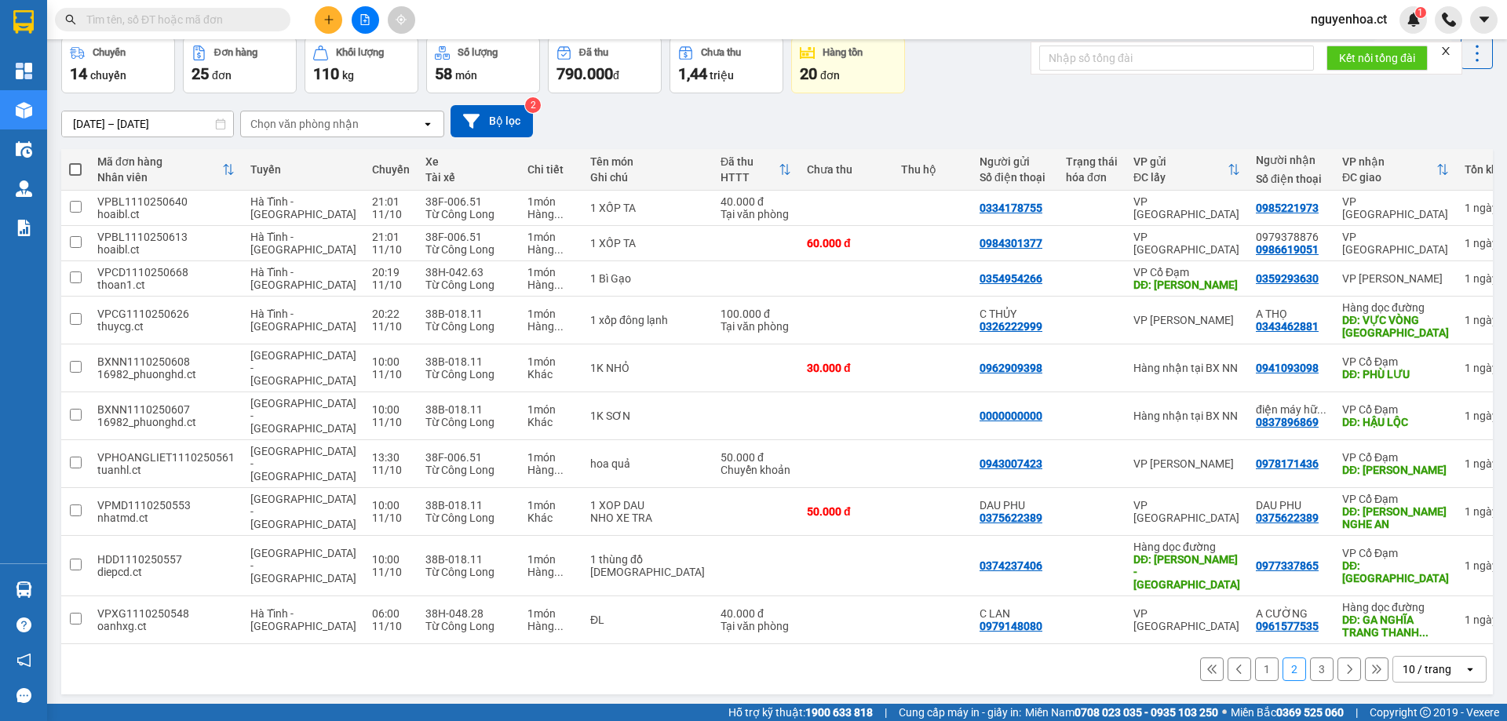
click at [1371, 664] on icon at bounding box center [1376, 669] width 11 height 11
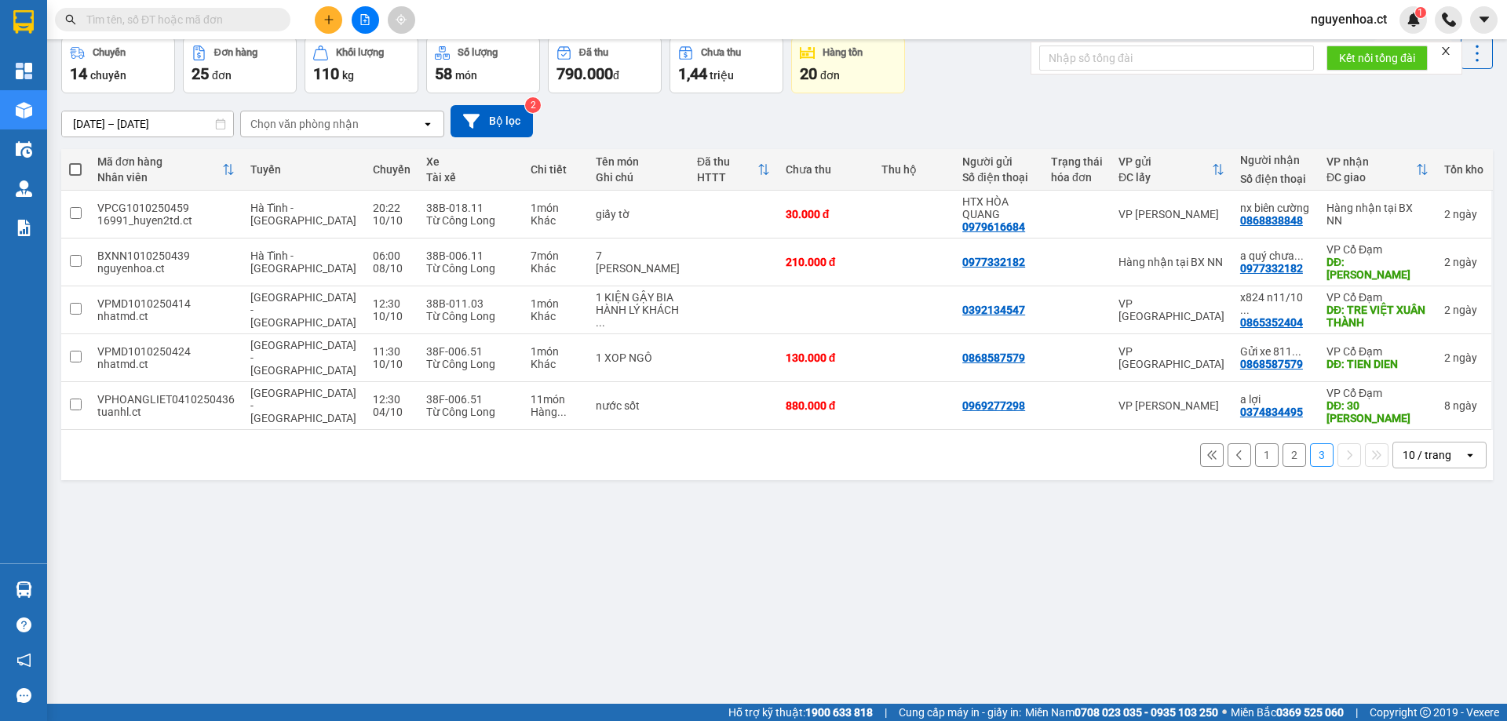
click at [1288, 443] on button "2" at bounding box center [1294, 455] width 24 height 24
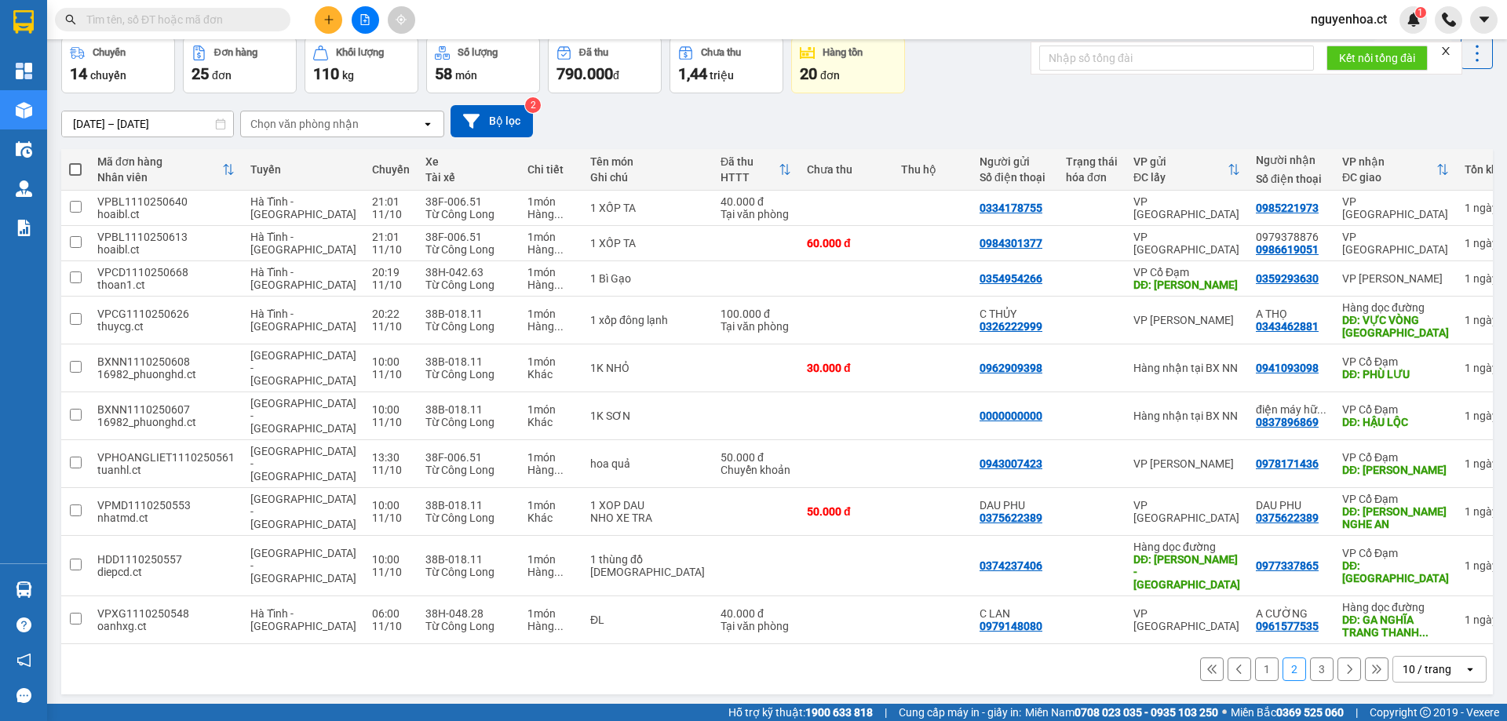
click at [1371, 664] on icon at bounding box center [1376, 669] width 11 height 11
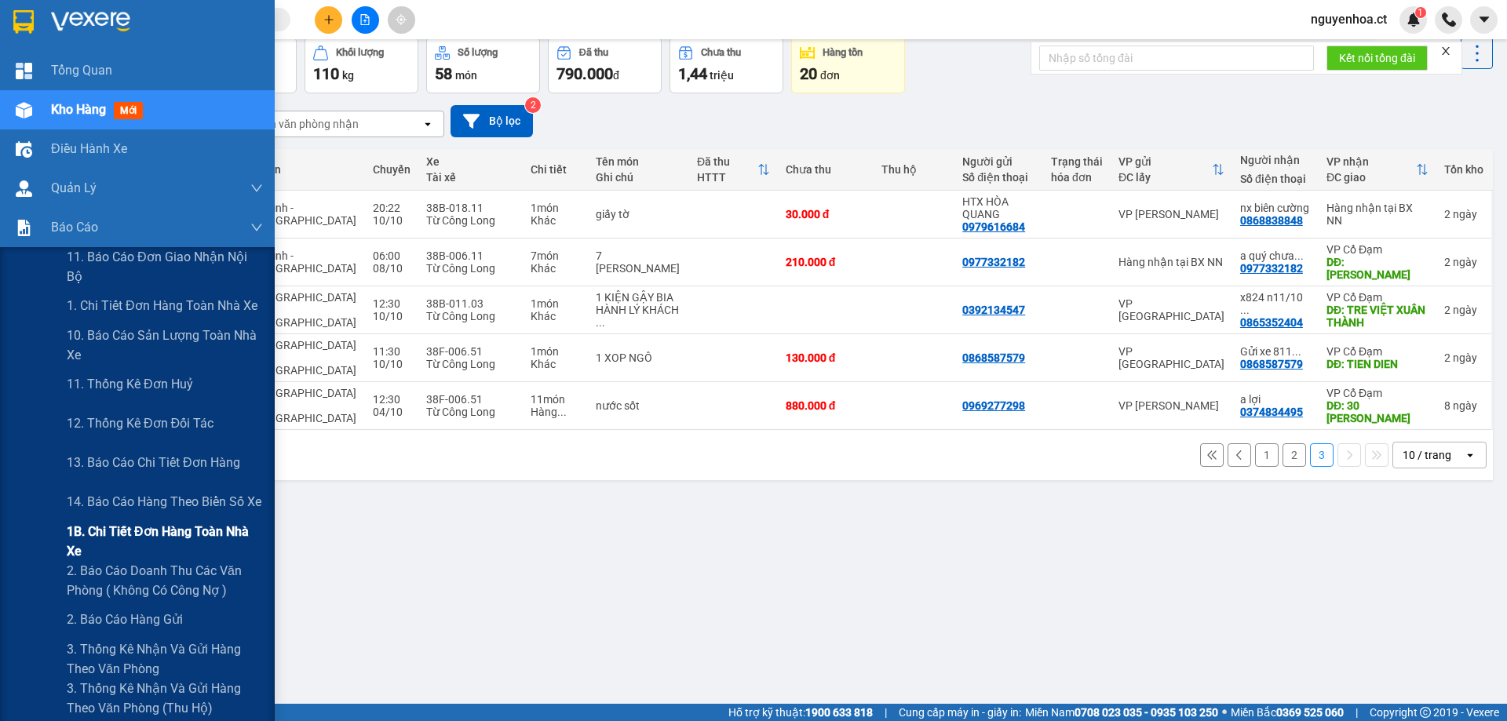
click at [92, 533] on span "1B. Chi tiết đơn hàng toàn nhà xe" at bounding box center [165, 541] width 196 height 39
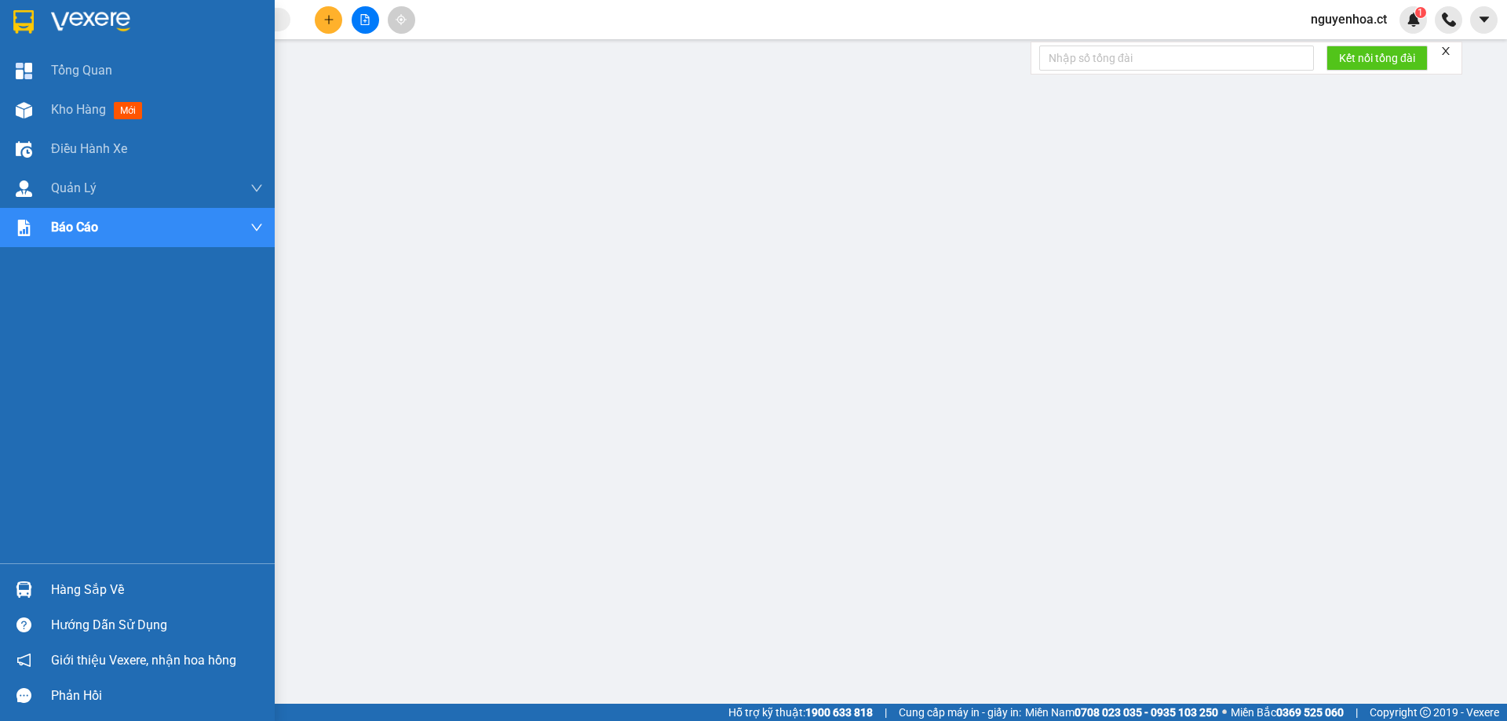
click at [221, 697] on div "Phản hồi" at bounding box center [157, 696] width 212 height 24
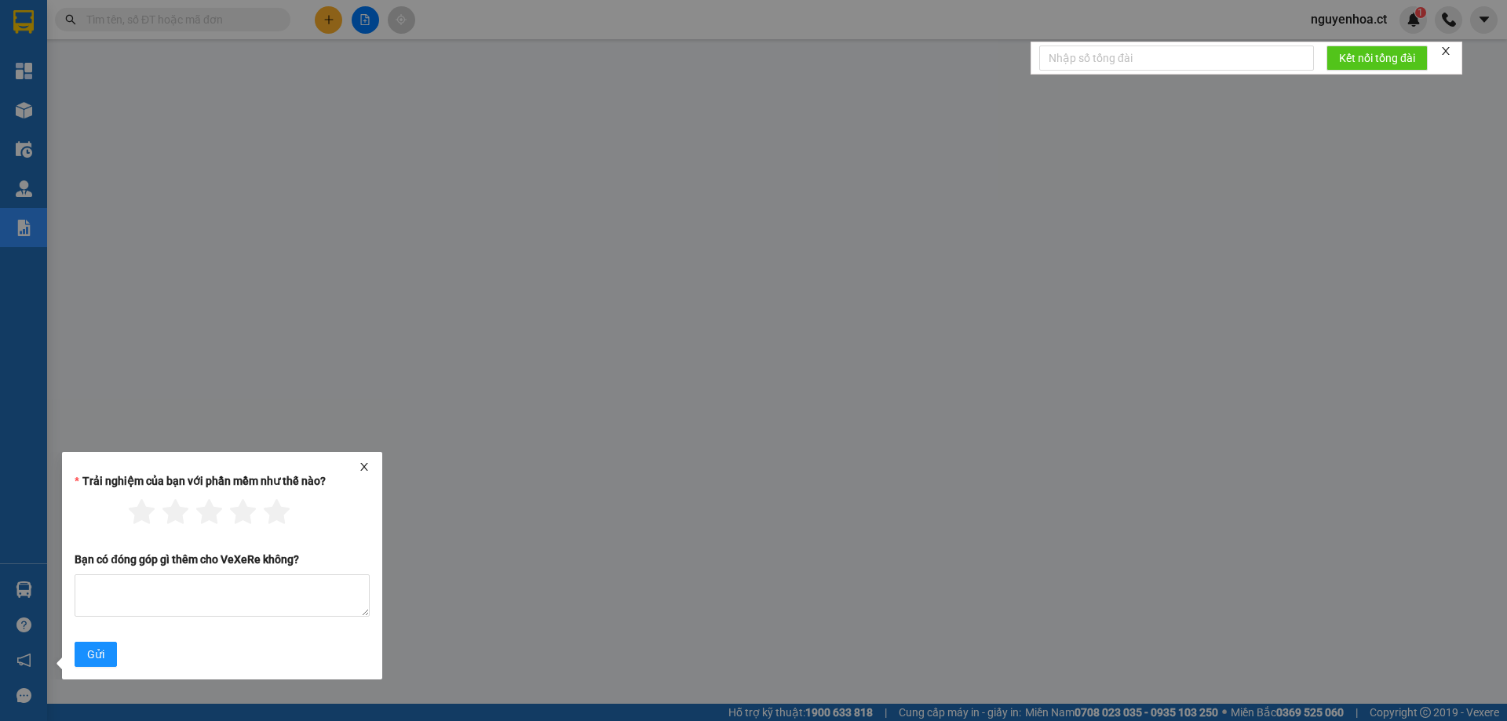
click at [360, 466] on icon "close" at bounding box center [364, 466] width 11 height 11
